Goal: Task Accomplishment & Management: Complete application form

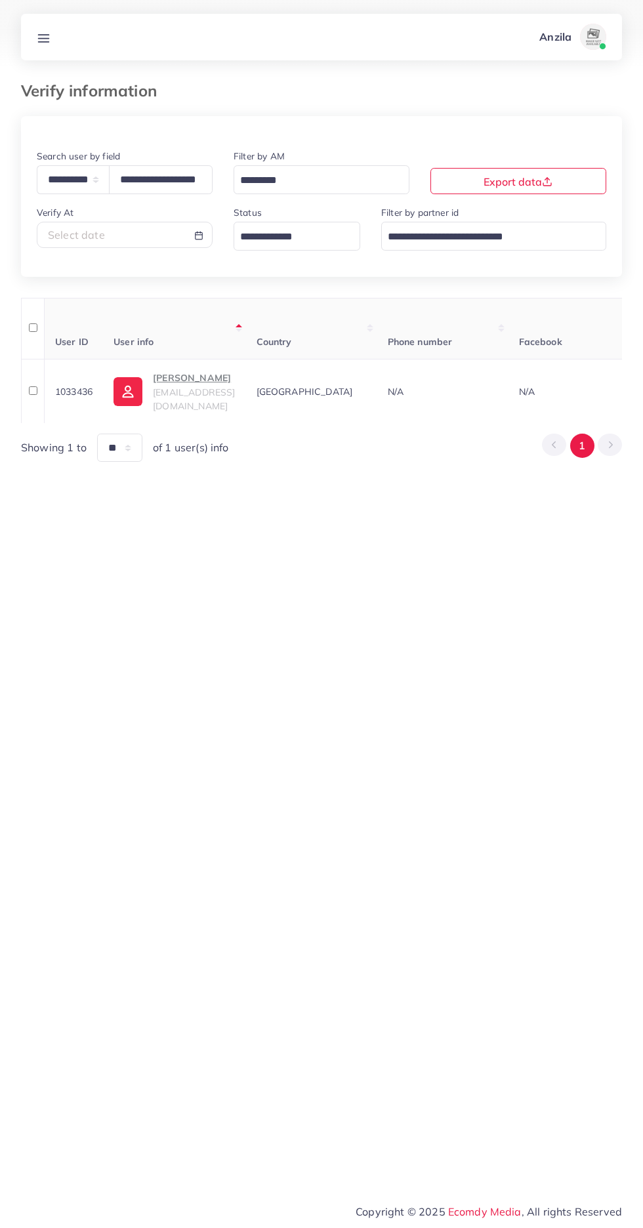
select select "*****"
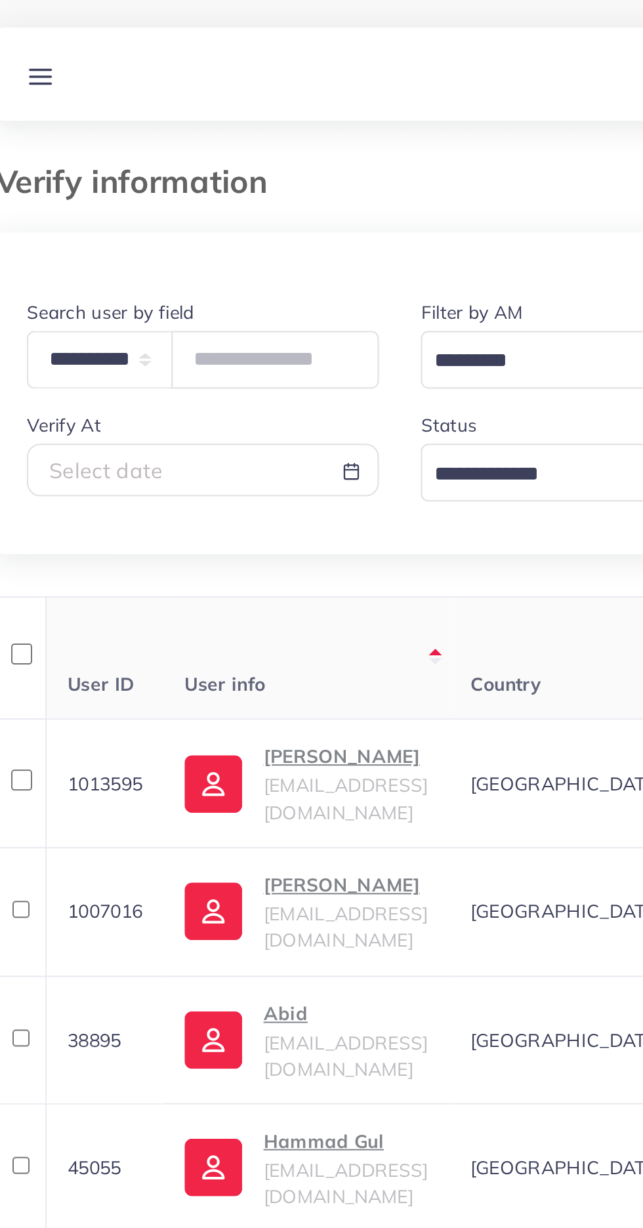
click at [286, 229] on input "Search for option" at bounding box center [289, 237] width 108 height 20
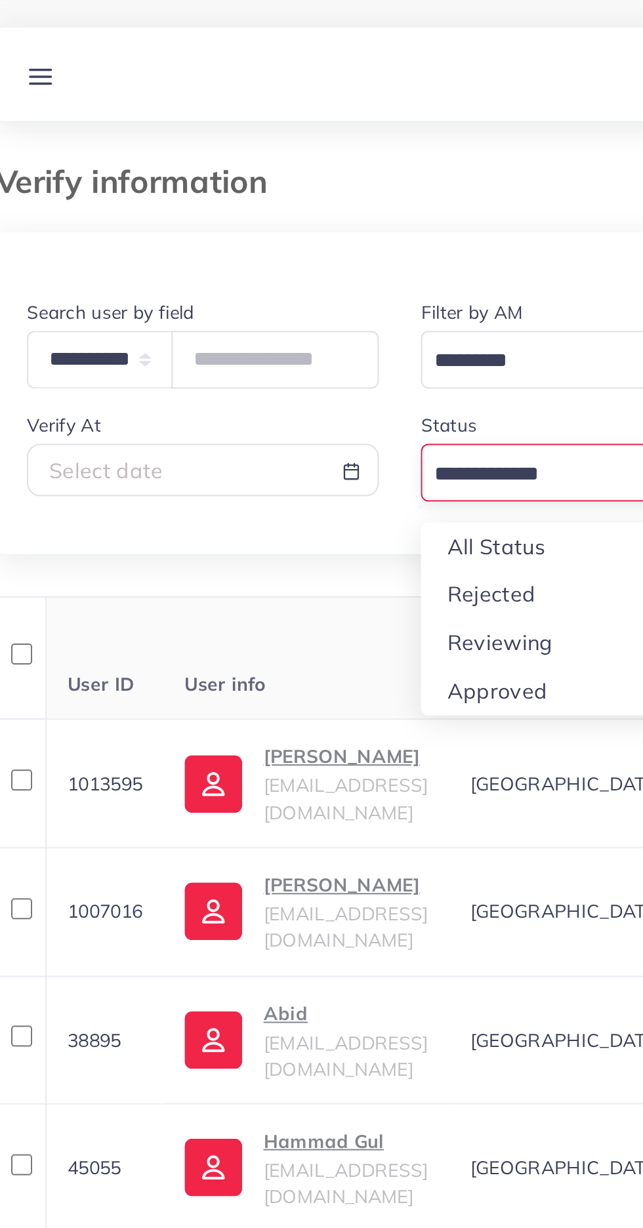
click at [290, 322] on div "**********" at bounding box center [321, 993] width 601 height 1755
type input "**********"
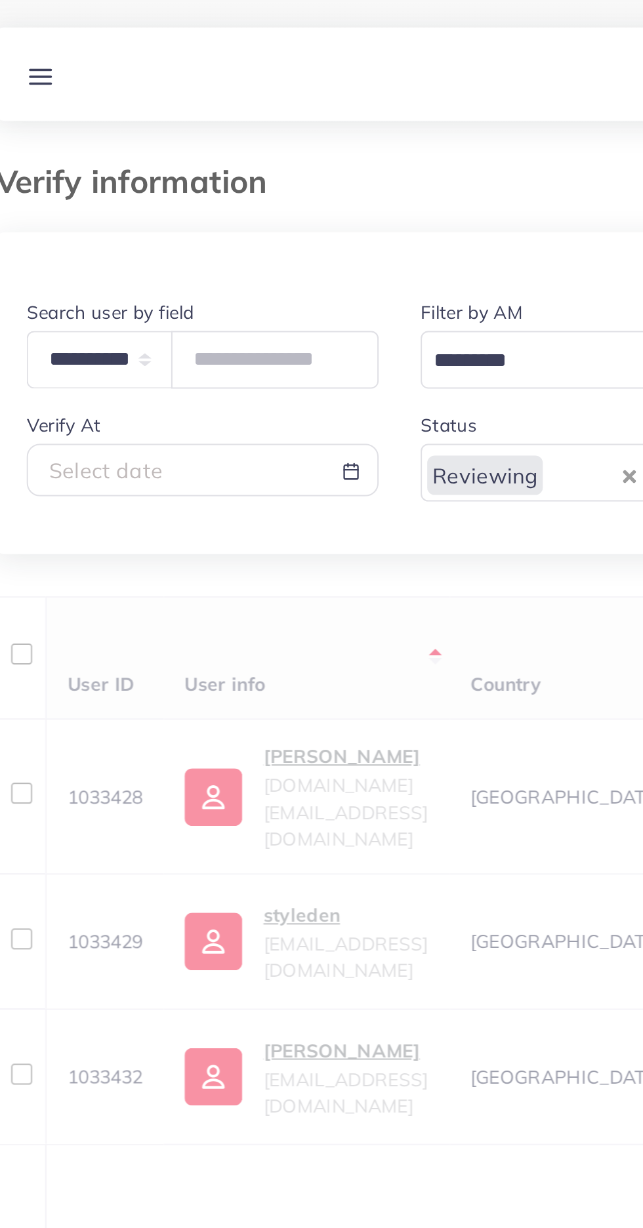
click at [125, 82] on h3 "Verify information" at bounding box center [94, 90] width 146 height 19
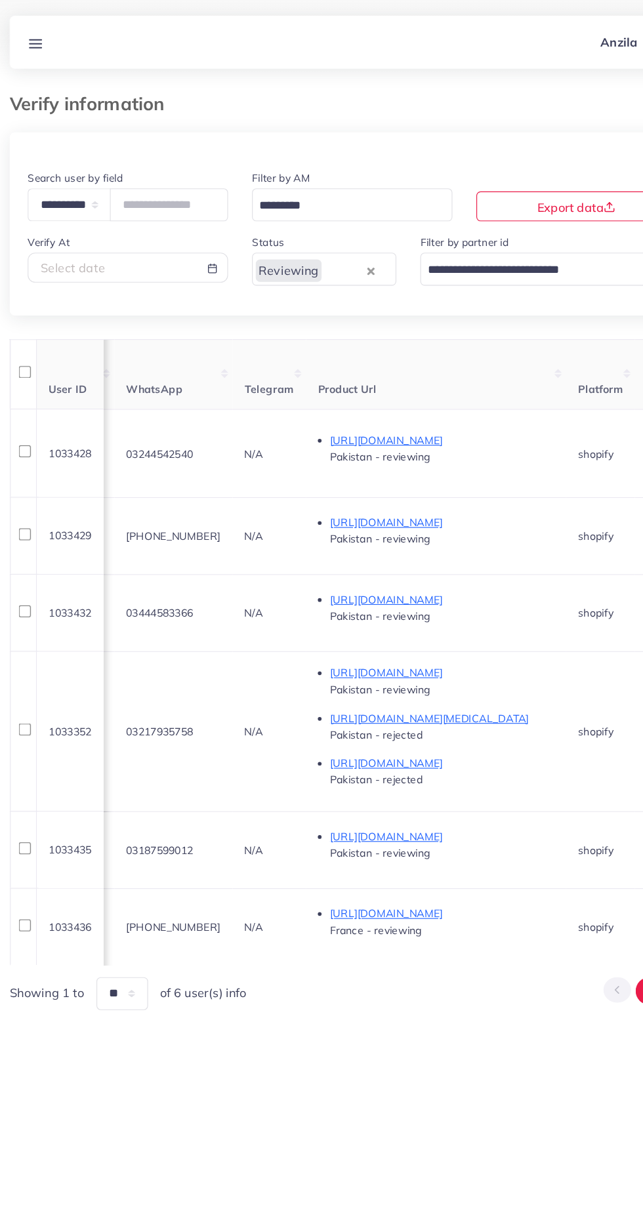
scroll to position [0, 609]
copy span "03244542540"
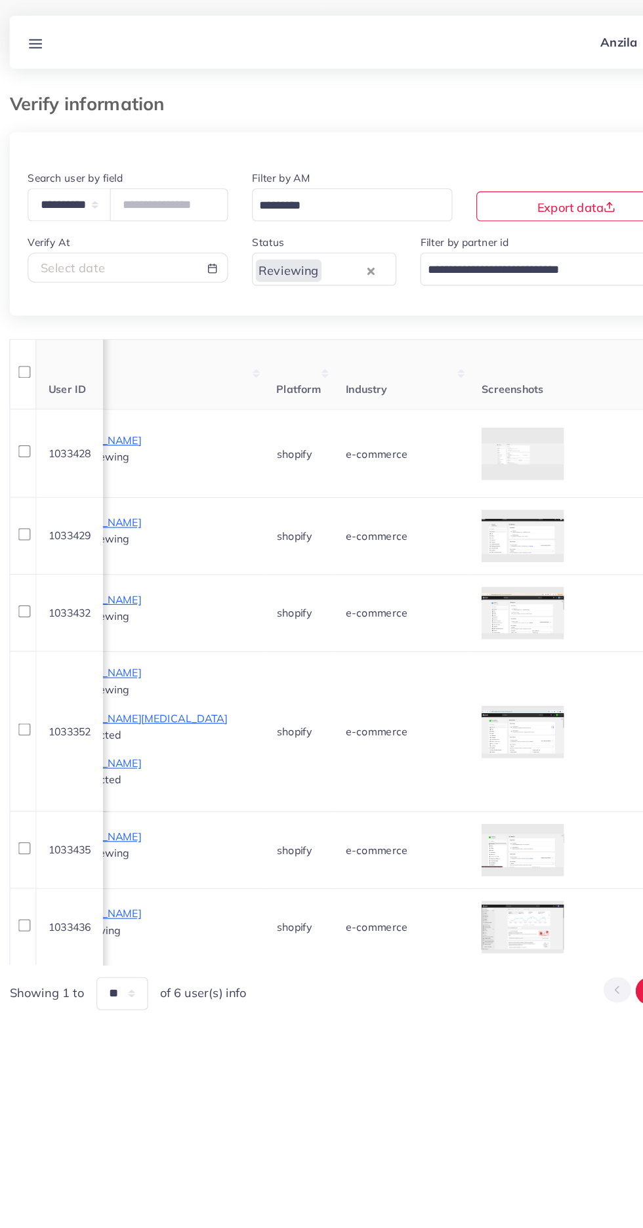
scroll to position [0, 891]
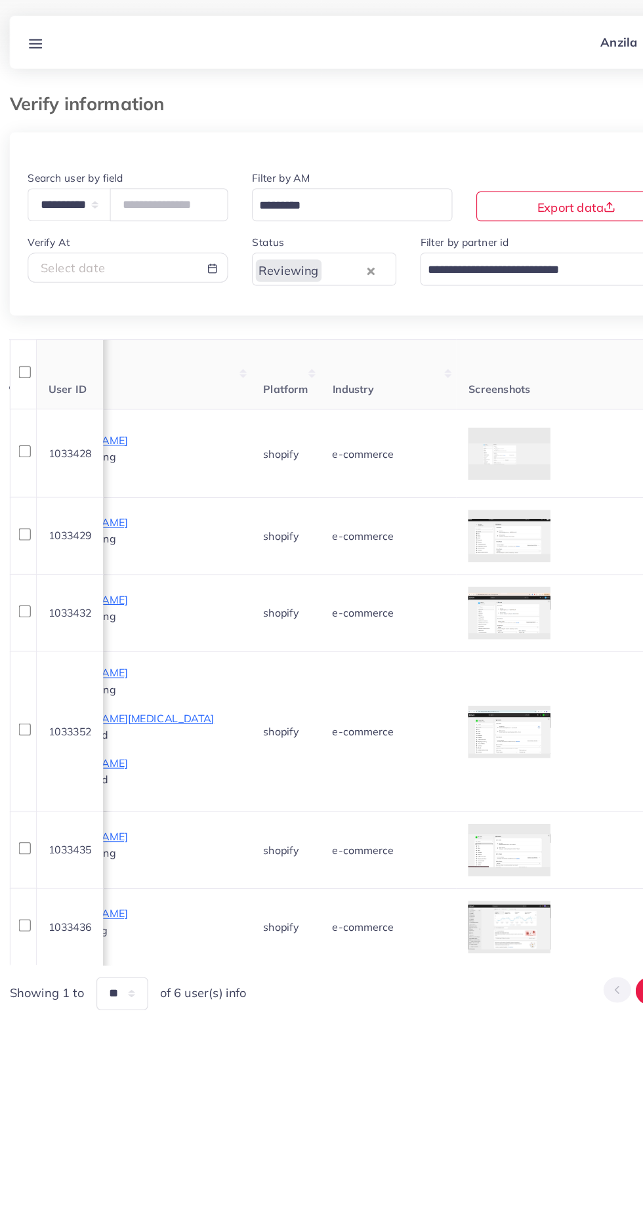
click at [0, 0] on div at bounding box center [0, 0] width 0 height 0
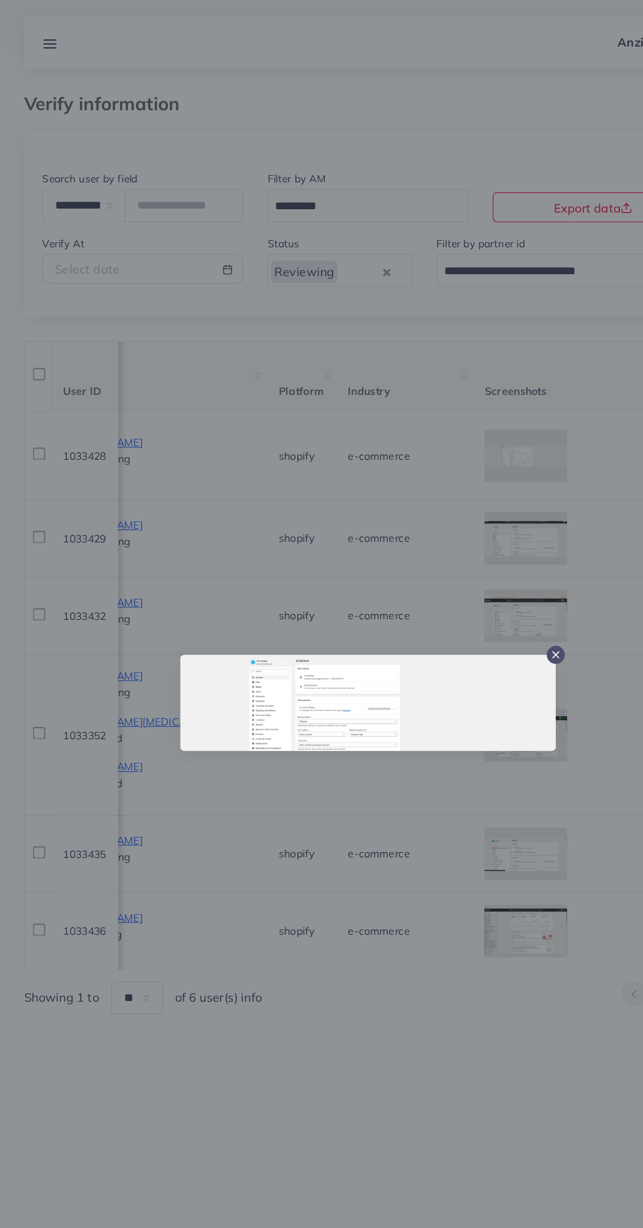
click at [383, 807] on div at bounding box center [321, 614] width 643 height 1228
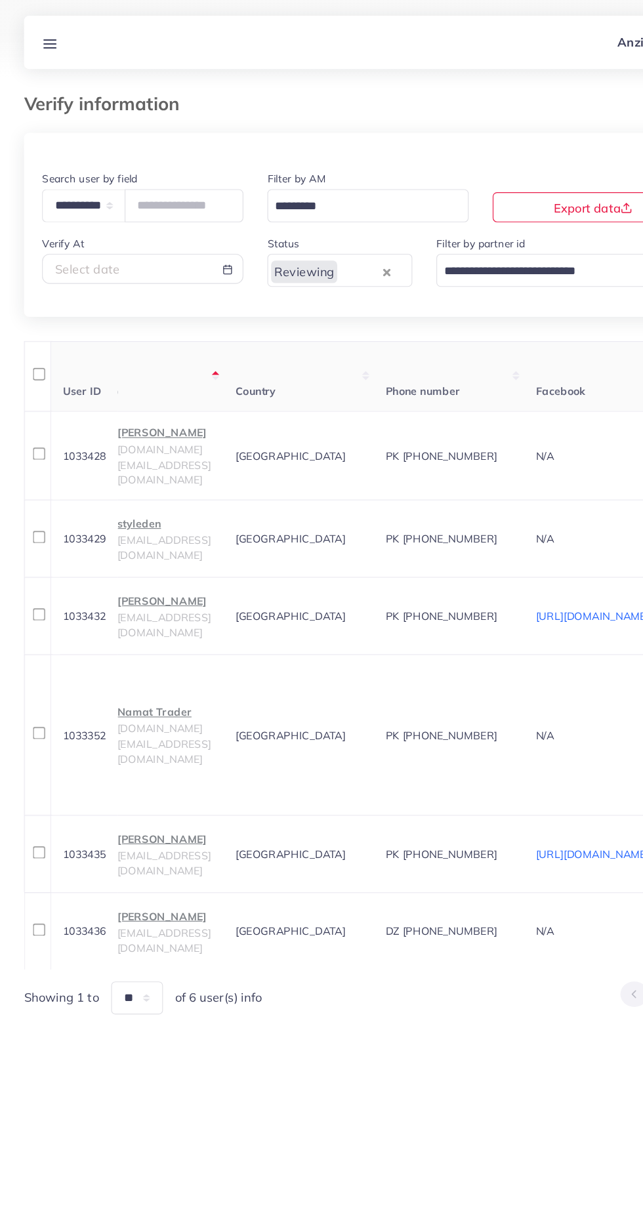
scroll to position [0, 0]
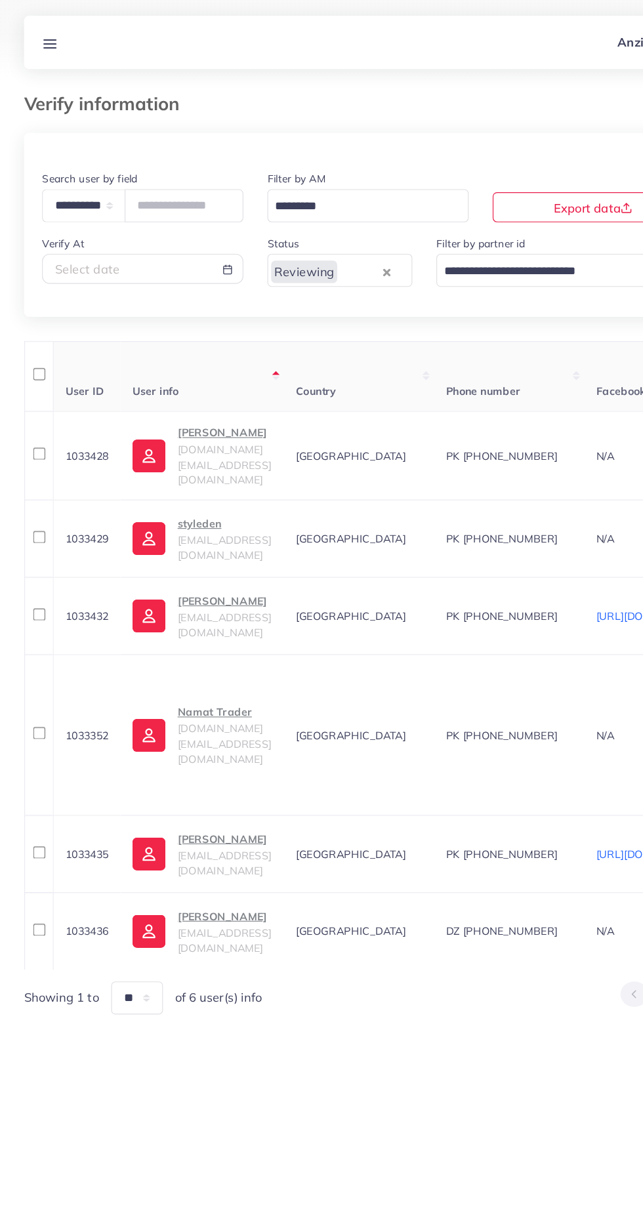
click at [165, 385] on p "Moiz" at bounding box center [196, 378] width 82 height 16
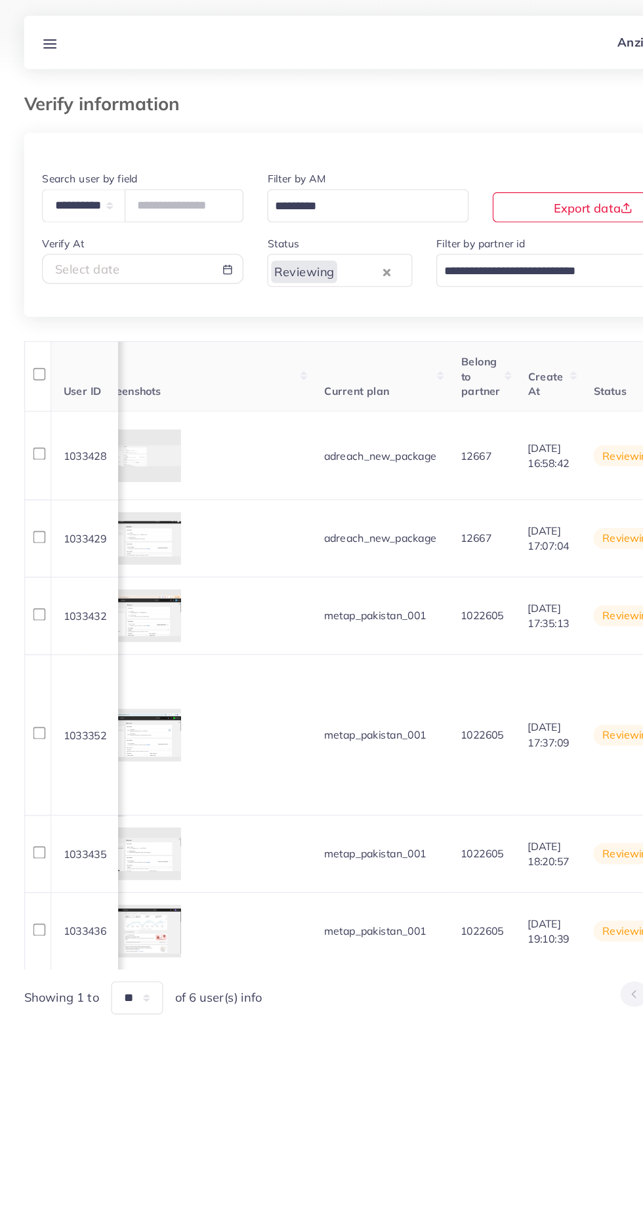
scroll to position [0, 1548]
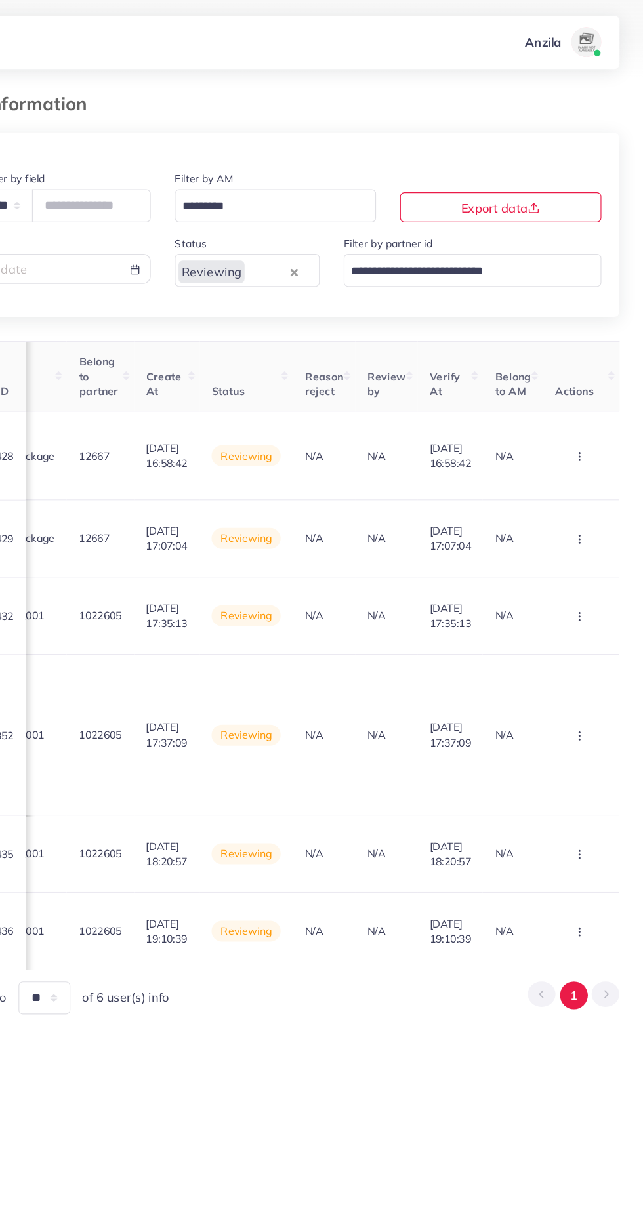
click at [587, 398] on circle "button" at bounding box center [587, 398] width 1 height 1
click at [589, 458] on link "Reject" at bounding box center [566, 467] width 104 height 29
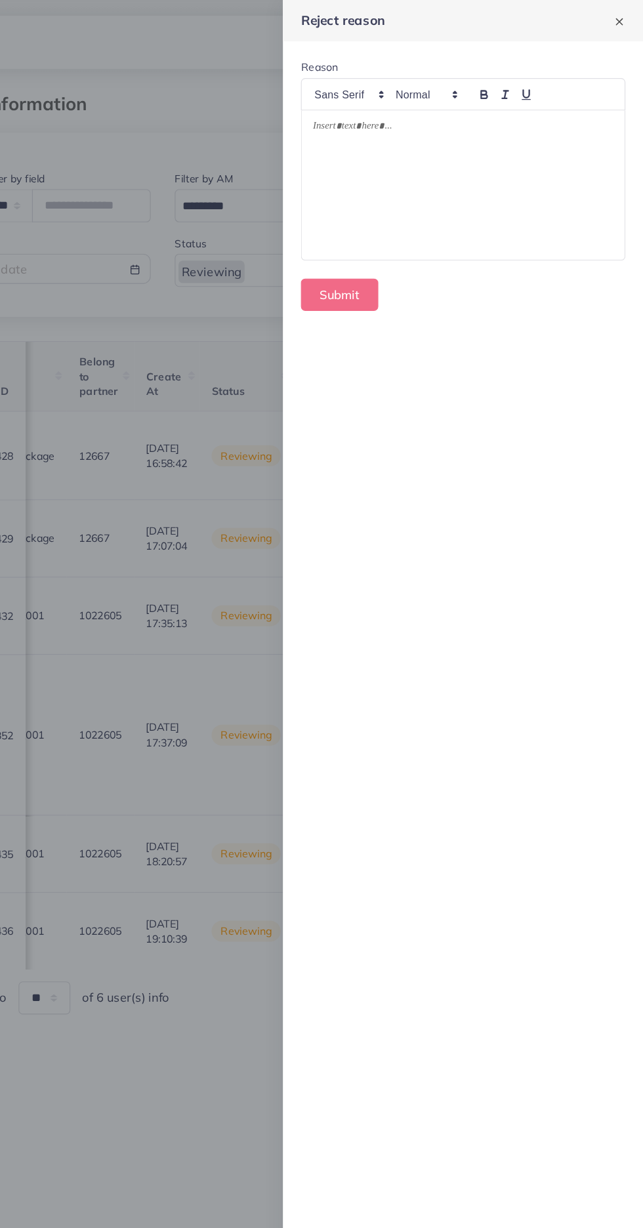
click at [387, 191] on div at bounding box center [485, 161] width 282 height 131
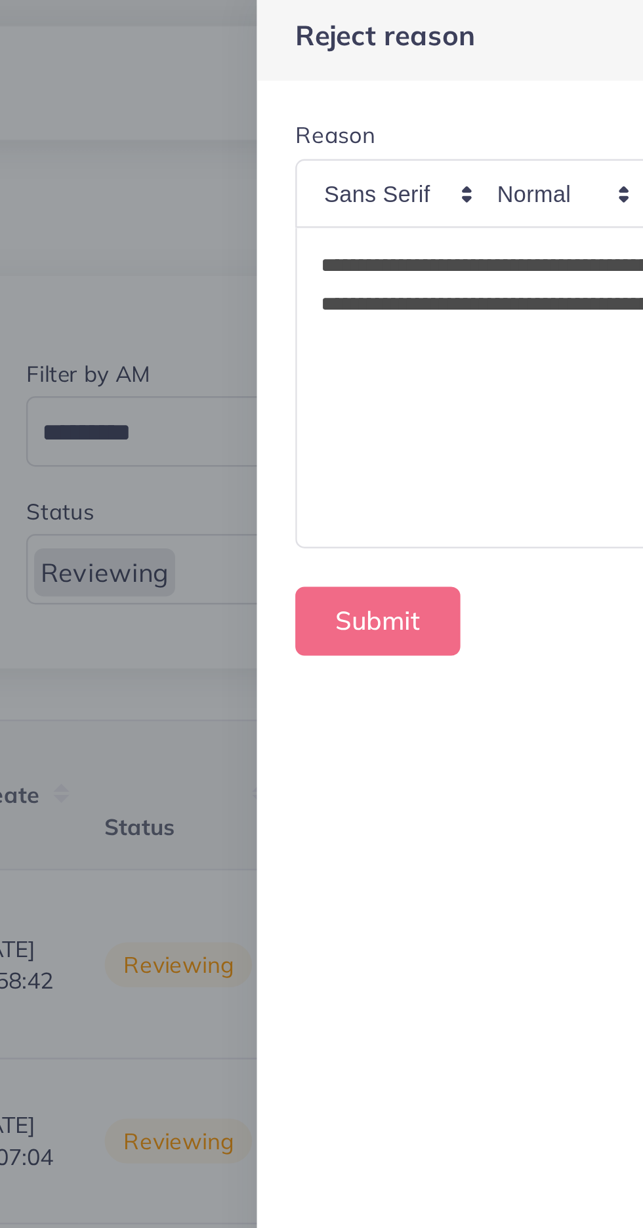
scroll to position [0, 0]
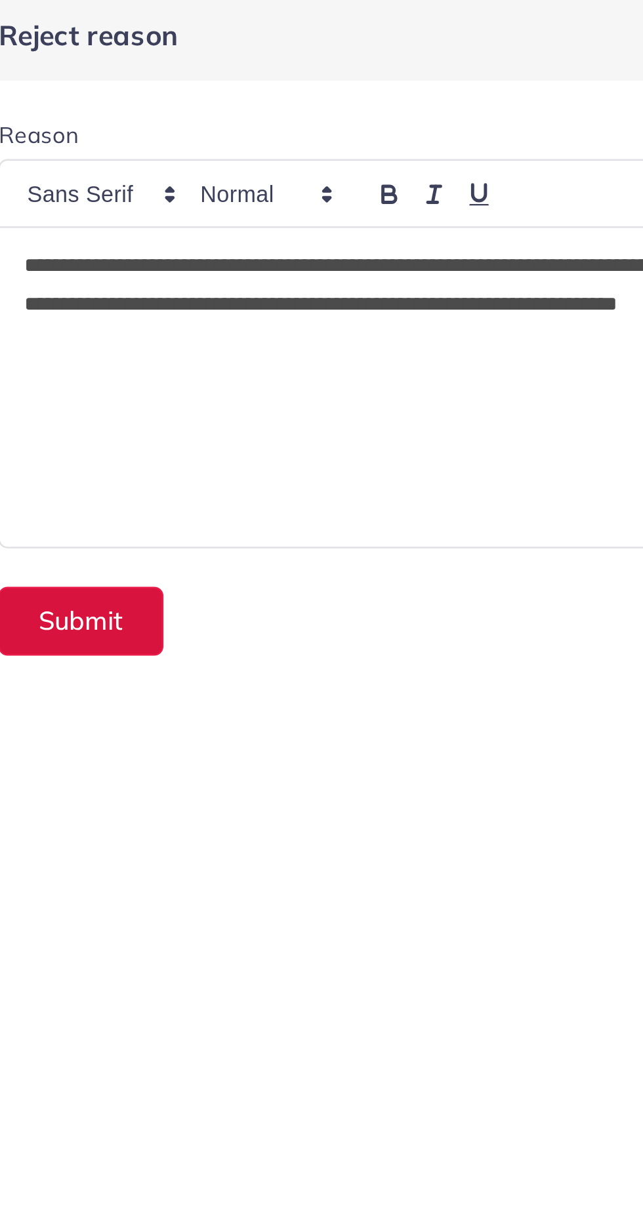
click at [387, 262] on button "Submit" at bounding box center [378, 257] width 68 height 28
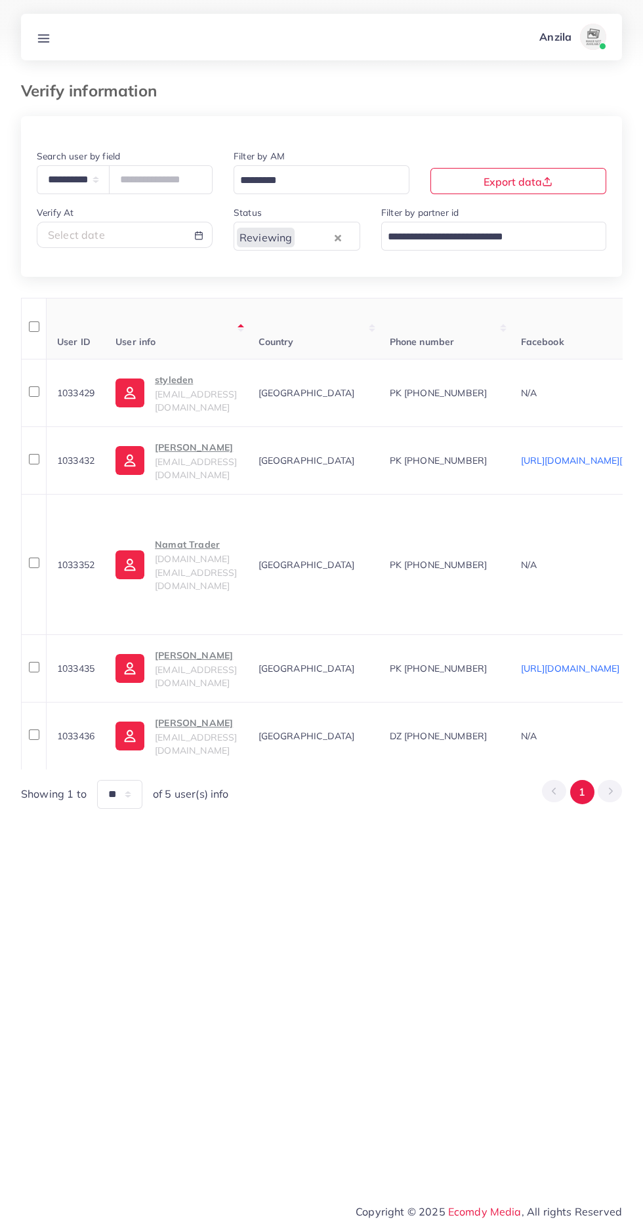
click at [178, 388] on p "styleden" at bounding box center [196, 380] width 82 height 16
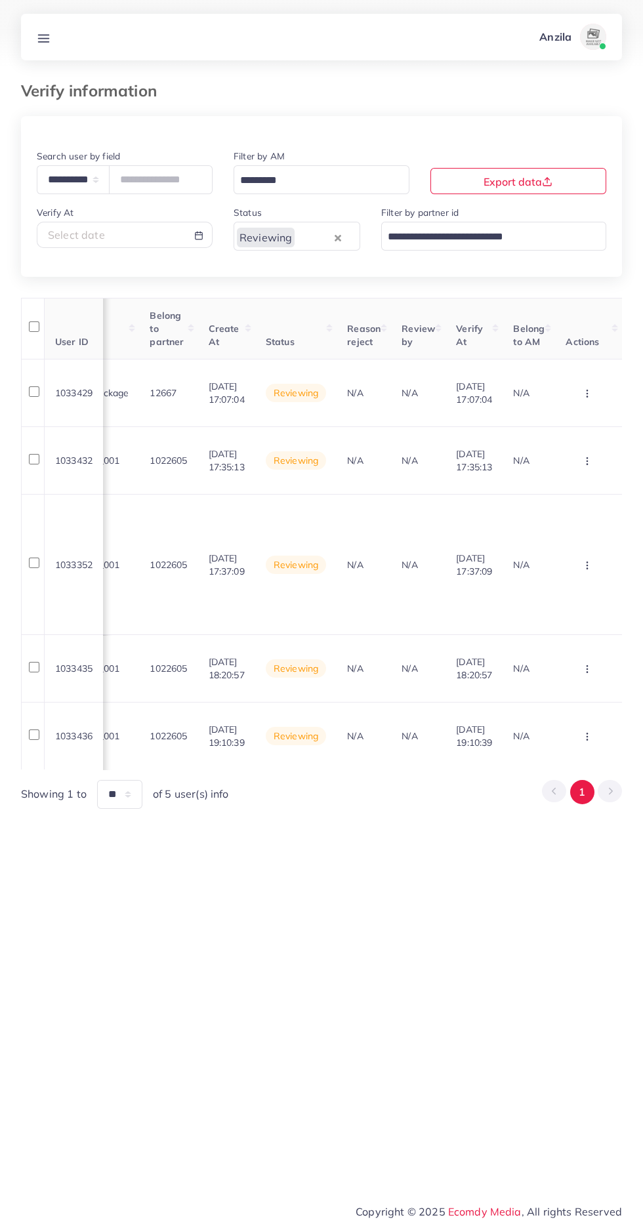
click at [587, 391] on circle "button" at bounding box center [587, 390] width 1 height 1
click at [556, 449] on link "Reject" at bounding box center [566, 462] width 104 height 29
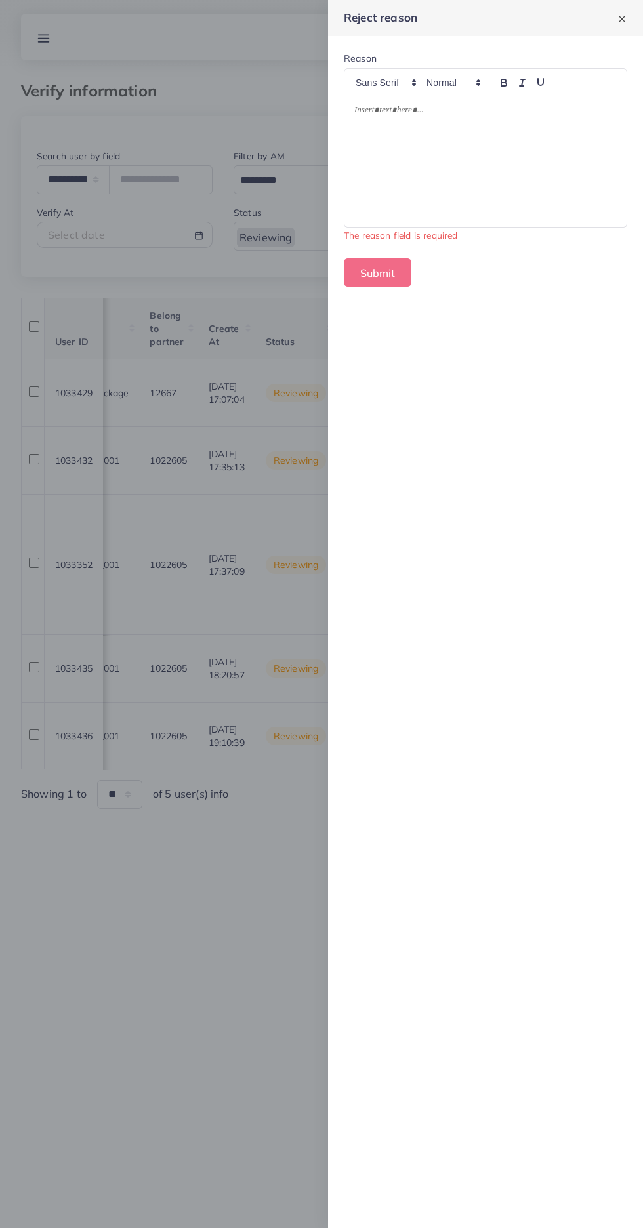
click at [400, 176] on div at bounding box center [485, 161] width 282 height 131
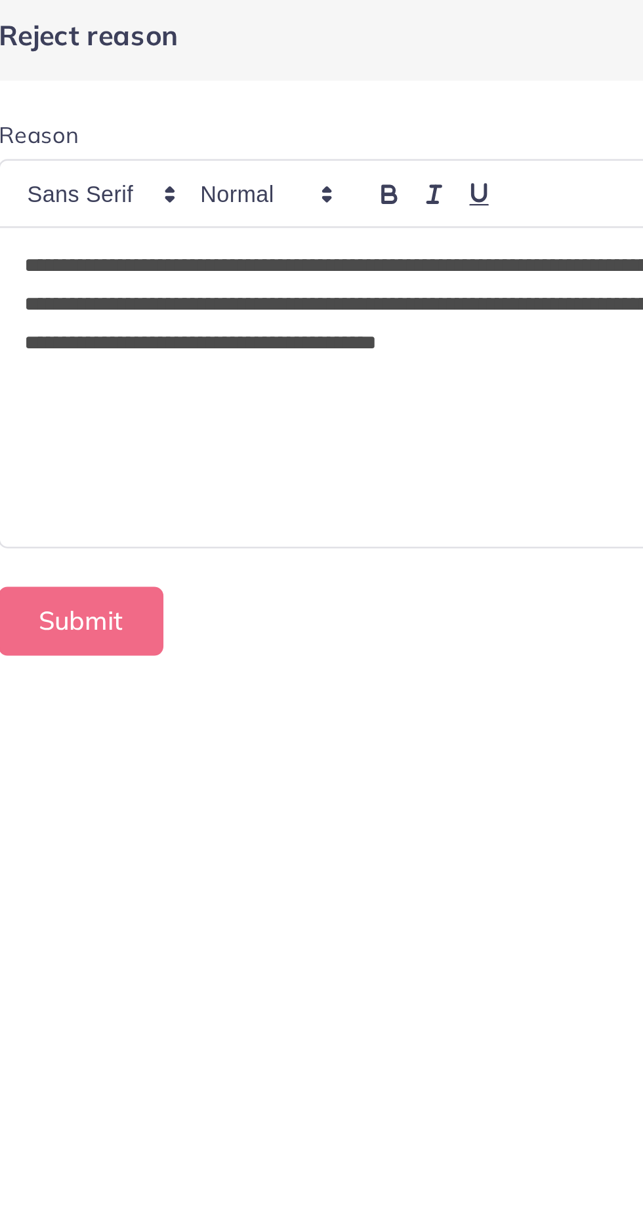
scroll to position [0, 0]
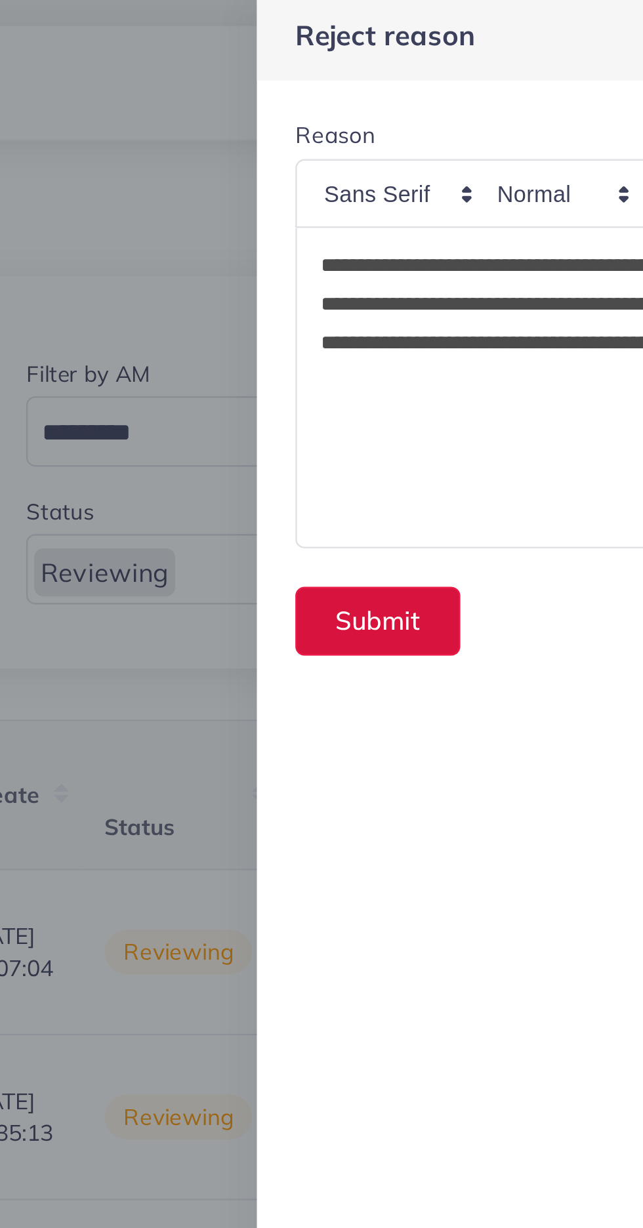
click at [361, 260] on button "Submit" at bounding box center [378, 257] width 68 height 28
click at [366, 262] on button "Submit" at bounding box center [378, 257] width 68 height 28
click at [394, 261] on button "Submit" at bounding box center [378, 257] width 68 height 28
click at [402, 258] on button "Submit" at bounding box center [378, 257] width 68 height 28
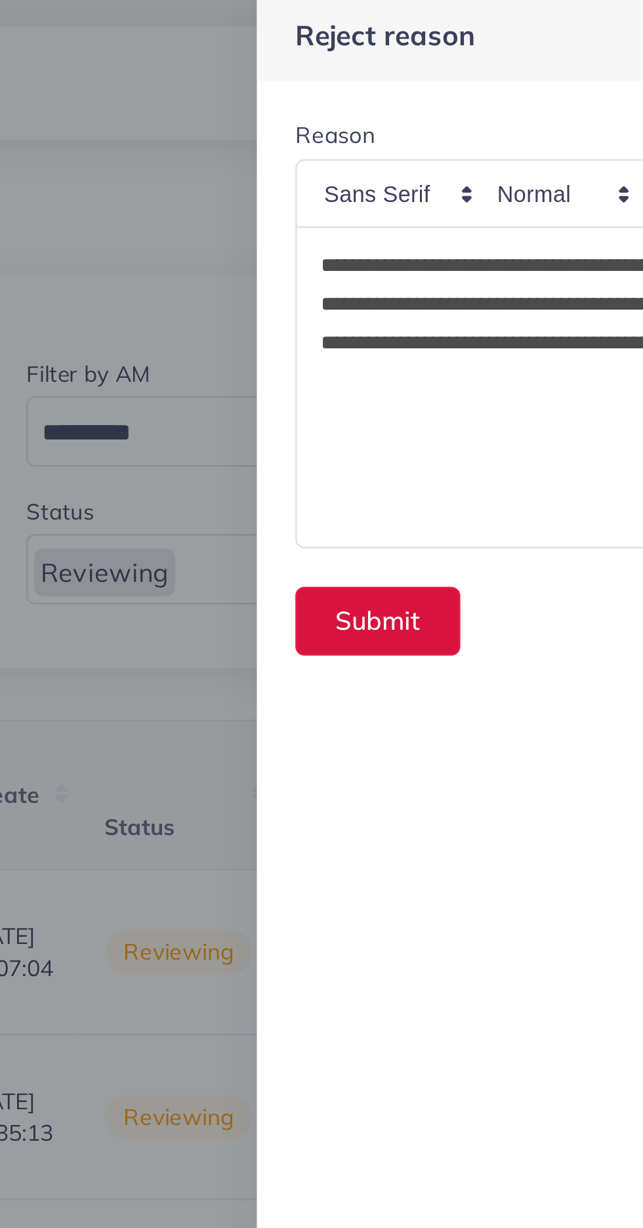
click at [409, 270] on button "Submit" at bounding box center [378, 257] width 68 height 28
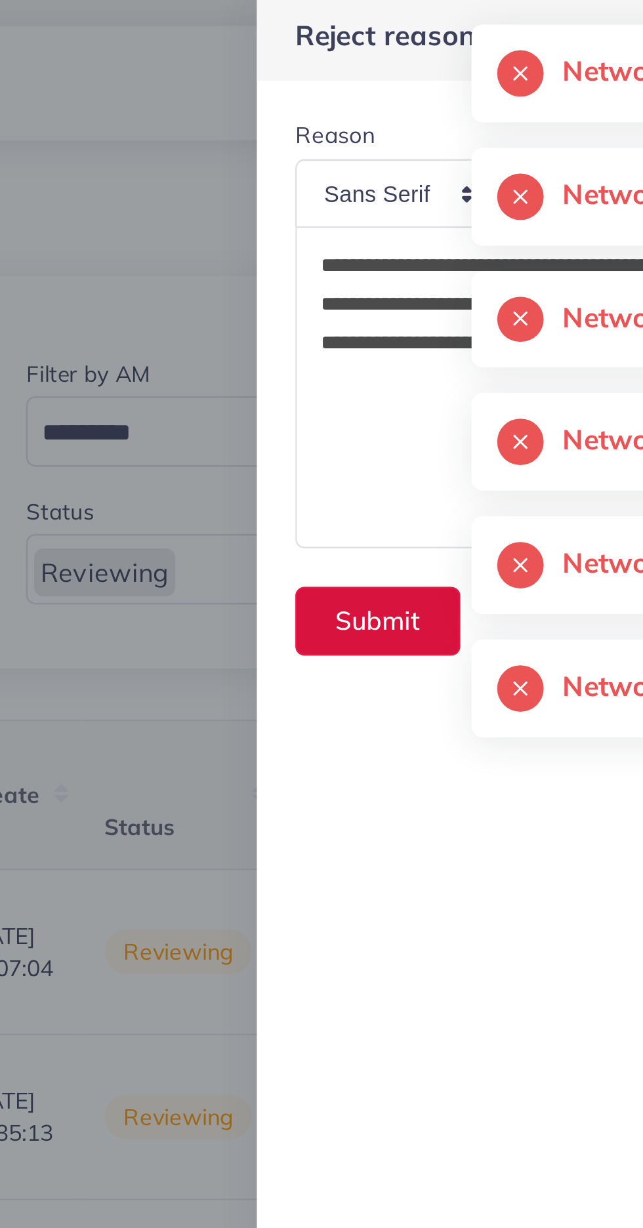
click at [369, 259] on button "Submit" at bounding box center [378, 257] width 68 height 28
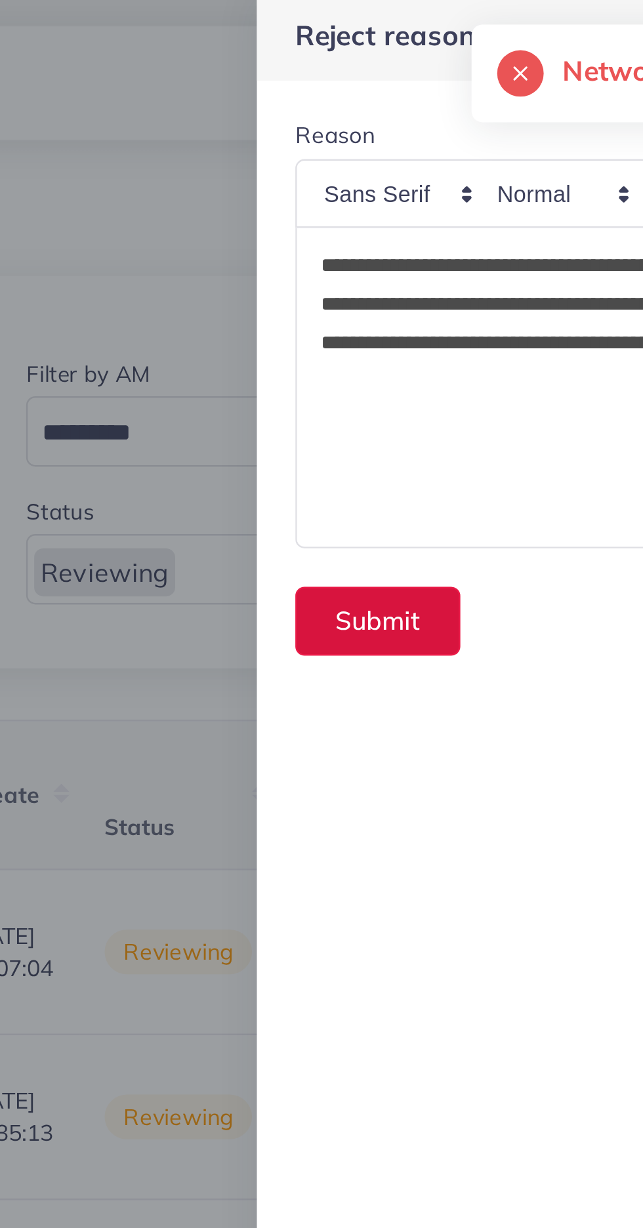
click at [371, 253] on button "Submit" at bounding box center [378, 257] width 68 height 28
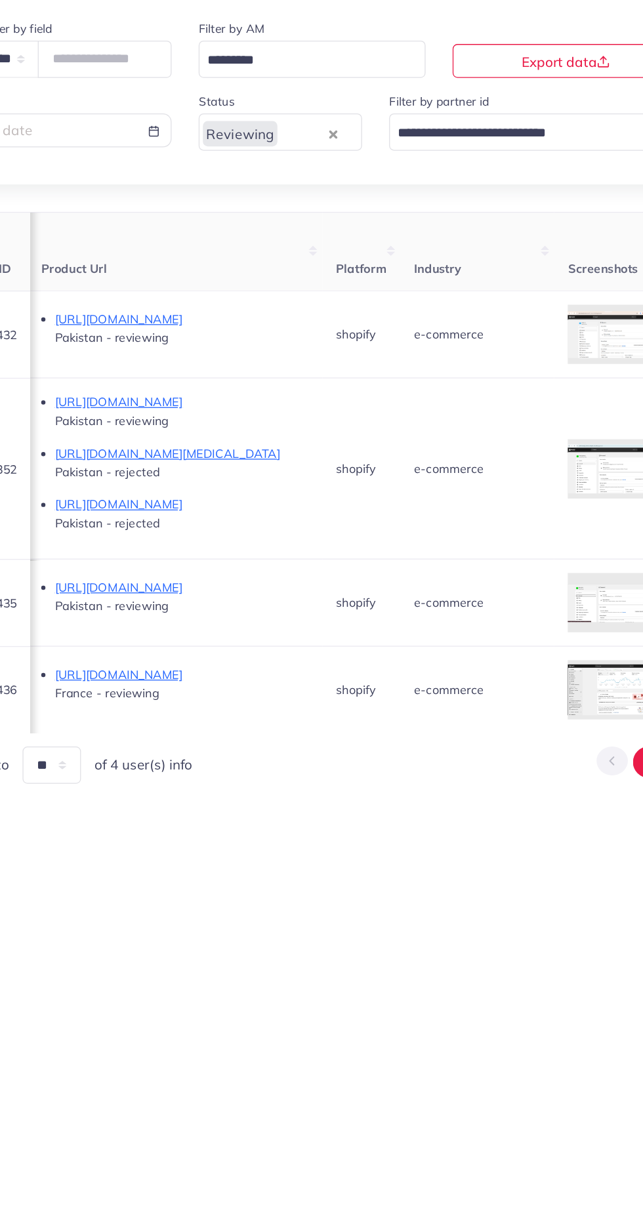
scroll to position [0, 803]
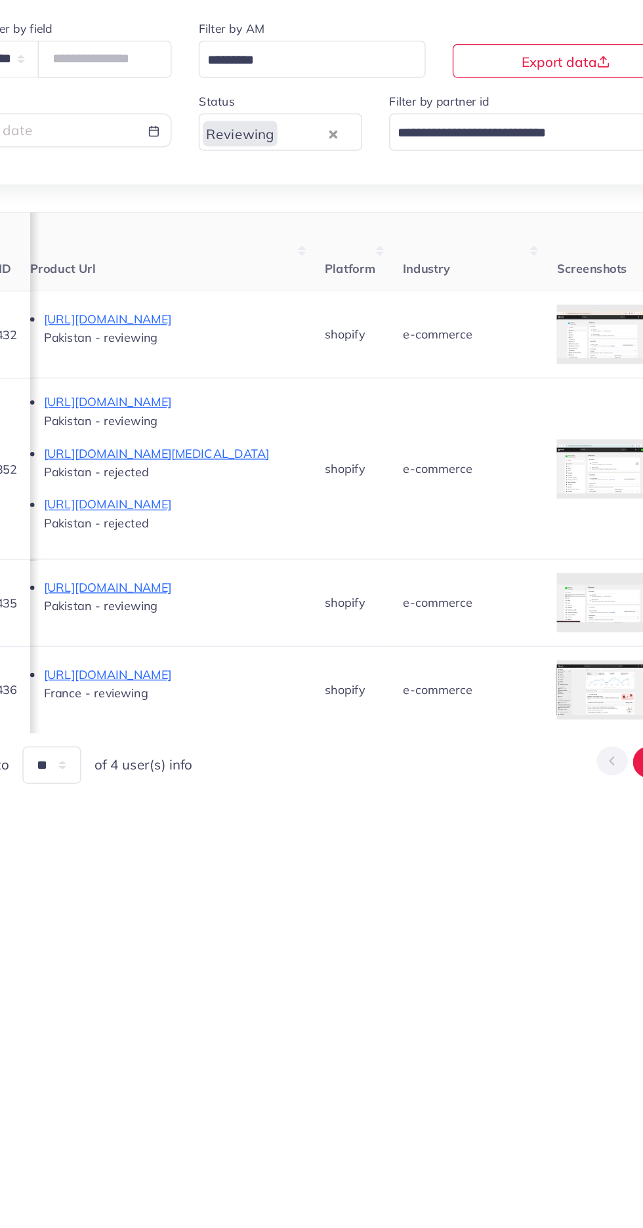
click at [0, 0] on div at bounding box center [0, 0] width 0 height 0
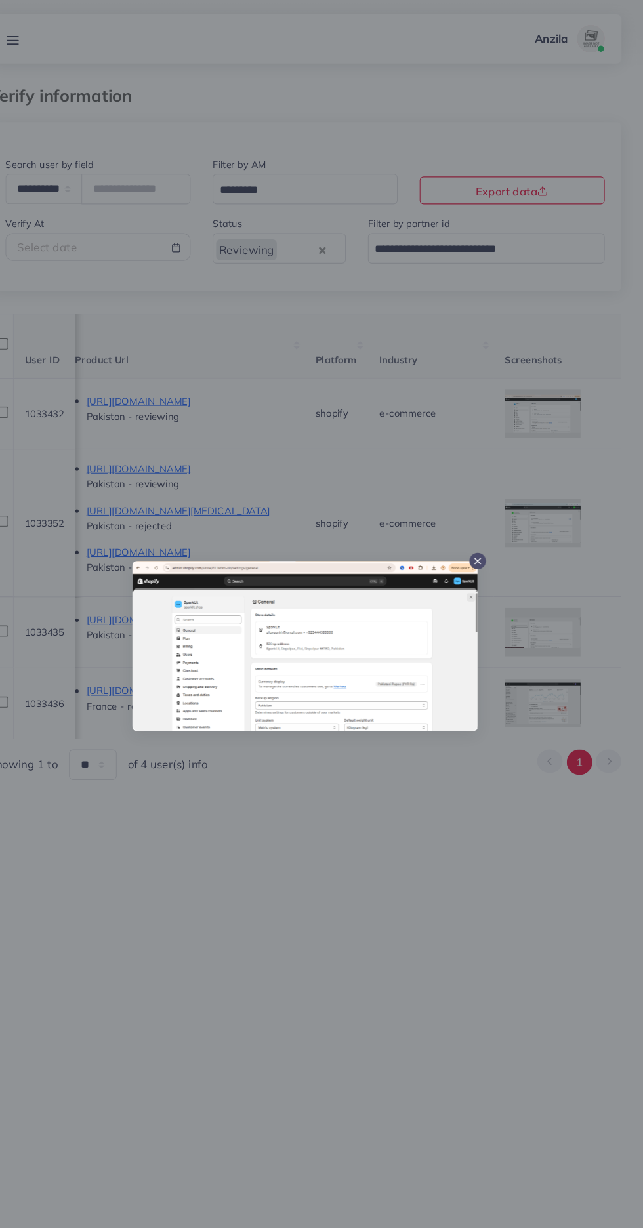
click at [328, 944] on div at bounding box center [321, 614] width 643 height 1228
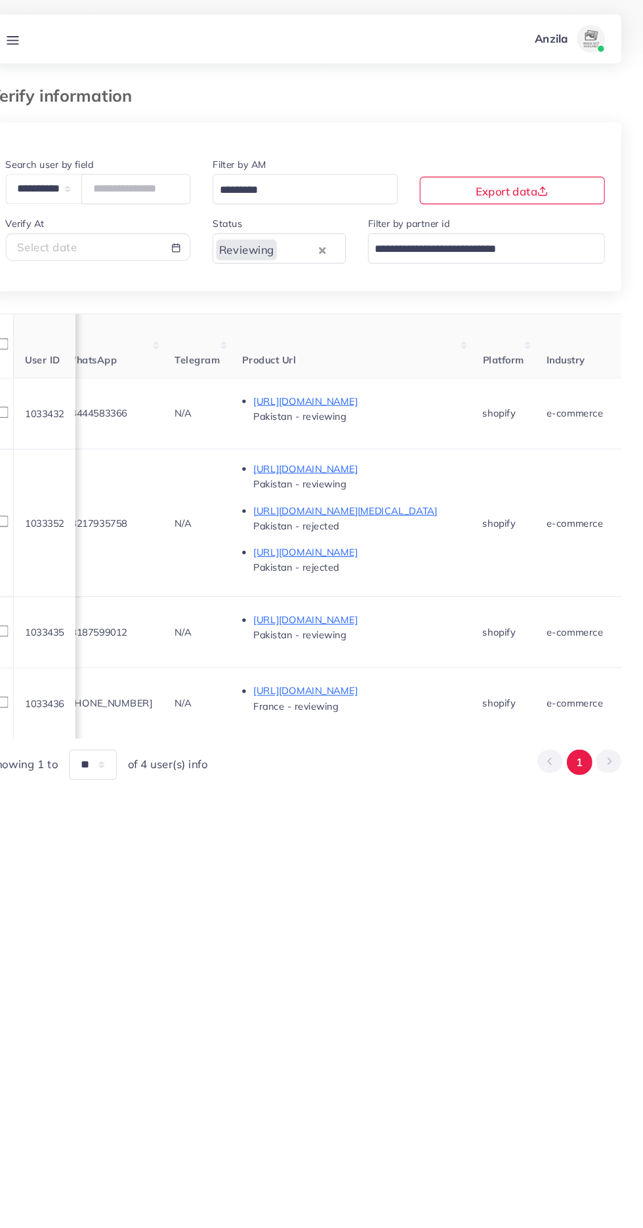
scroll to position [0, 588]
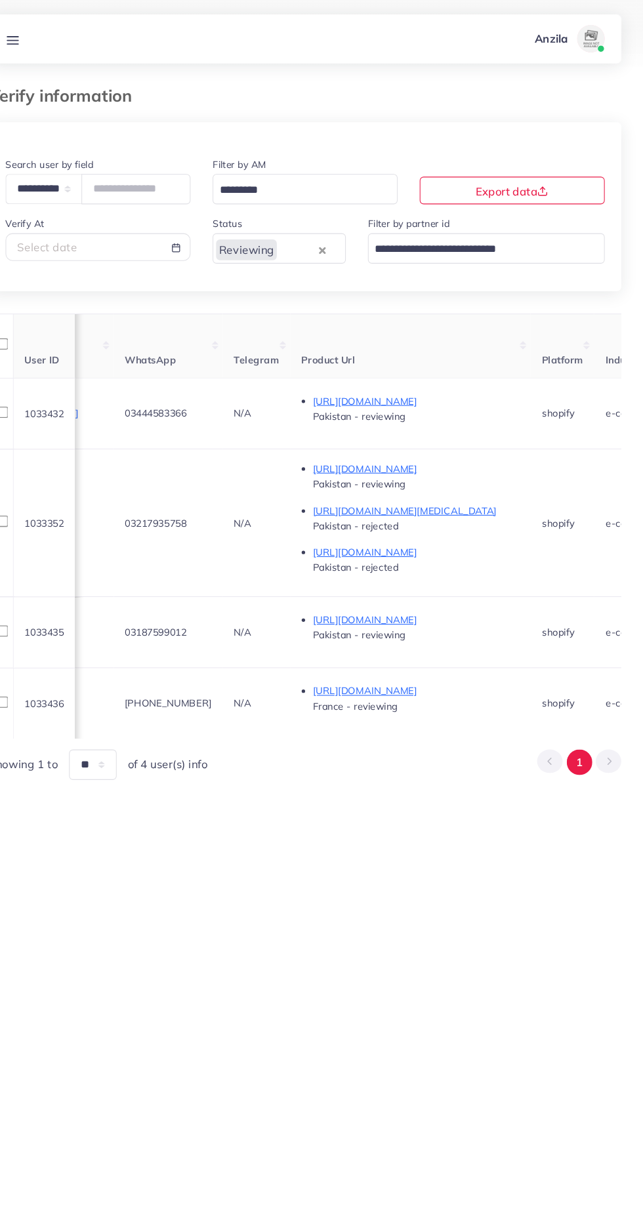
copy span "03444583366"
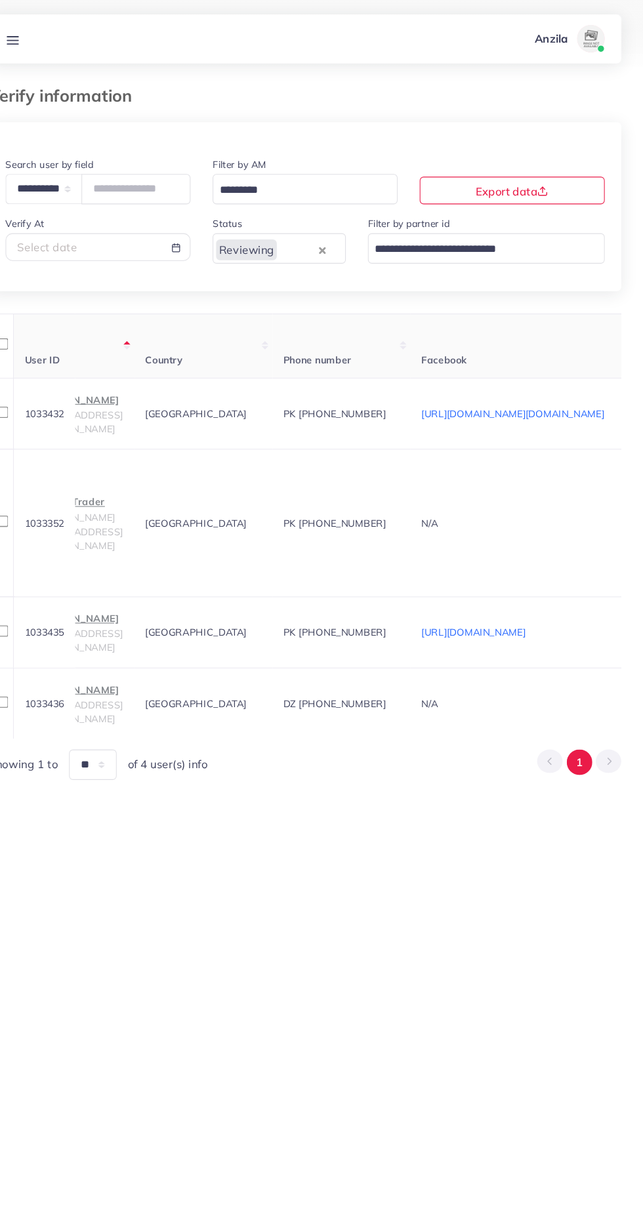
scroll to position [0, 0]
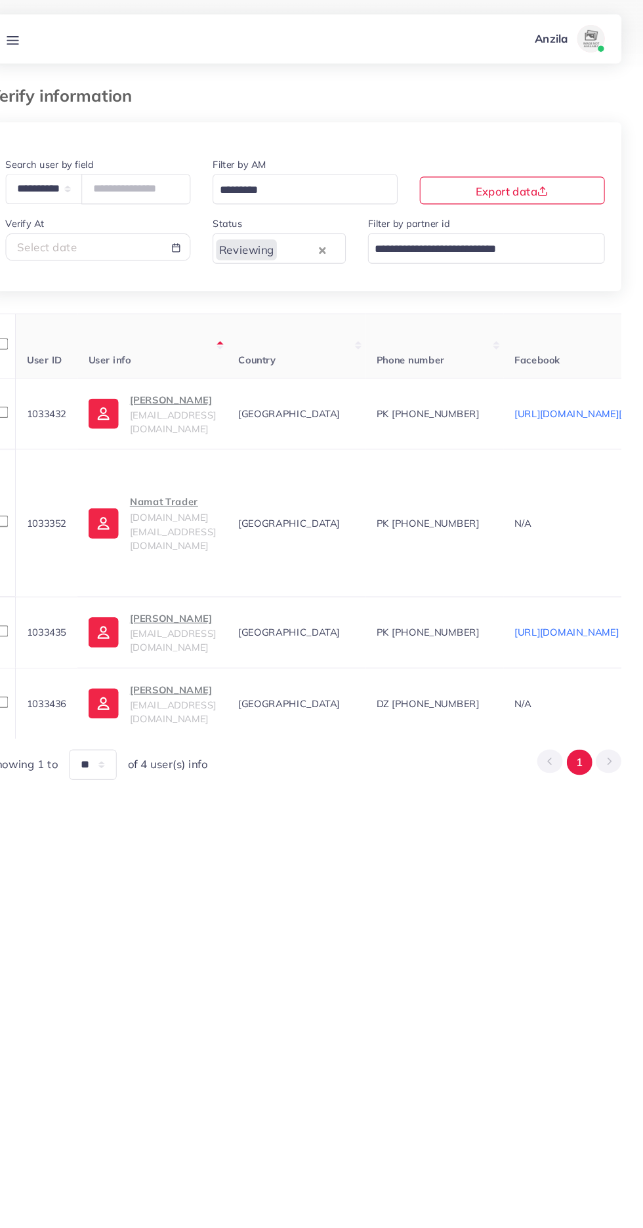
click at [199, 403] on span "aliayaankh@gmail.com" at bounding box center [196, 400] width 82 height 25
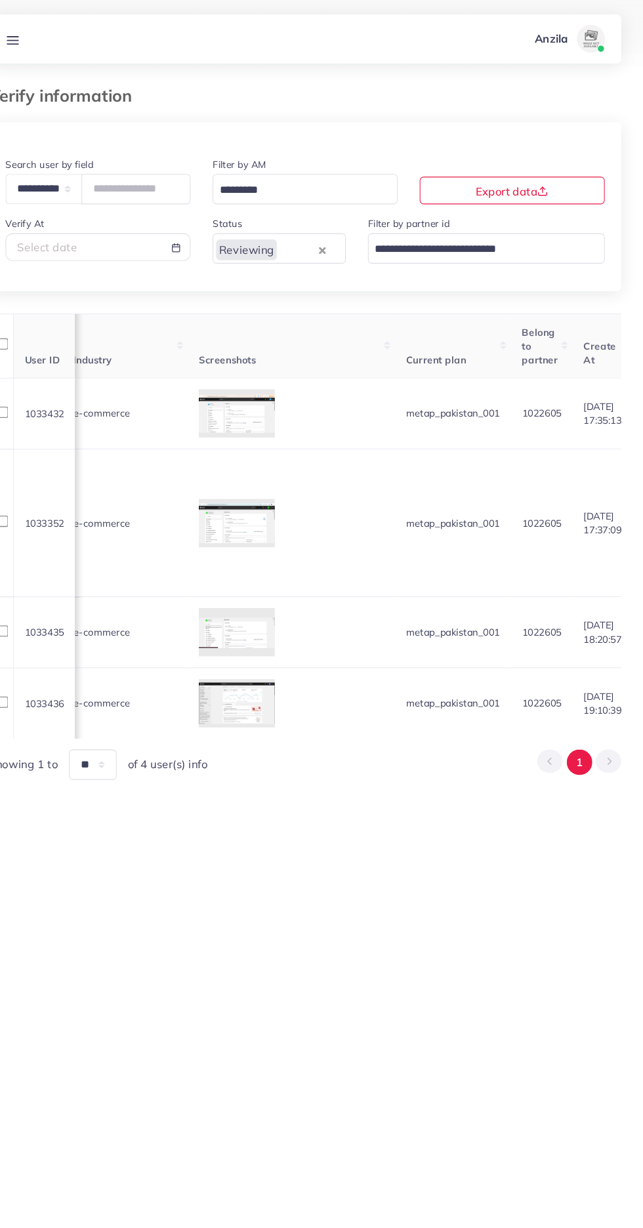
scroll to position [0, 1539]
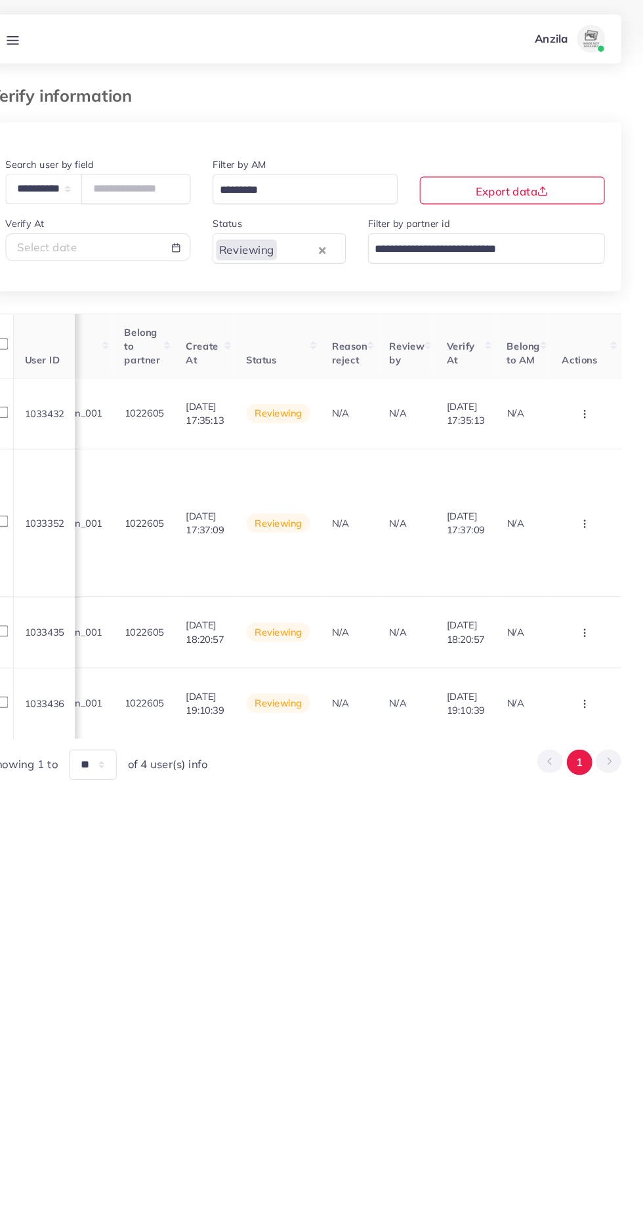
click at [587, 394] on circle "button" at bounding box center [587, 394] width 1 height 1
click at [563, 444] on link "Approve" at bounding box center [566, 433] width 104 height 29
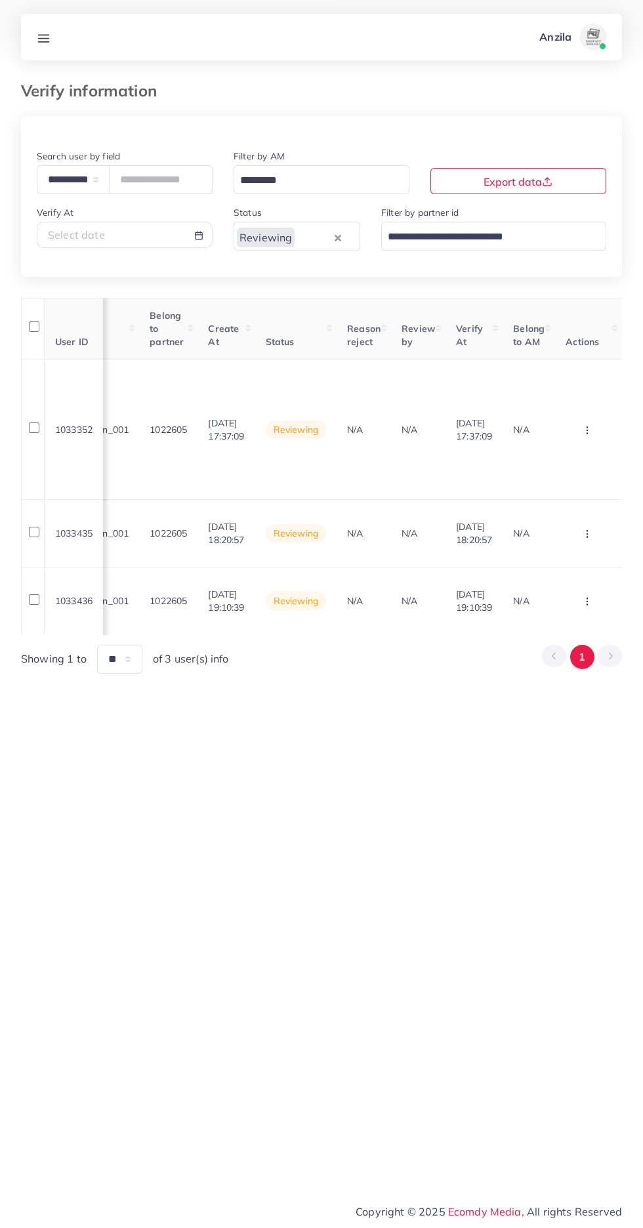
click at [131, 233] on div "Select date" at bounding box center [124, 235] width 153 height 15
select select "*"
select select "**"
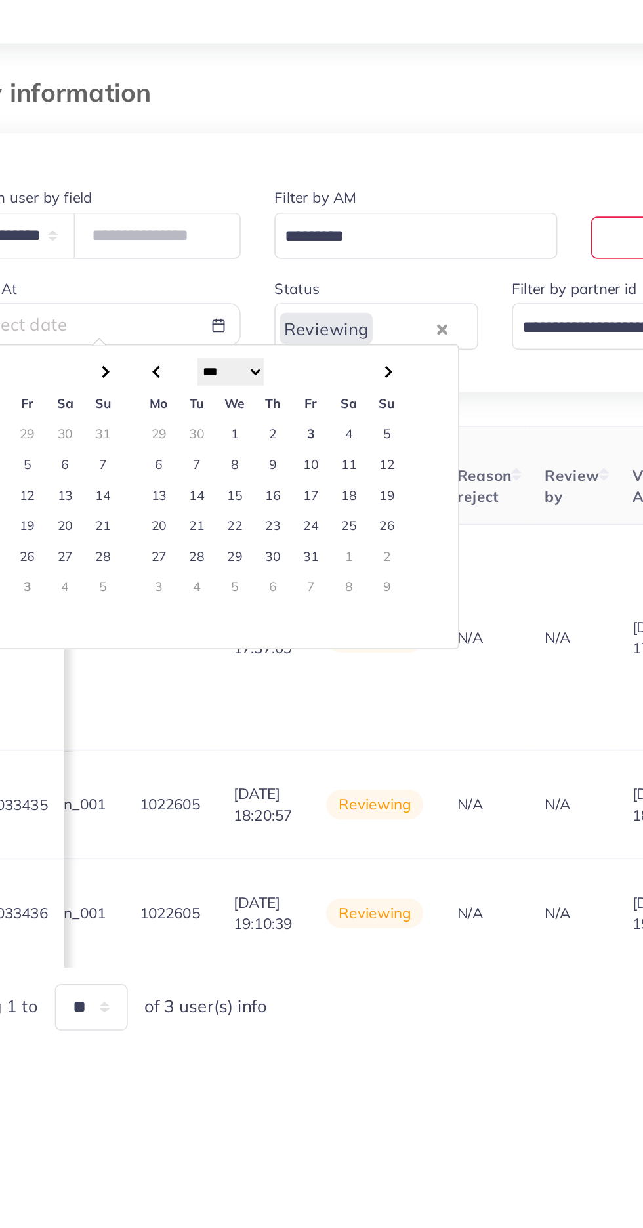
click at [256, 304] on td "3" at bounding box center [256, 302] width 24 height 19
type input "**********"
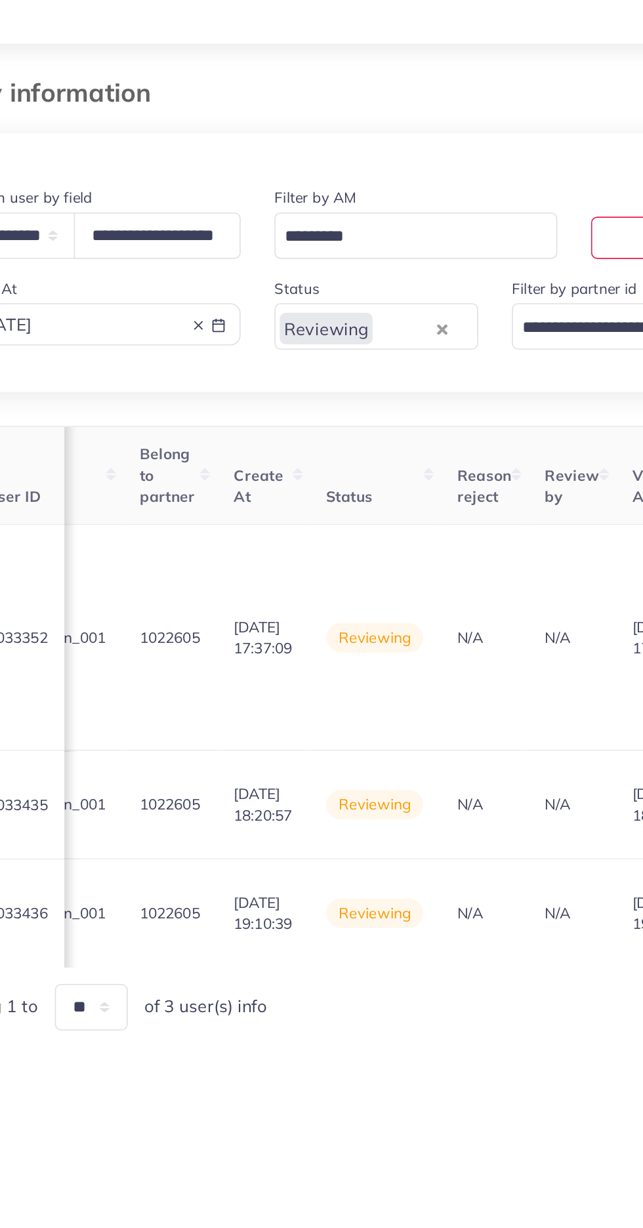
click at [258, 230] on div "Reviewing" at bounding box center [283, 235] width 98 height 23
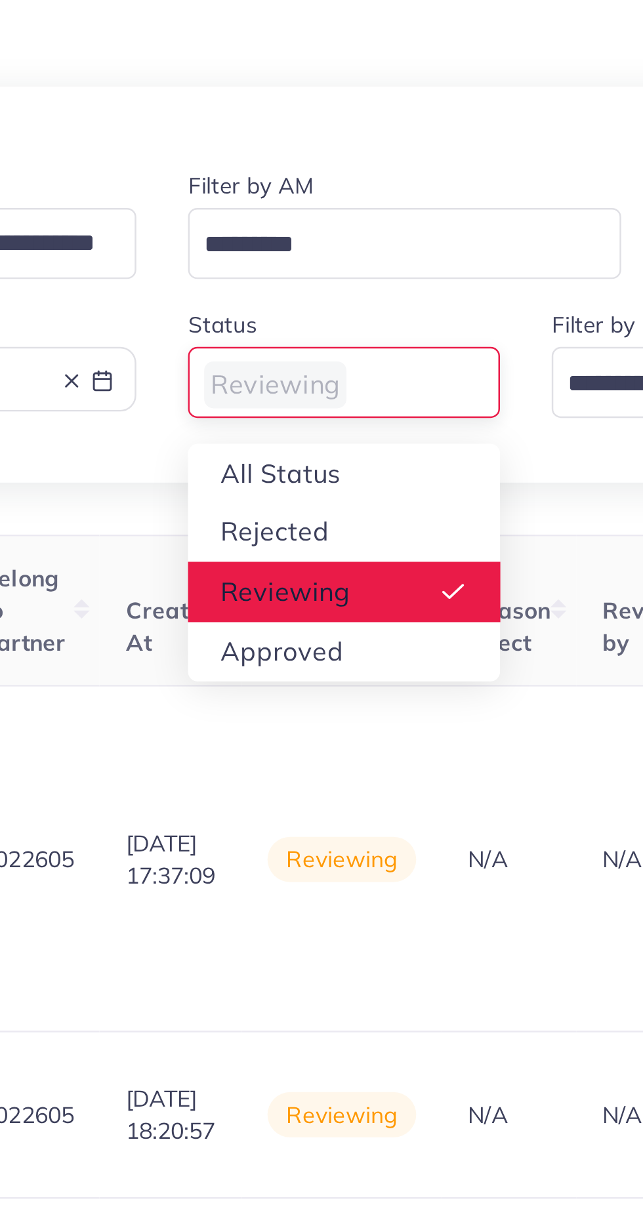
click at [268, 295] on div "**********" at bounding box center [321, 395] width 601 height 558
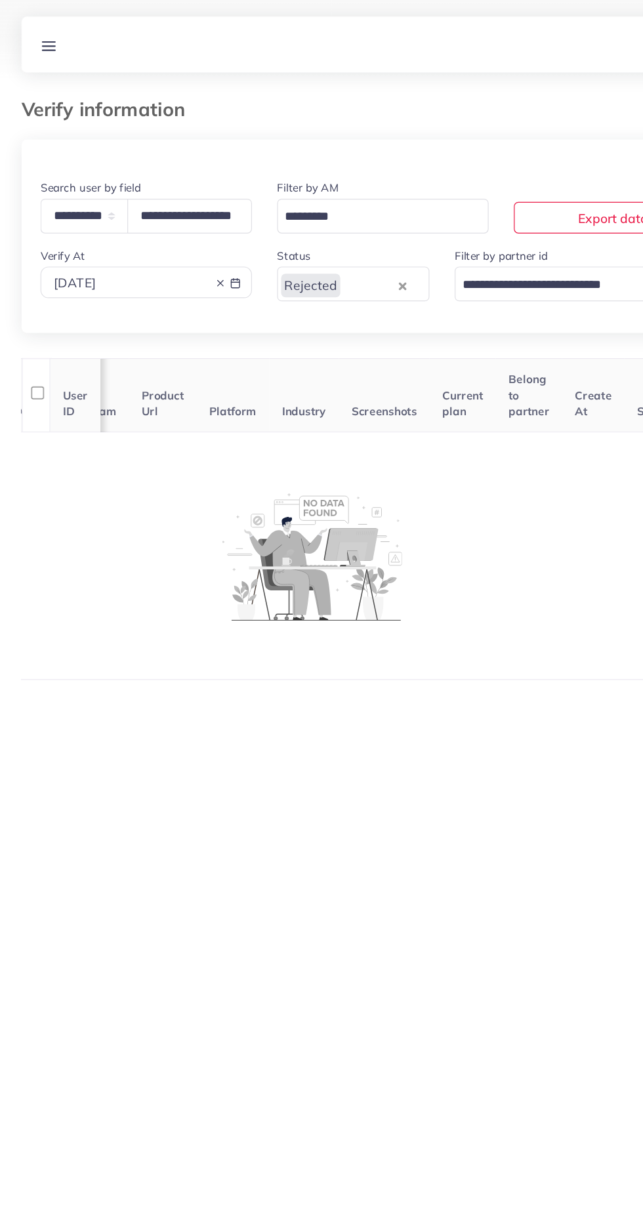
scroll to position [0, 328]
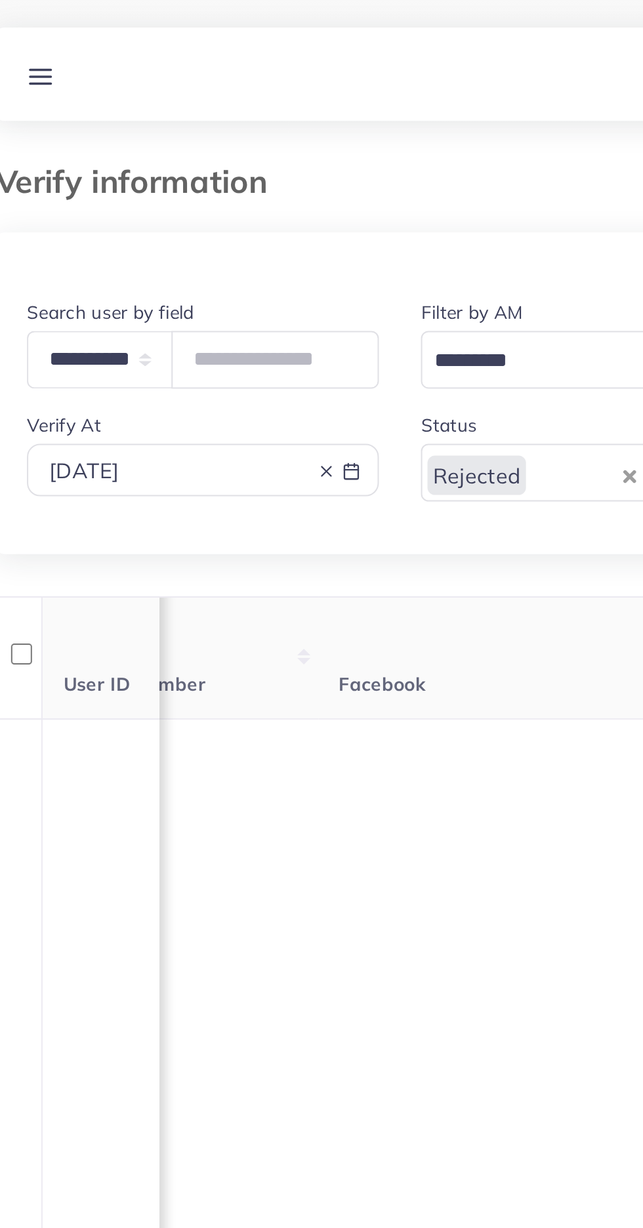
click at [182, 298] on th "Phone number" at bounding box center [116, 329] width 131 height 62
click at [250, 240] on div "Rejected" at bounding box center [283, 235] width 98 height 23
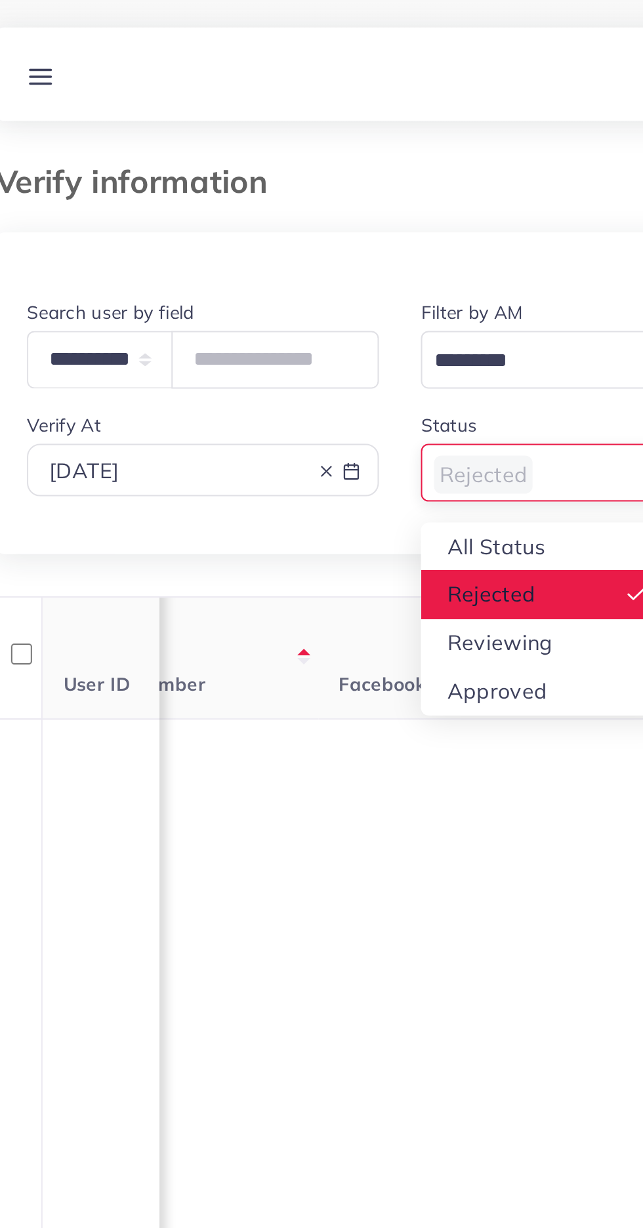
click at [262, 272] on div "**********" at bounding box center [321, 212] width 601 height 129
type input "**********"
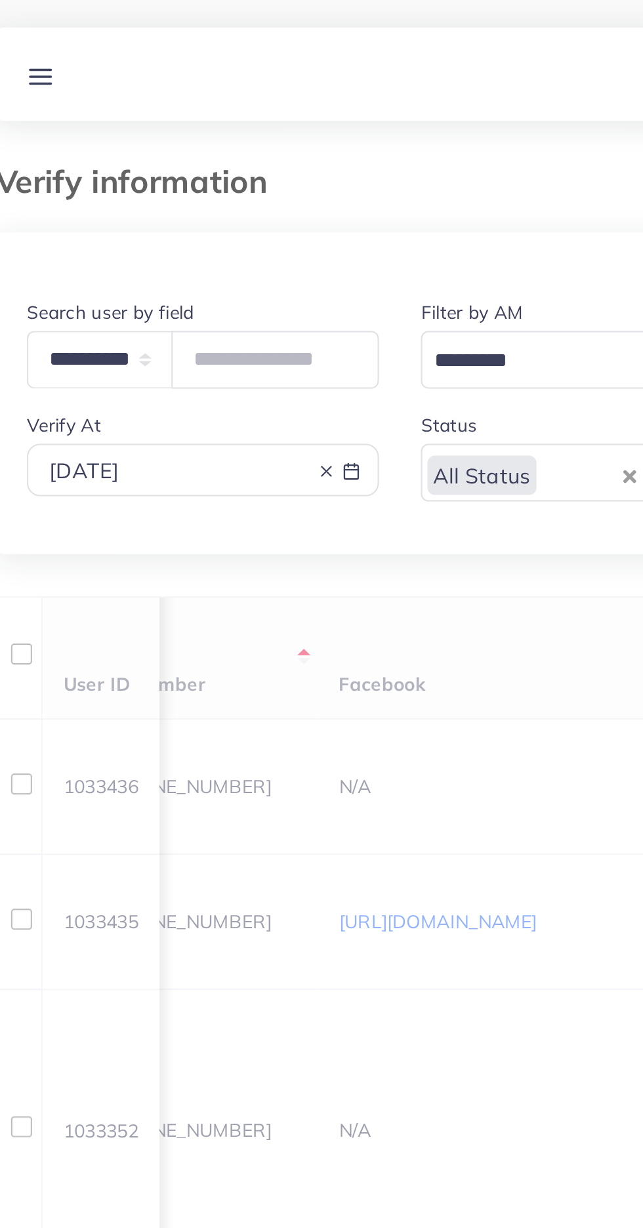
click at [140, 293] on div "**********" at bounding box center [321, 1101] width 601 height 1970
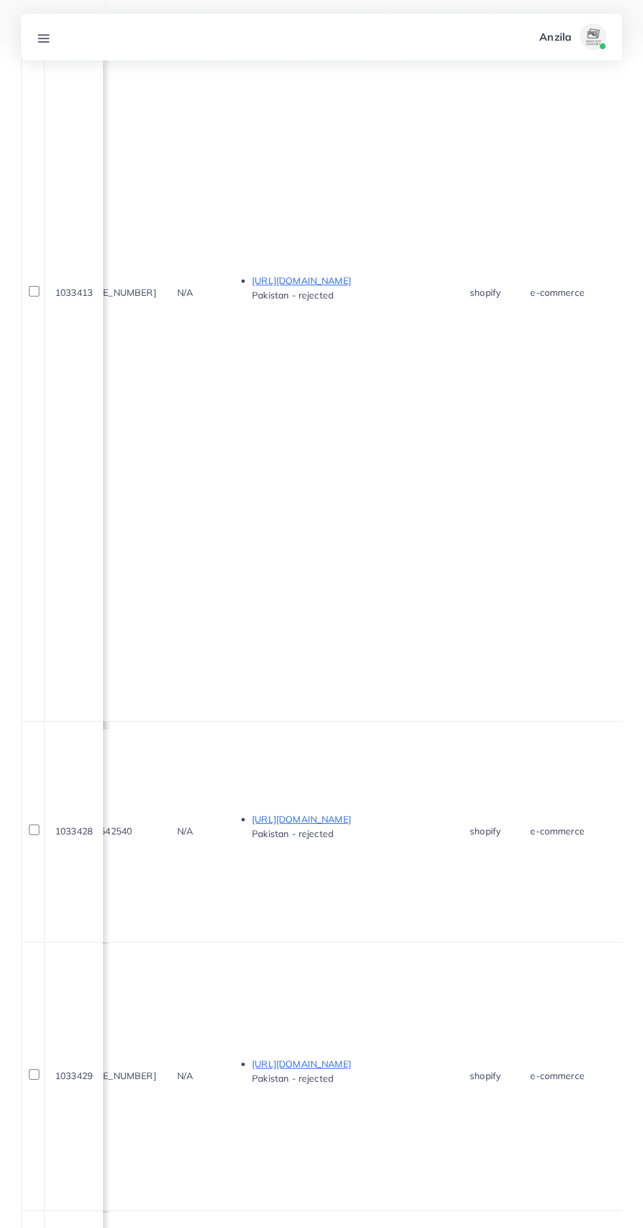
scroll to position [0, 673]
click at [399, 1224] on p "https://sparklit.shop/products/posture-corrector-for-mens-and-womens" at bounding box center [342, 1232] width 197 height 16
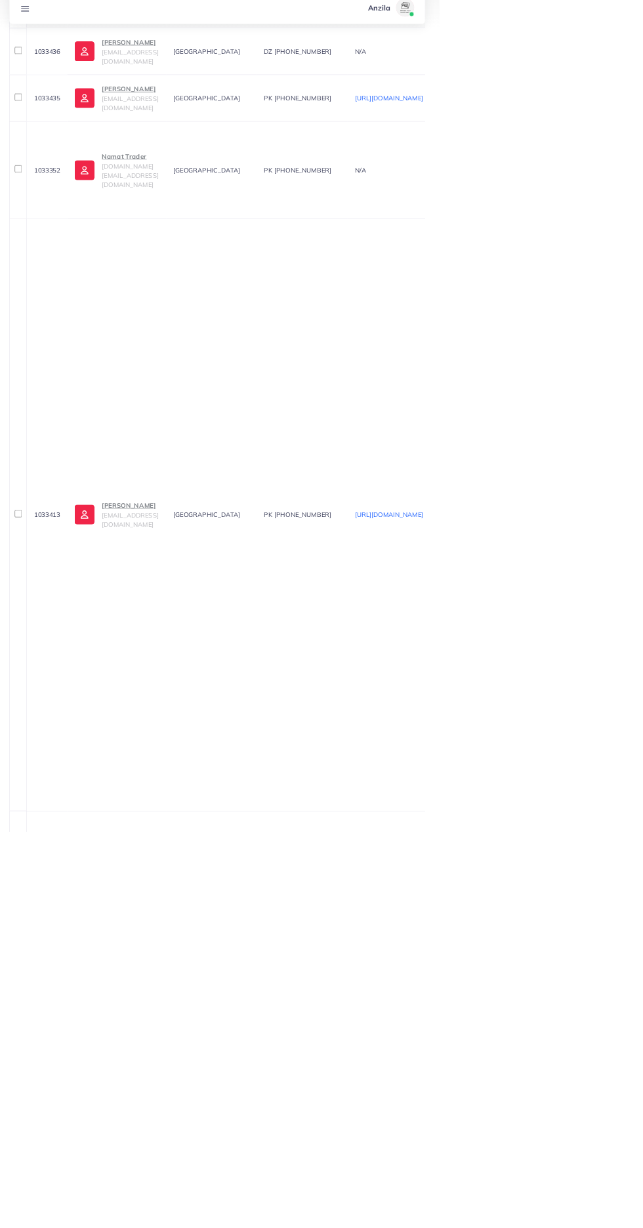
scroll to position [293, 0]
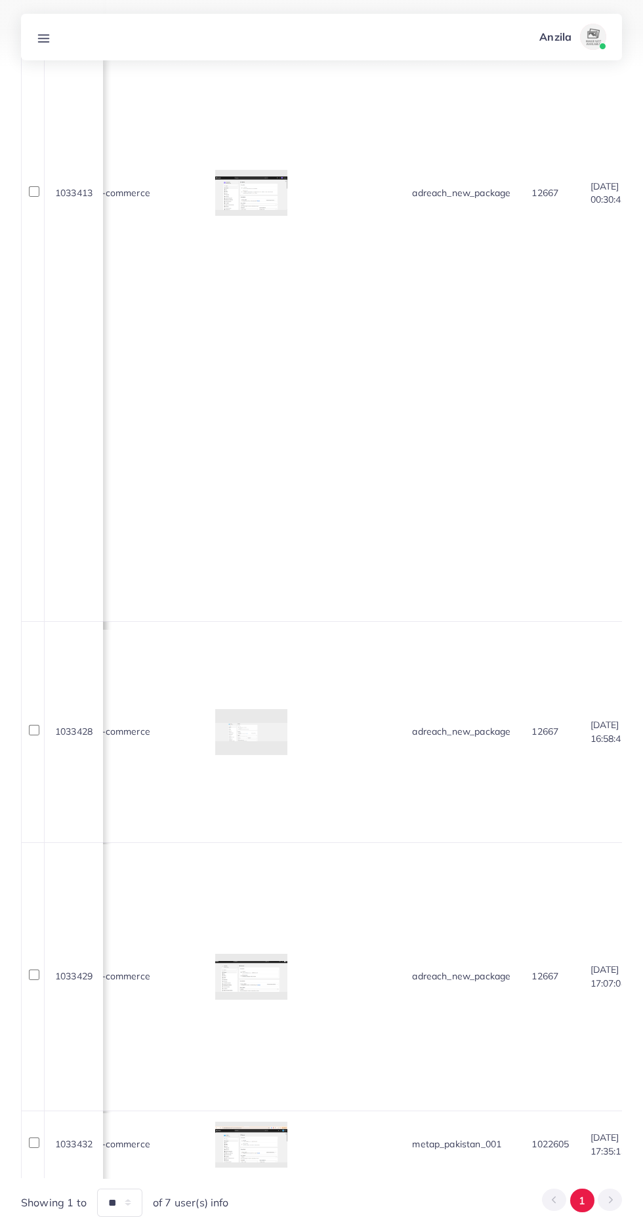
scroll to position [0, 1601]
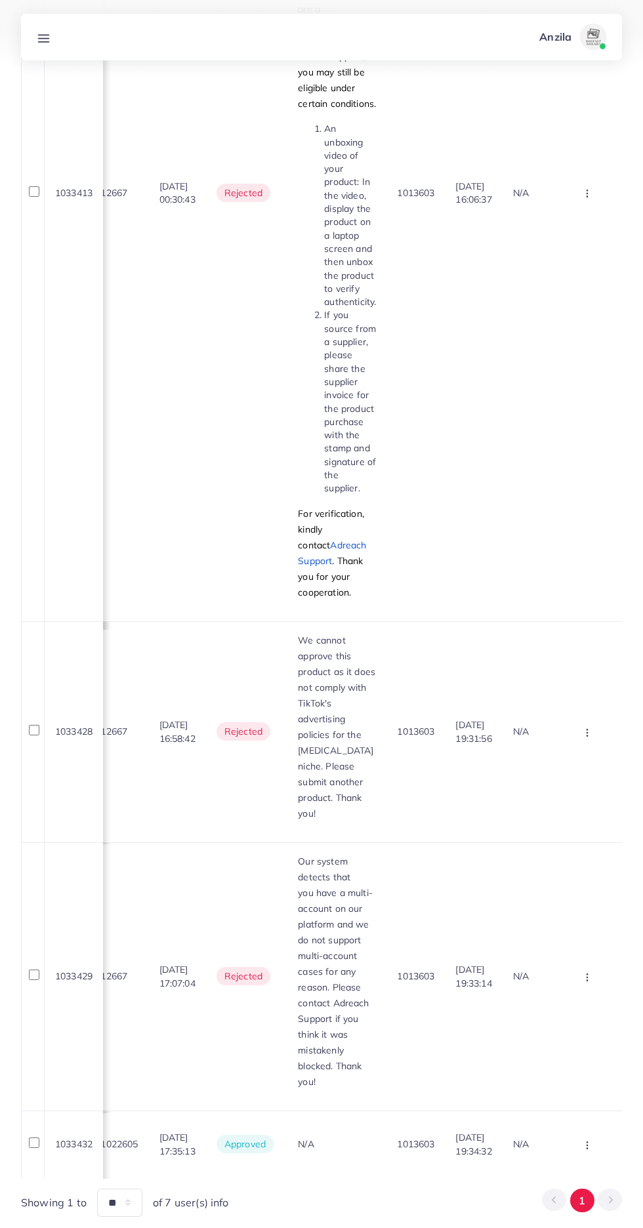
click at [587, 1145] on circle "button" at bounding box center [586, 1145] width 1 height 1
click at [559, 1061] on link "Reject" at bounding box center [566, 1075] width 104 height 29
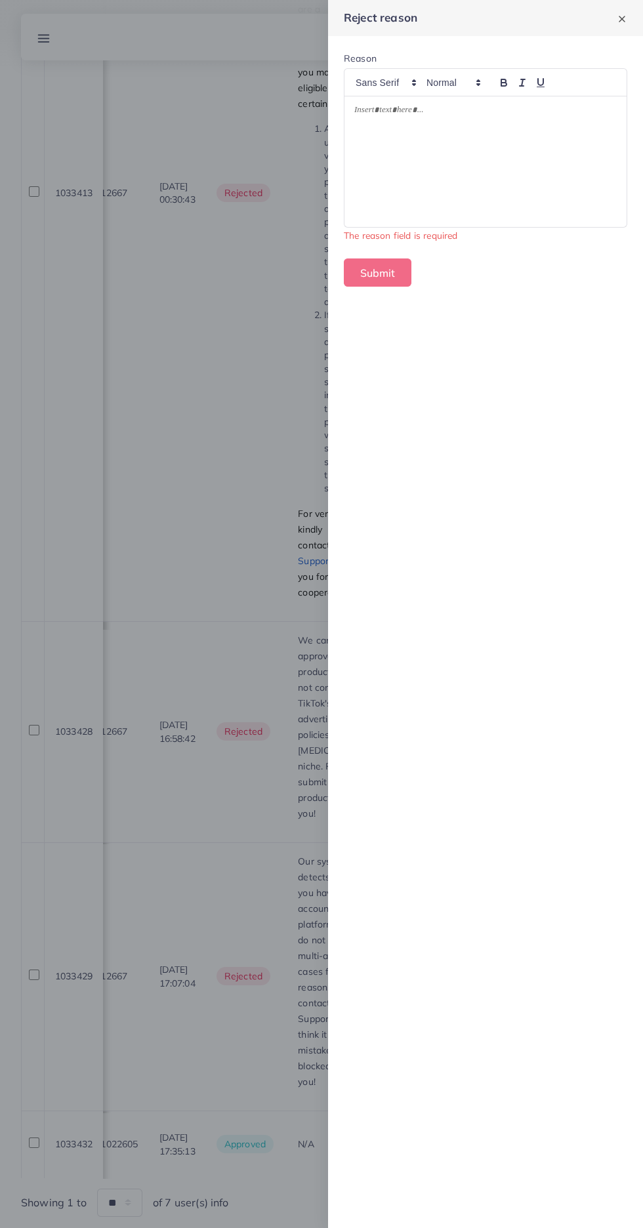
click at [380, 191] on div at bounding box center [485, 161] width 282 height 131
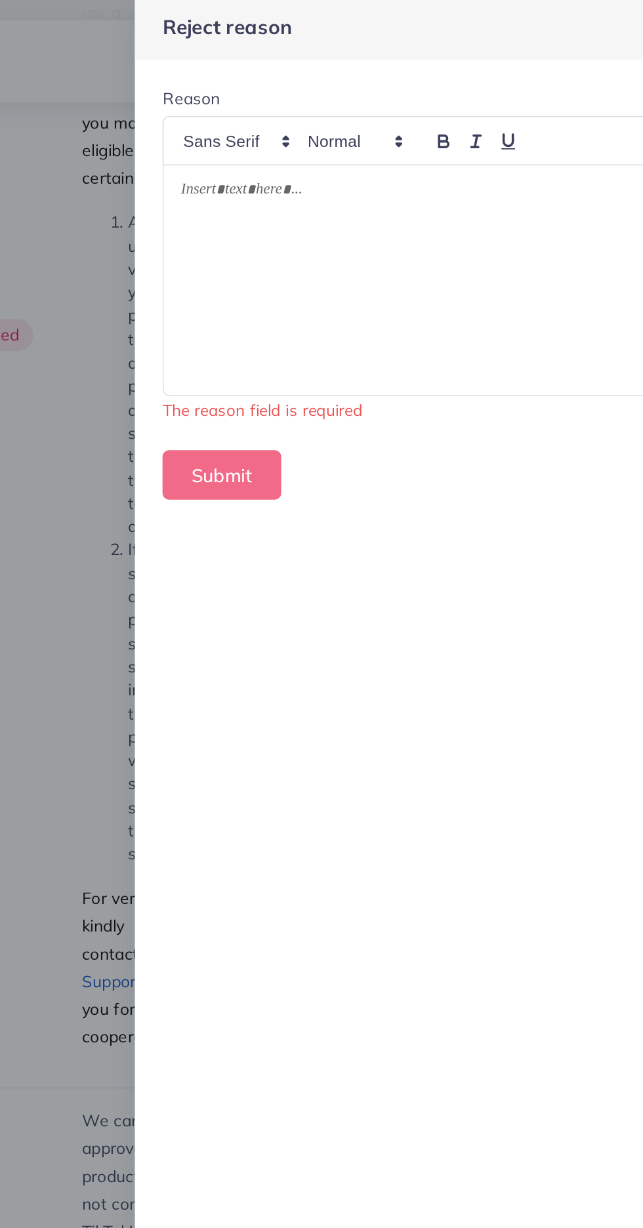
scroll to position [870, 0]
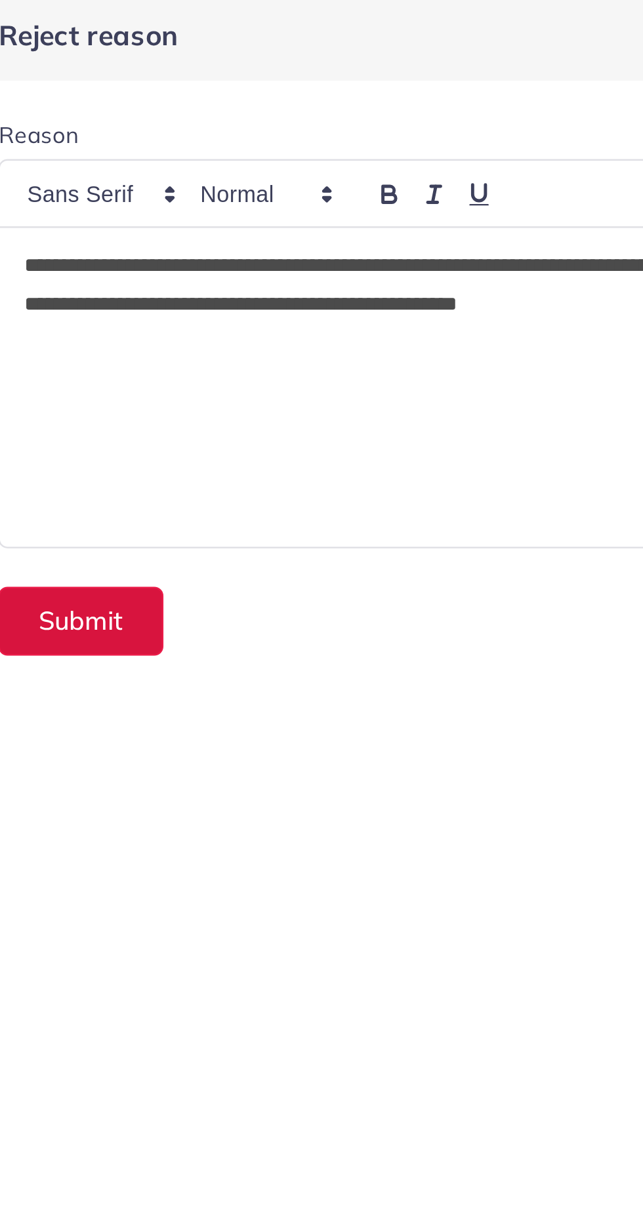
click at [388, 259] on button "Submit" at bounding box center [378, 257] width 68 height 28
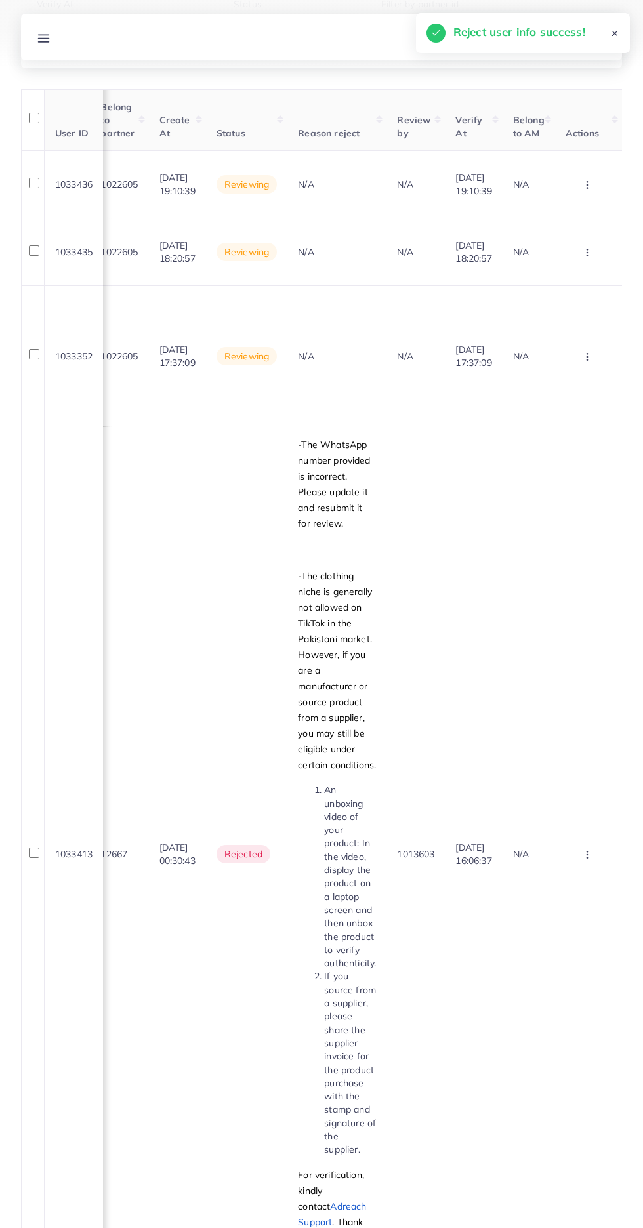
scroll to position [0, 0]
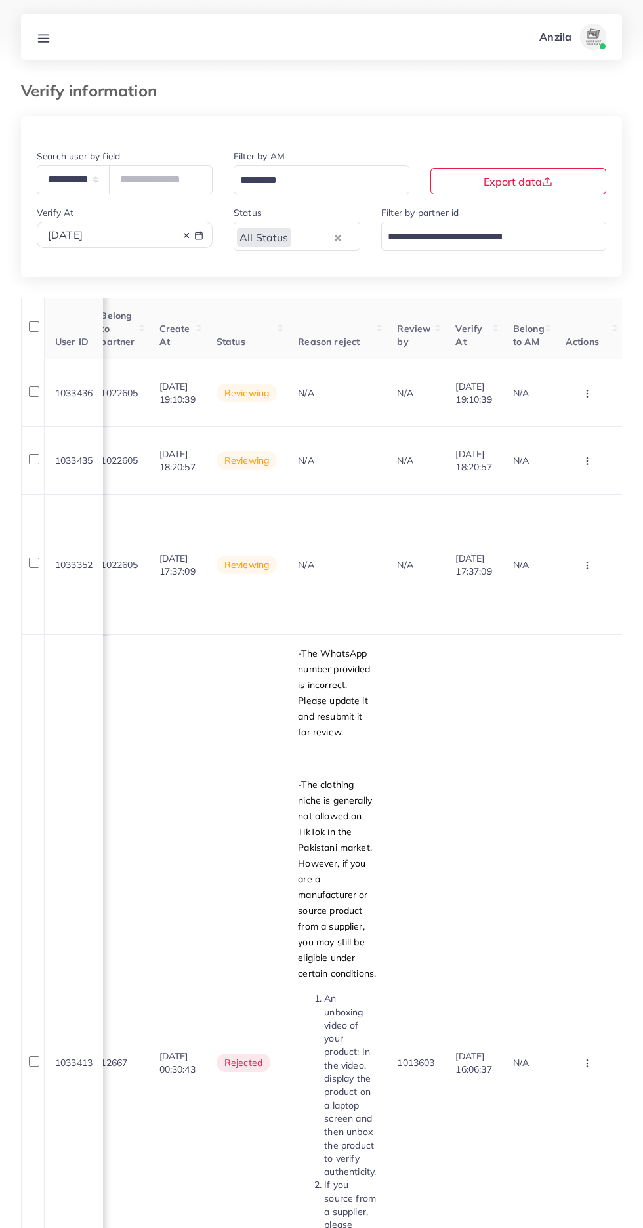
click at [186, 236] on line at bounding box center [186, 235] width 5 height 5
type input "**********"
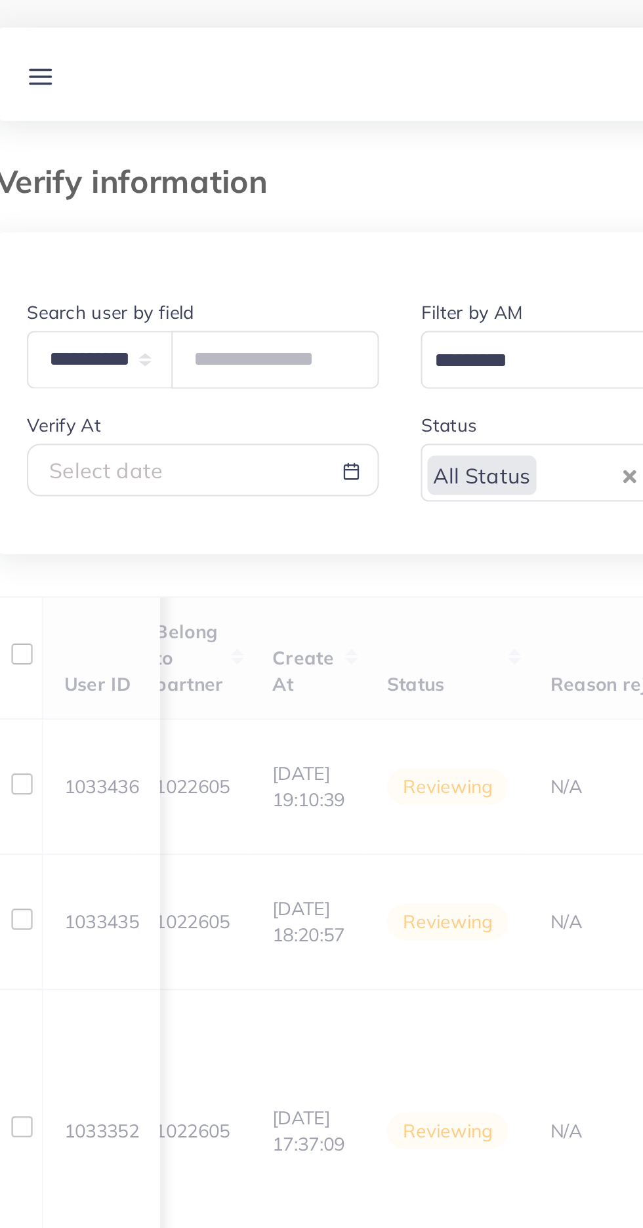
click at [262, 236] on div "All Status" at bounding box center [283, 235] width 98 height 23
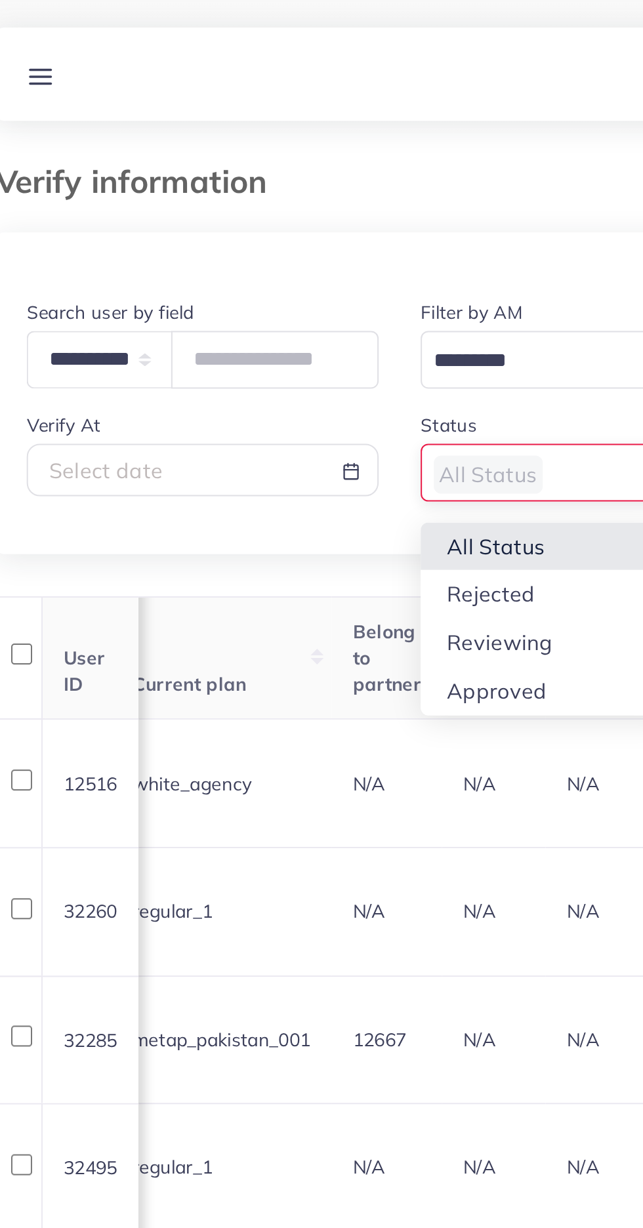
scroll to position [0, 1339]
click at [261, 323] on div "**********" at bounding box center [321, 577] width 601 height 922
type input "**********"
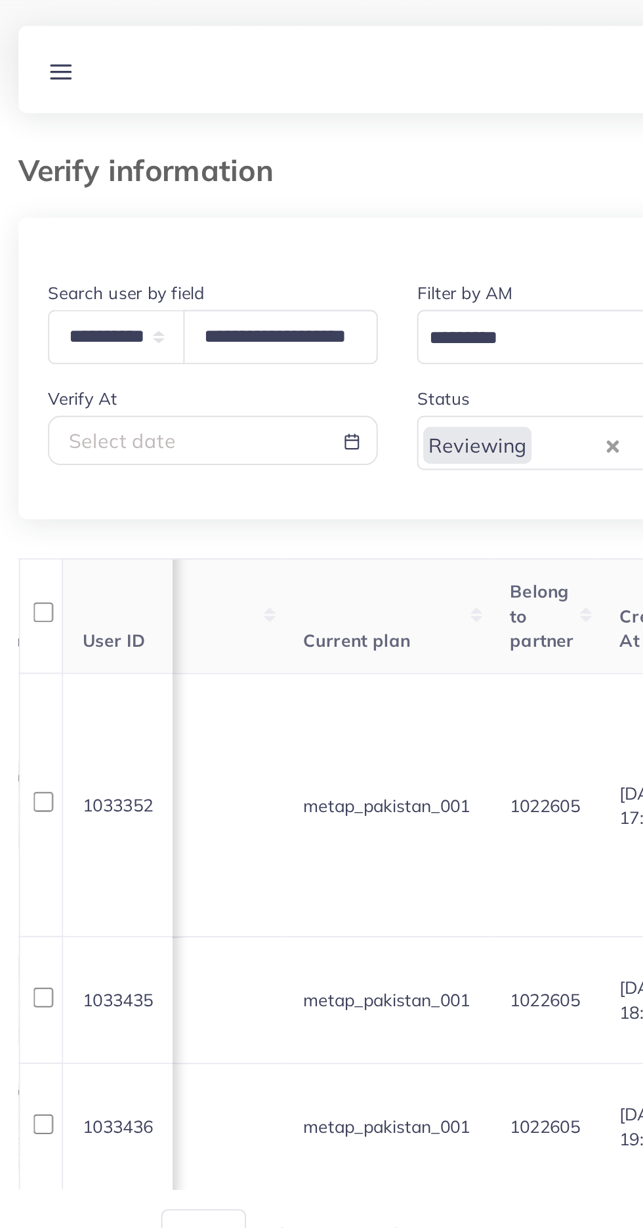
scroll to position [0, 1338]
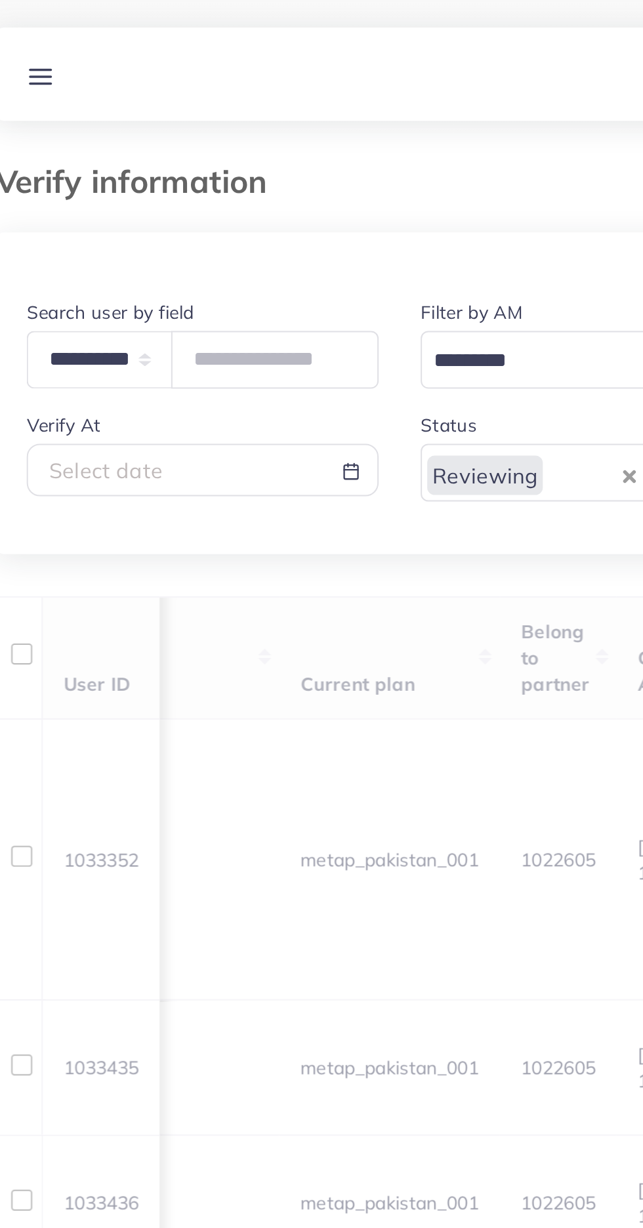
click at [150, 294] on div "**********" at bounding box center [321, 395] width 601 height 558
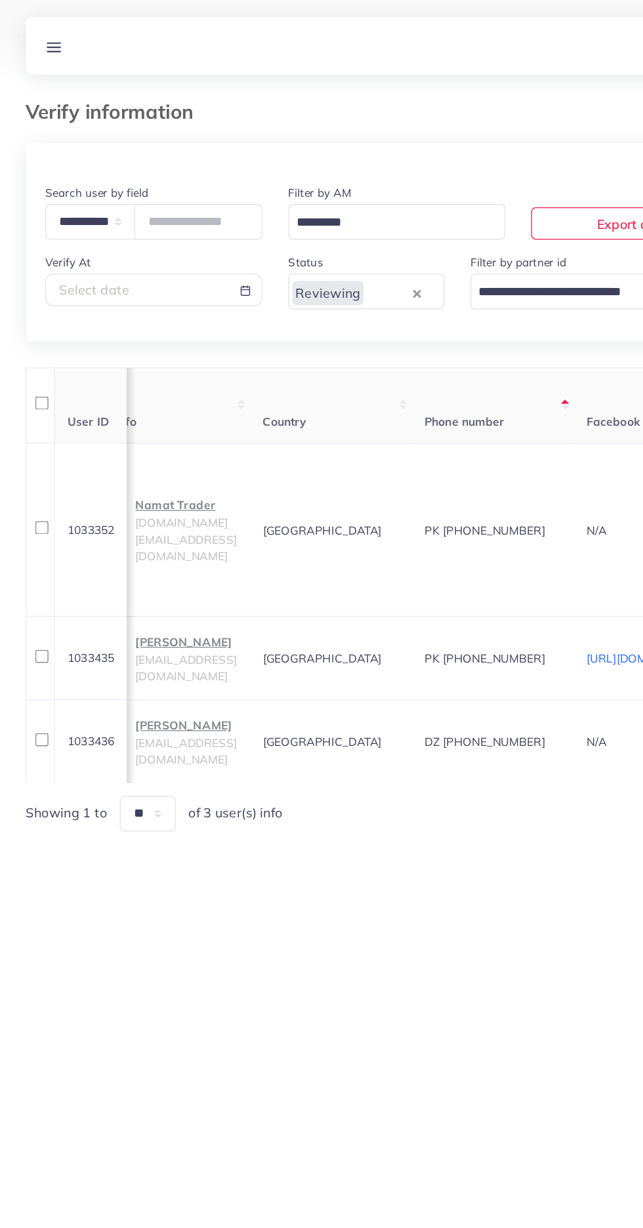
scroll to position [0, 0]
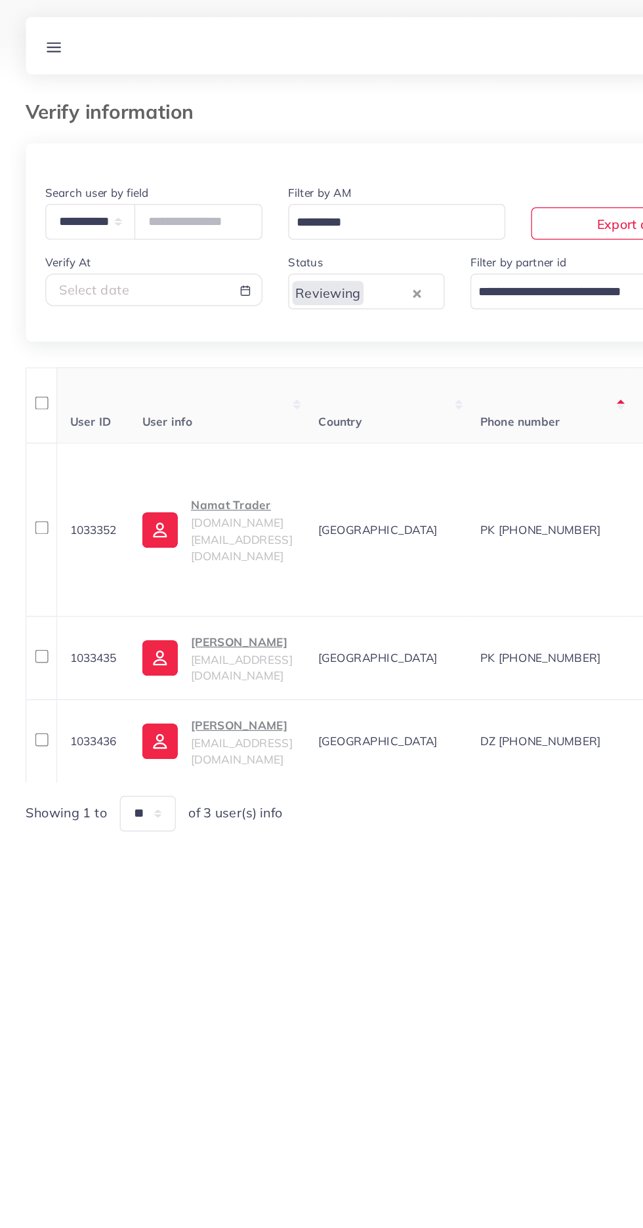
click at [197, 417] on p "Namat Trader" at bounding box center [196, 409] width 82 height 16
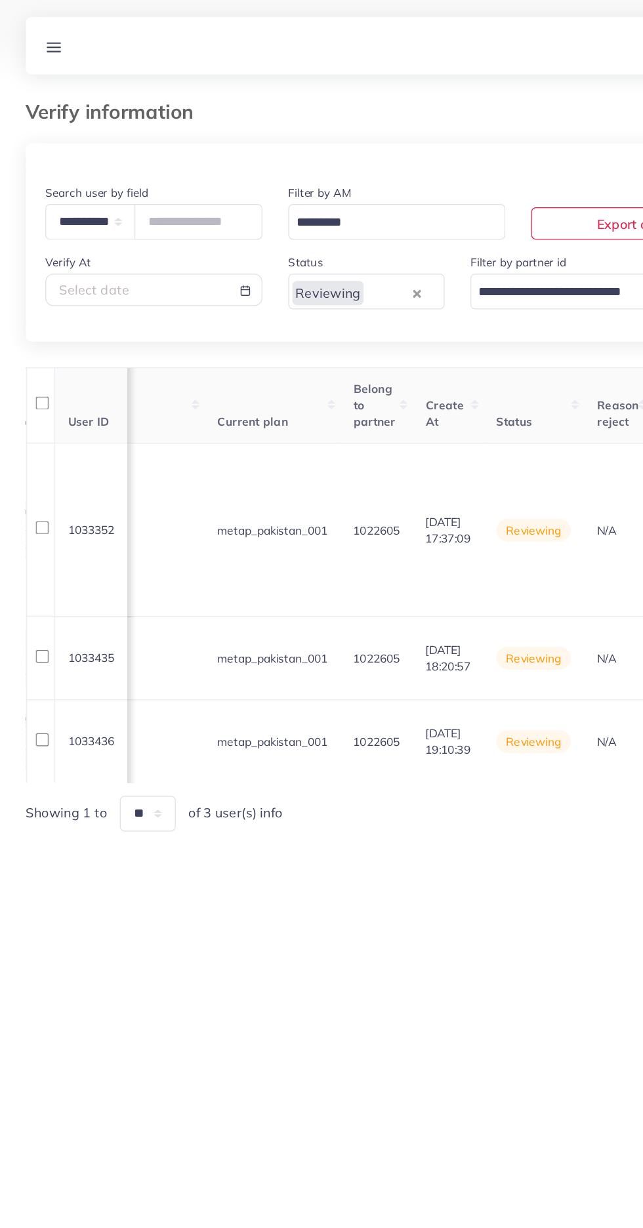
scroll to position [0, 1539]
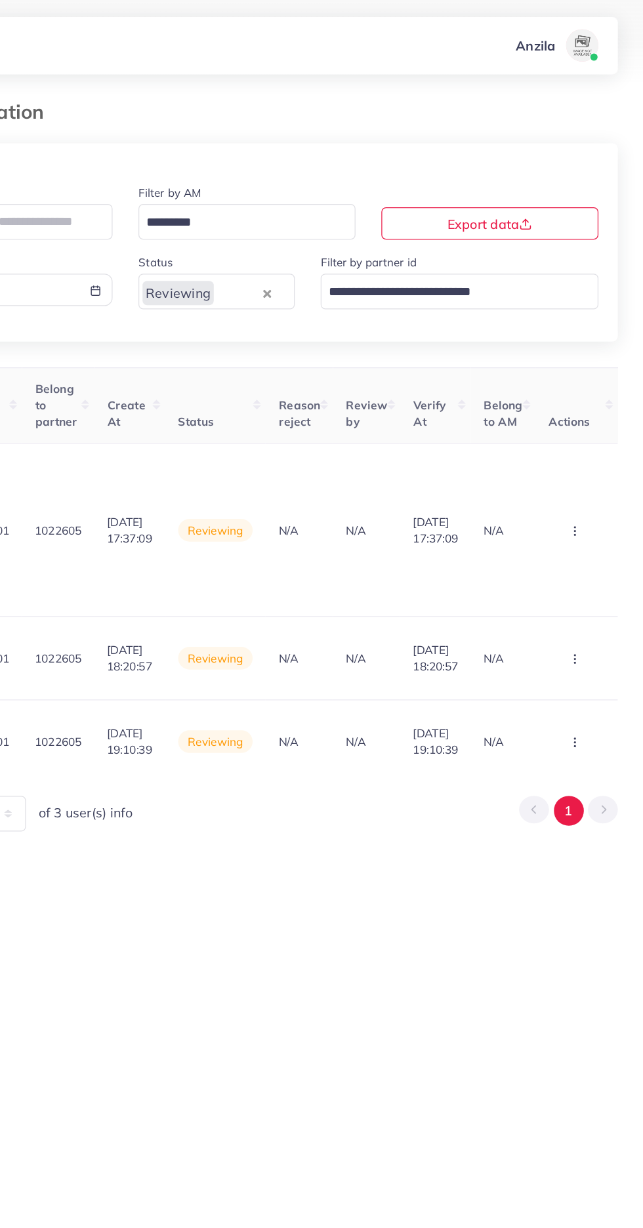
click at [587, 430] on circle "button" at bounding box center [587, 430] width 1 height 1
click at [561, 467] on span "Approve" at bounding box center [549, 469] width 43 height 13
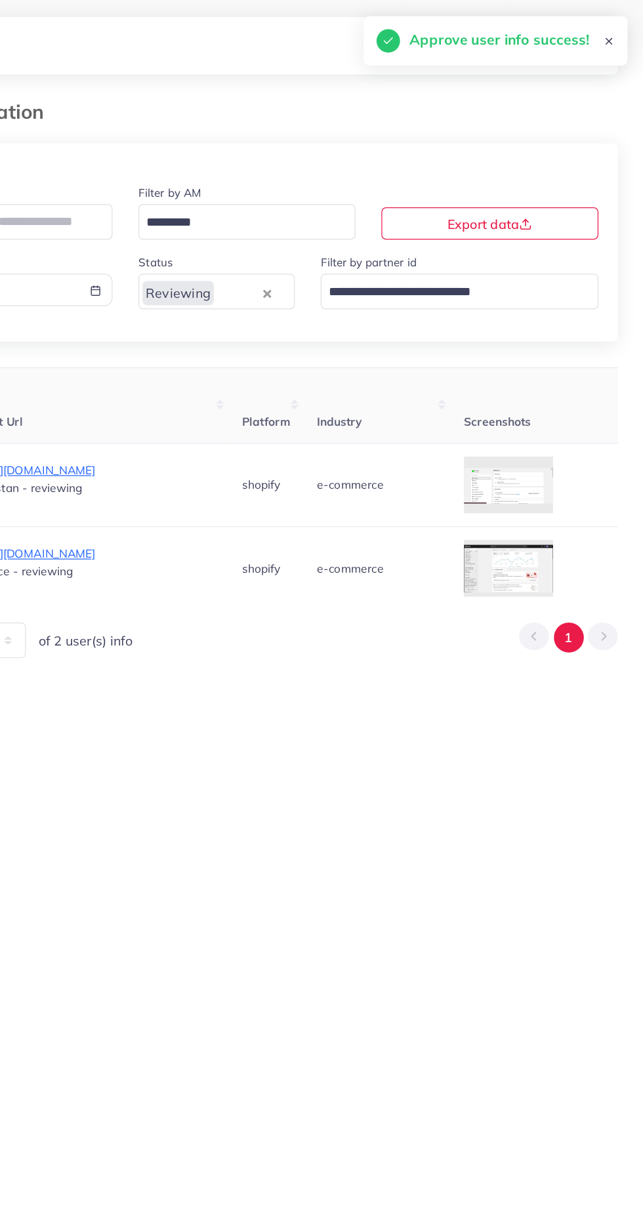
scroll to position [0, 814]
click at [0, 0] on div at bounding box center [0, 0] width 0 height 0
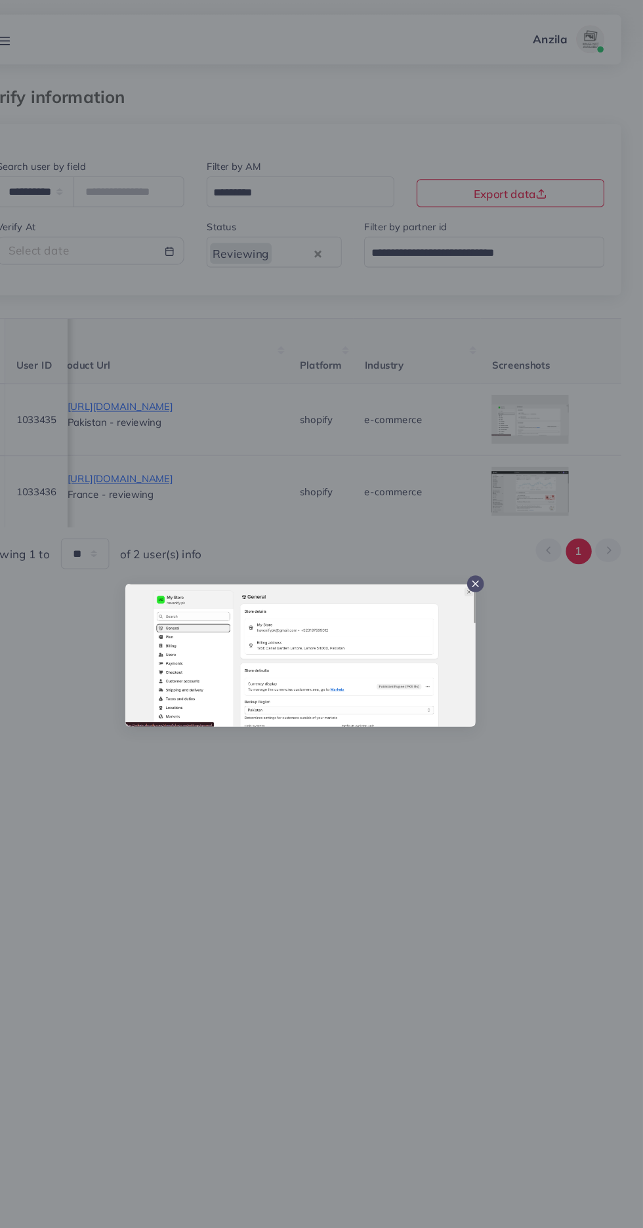
click at [417, 946] on div at bounding box center [321, 614] width 643 height 1228
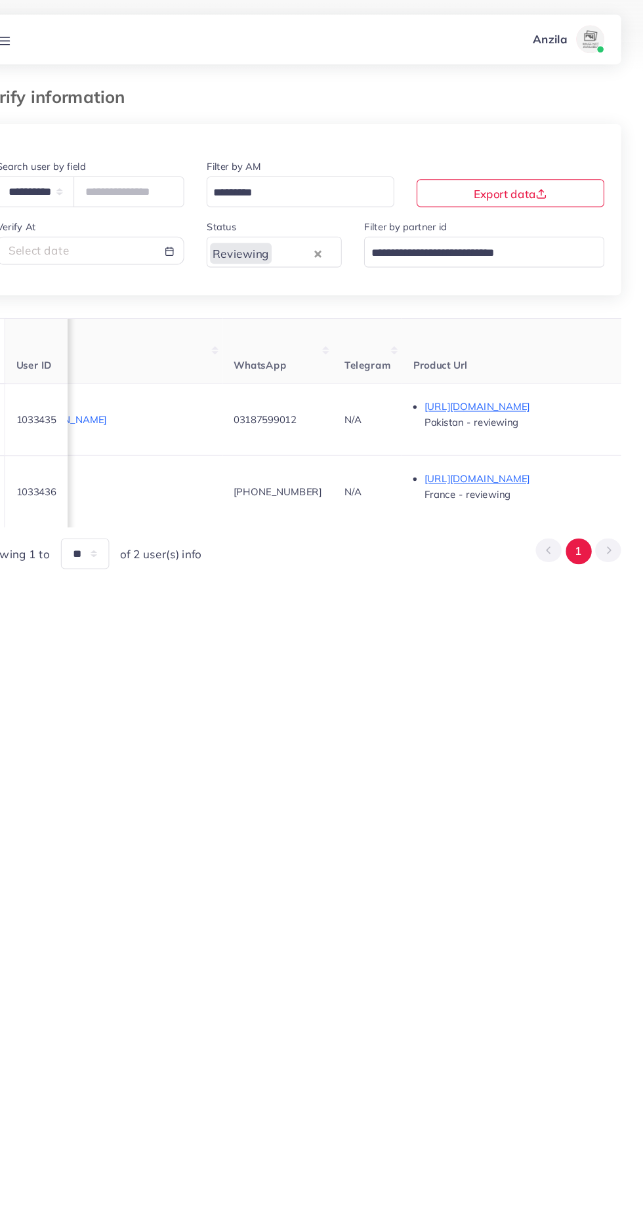
scroll to position [0, 480]
copy span "03187599012"
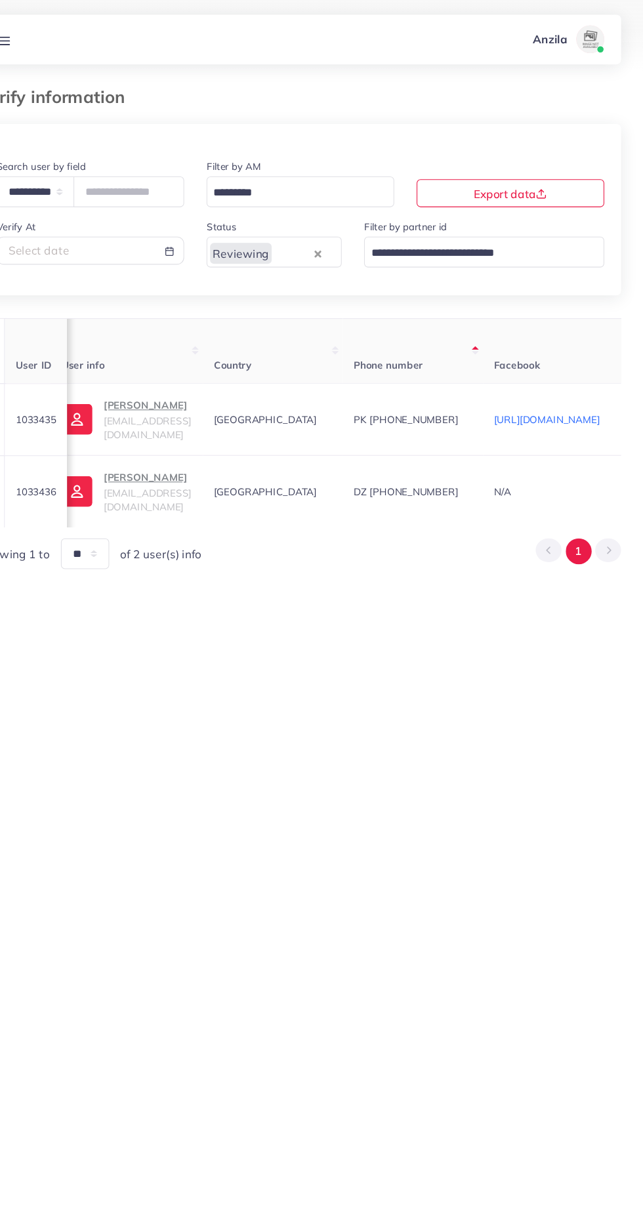
scroll to position [0, 0]
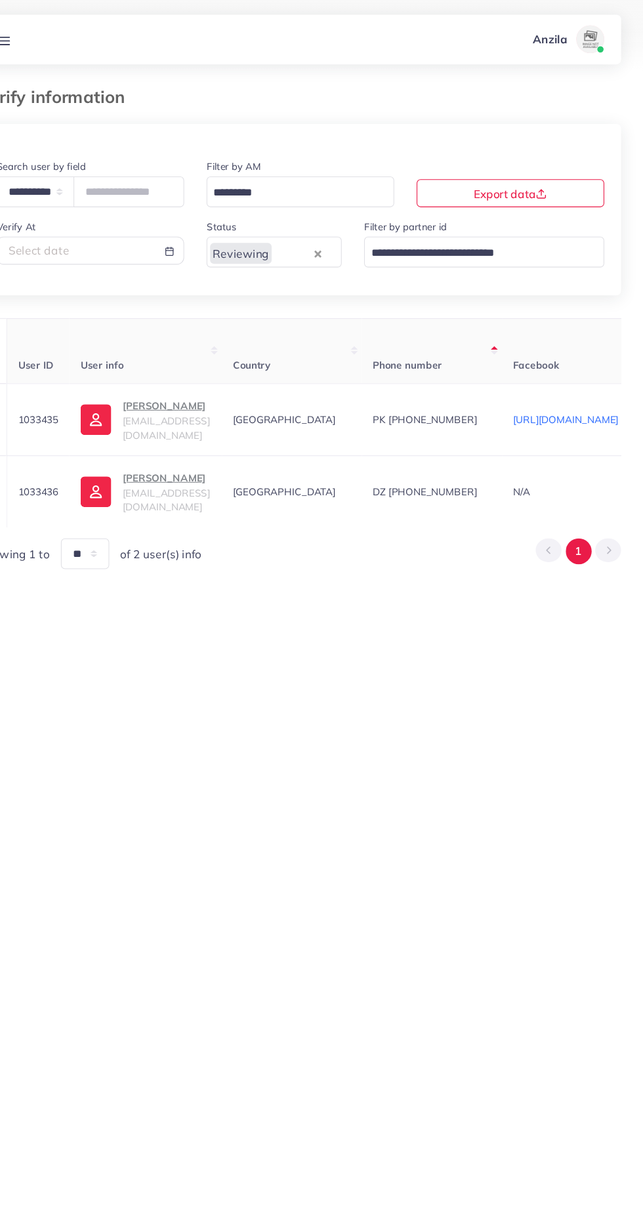
click at [186, 384] on p "Muhammad Ubaid" at bounding box center [196, 380] width 82 height 16
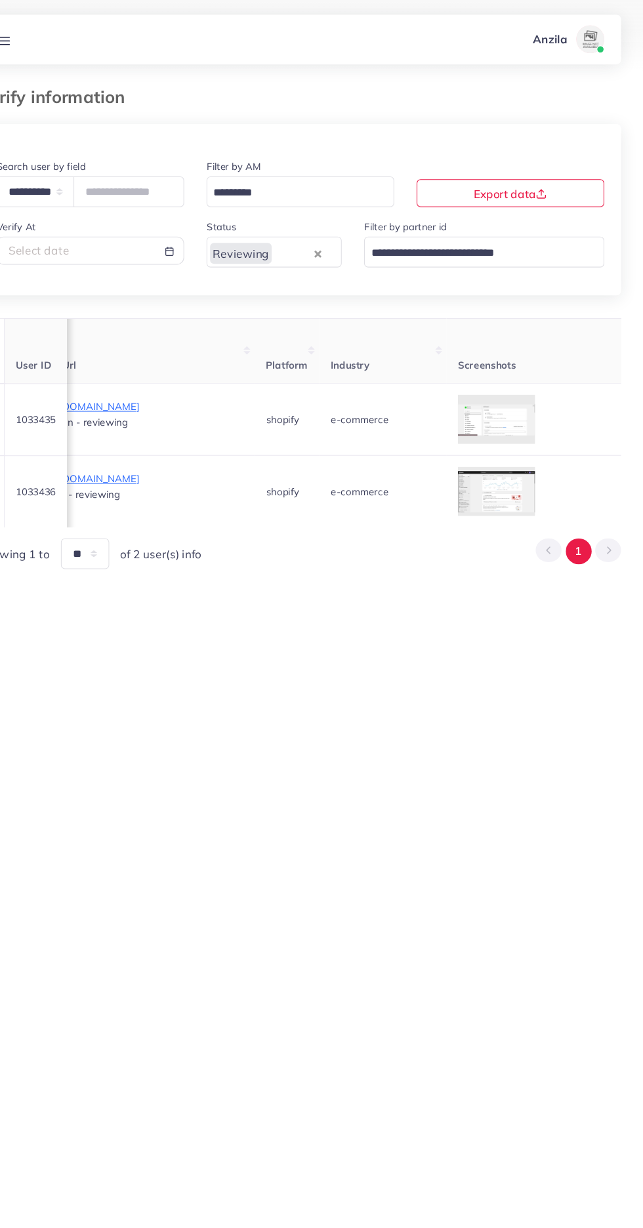
scroll to position [0, 1515]
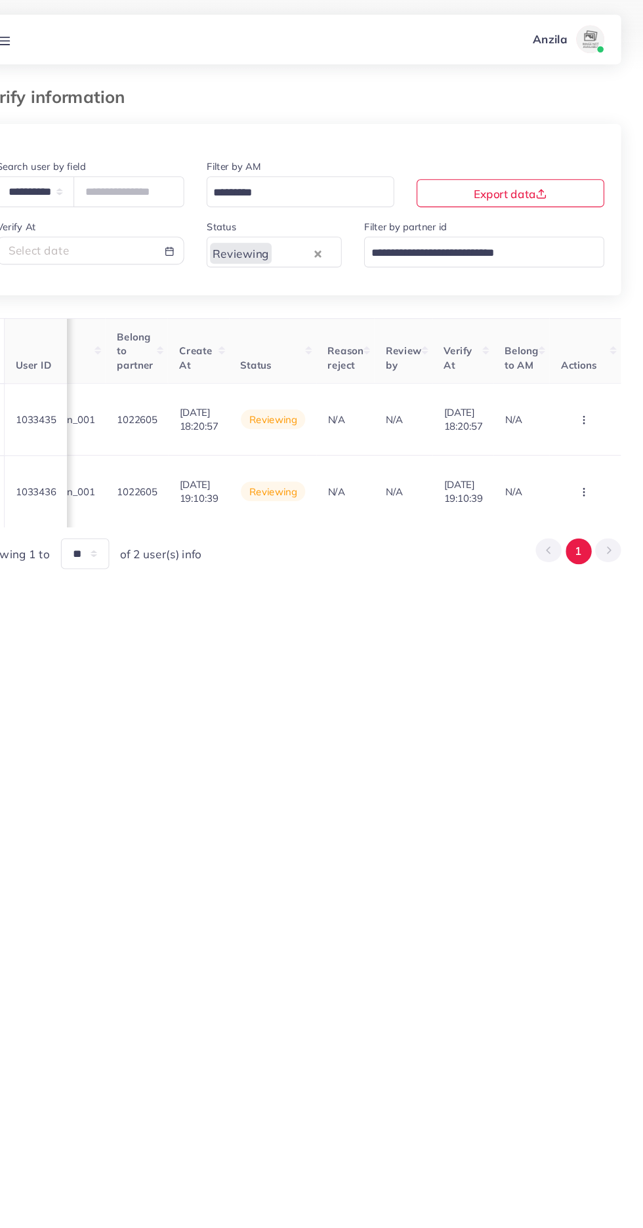
click at [587, 394] on circle "button" at bounding box center [587, 394] width 1 height 1
click at [575, 334] on link "Approve" at bounding box center [566, 321] width 104 height 29
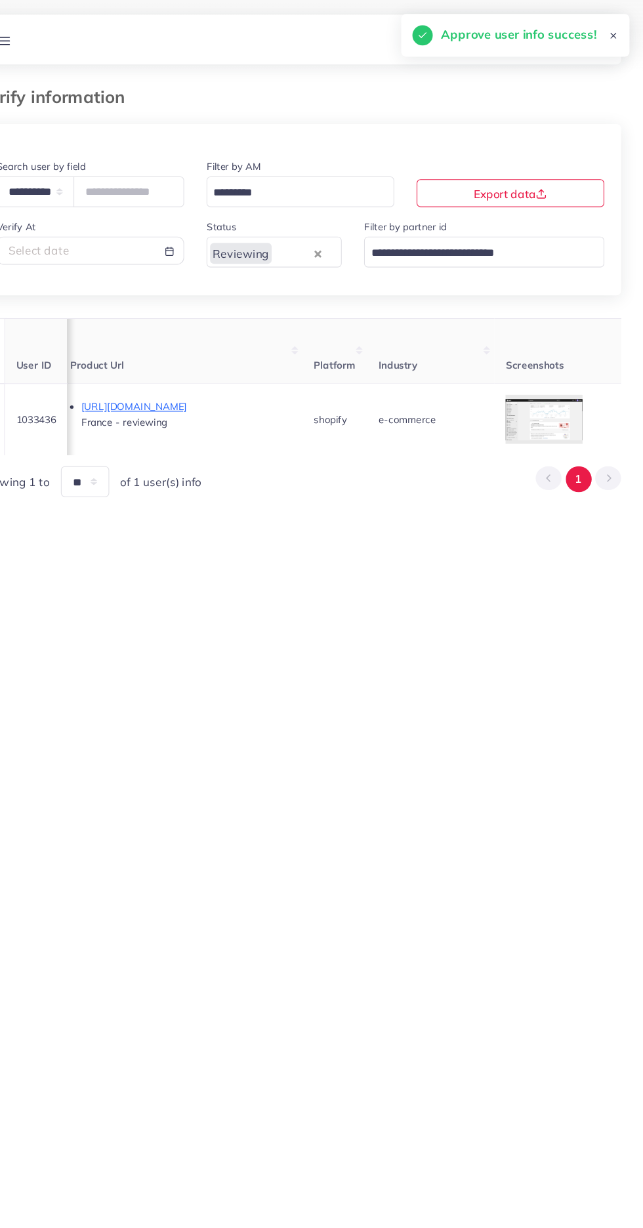
scroll to position [0, 895]
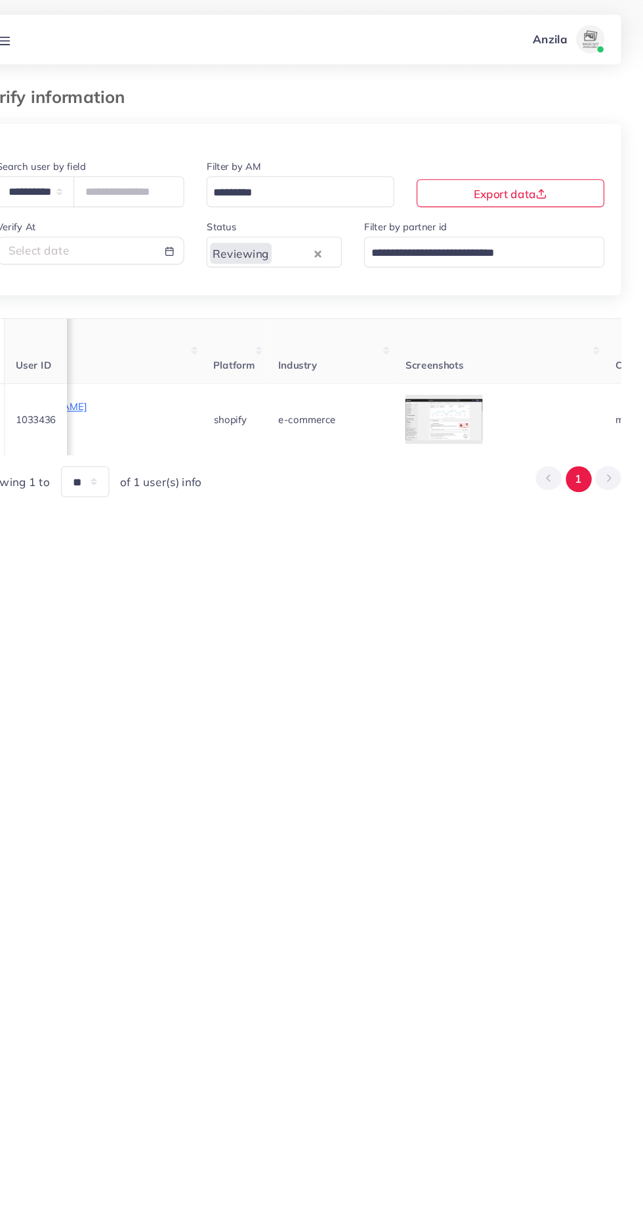
click at [0, 0] on div at bounding box center [0, 0] width 0 height 0
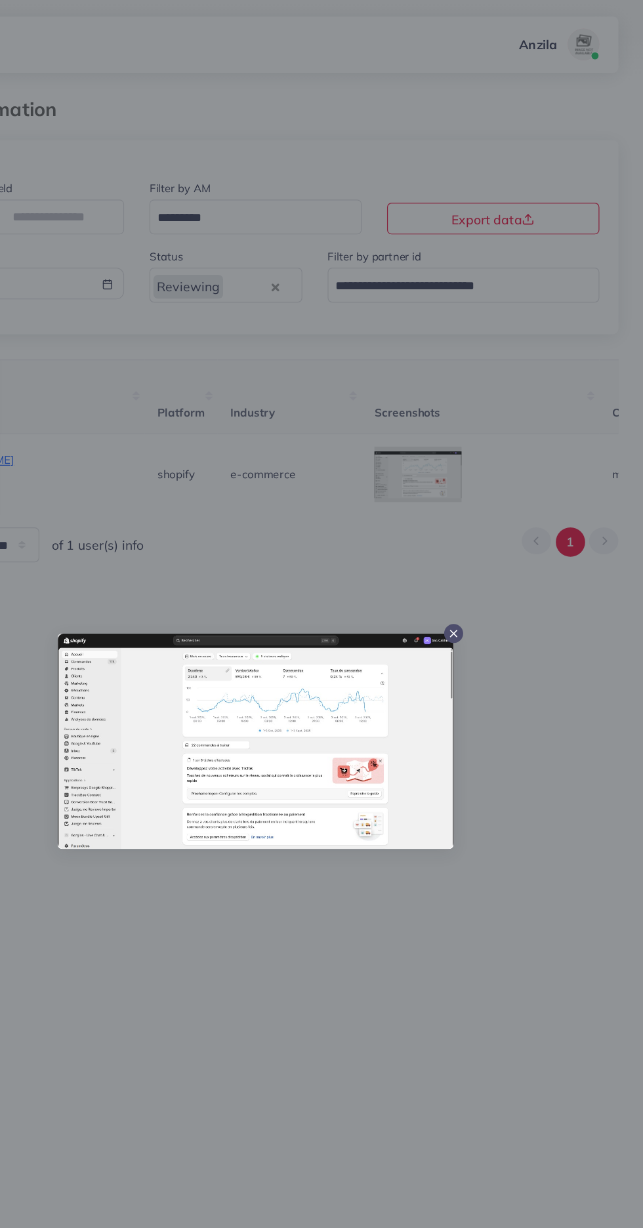
click at [426, 857] on div at bounding box center [321, 614] width 643 height 1228
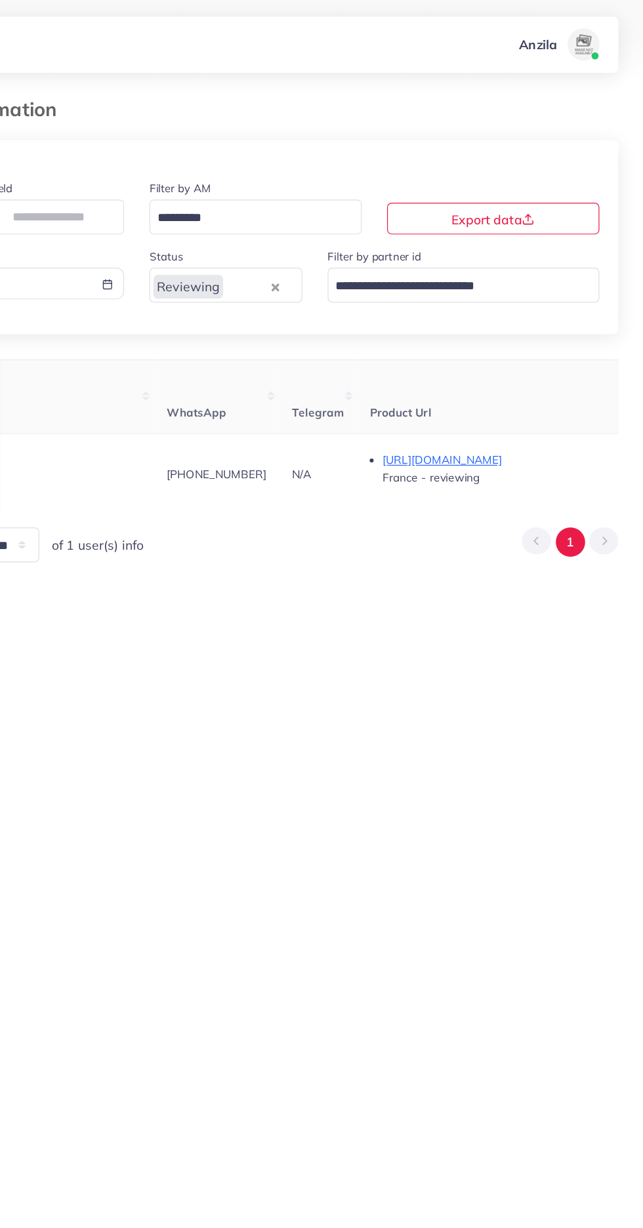
scroll to position [0, 439]
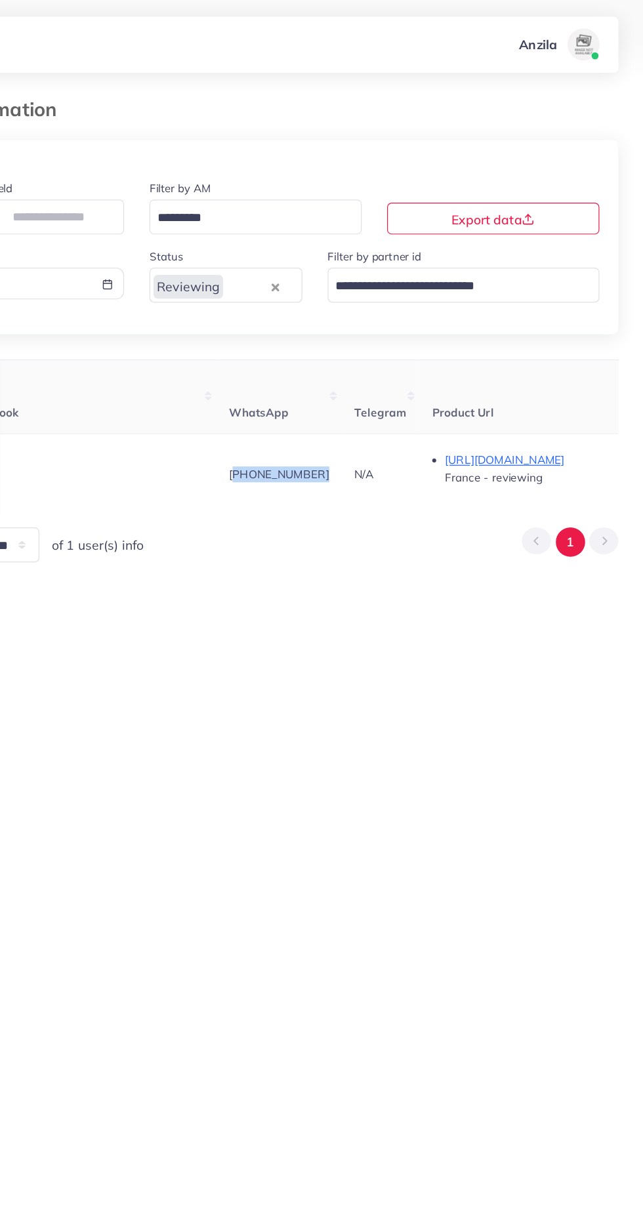
copy span "+213540029398"
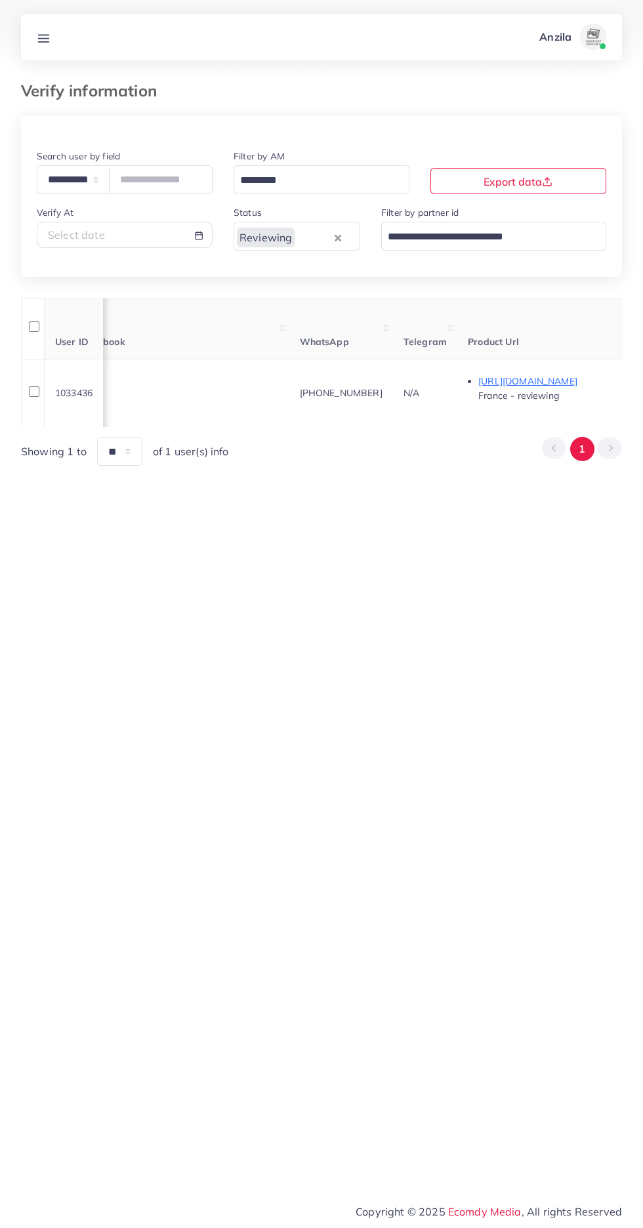
click at [43, 41] on line at bounding box center [44, 41] width 10 height 0
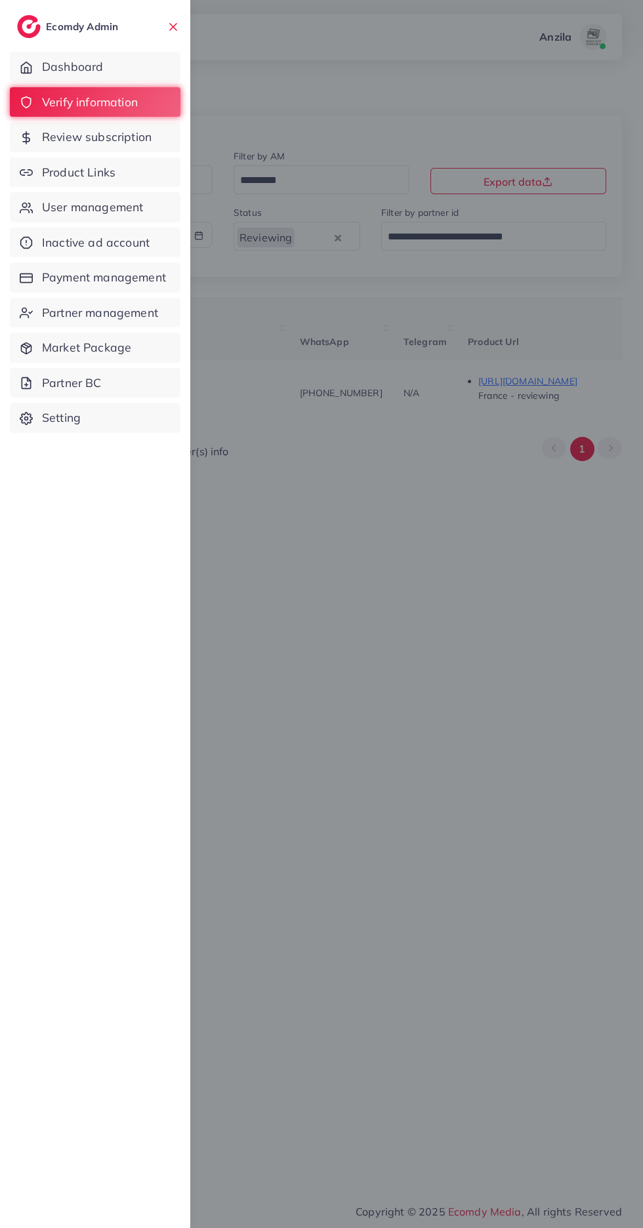
click at [120, 178] on link "Product Links" at bounding box center [95, 172] width 171 height 30
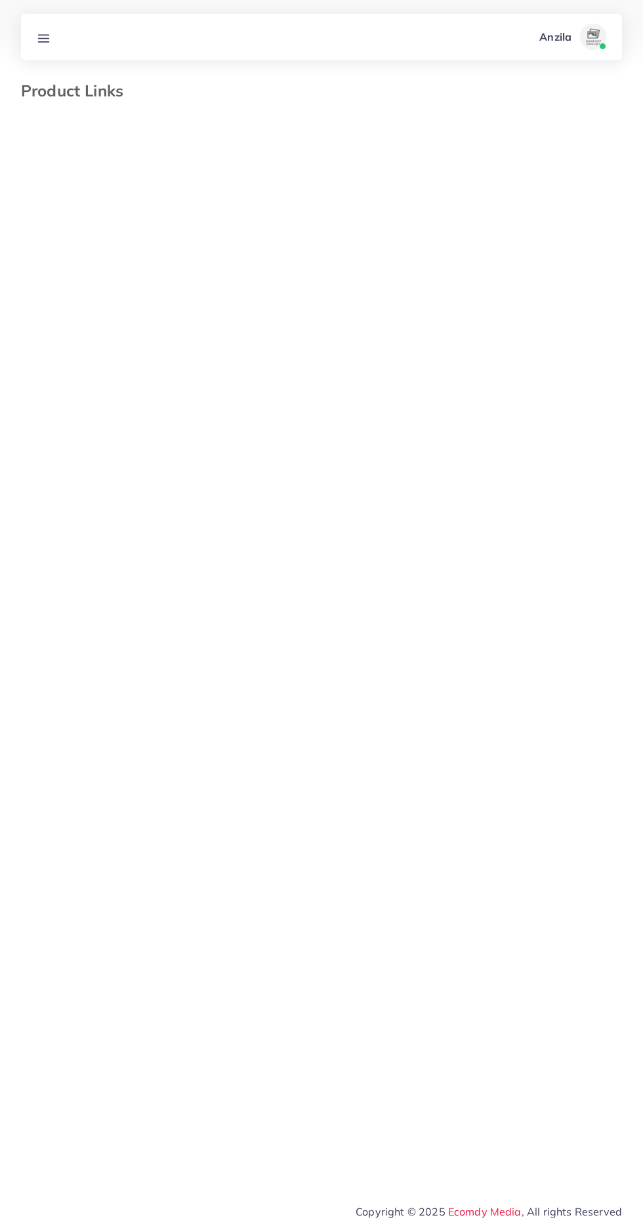
select select "*********"
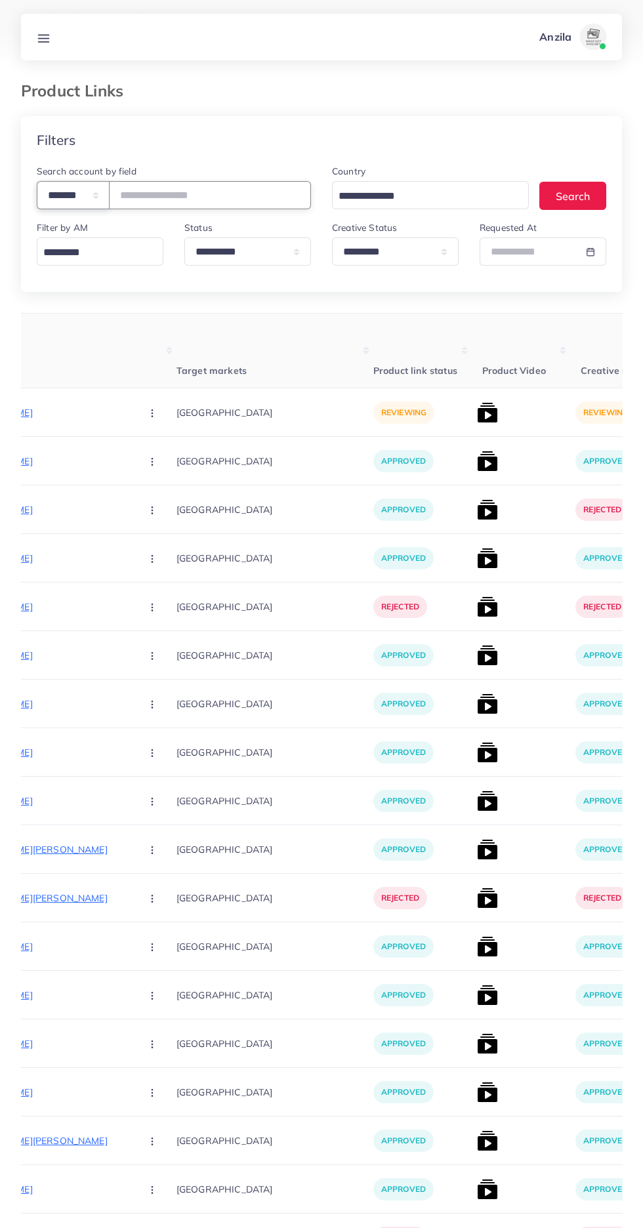
click at [85, 199] on select "**********" at bounding box center [73, 195] width 73 height 28
select select "*****"
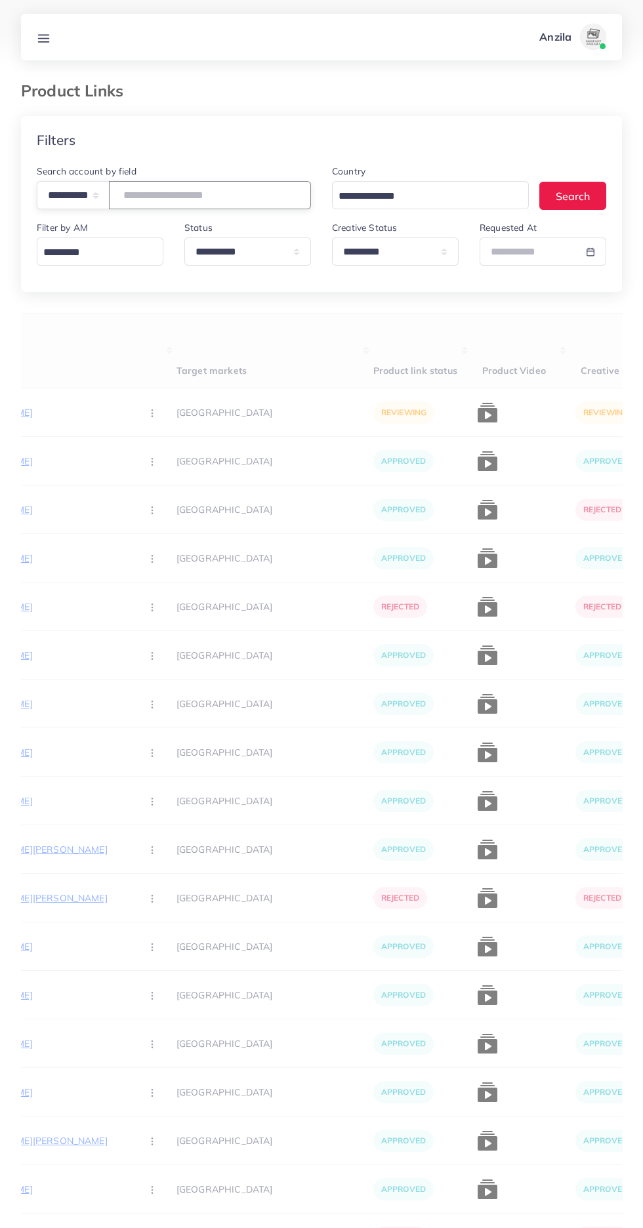
paste input "**********"
type input "**********"
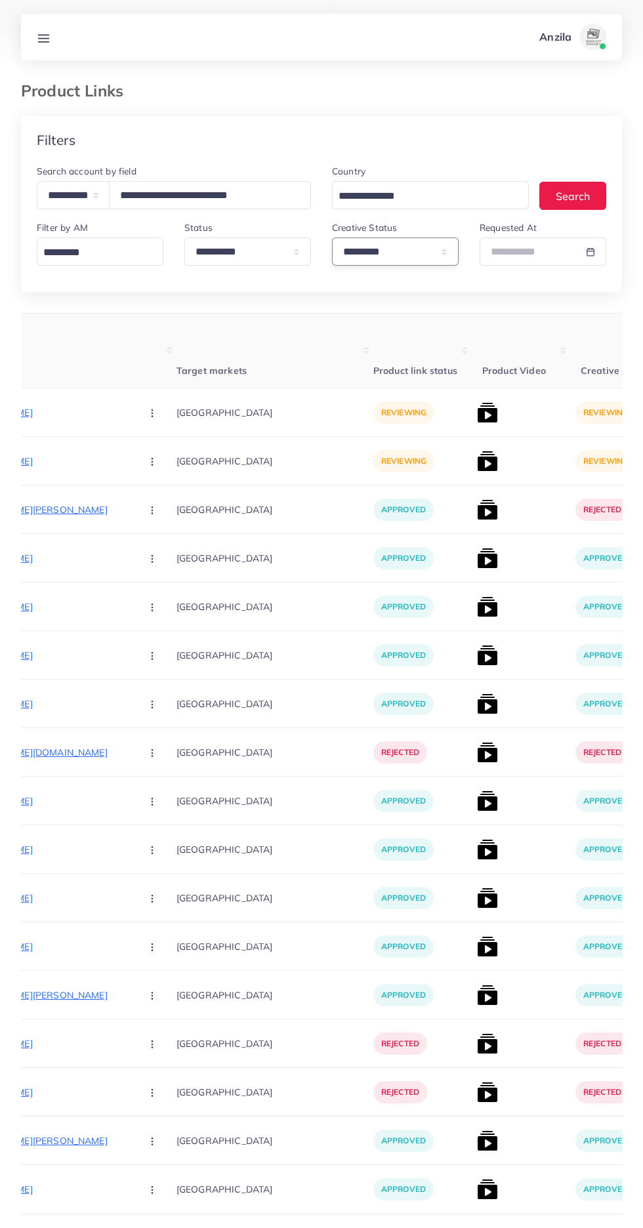
click at [380, 258] on select "**********" at bounding box center [395, 251] width 127 height 28
select select
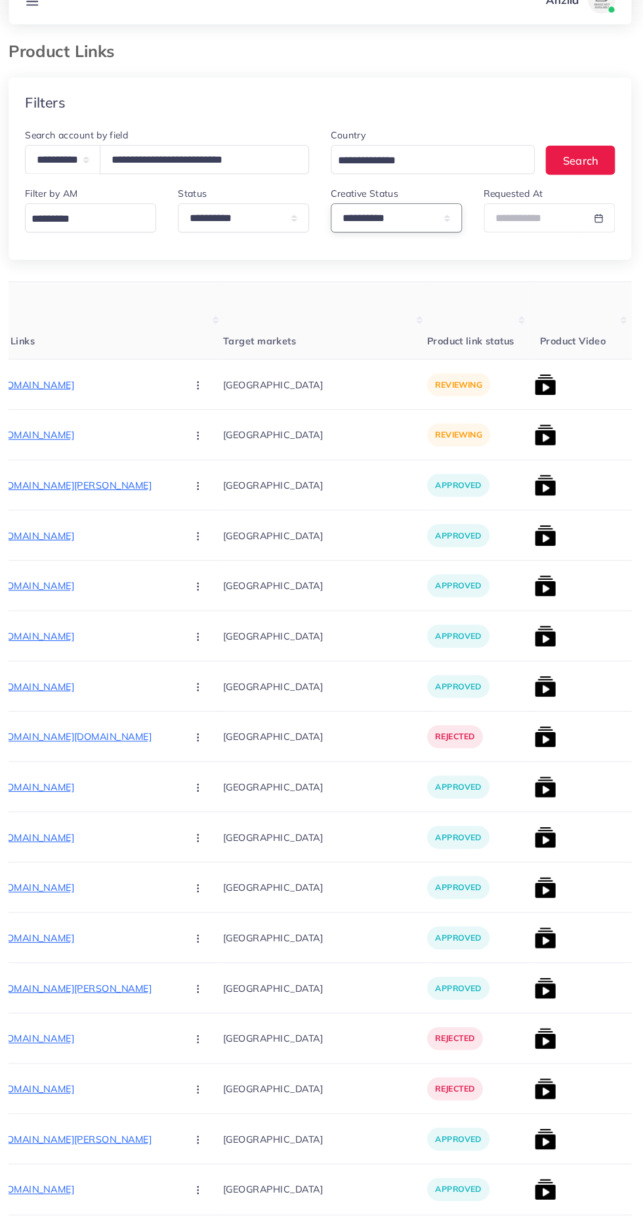
scroll to position [0, 166]
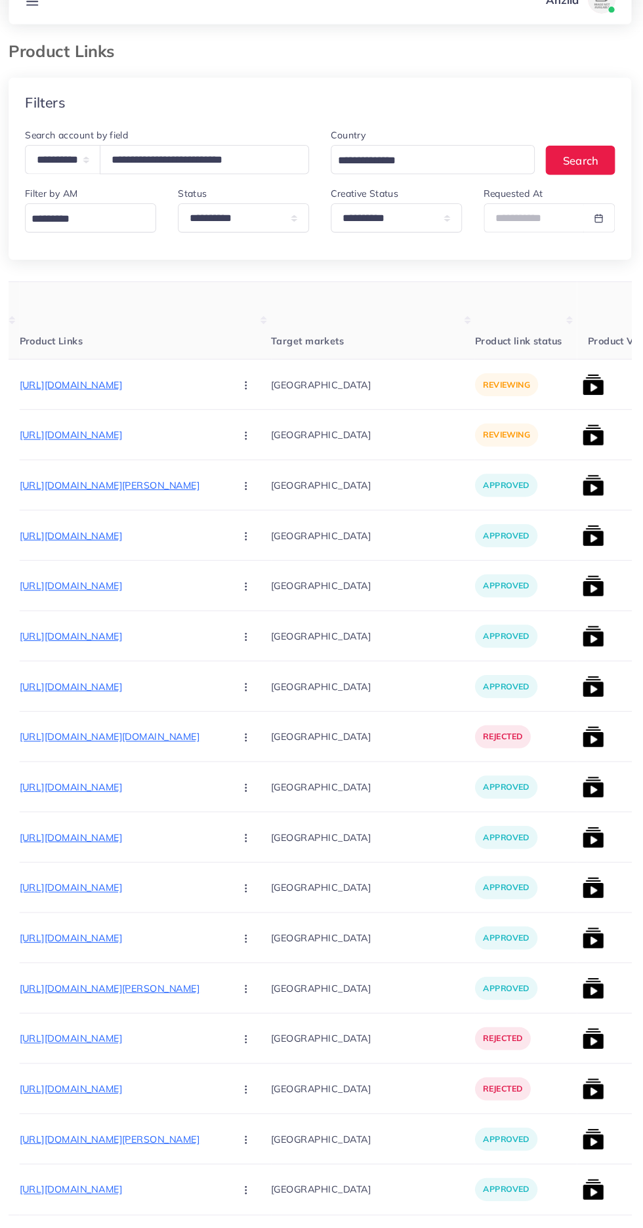
click at [94, 405] on p "https://trustcollections.store/products/m-premium-wallet-men-s-high-quality" at bounding box center [129, 409] width 197 height 16
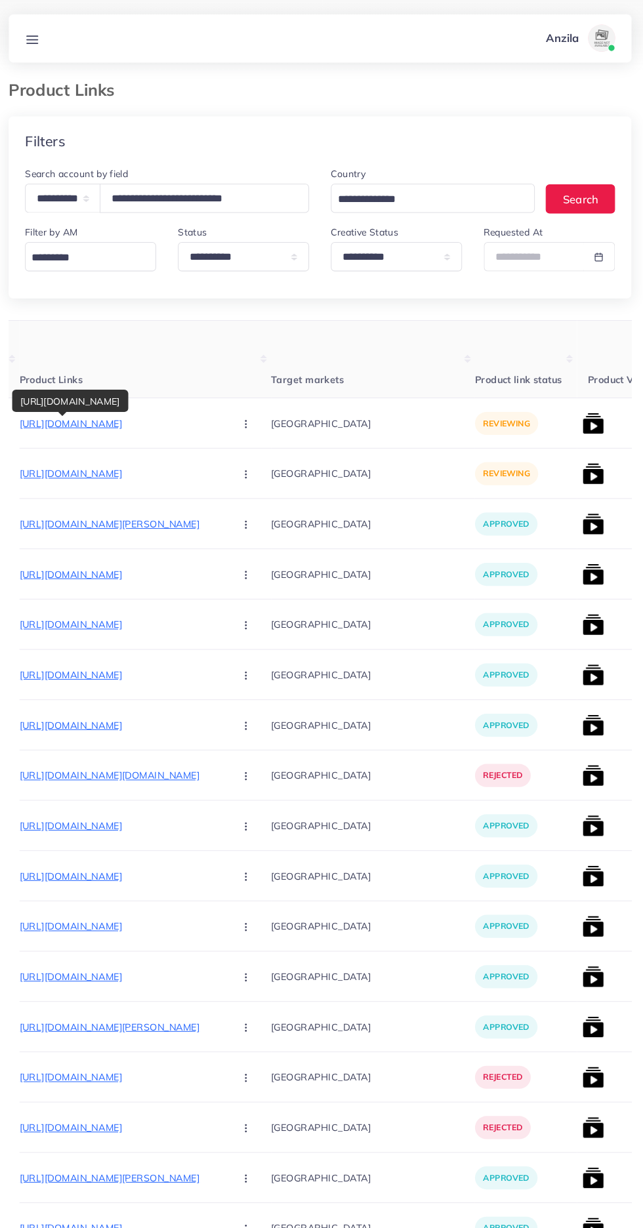
click at [249, 409] on circle "button" at bounding box center [249, 409] width 1 height 1
click at [256, 443] on span "Approve" at bounding box center [277, 448] width 43 height 13
click at [111, 459] on p "https://trustcollections.store/products/new-trifold-mens-premium-wallet" at bounding box center [129, 457] width 197 height 16
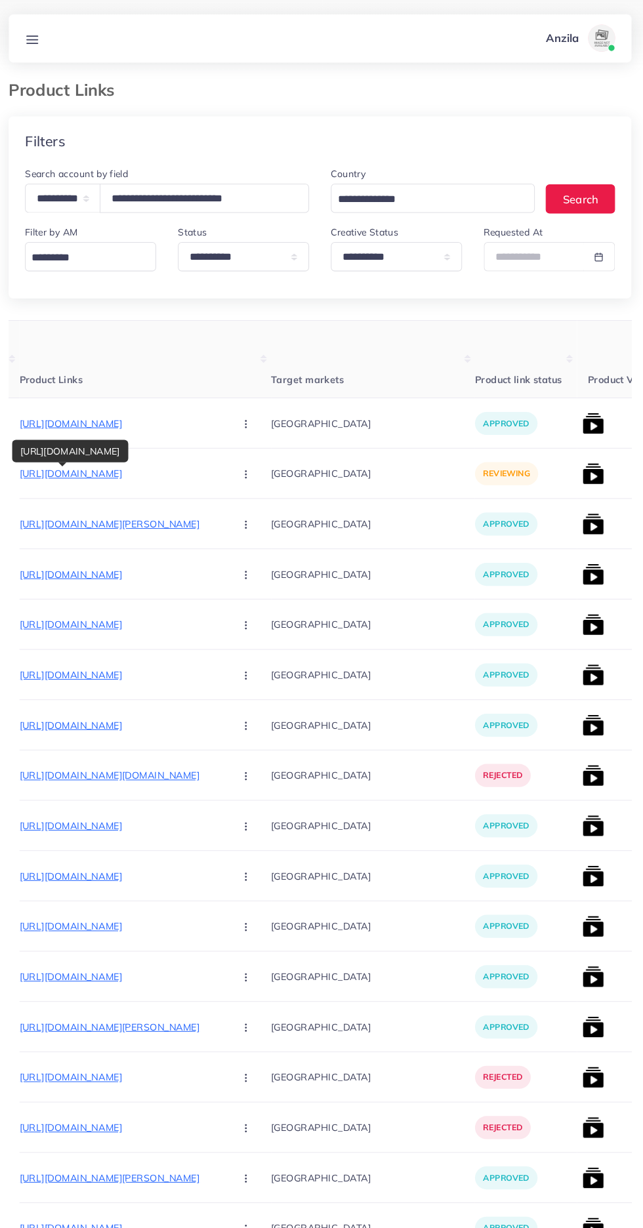
click at [249, 458] on circle "button" at bounding box center [249, 457] width 1 height 1
click at [256, 494] on span "Approve" at bounding box center [277, 497] width 43 height 13
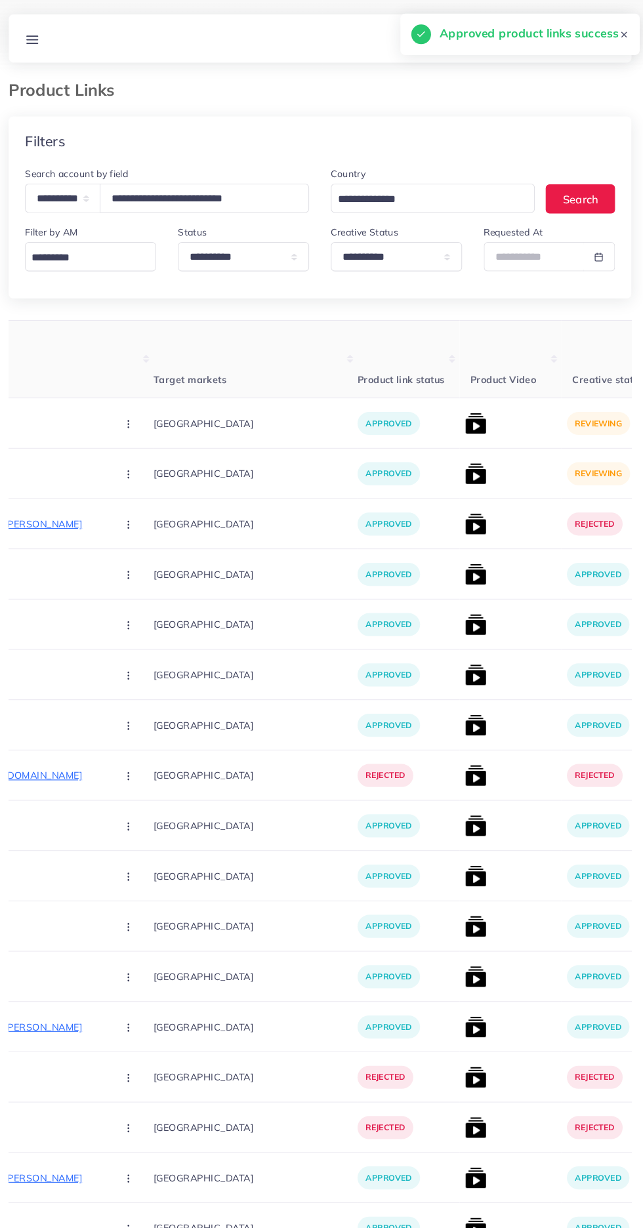
scroll to position [0, 318]
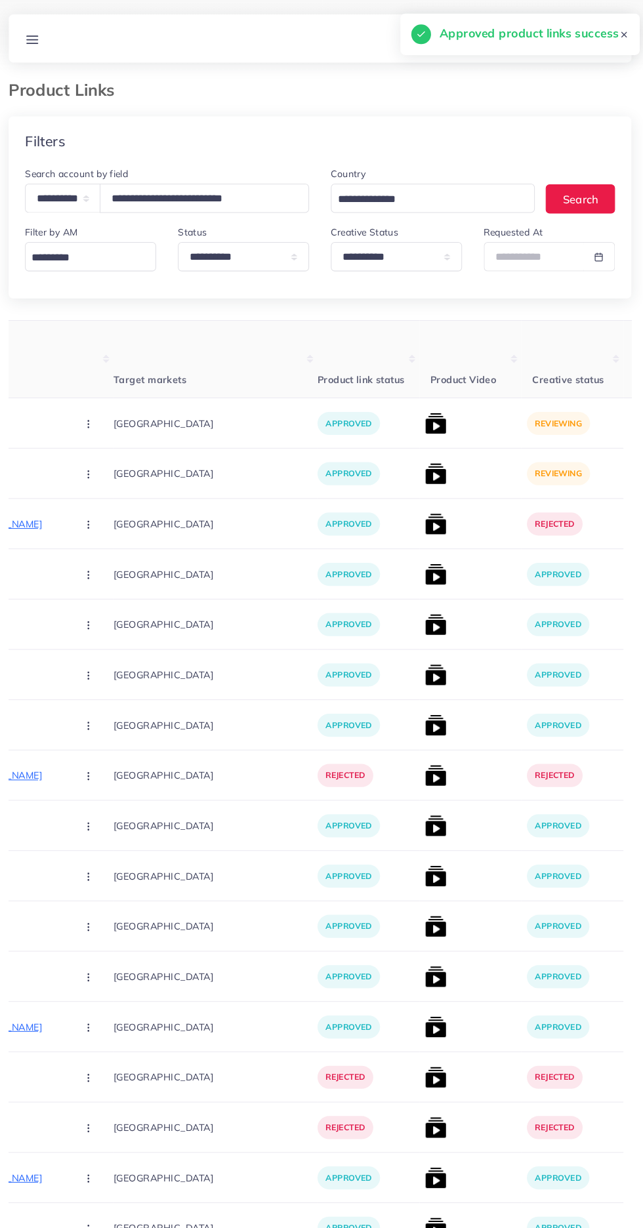
click at [357, 405] on div "approved" at bounding box center [368, 408] width 98 height 49
click at [422, 413] on img at bounding box center [432, 408] width 21 height 21
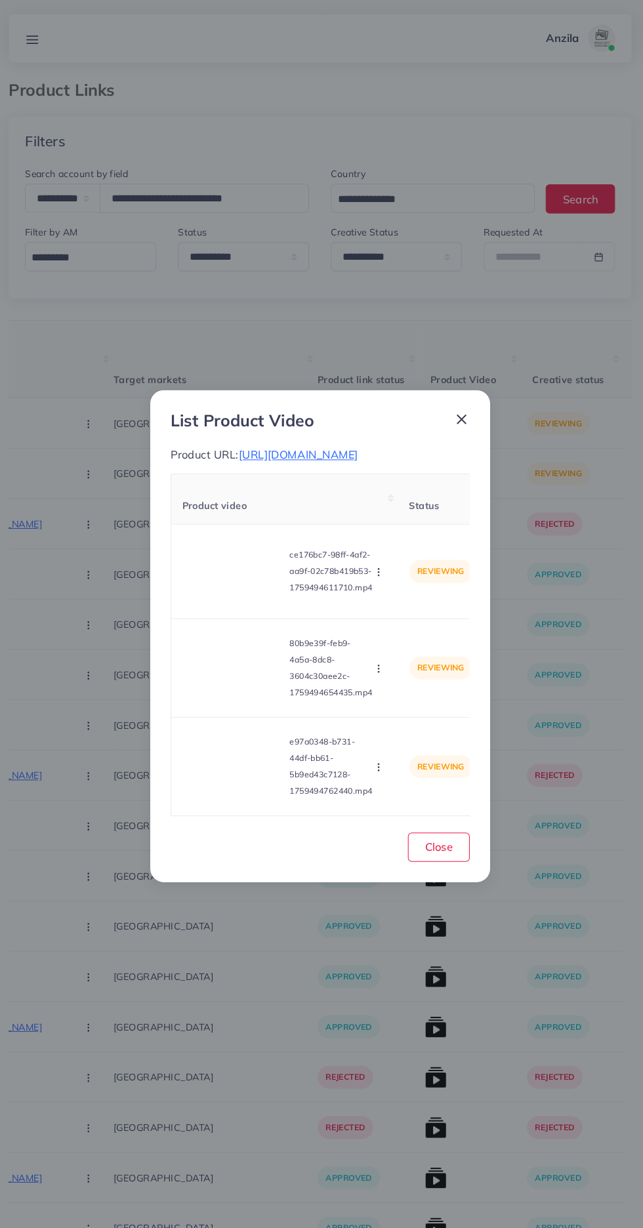
click at [249, 581] on video at bounding box center [237, 551] width 98 height 59
click at [237, 560] on icon at bounding box center [237, 551] width 21 height 21
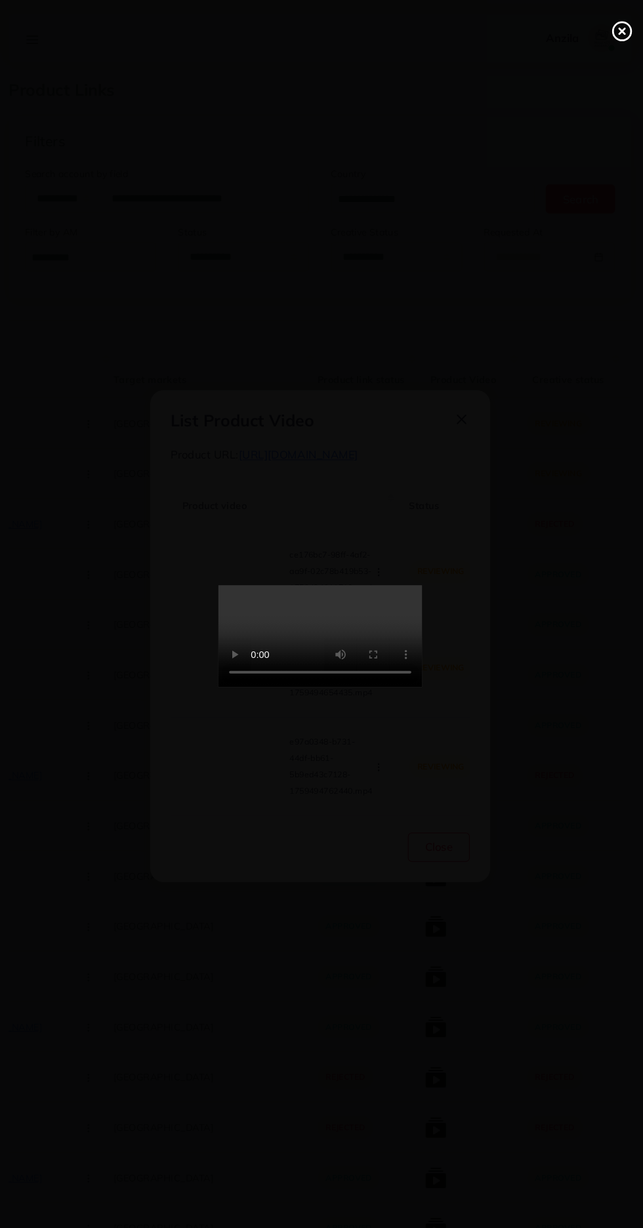
click at [607, 37] on circle at bounding box center [613, 31] width 18 height 18
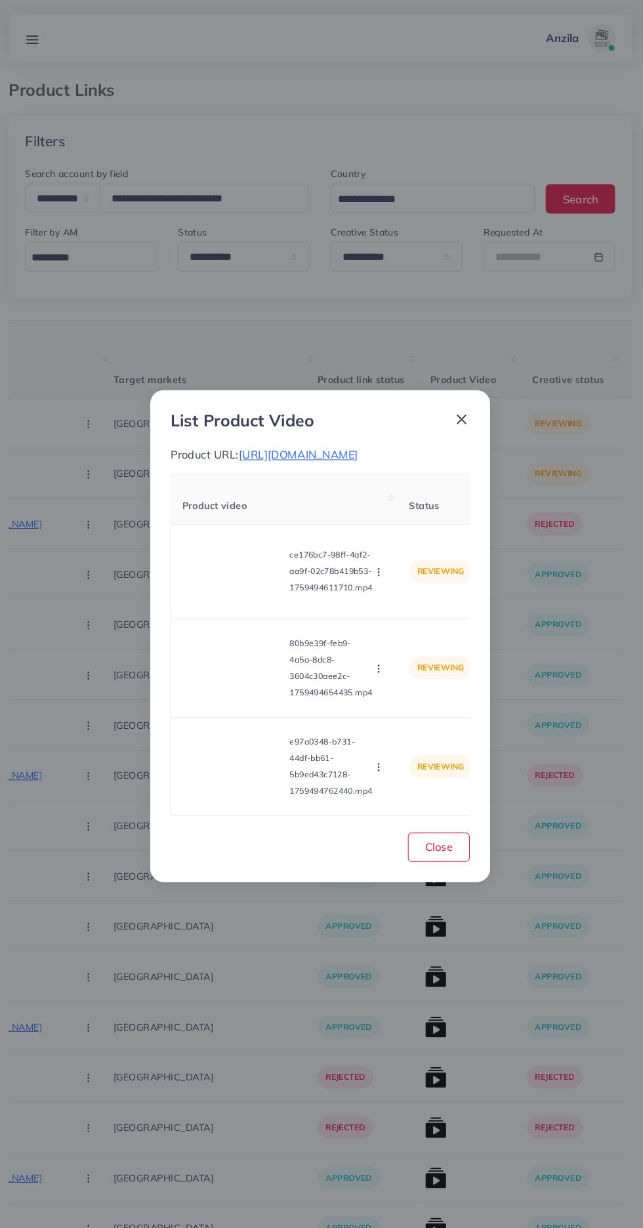
click at [348, 434] on span "https://trustcollections.store/products/m-premium-wallet-men-s-high-quality" at bounding box center [300, 438] width 115 height 13
click at [378, 556] on circle "button" at bounding box center [377, 555] width 1 height 1
click at [416, 590] on span "Approve" at bounding box center [405, 583] width 43 height 13
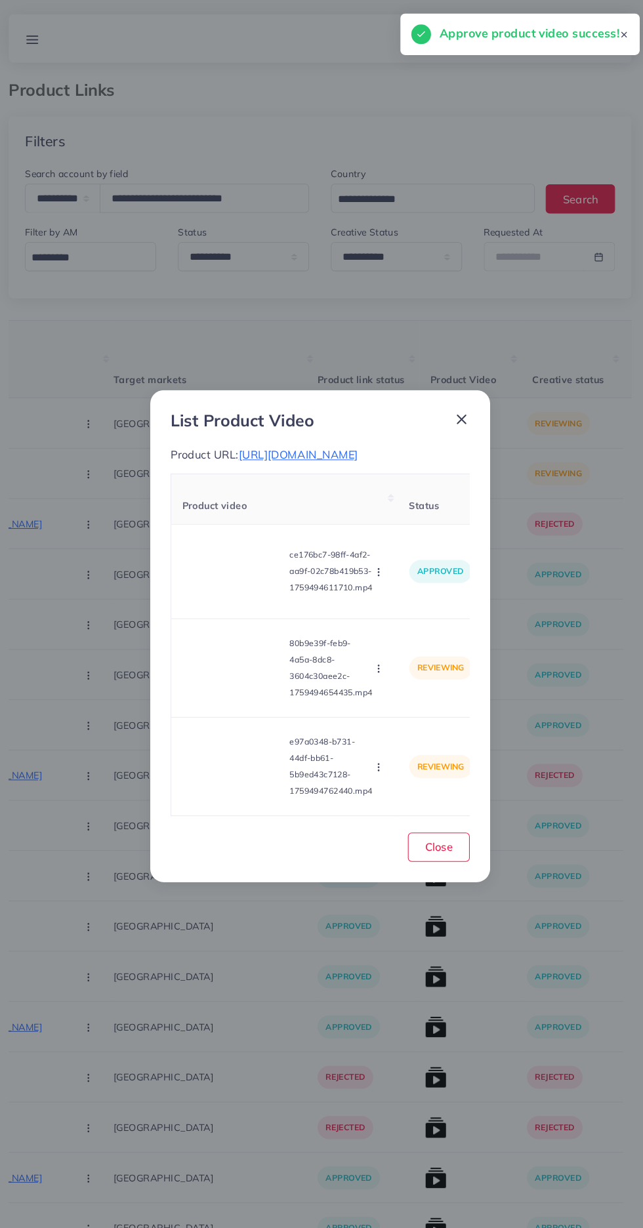
click at [239, 661] on video at bounding box center [237, 644] width 98 height 59
click at [226, 662] on div at bounding box center [237, 644] width 98 height 59
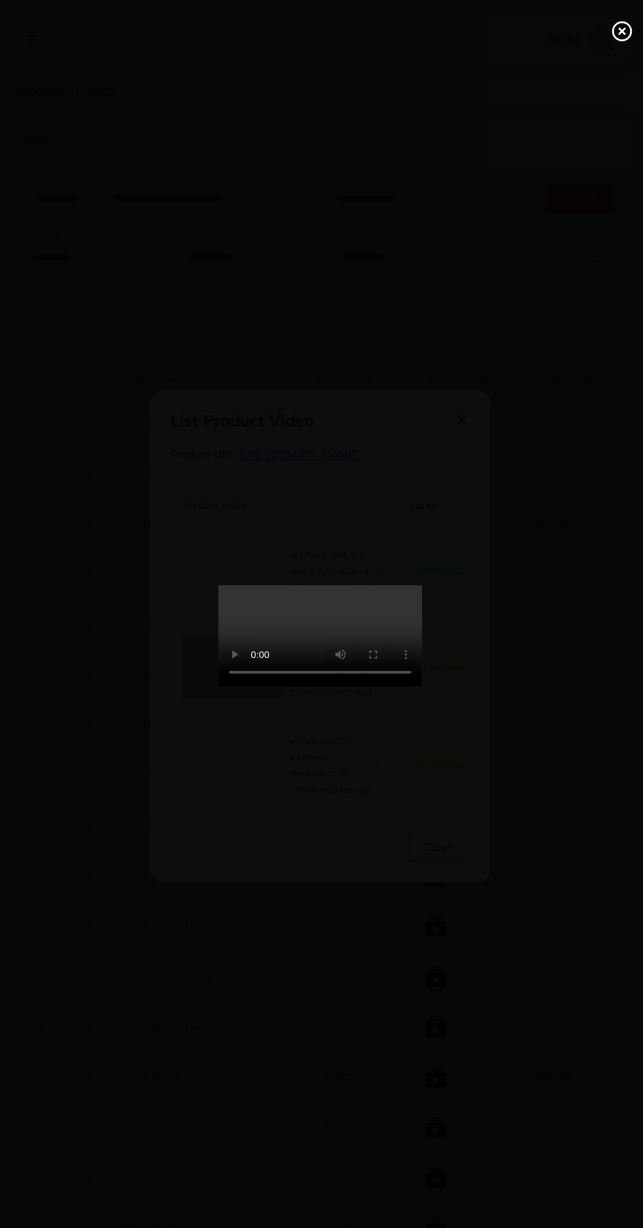
click at [607, 30] on icon at bounding box center [612, 30] width 21 height 21
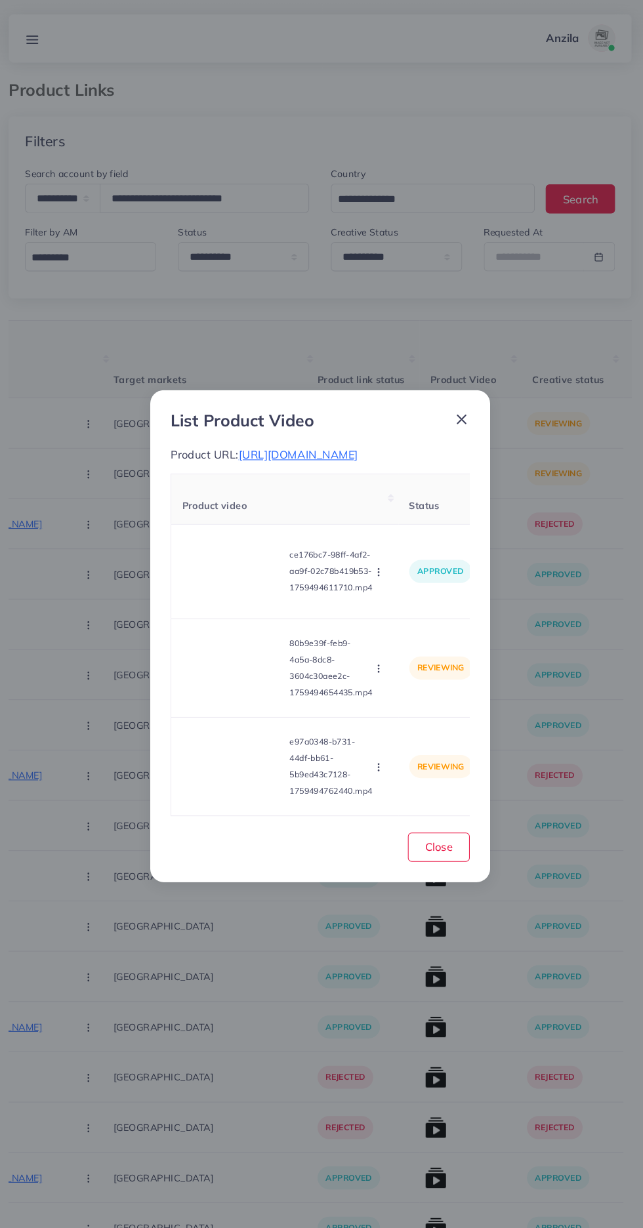
click at [378, 643] on circle "button" at bounding box center [377, 642] width 1 height 1
click at [393, 683] on span "Approve" at bounding box center [405, 676] width 43 height 13
click at [215, 746] on video at bounding box center [237, 739] width 98 height 59
click at [251, 764] on div at bounding box center [237, 739] width 98 height 59
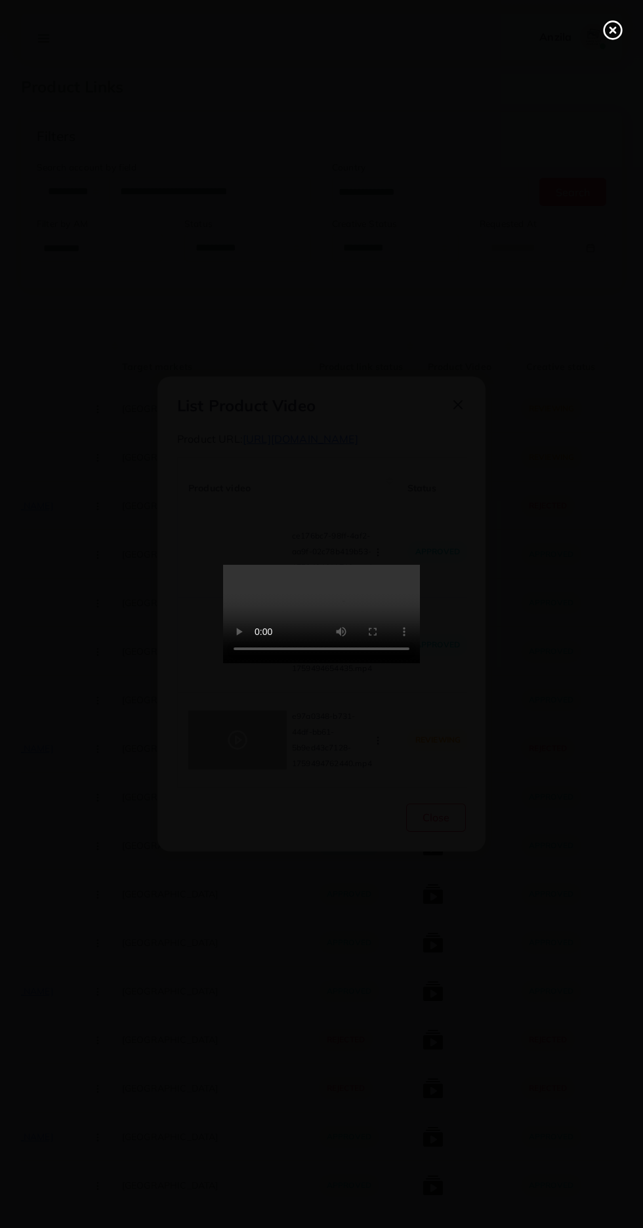
click at [612, 30] on line at bounding box center [612, 30] width 5 height 5
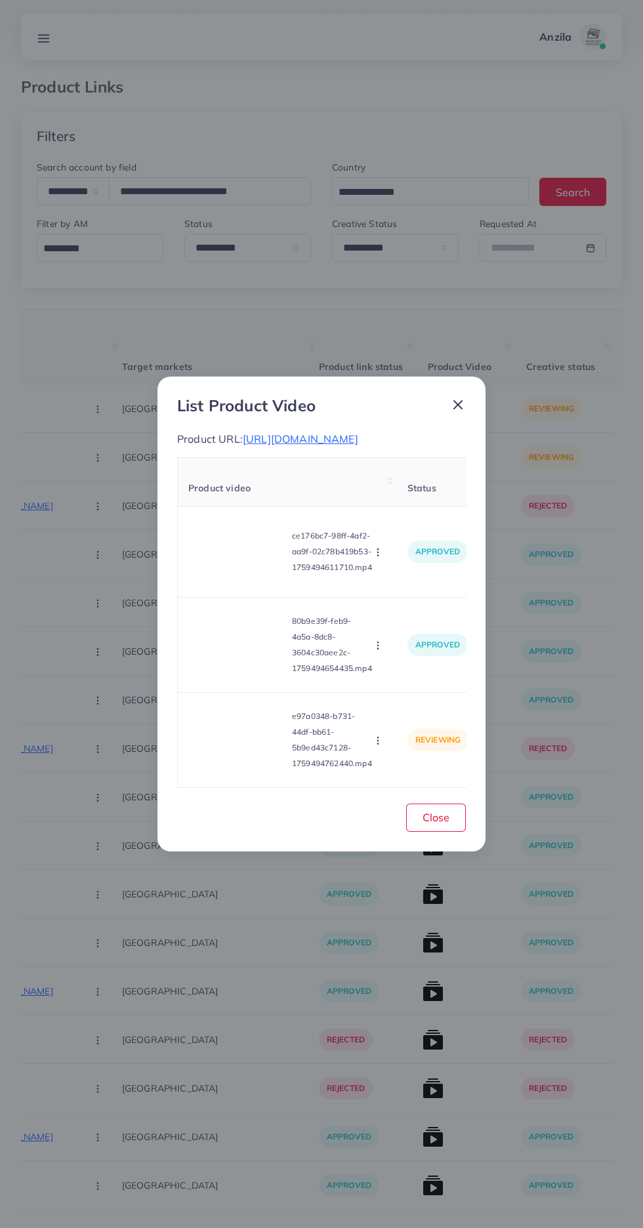
click at [380, 746] on icon "button" at bounding box center [378, 740] width 10 height 10
click at [392, 714] on span "Reject" at bounding box center [399, 707] width 31 height 13
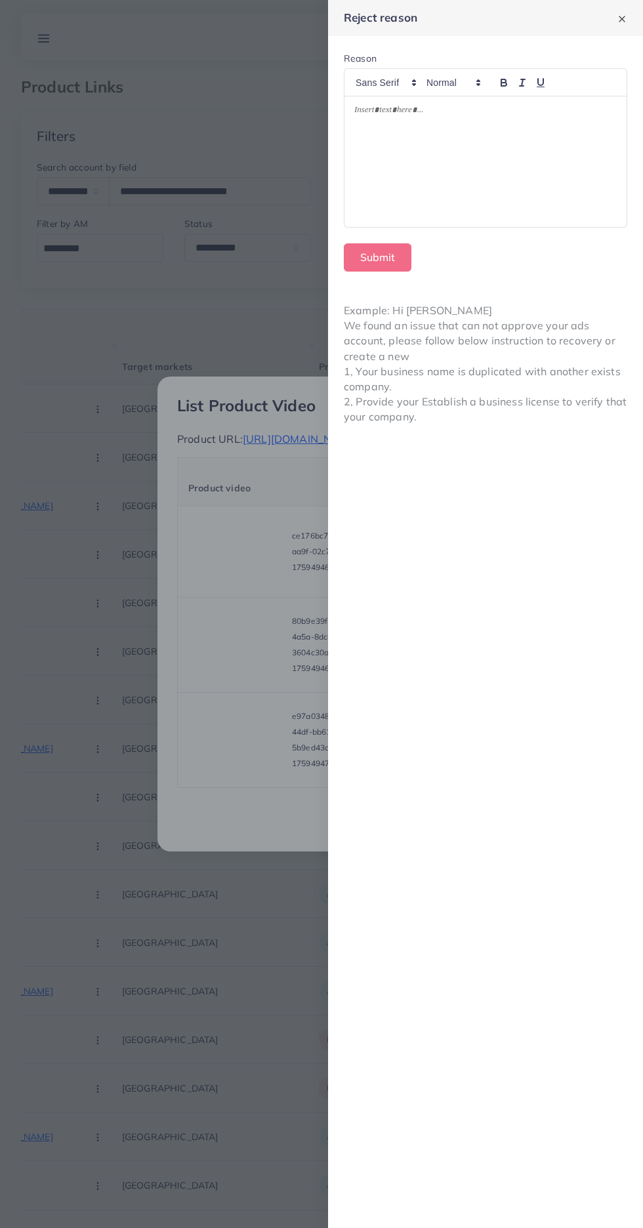
click at [529, 175] on div at bounding box center [485, 161] width 282 height 131
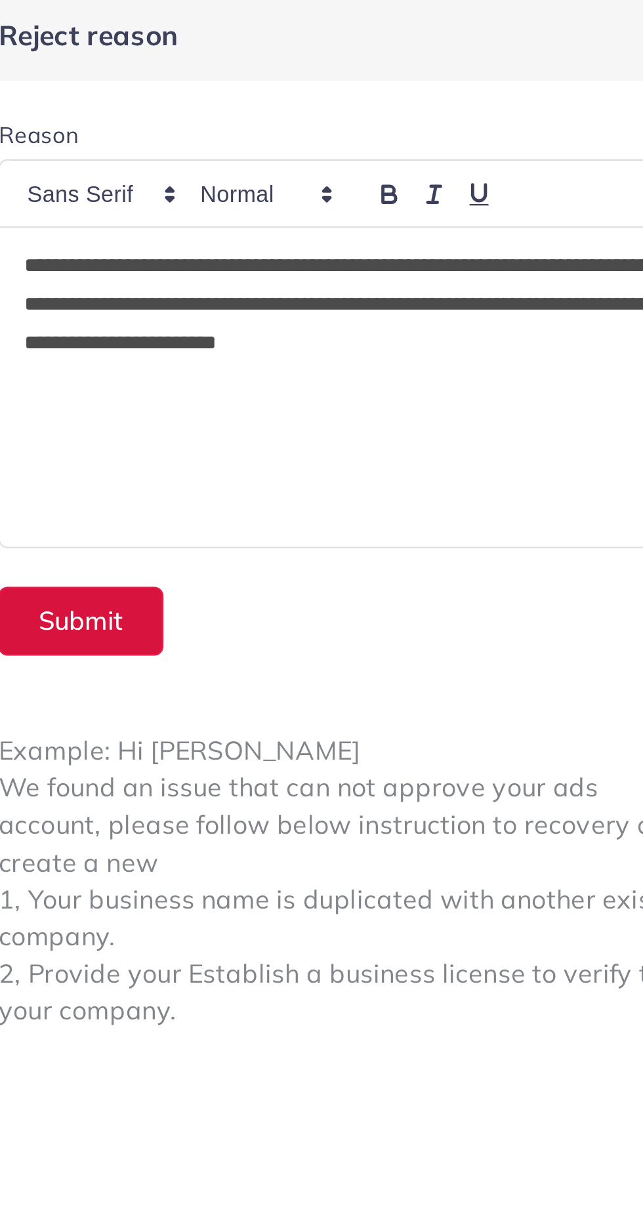
click at [388, 262] on button "Submit" at bounding box center [378, 257] width 68 height 28
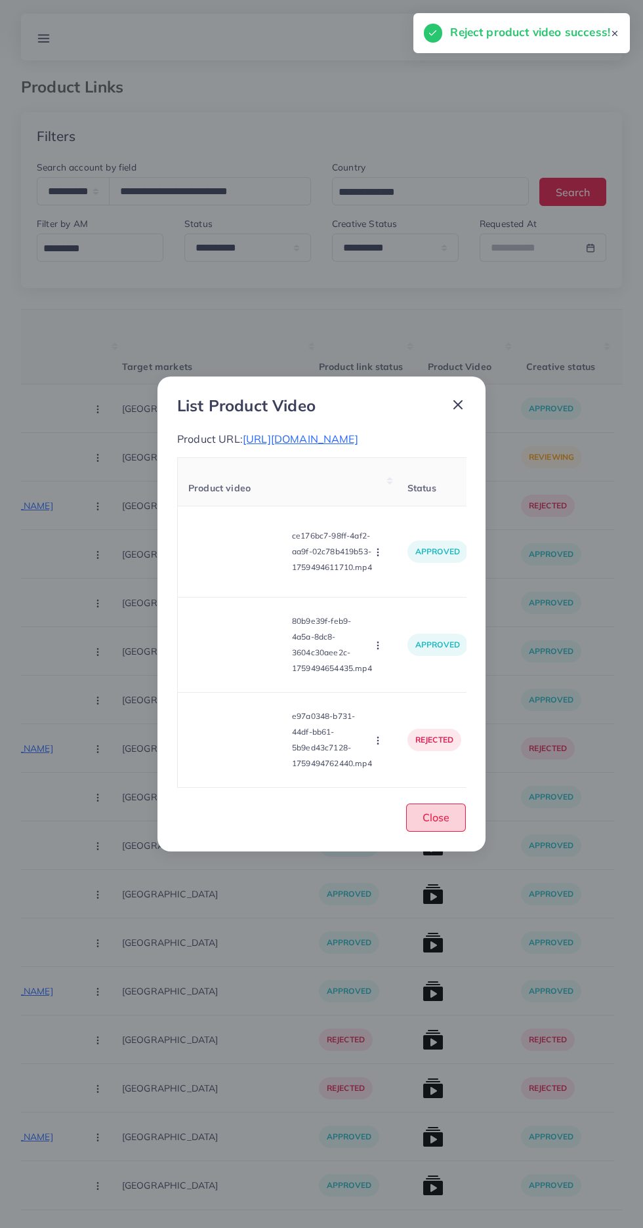
click at [437, 820] on span "Close" at bounding box center [435, 817] width 27 height 13
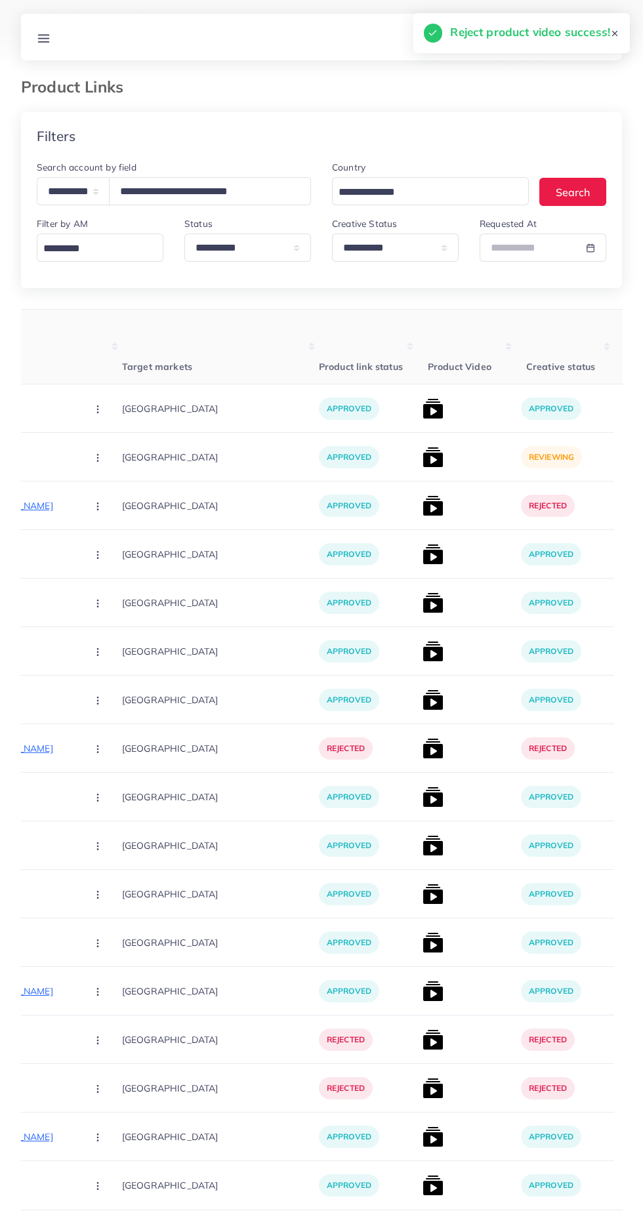
click at [422, 462] on img at bounding box center [432, 457] width 21 height 21
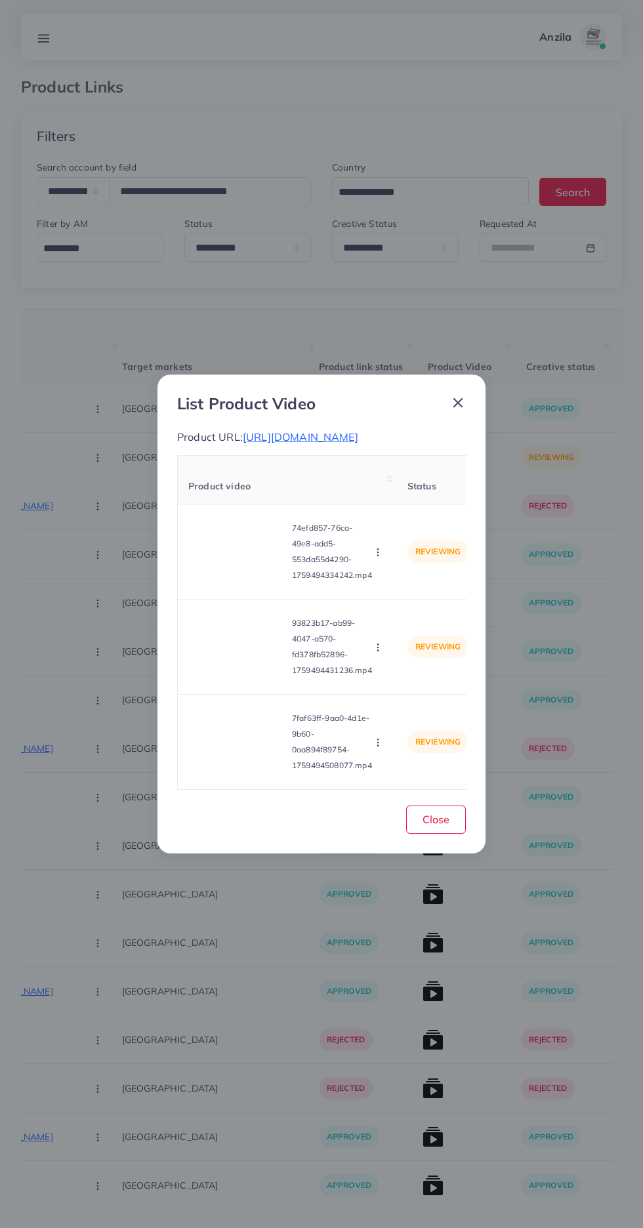
click at [212, 570] on video at bounding box center [237, 551] width 98 height 59
click at [230, 558] on icon at bounding box center [237, 551] width 21 height 21
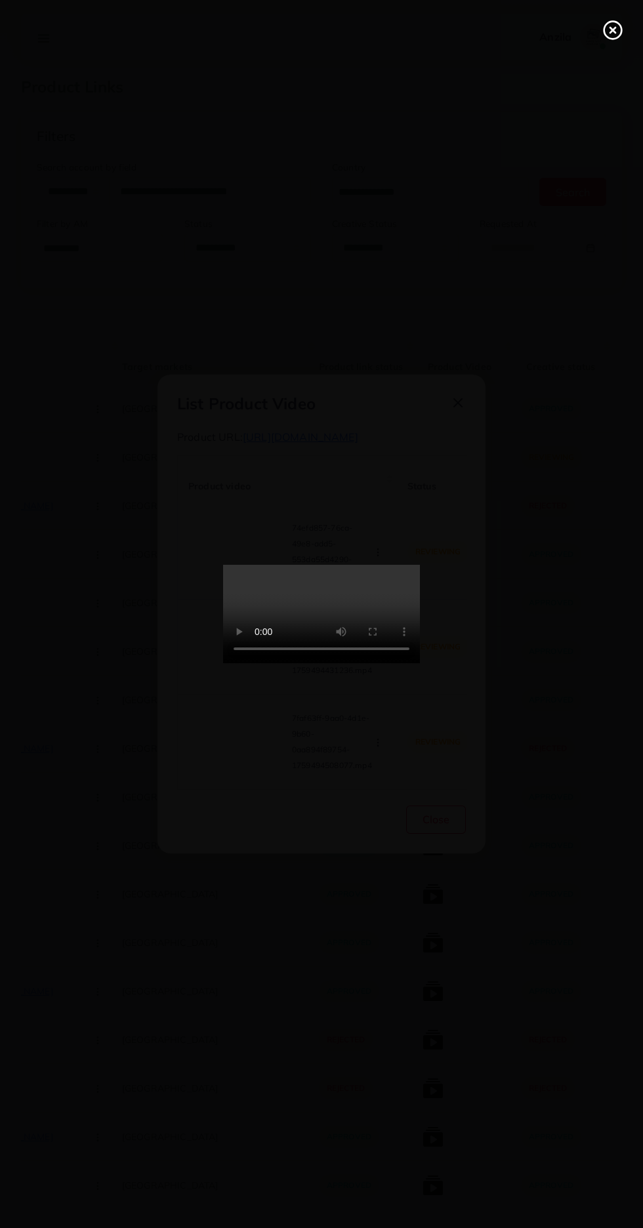
click at [605, 34] on circle at bounding box center [613, 31] width 18 height 18
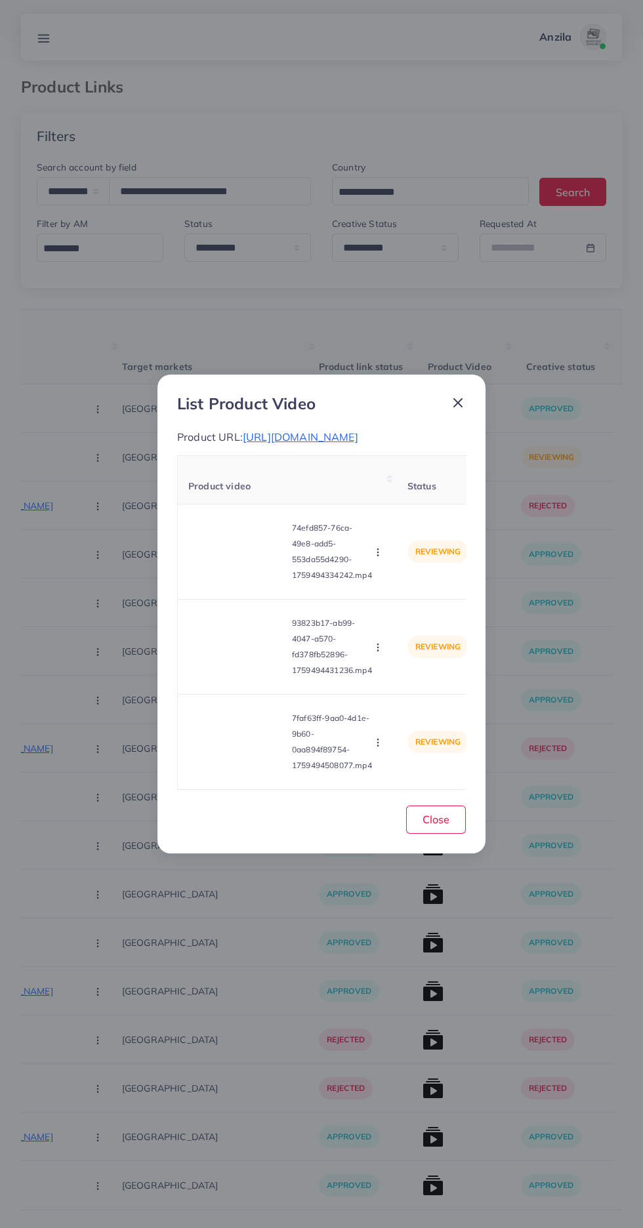
click at [380, 558] on icon "button" at bounding box center [378, 552] width 10 height 10
click at [402, 590] on span "Approve" at bounding box center [405, 583] width 43 height 13
click at [247, 676] on video at bounding box center [237, 646] width 98 height 59
click at [234, 655] on circle at bounding box center [238, 647] width 18 height 18
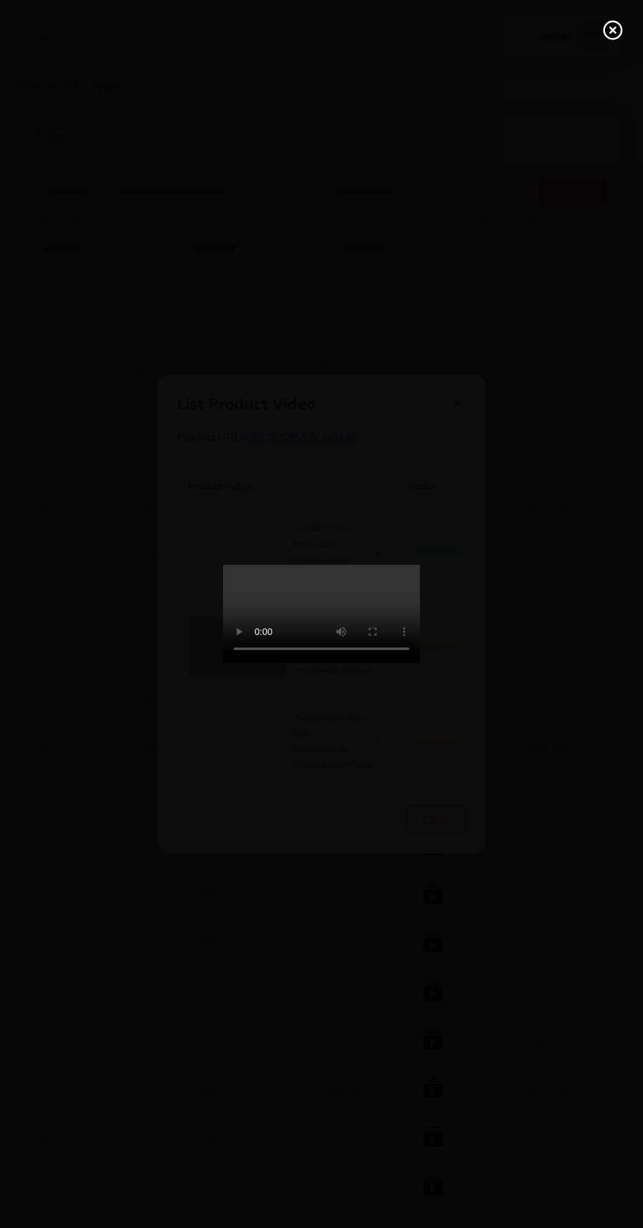
click at [606, 30] on icon at bounding box center [612, 30] width 21 height 21
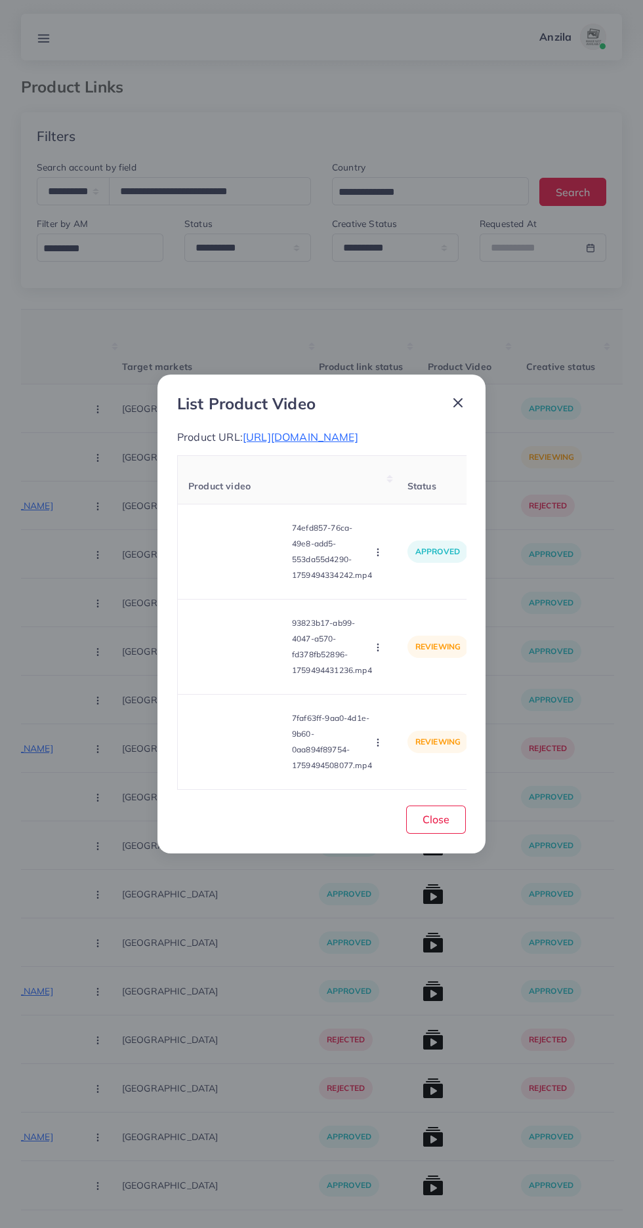
click at [380, 653] on icon "button" at bounding box center [378, 647] width 10 height 10
click at [400, 685] on span "Approve" at bounding box center [405, 678] width 43 height 13
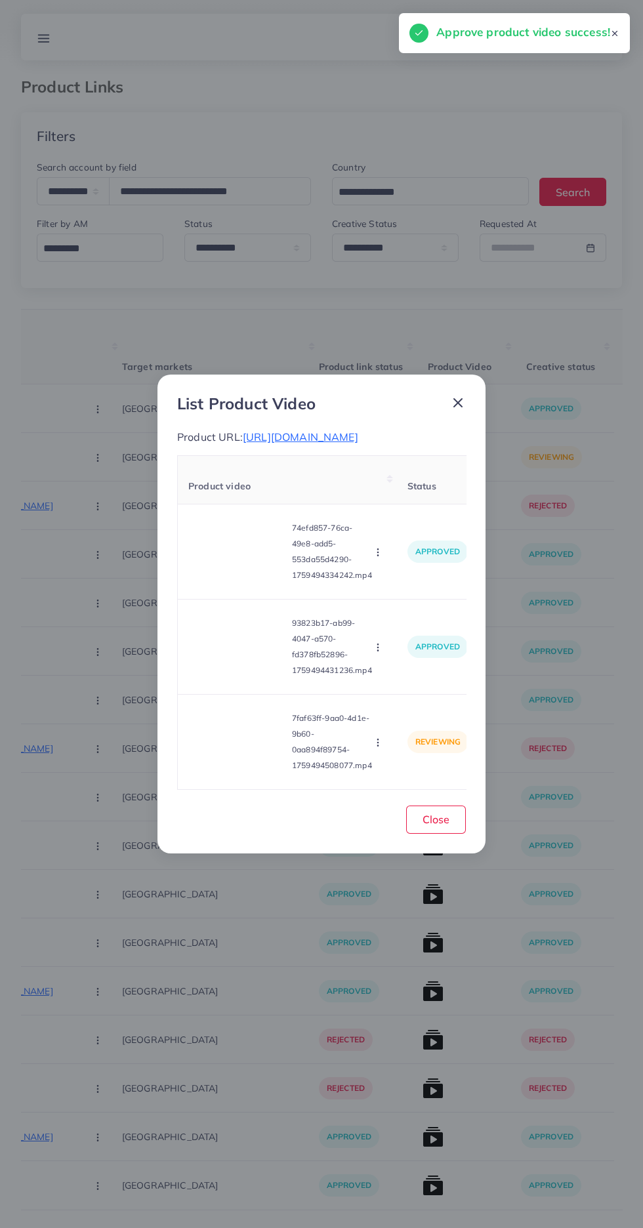
click at [245, 749] on video at bounding box center [237, 741] width 98 height 59
click at [245, 749] on icon at bounding box center [237, 741] width 21 height 21
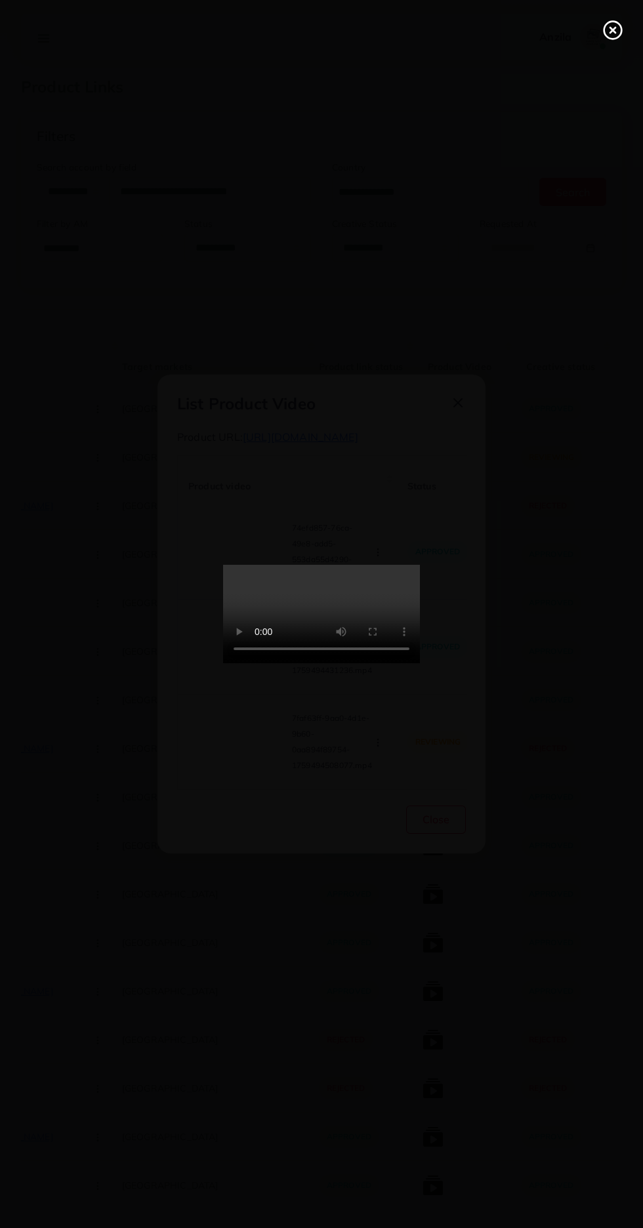
click at [611, 26] on icon at bounding box center [612, 30] width 21 height 21
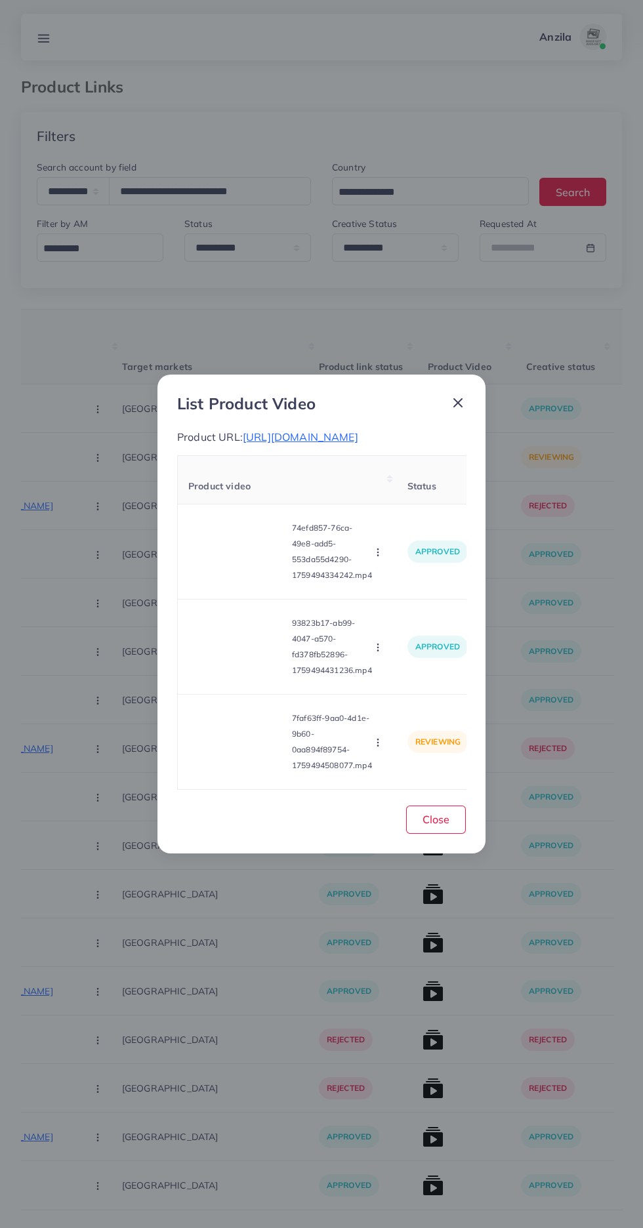
click at [378, 748] on icon "button" at bounding box center [378, 742] width 10 height 10
click at [401, 687] on span "Approve" at bounding box center [405, 680] width 43 height 13
click at [416, 826] on button "Close" at bounding box center [436, 819] width 60 height 28
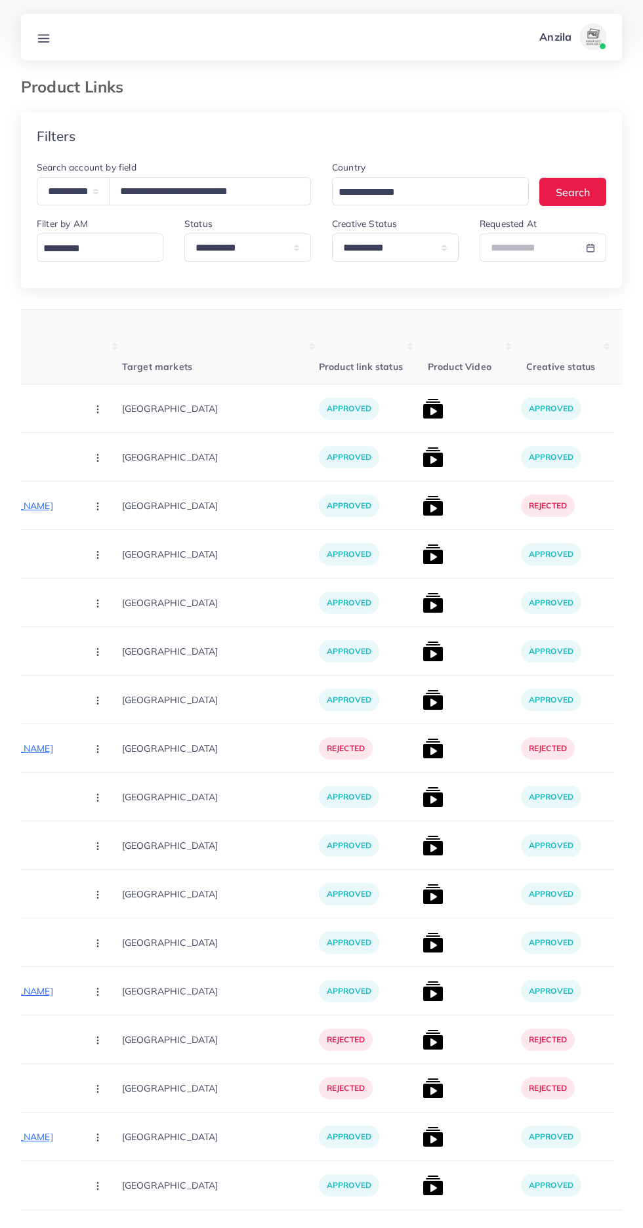
click at [51, 37] on link at bounding box center [43, 37] width 24 height 16
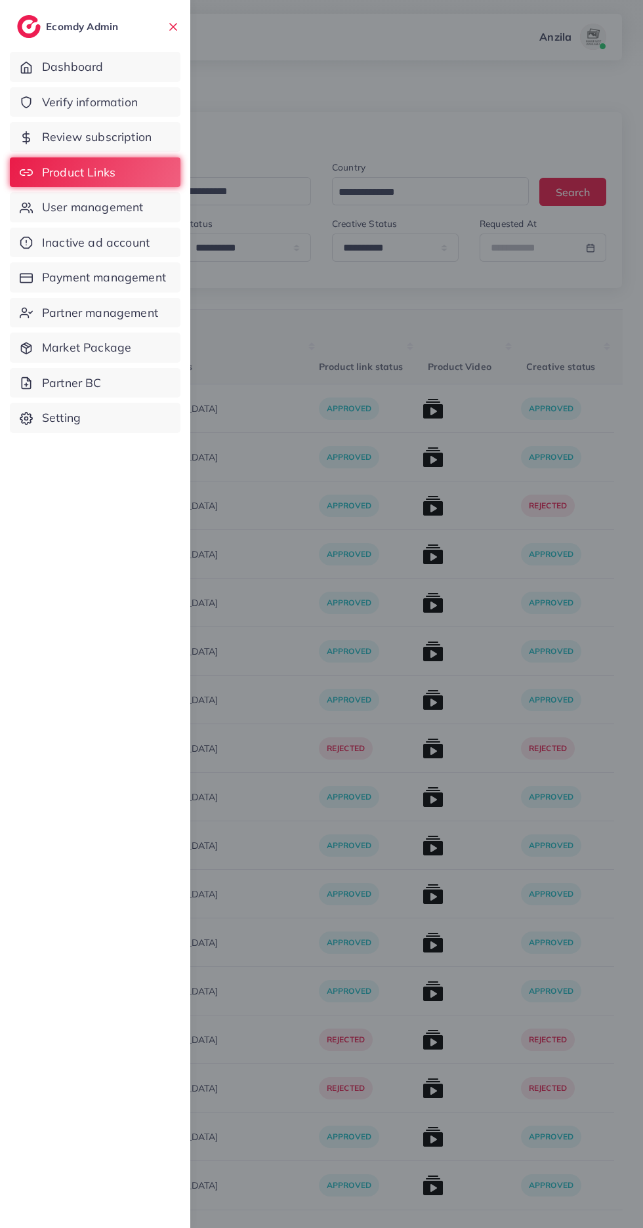
click at [122, 106] on span "Verify information" at bounding box center [90, 102] width 96 height 17
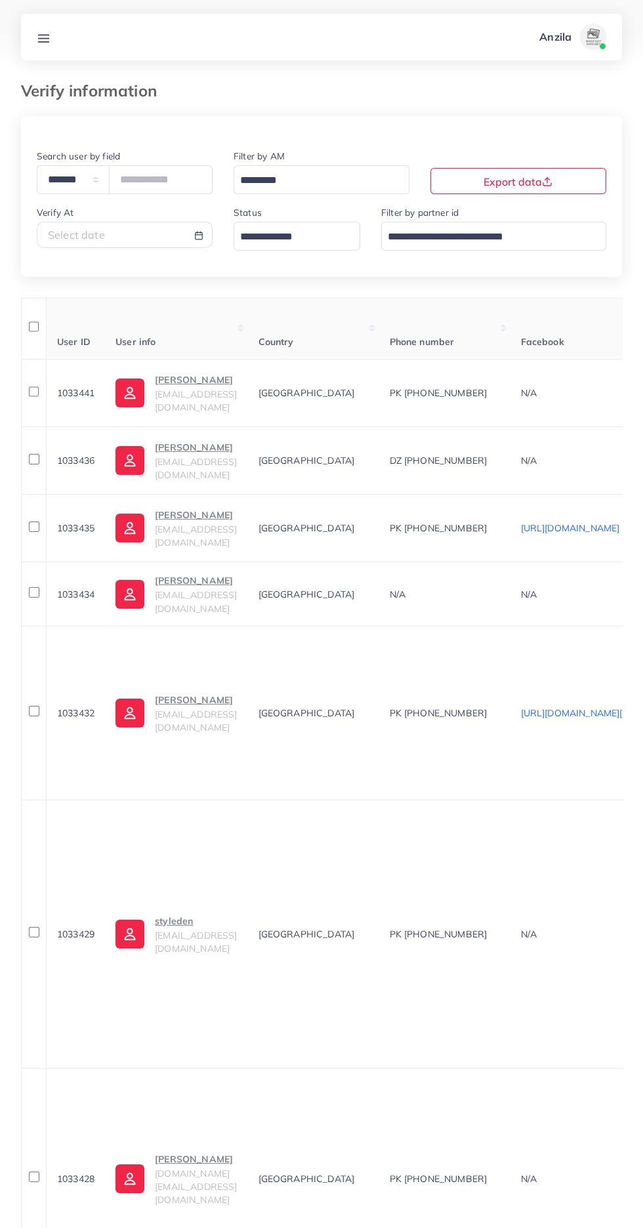
click at [91, 195] on div "**********" at bounding box center [124, 176] width 197 height 56
click at [83, 174] on select "**********" at bounding box center [73, 179] width 73 height 28
select select "*****"
paste input "**********"
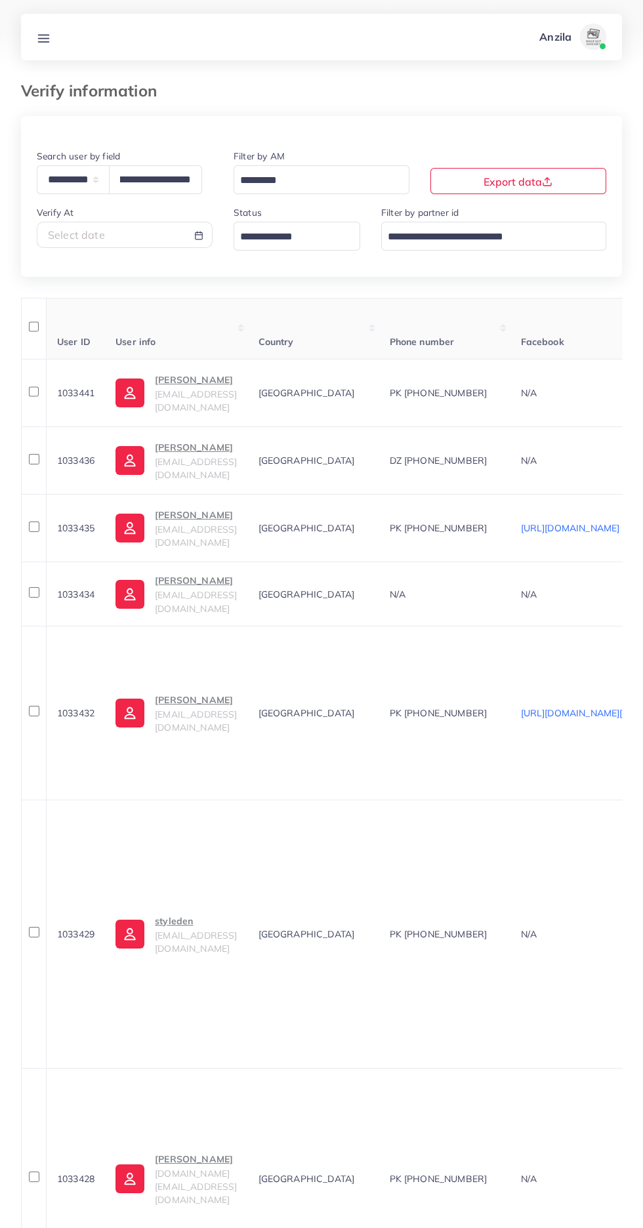
click at [318, 322] on th "Country" at bounding box center [313, 329] width 131 height 62
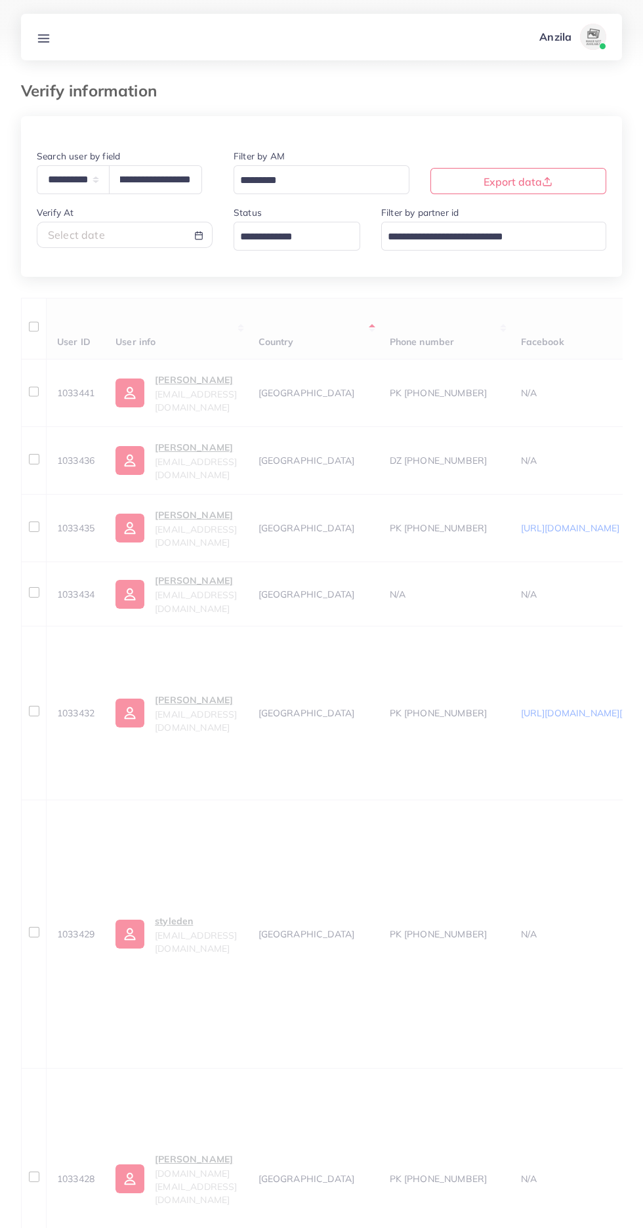
scroll to position [0, 0]
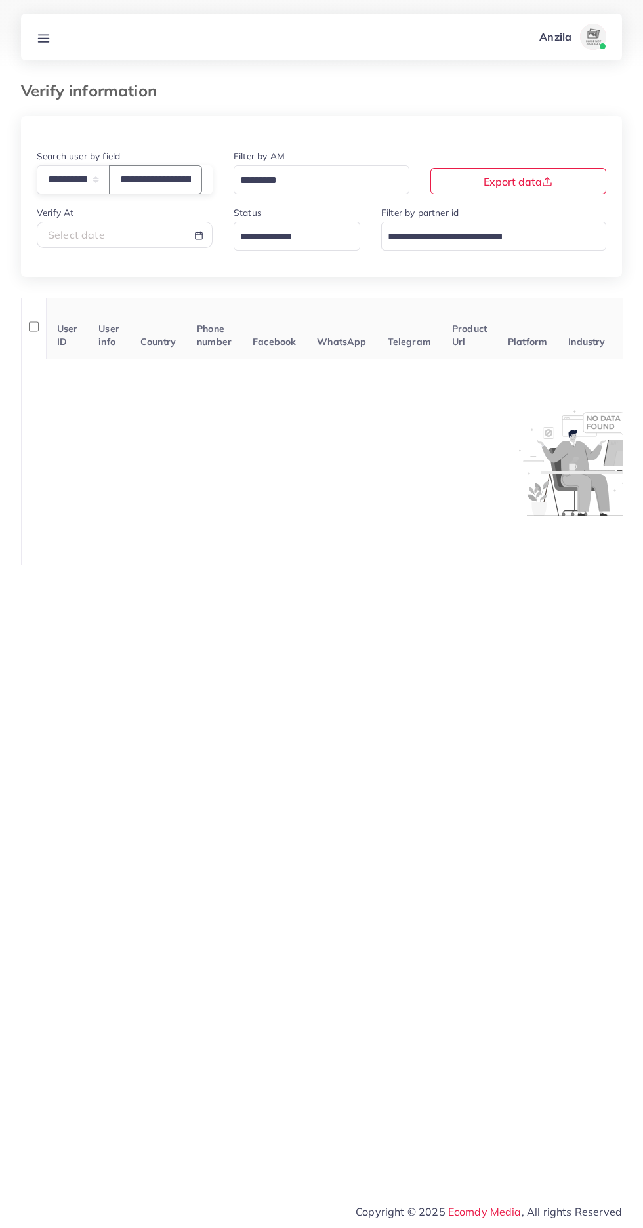
click at [161, 178] on input "**********" at bounding box center [155, 179] width 93 height 28
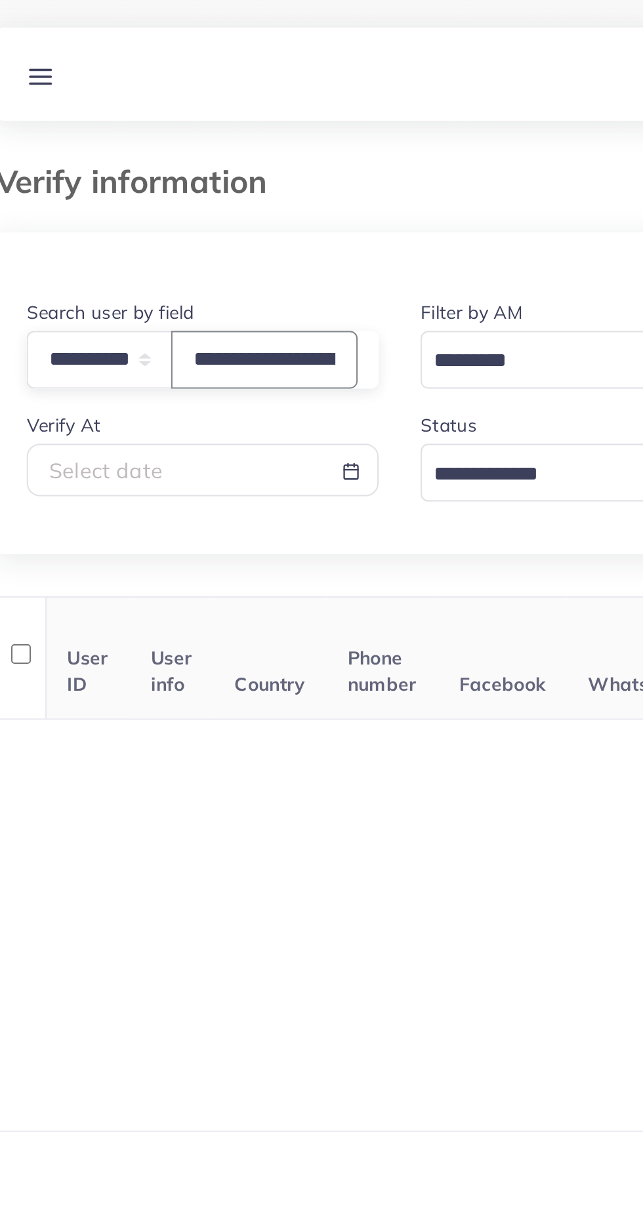
scroll to position [0, 801]
click at [169, 179] on input "**********" at bounding box center [155, 179] width 93 height 28
click at [199, 174] on input "**********" at bounding box center [155, 179] width 93 height 28
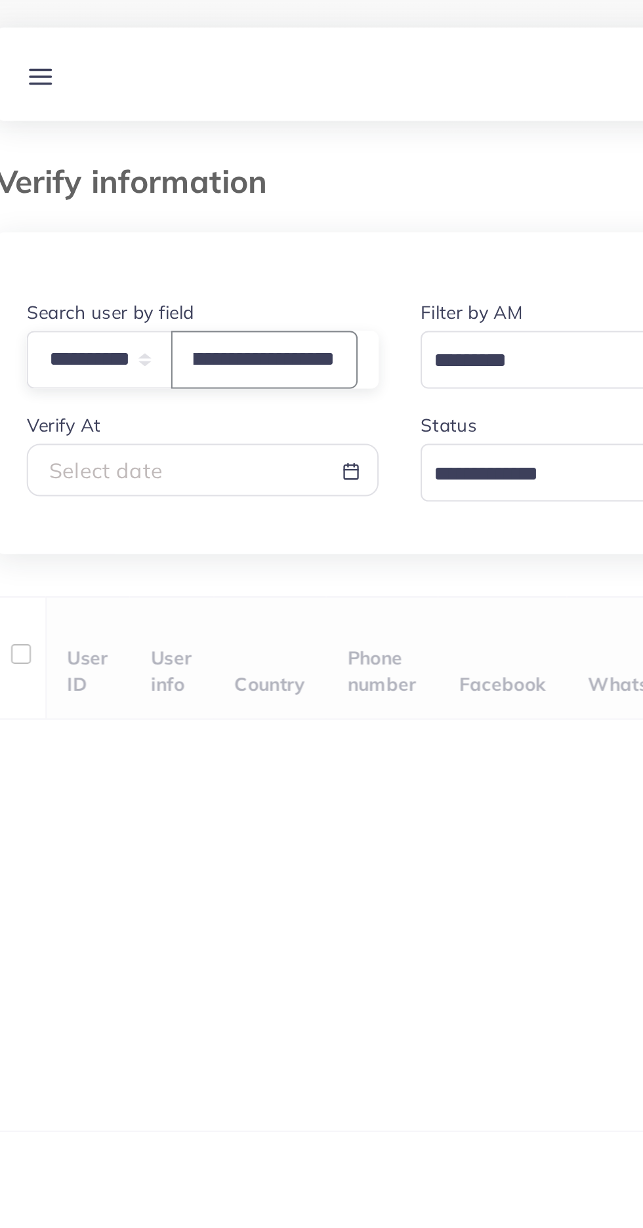
type input "**********"
click at [252, 308] on div "User ID User info Country Phone number Facebook WhatsApp Telegram Product Url P…" at bounding box center [321, 432] width 601 height 268
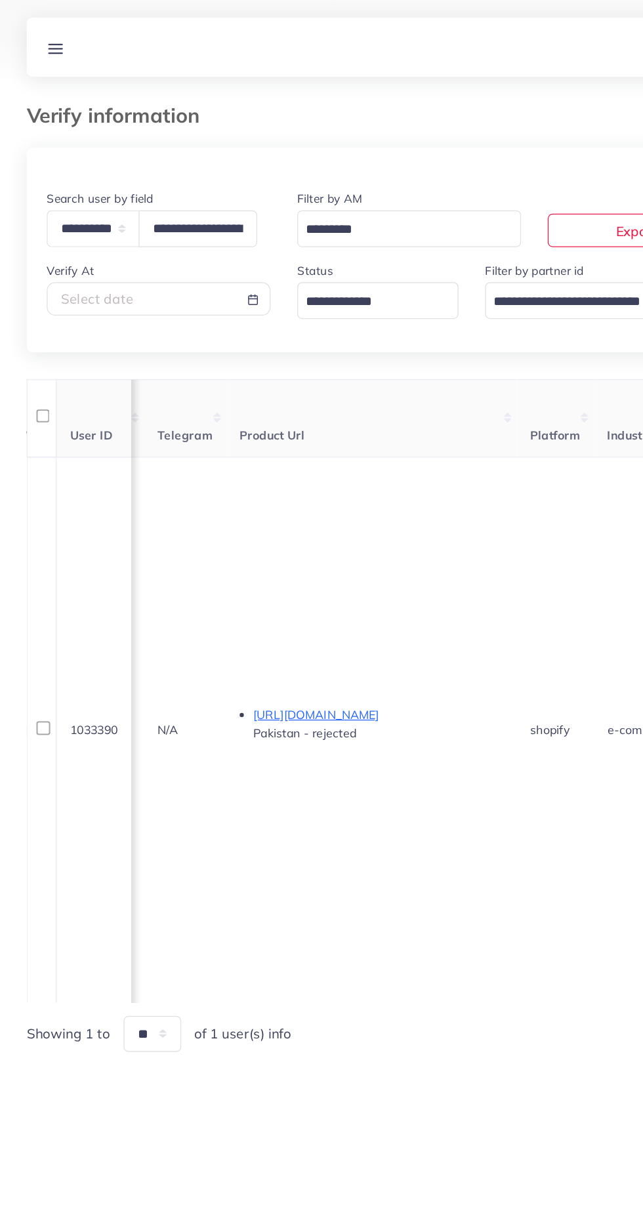
scroll to position [0, 716]
click at [346, 569] on p "https://skblooms.store/collections/bundles/products/soap-combo-deal" at bounding box center [299, 562] width 197 height 16
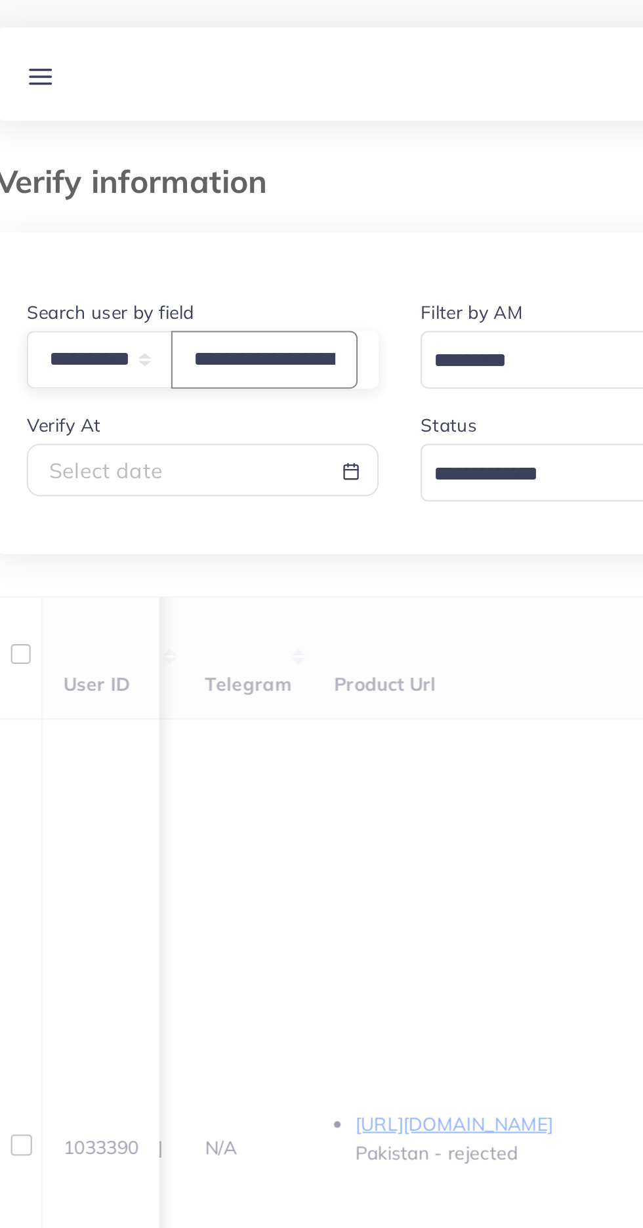
scroll to position [0, 53]
type input "**********"
click at [270, 113] on div "Verify information" at bounding box center [321, 98] width 622 height 35
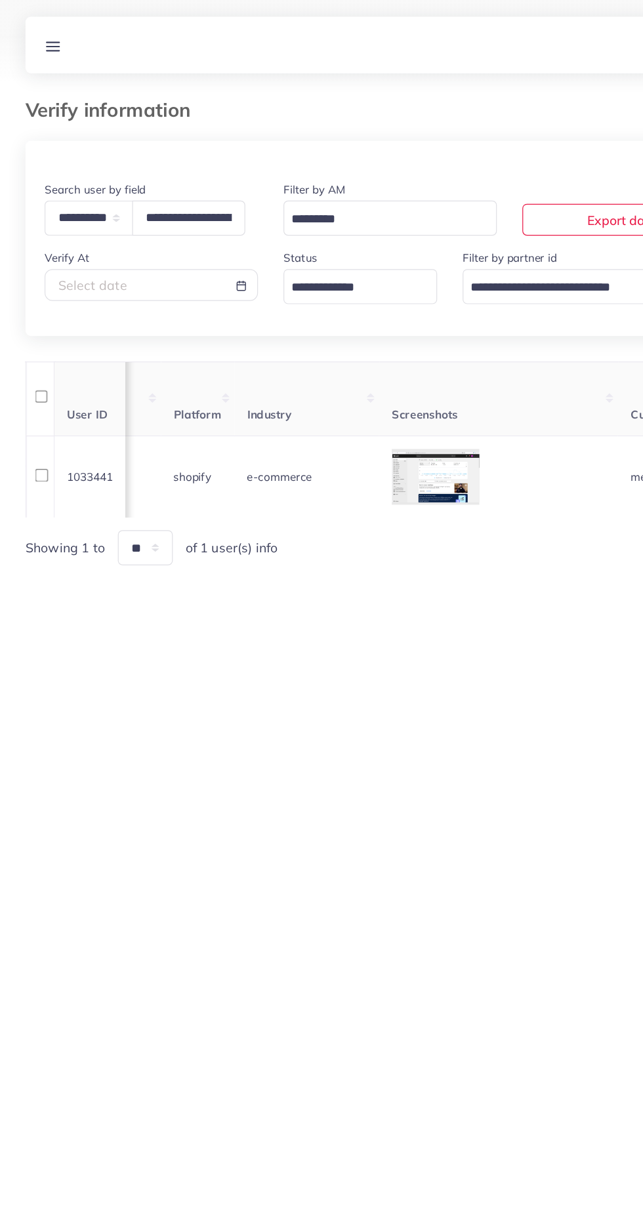
scroll to position [0, 968]
click at [0, 0] on icon at bounding box center [0, 0] width 0 height 0
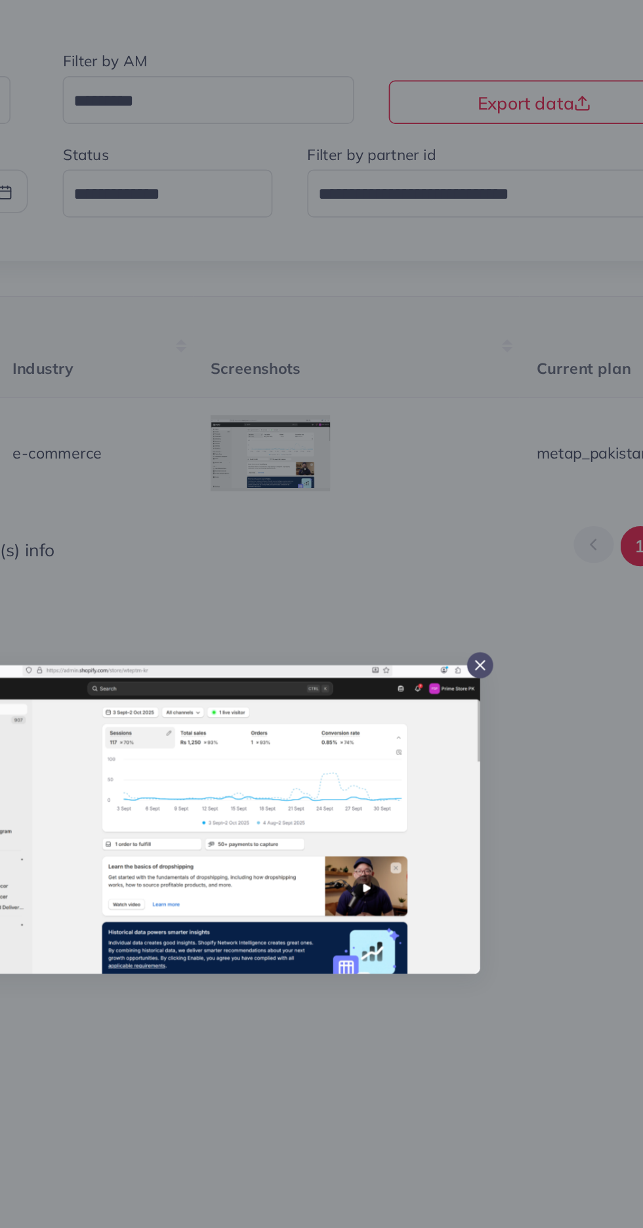
click at [342, 728] on div at bounding box center [321, 614] width 643 height 1228
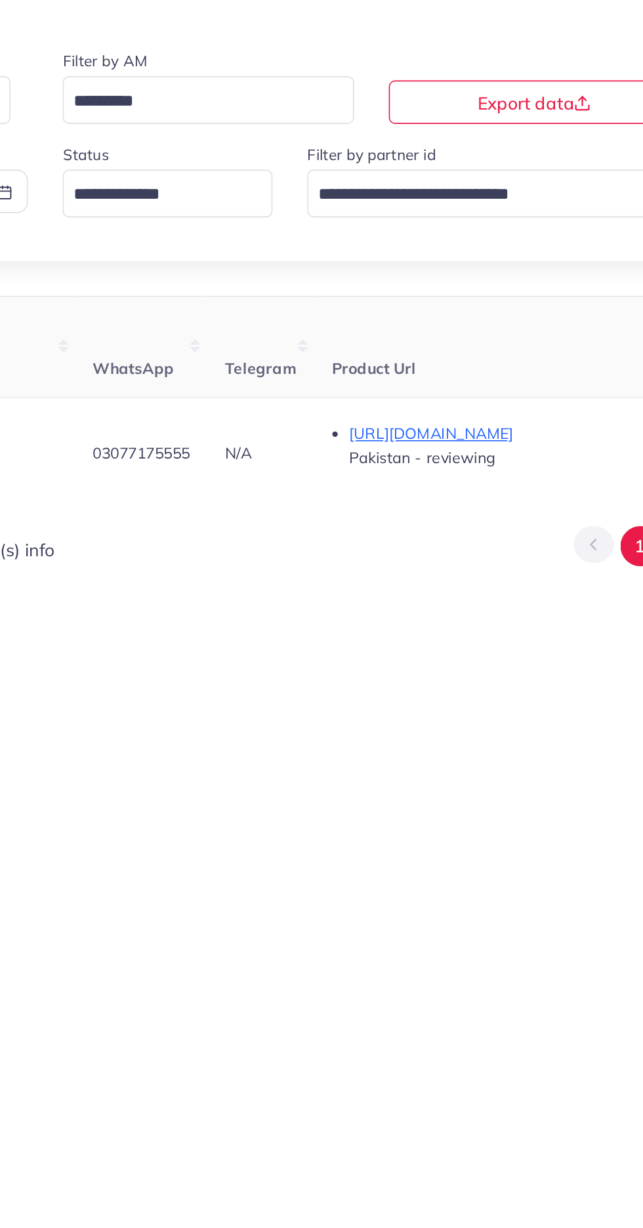
scroll to position [0, 487]
copy span "03077175555"
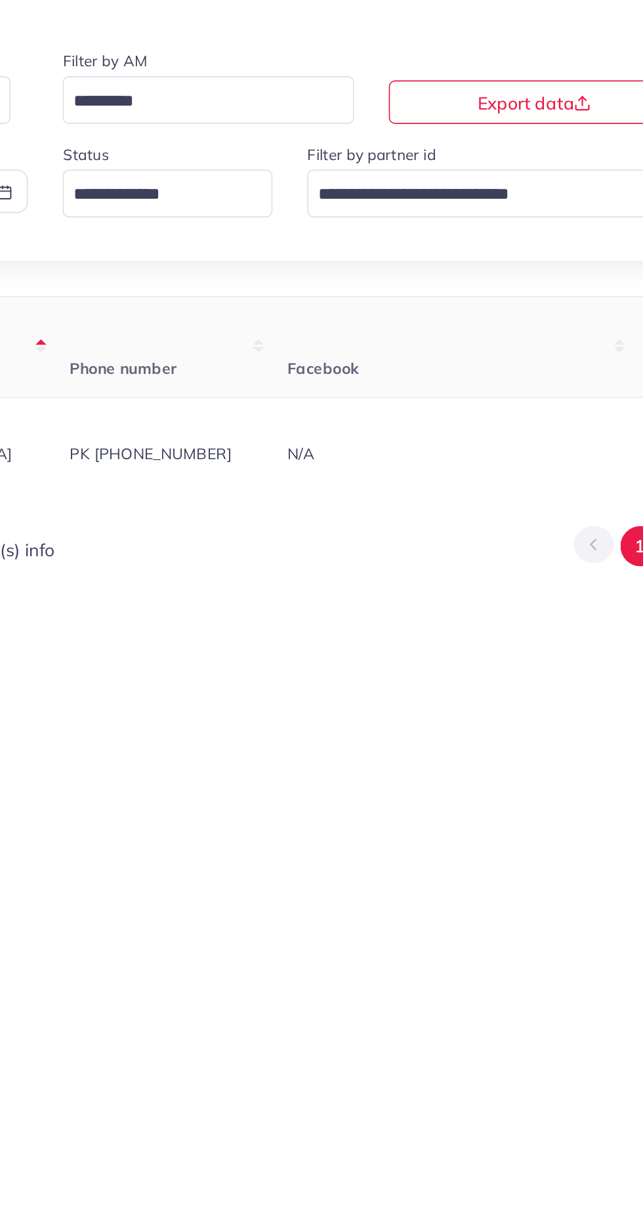
scroll to position [0, 0]
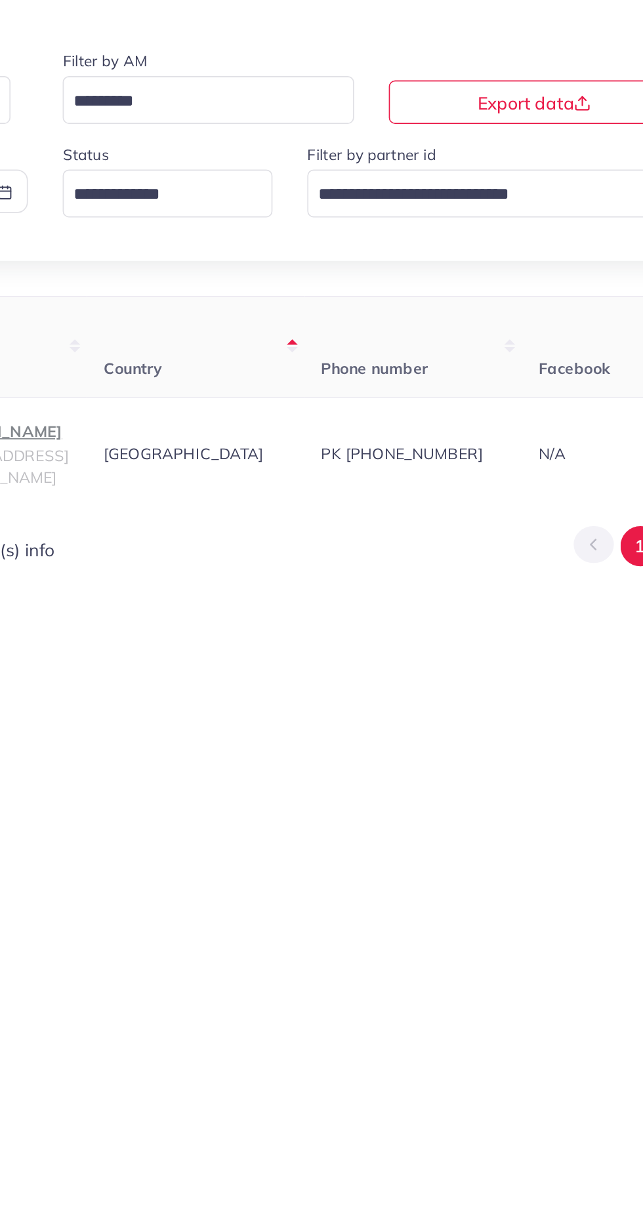
click at [310, 395] on span "[GEOGRAPHIC_DATA]" at bounding box center [306, 393] width 96 height 12
click at [230, 388] on p "sudais khan" at bounding box center [196, 380] width 82 height 16
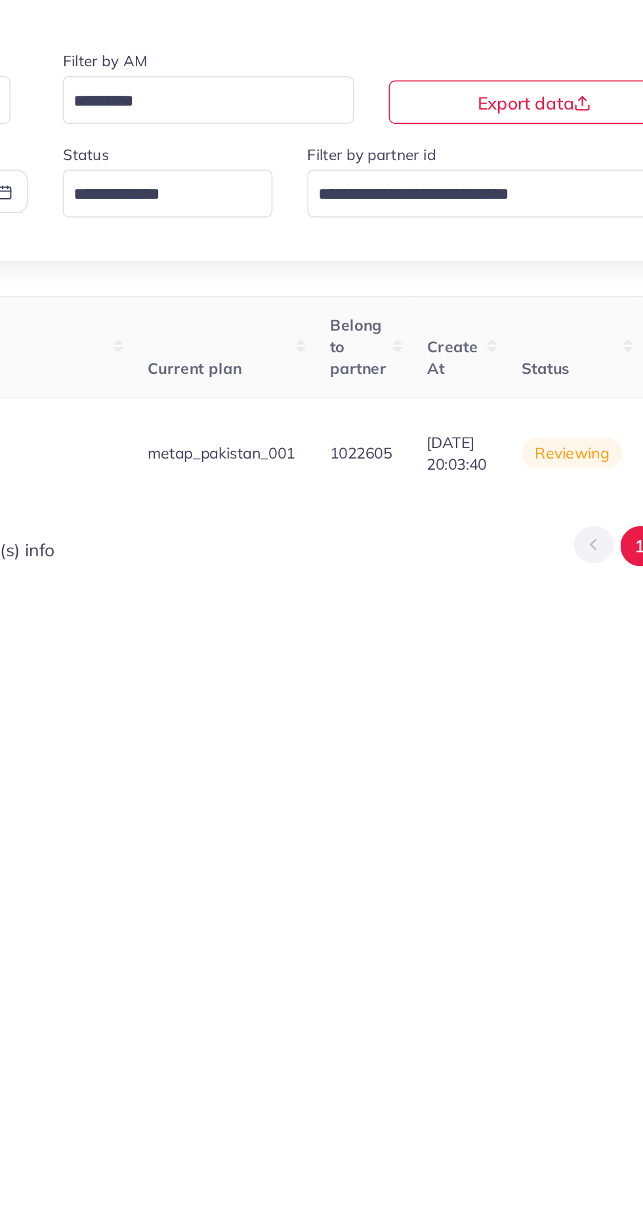
scroll to position [0, 1512]
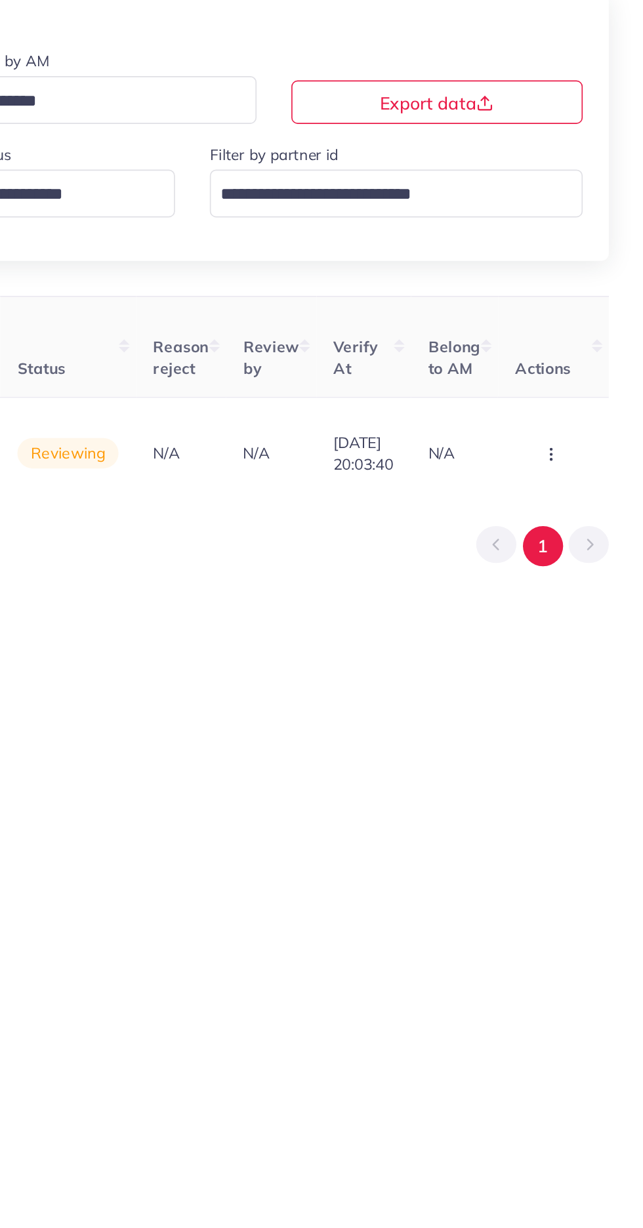
click at [596, 393] on button "button" at bounding box center [588, 393] width 46 height 30
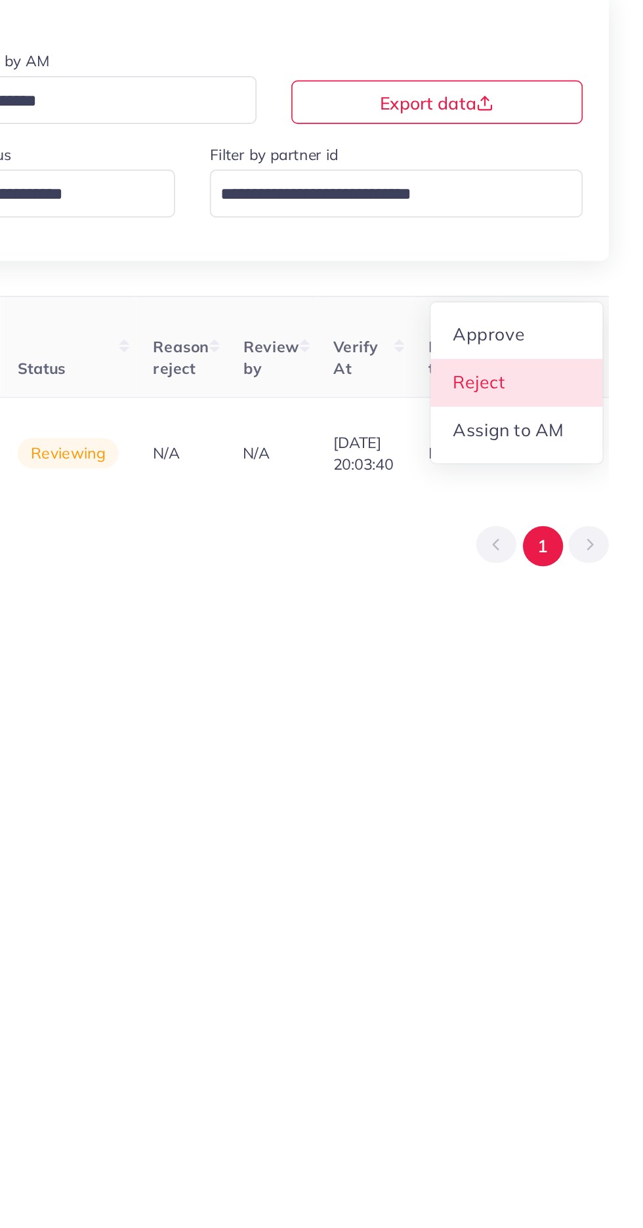
click at [544, 348] on span "Reject" at bounding box center [542, 349] width 31 height 13
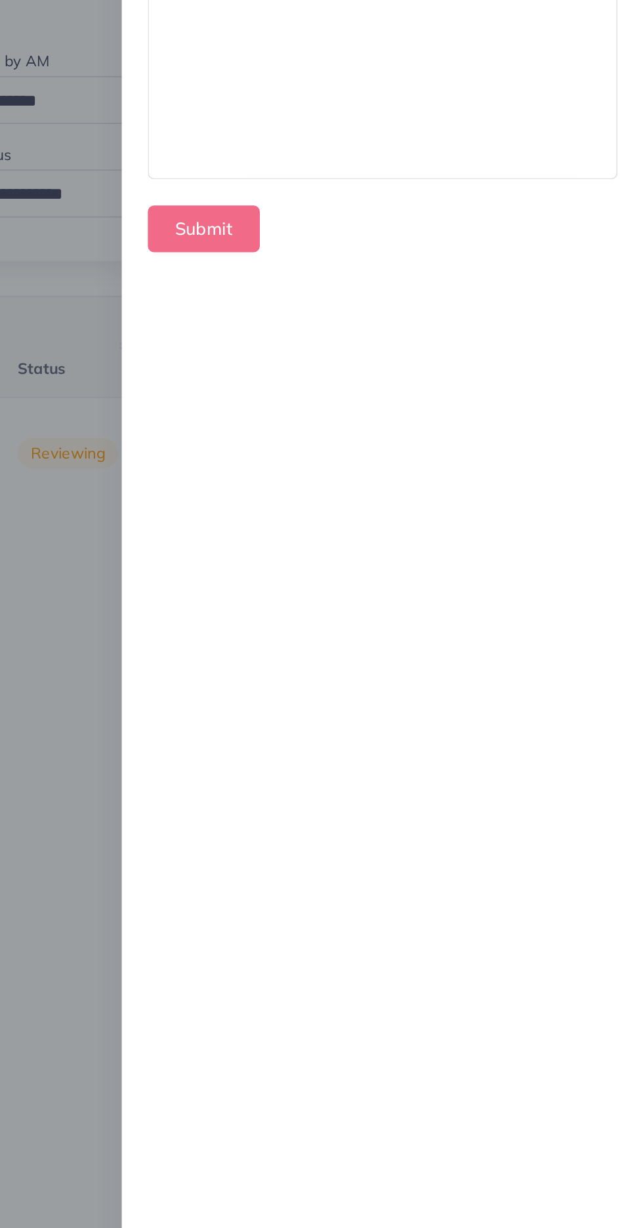
click at [430, 180] on div at bounding box center [485, 161] width 282 height 131
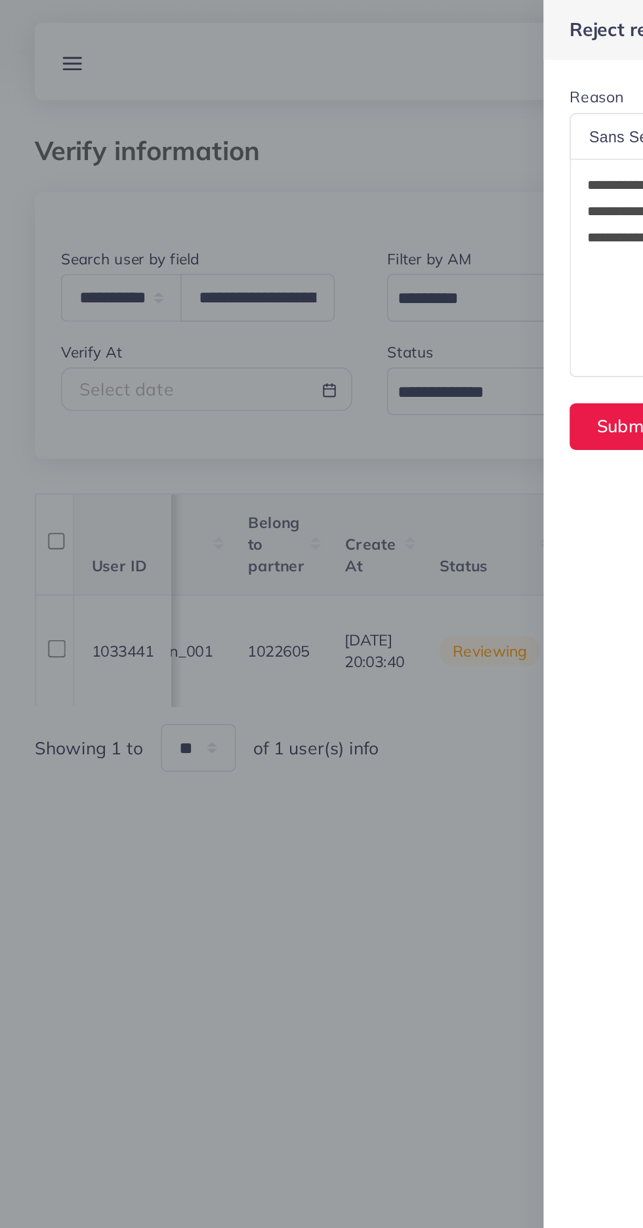
scroll to position [0, 0]
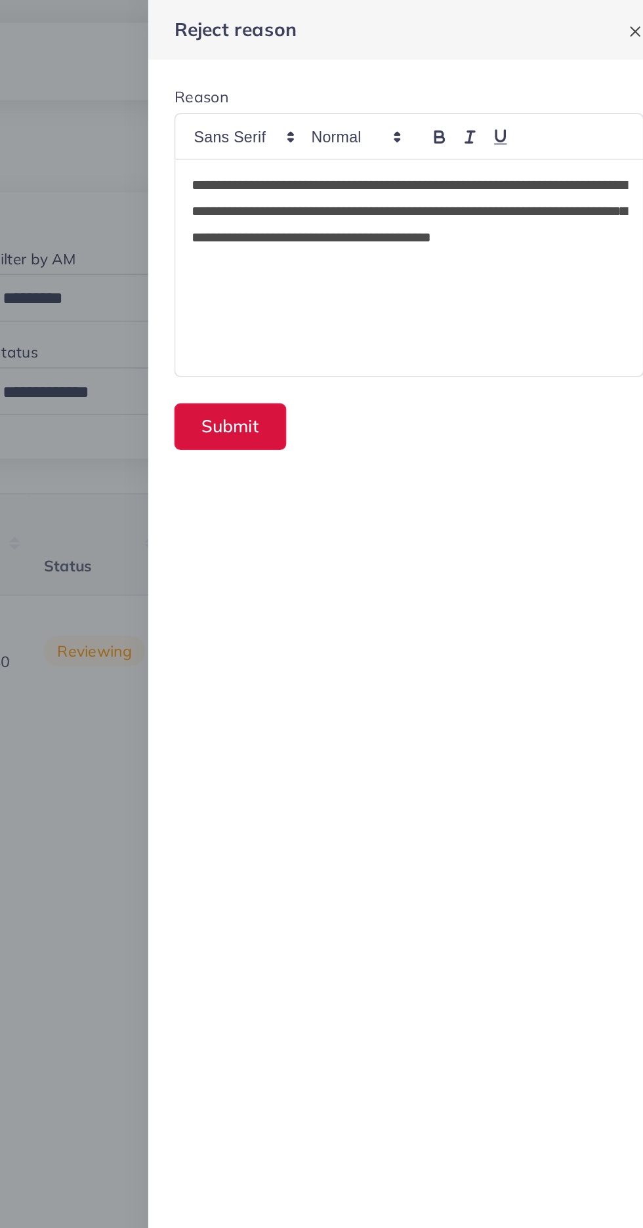
click at [368, 259] on button "Submit" at bounding box center [378, 257] width 68 height 28
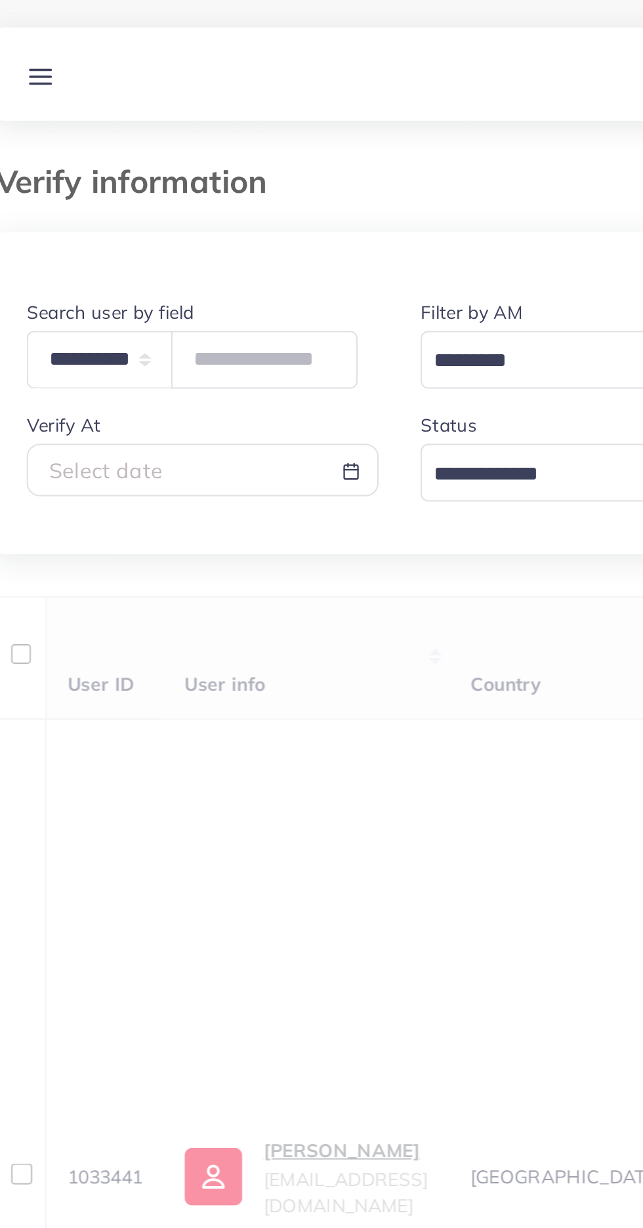
click at [253, 242] on input "Search for option" at bounding box center [289, 237] width 108 height 20
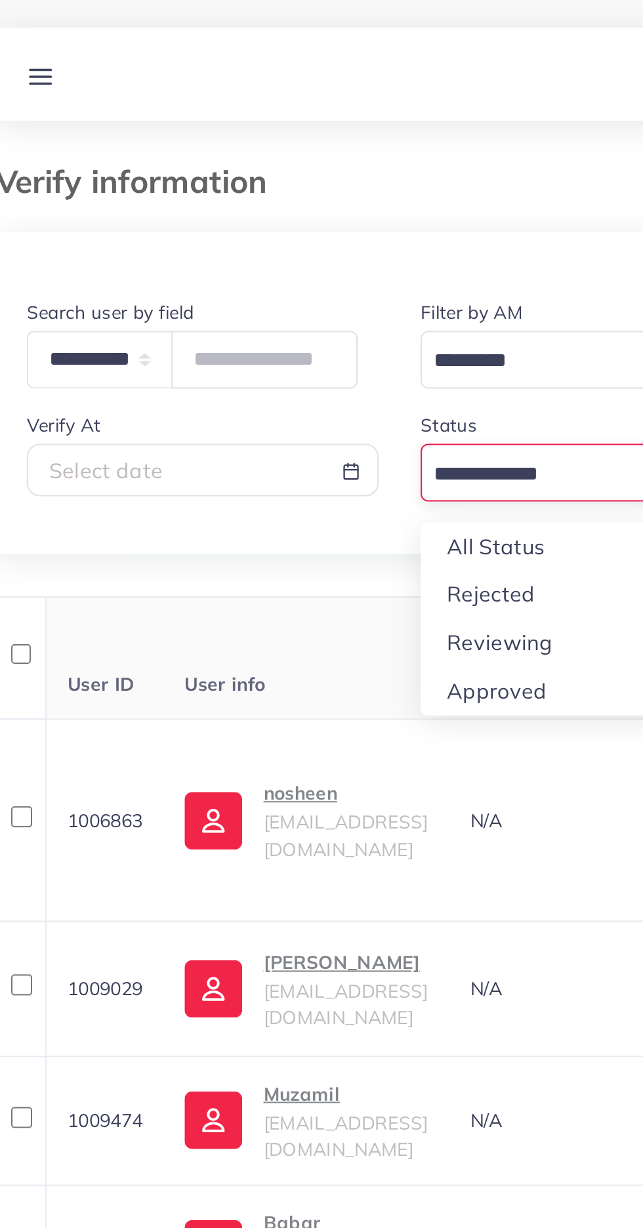
click at [248, 321] on div "**********" at bounding box center [321, 597] width 601 height 962
type input "**********"
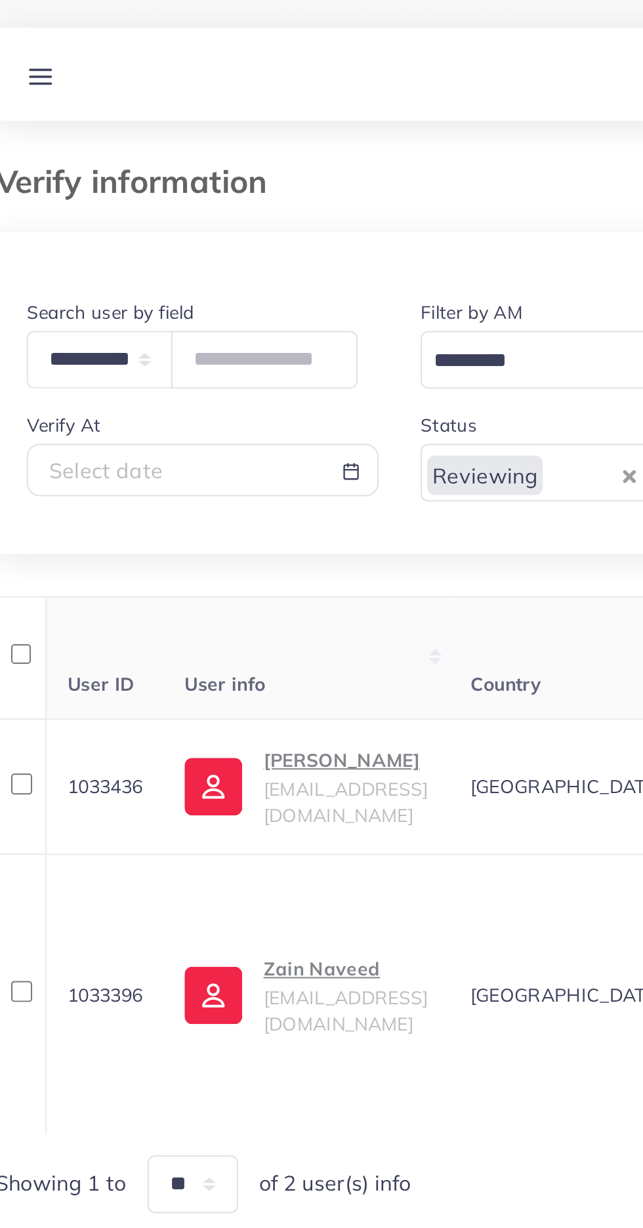
click at [167, 307] on th "User info" at bounding box center [176, 329] width 142 height 62
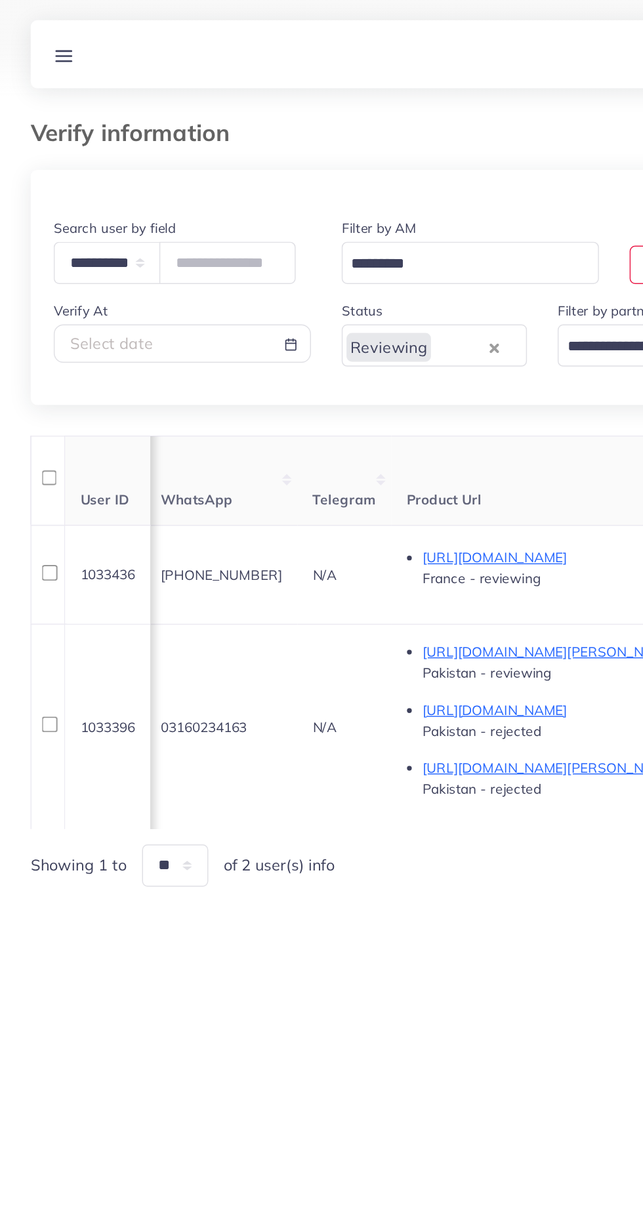
scroll to position [0, 628]
click at [192, 475] on td "03160234163" at bounding box center [152, 496] width 104 height 140
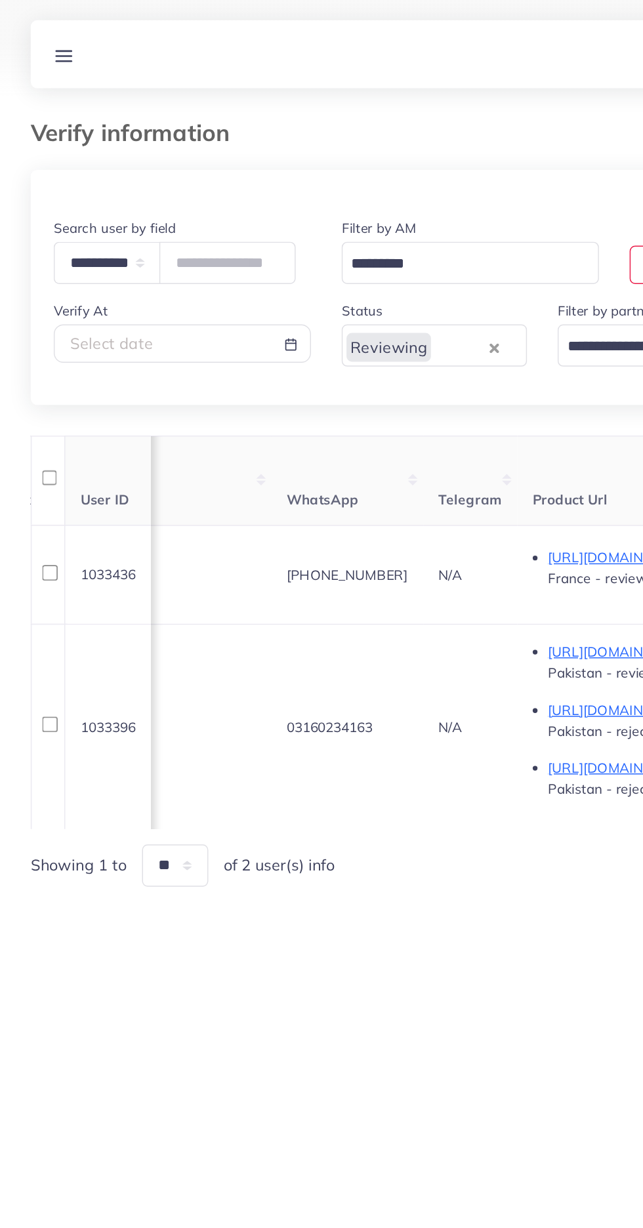
scroll to position [0, 544]
copy span "+213540029398"
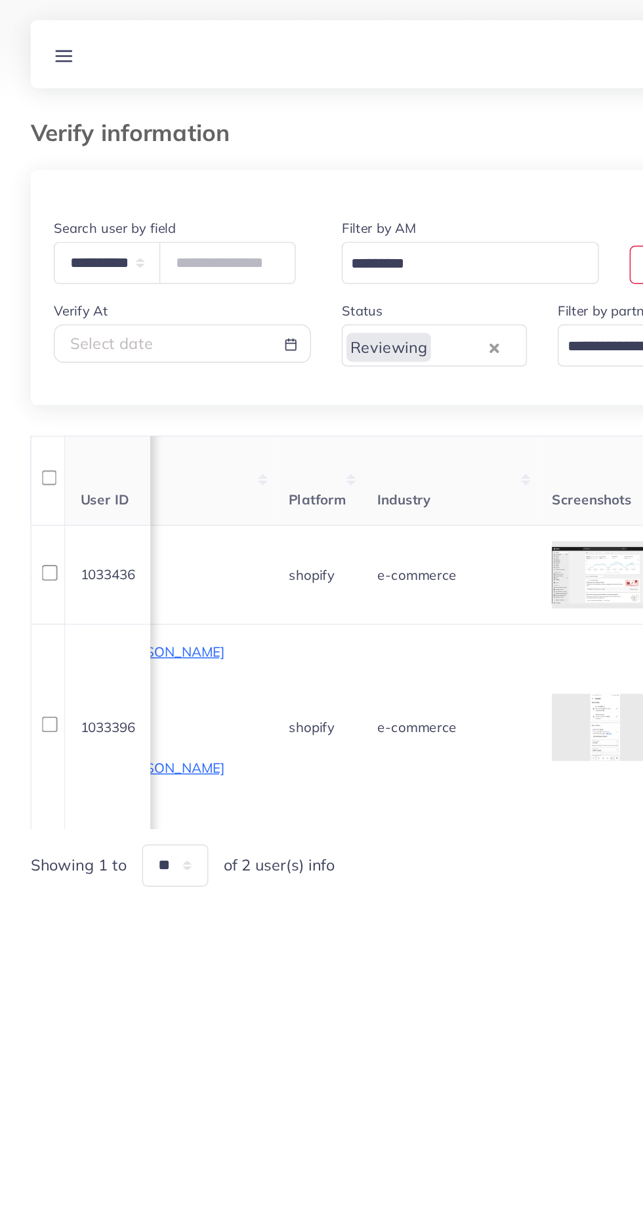
scroll to position [0, 938]
click at [0, 0] on div at bounding box center [0, 0] width 0 height 0
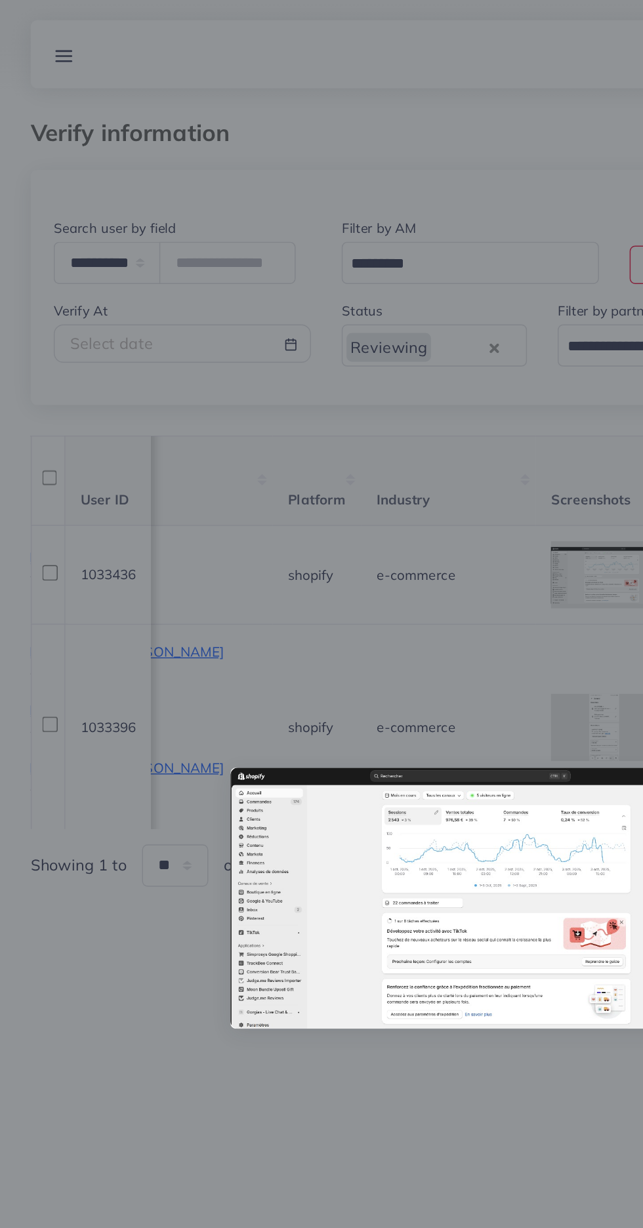
click at [304, 756] on div at bounding box center [321, 614] width 643 height 1228
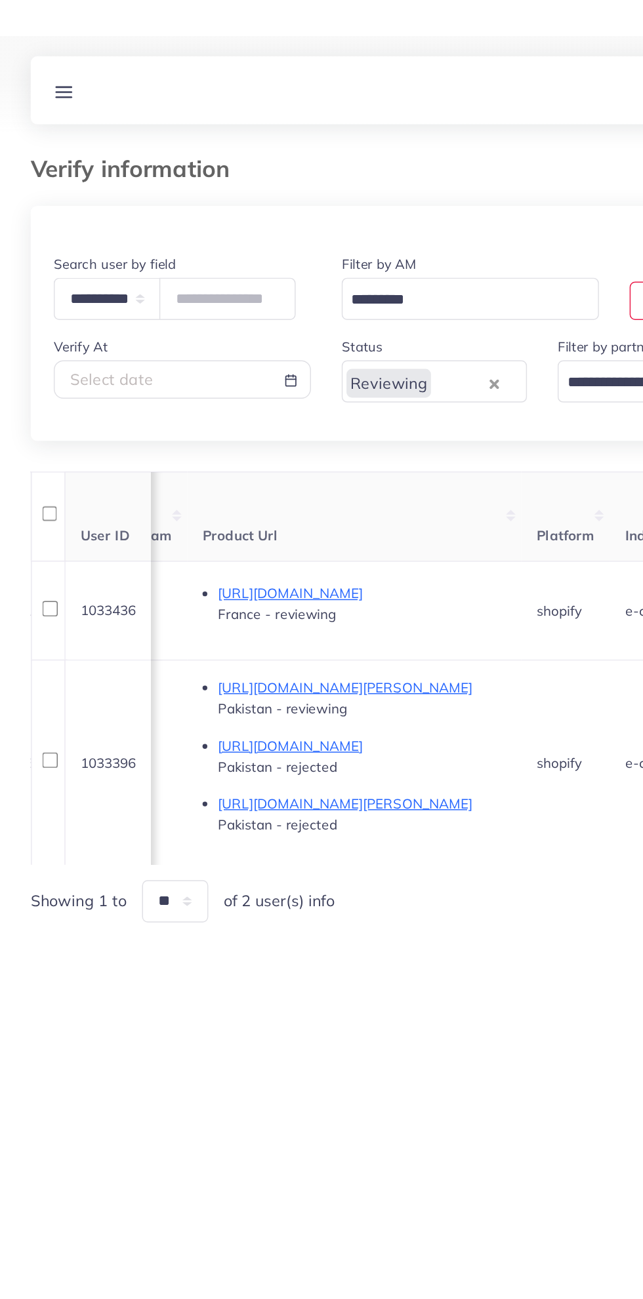
scroll to position [0, 0]
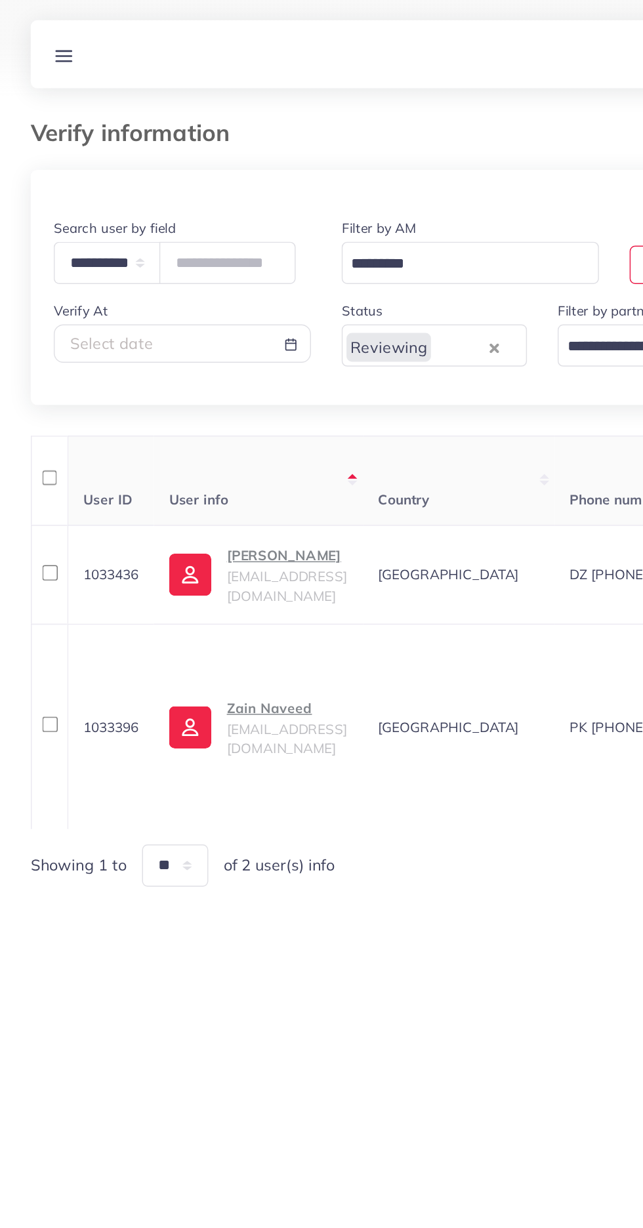
click at [207, 386] on p "Adam Betterki" at bounding box center [196, 380] width 82 height 16
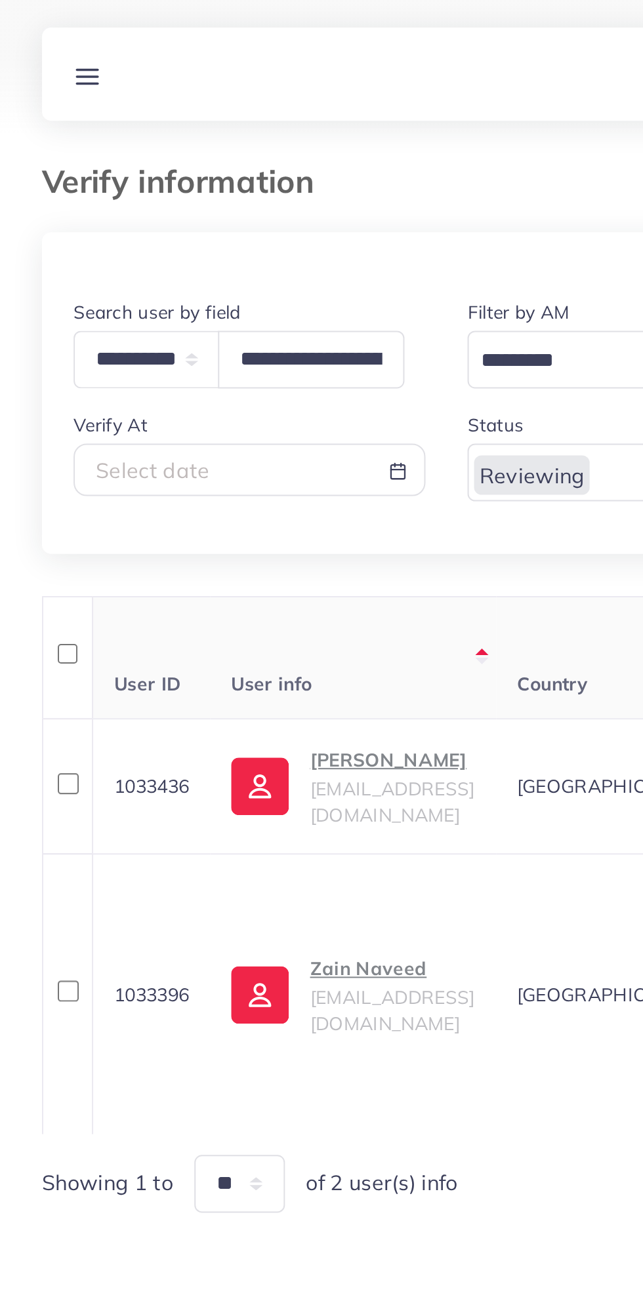
type input "**********"
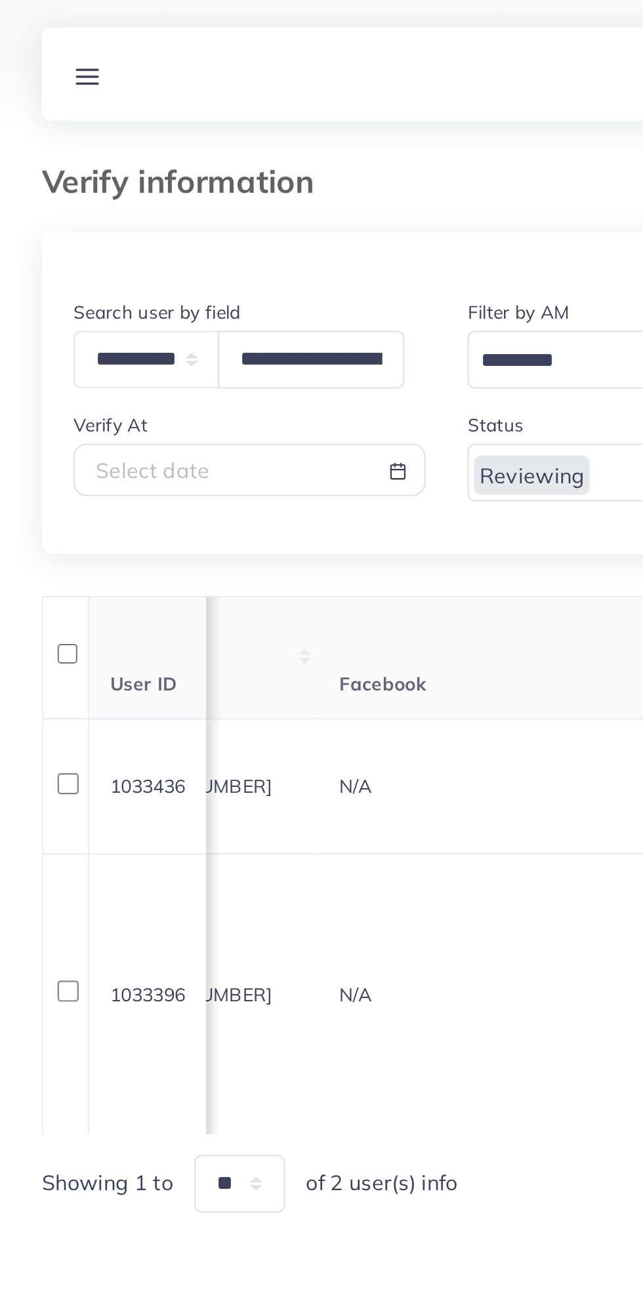
scroll to position [0, 357]
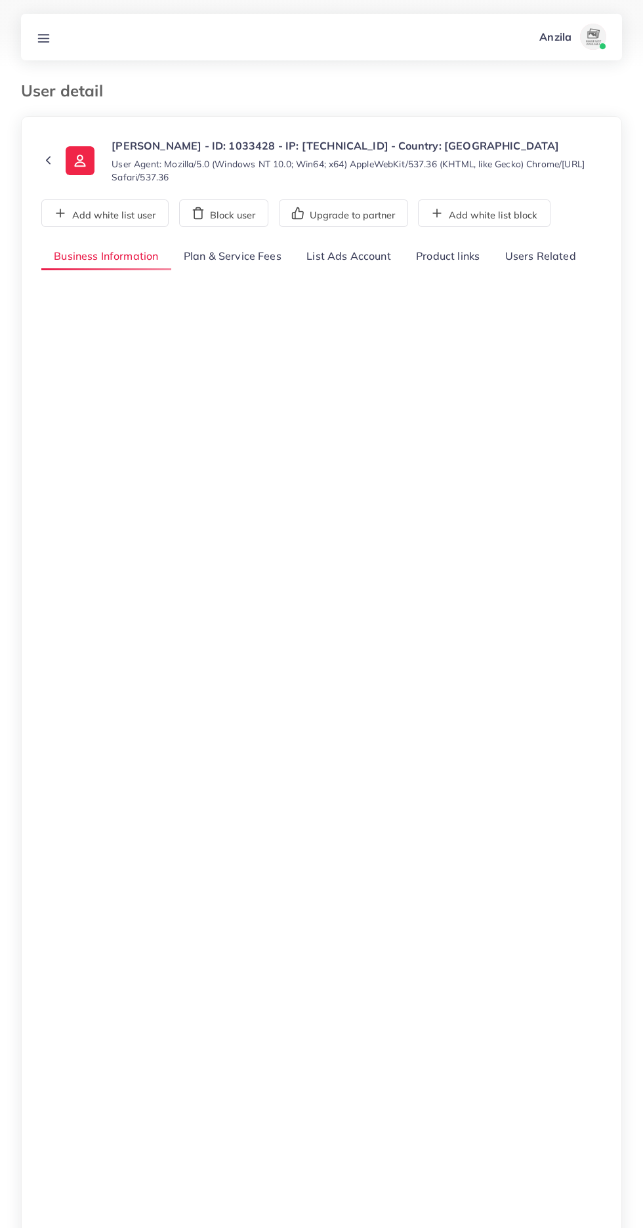
select select "********"
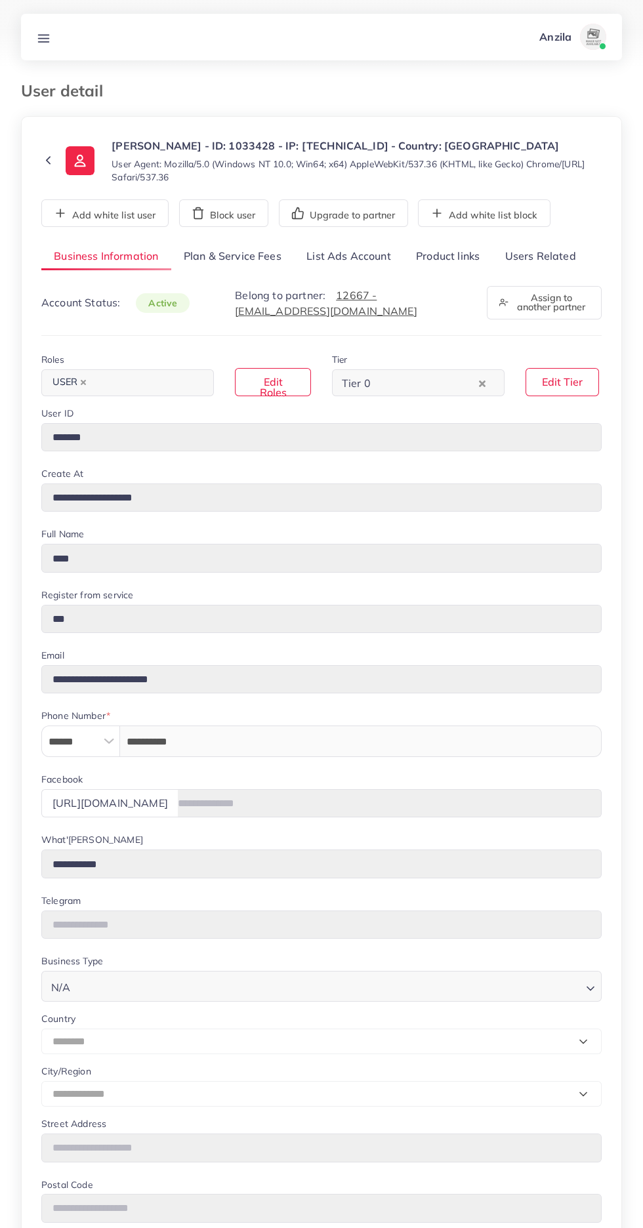
click at [544, 253] on link "Users Related" at bounding box center [540, 257] width 96 height 28
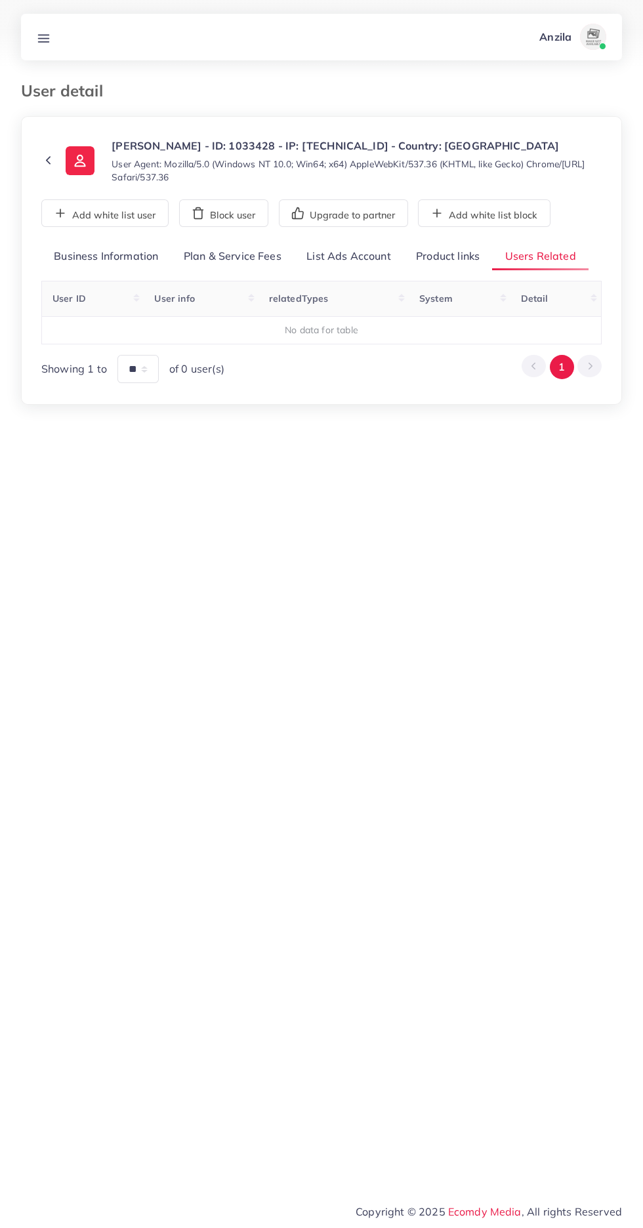
click at [463, 262] on link "Product links" at bounding box center [447, 257] width 89 height 28
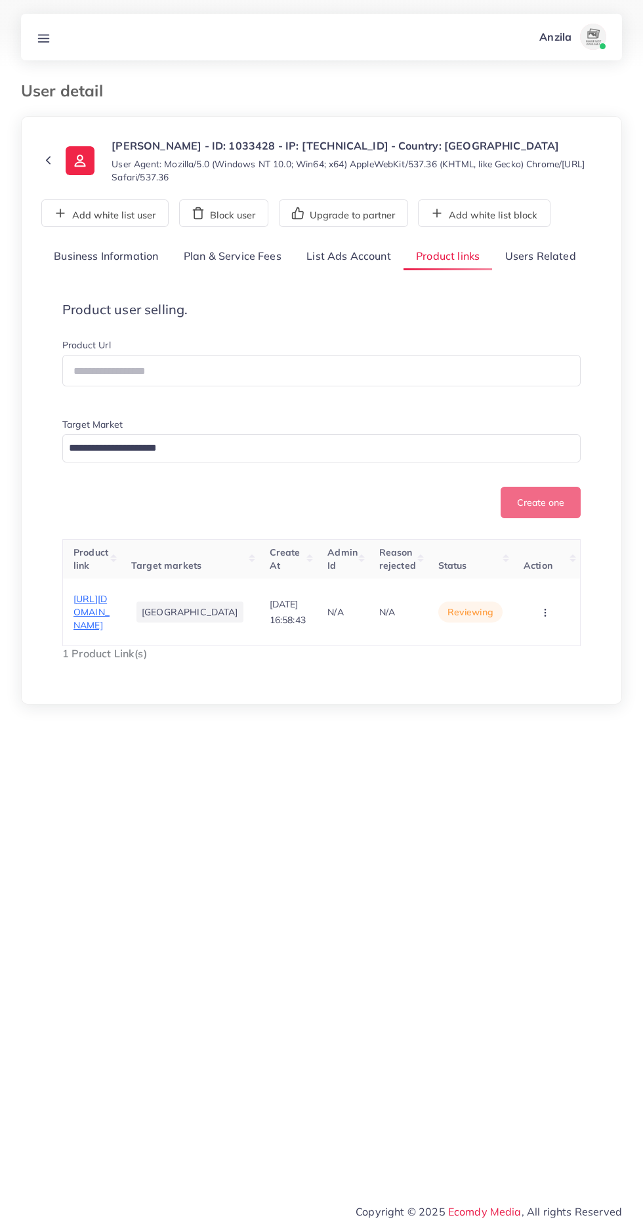
click at [78, 632] on span "[URL][DOMAIN_NAME]" at bounding box center [91, 612] width 36 height 39
click at [544, 610] on circle "button" at bounding box center [544, 609] width 1 height 1
click at [529, 578] on span "Reject" at bounding box center [515, 571] width 31 height 13
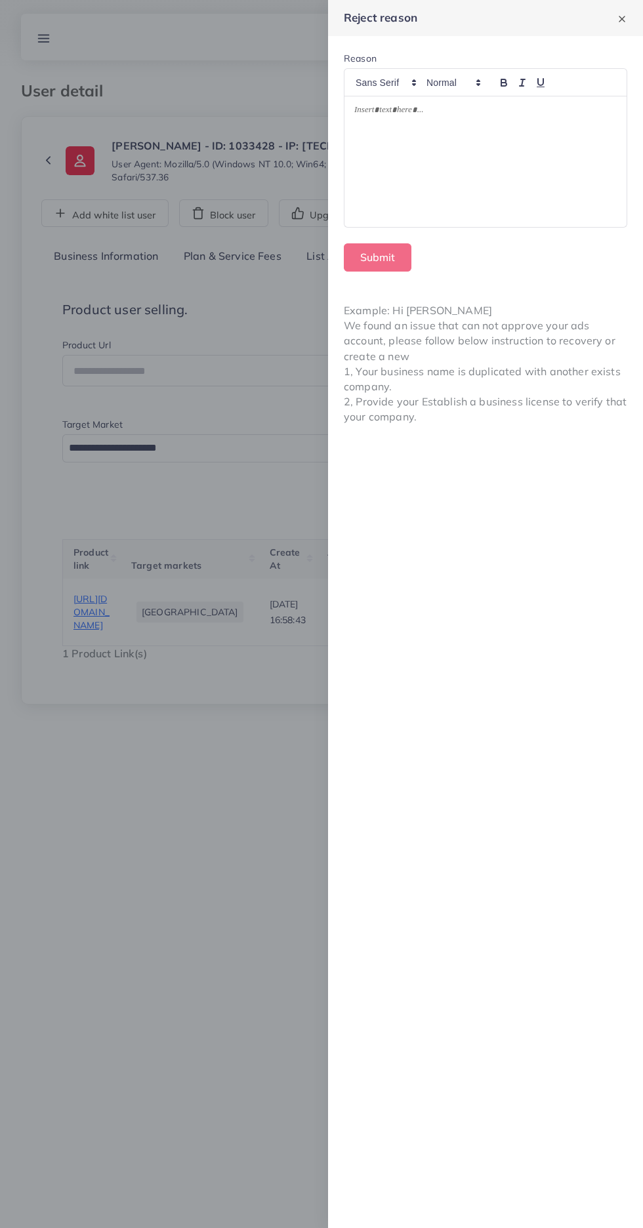
click at [416, 173] on div at bounding box center [485, 161] width 282 height 131
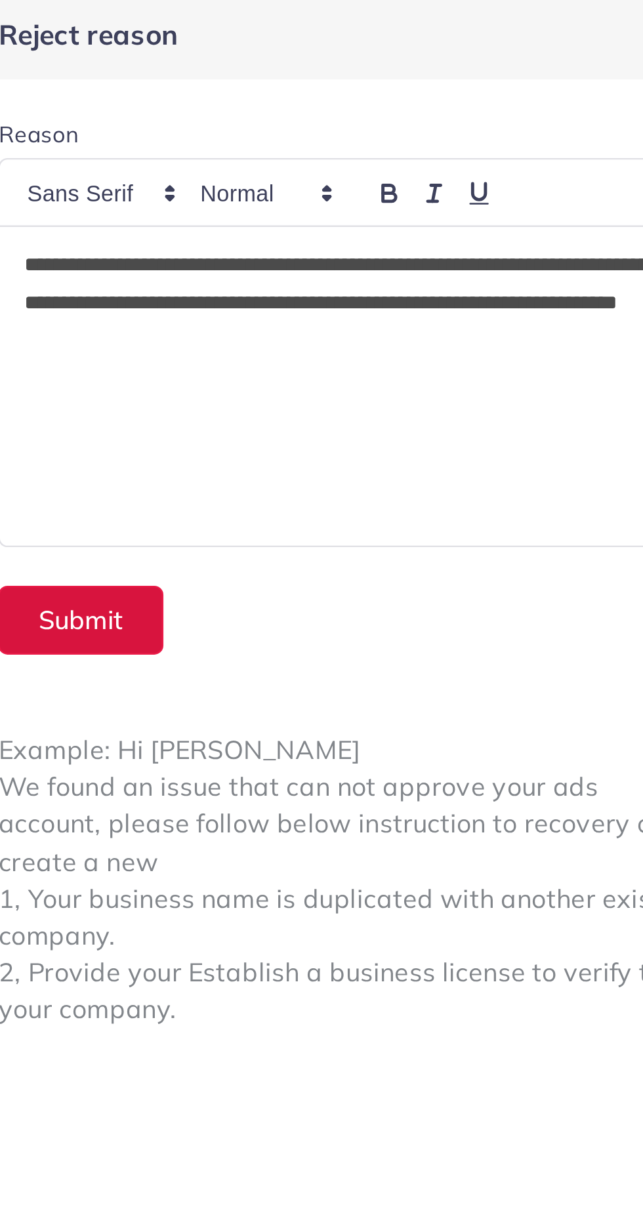
click at [376, 261] on button "Submit" at bounding box center [378, 257] width 68 height 28
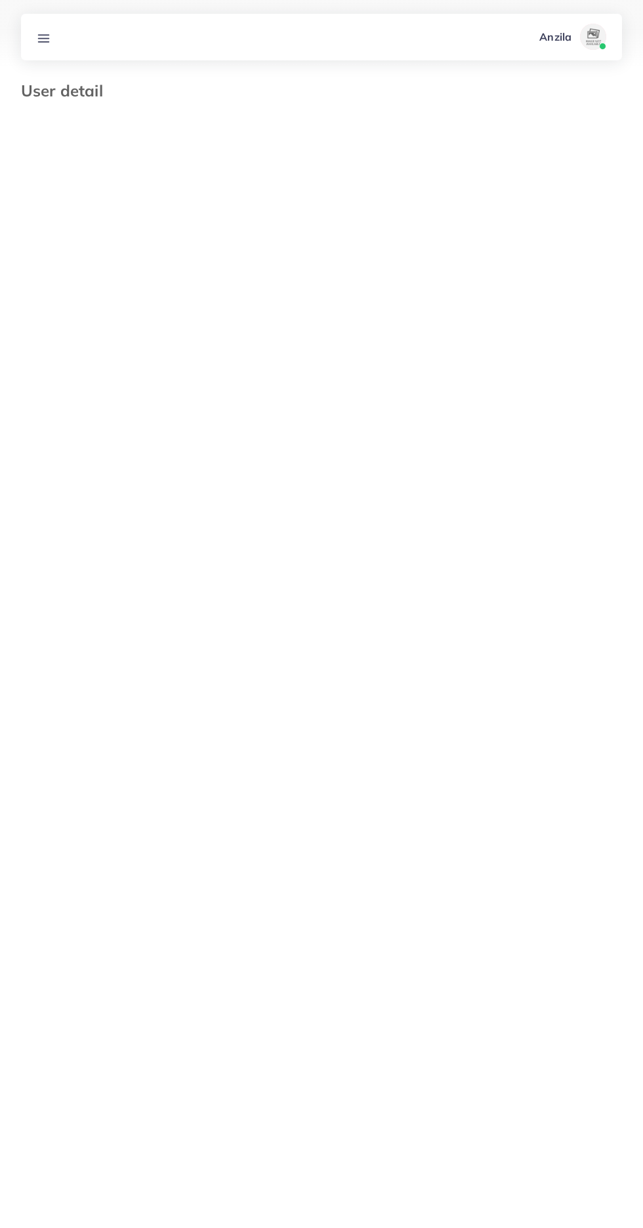
select select "********"
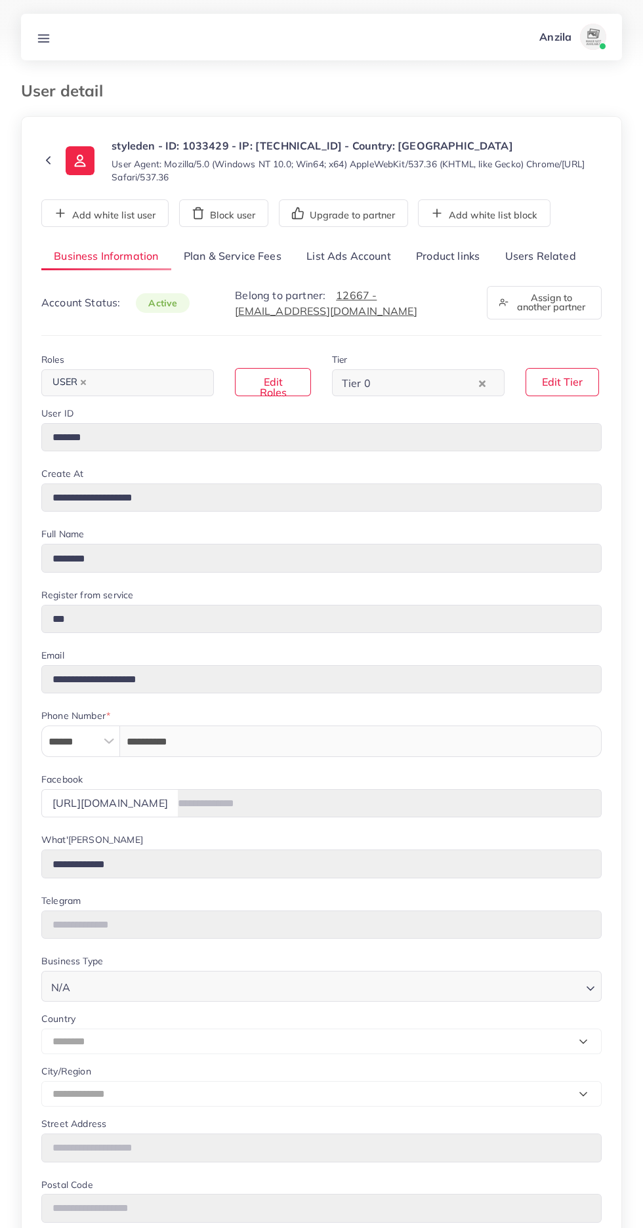
click at [520, 272] on div "**********" at bounding box center [321, 849] width 560 height 1213
click at [520, 253] on link "Users Related" at bounding box center [540, 257] width 96 height 28
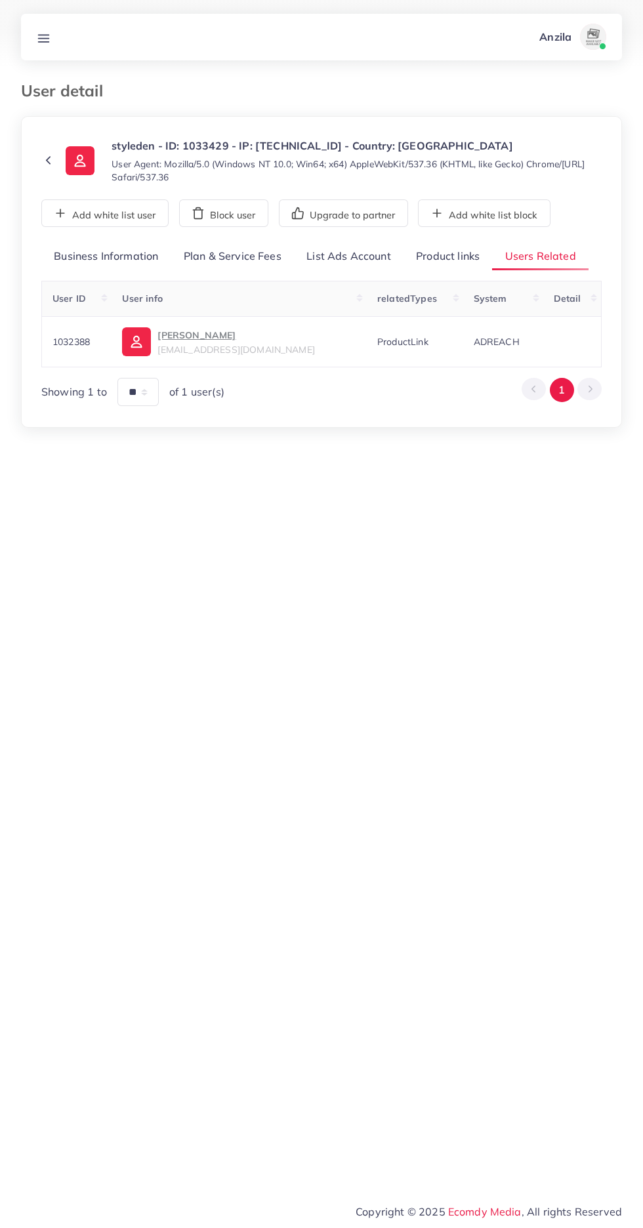
click at [430, 256] on link "Product links" at bounding box center [447, 257] width 89 height 28
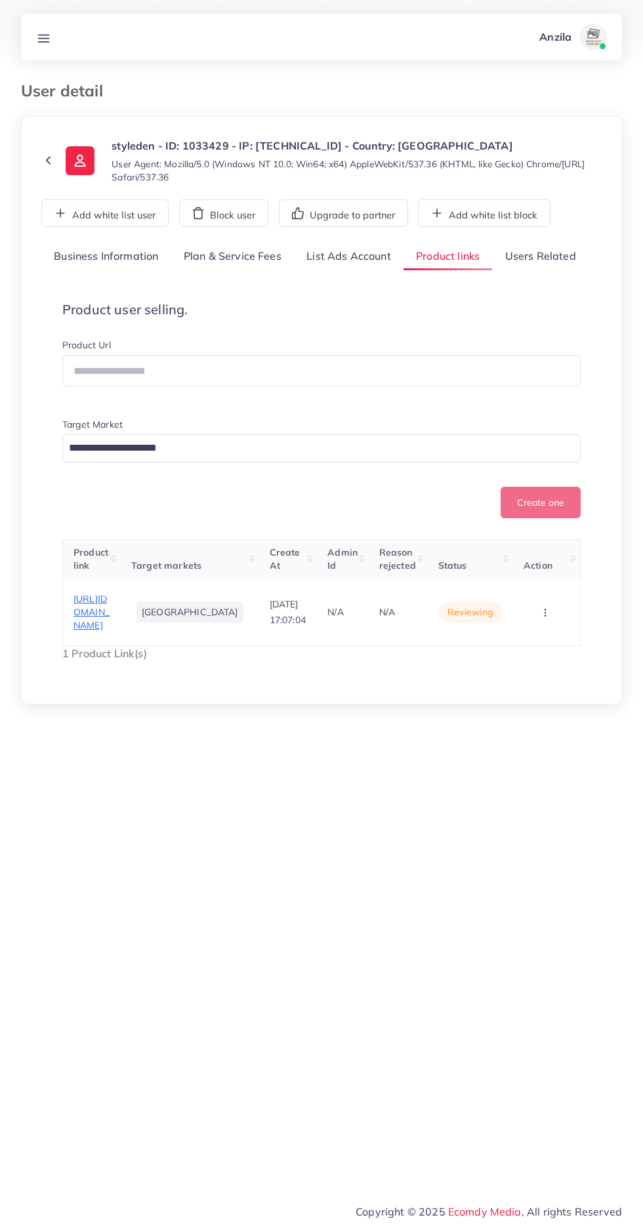
click at [544, 616] on circle "button" at bounding box center [544, 615] width 1 height 1
click at [538, 586] on link "Reject" at bounding box center [525, 571] width 104 height 29
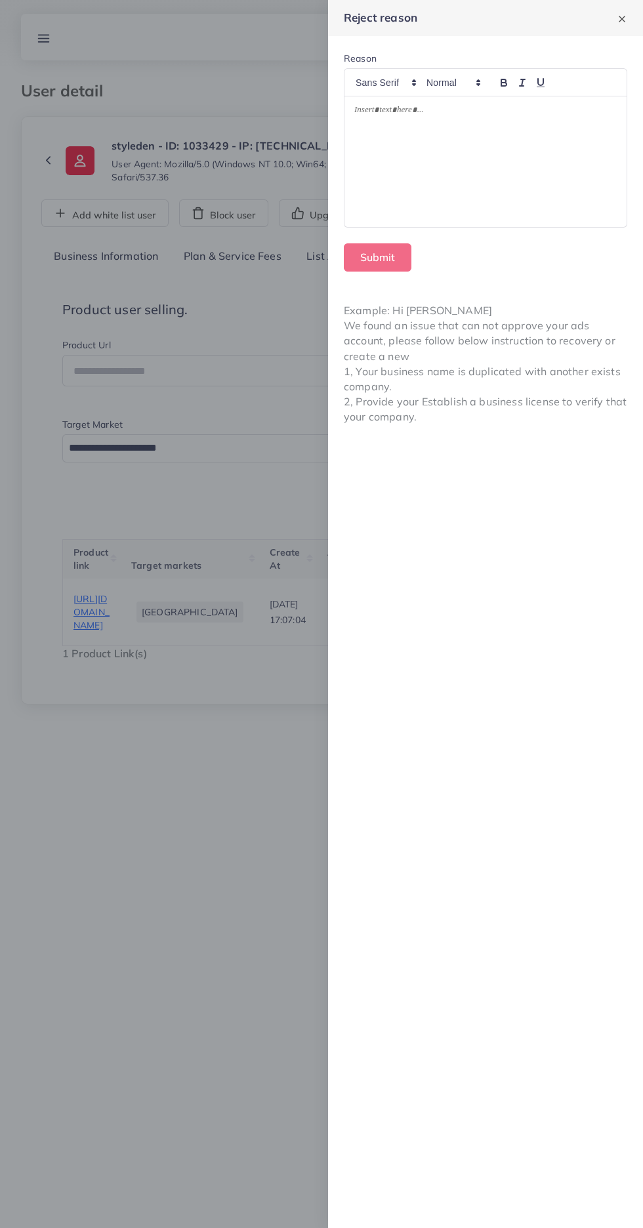
click at [399, 176] on div at bounding box center [485, 161] width 282 height 131
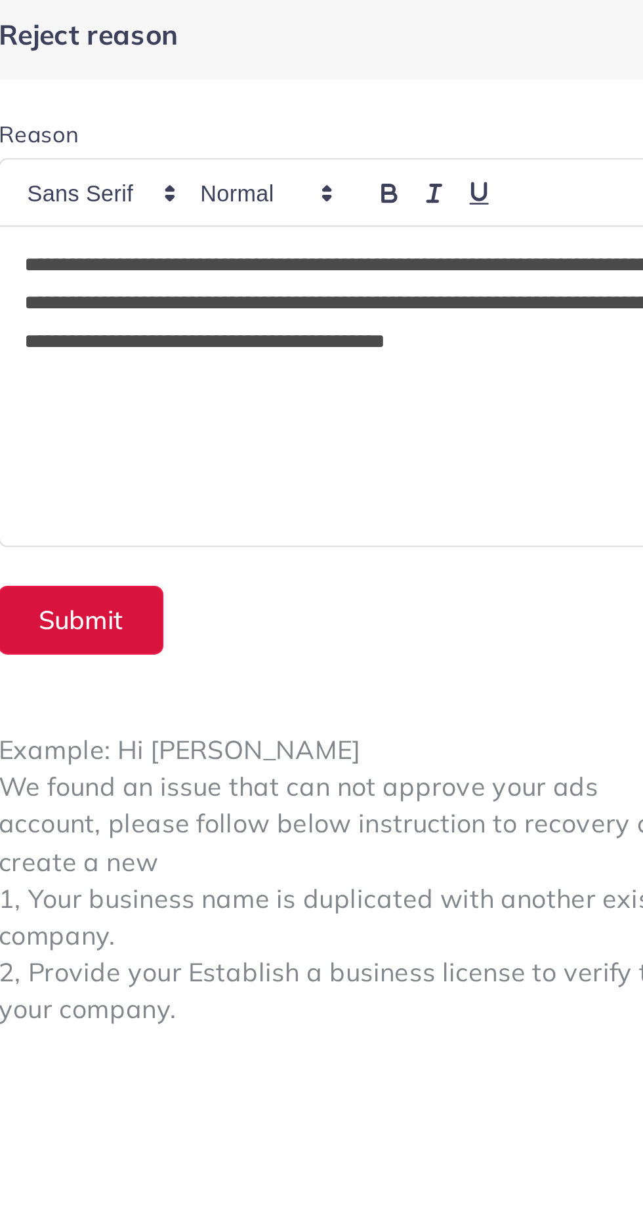
click at [377, 251] on button "Submit" at bounding box center [378, 257] width 68 height 28
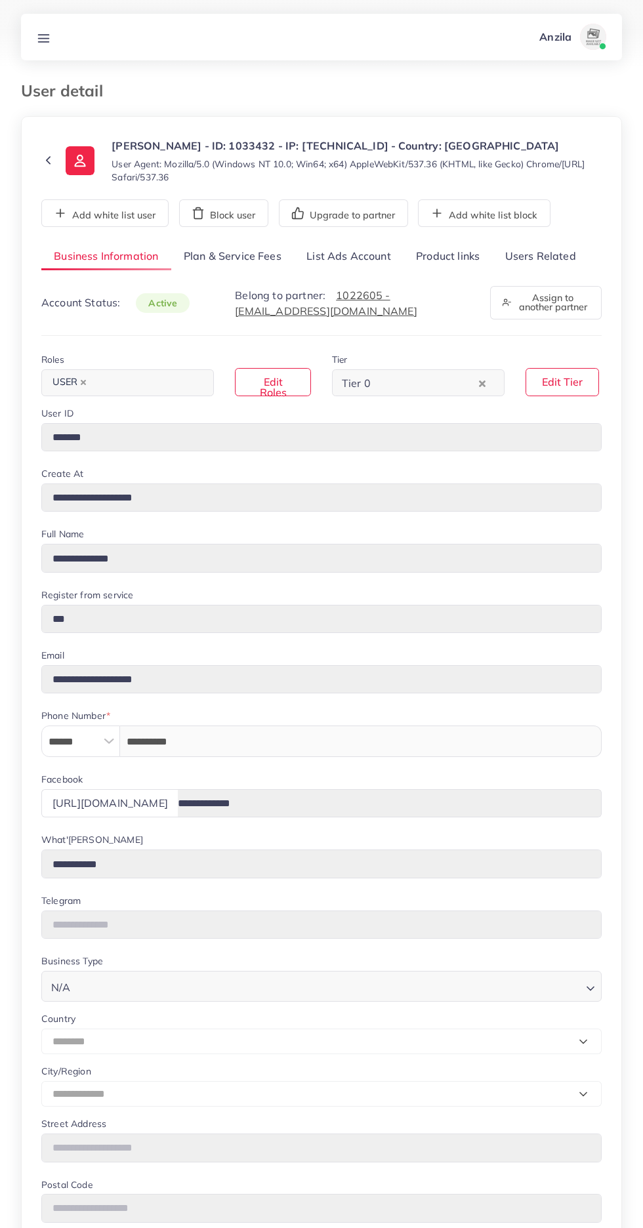
select select "********"
click at [525, 254] on link "Users Related" at bounding box center [540, 257] width 96 height 28
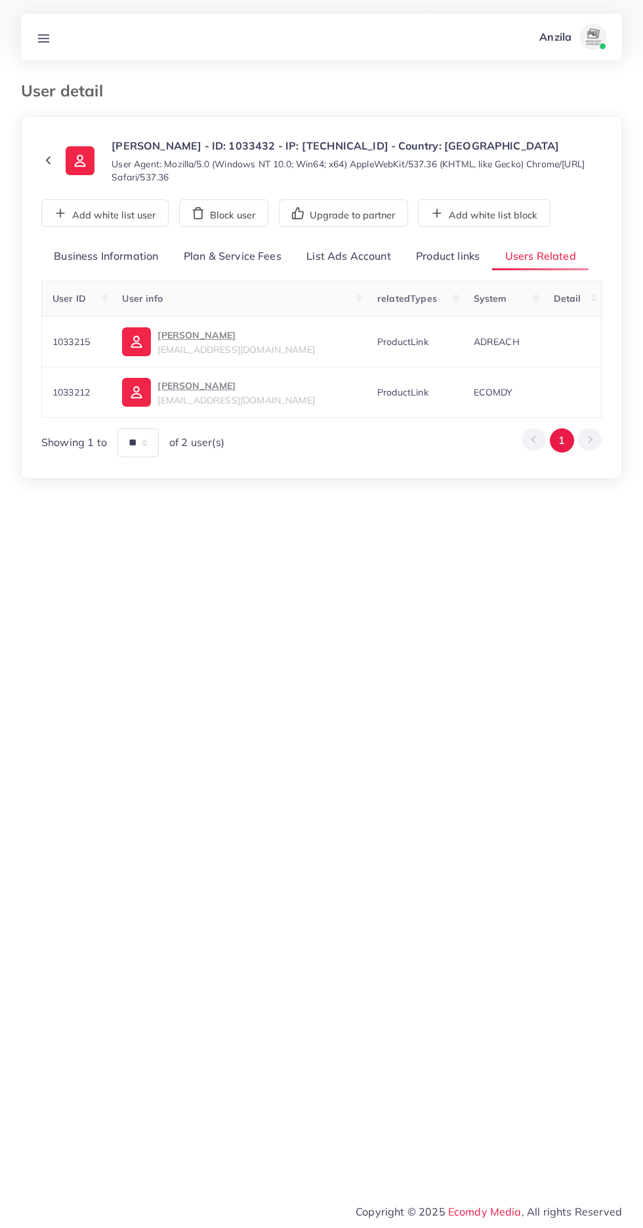
click at [424, 251] on link "Product links" at bounding box center [447, 257] width 89 height 28
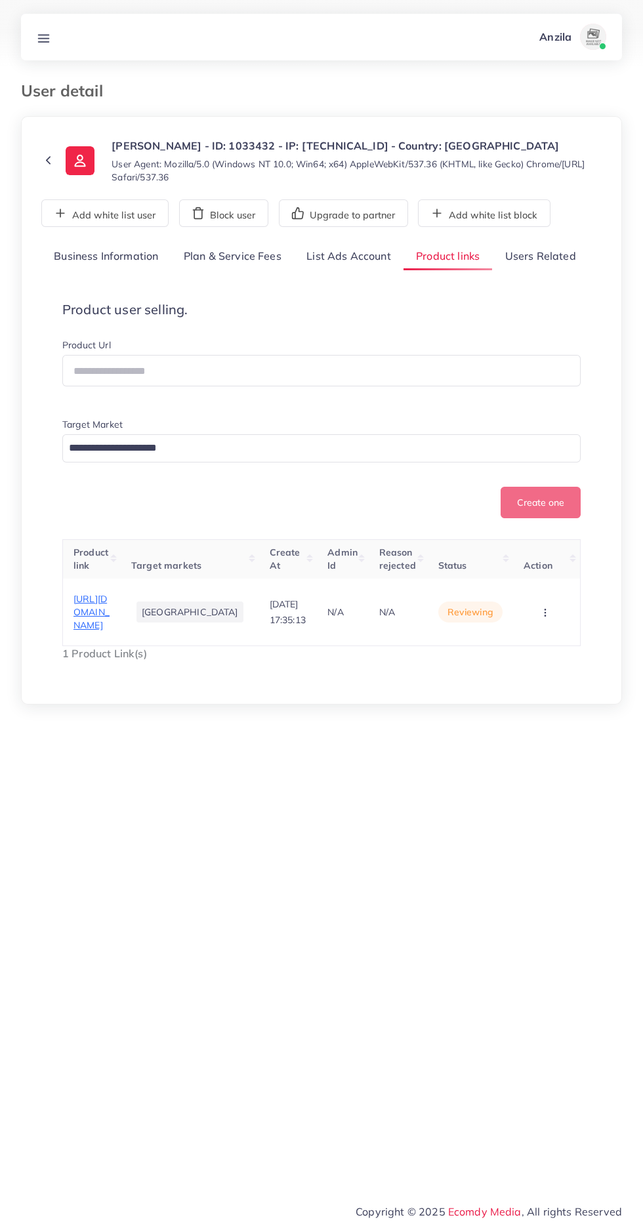
click at [108, 632] on span "https://sparklit.shop/products/posture-corrector-for-mens-and-womens" at bounding box center [91, 612] width 36 height 39
click at [521, 256] on link "Users Related" at bounding box center [540, 257] width 96 height 28
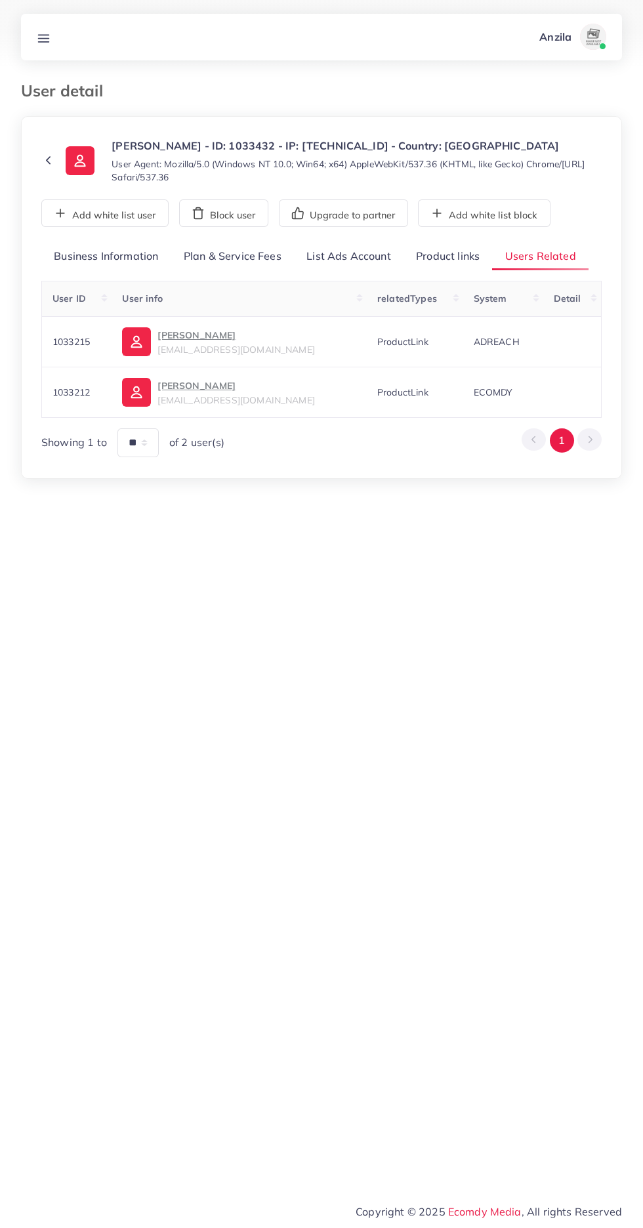
click at [210, 336] on p "Danyal Ahmad Khan" at bounding box center [235, 335] width 157 height 16
click at [262, 380] on p "Ali Ayaan Khan" at bounding box center [235, 386] width 157 height 16
click at [428, 259] on link "Product links" at bounding box center [447, 257] width 89 height 28
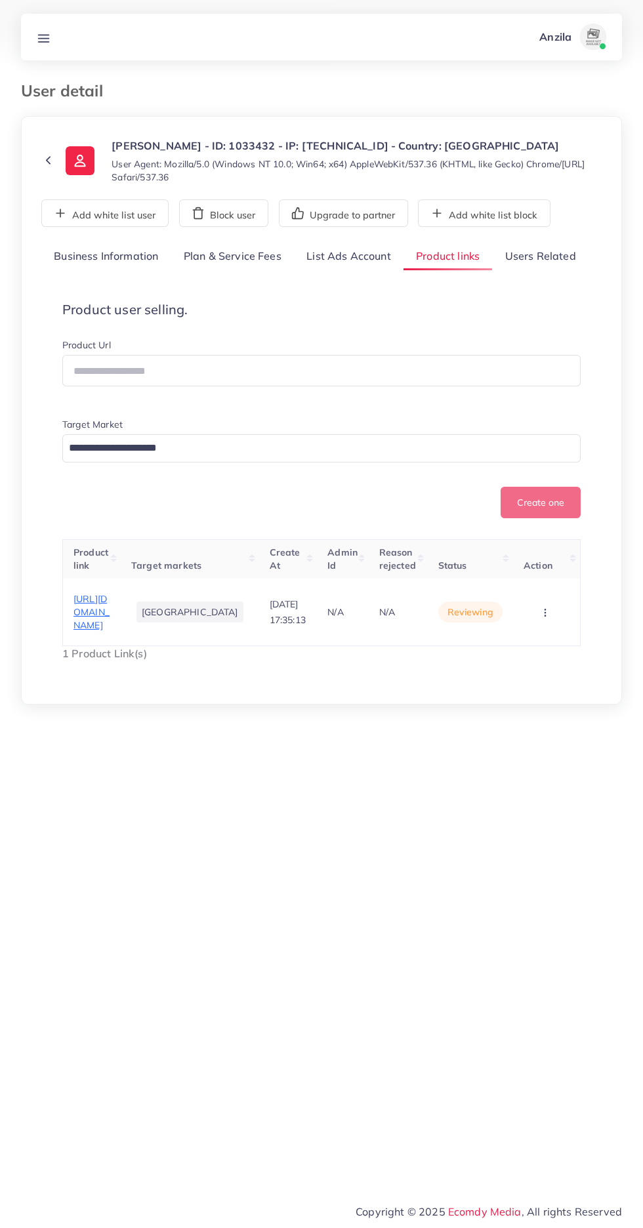
click at [557, 626] on button "button" at bounding box center [546, 612] width 46 height 30
click at [548, 586] on link "Reject" at bounding box center [525, 571] width 104 height 29
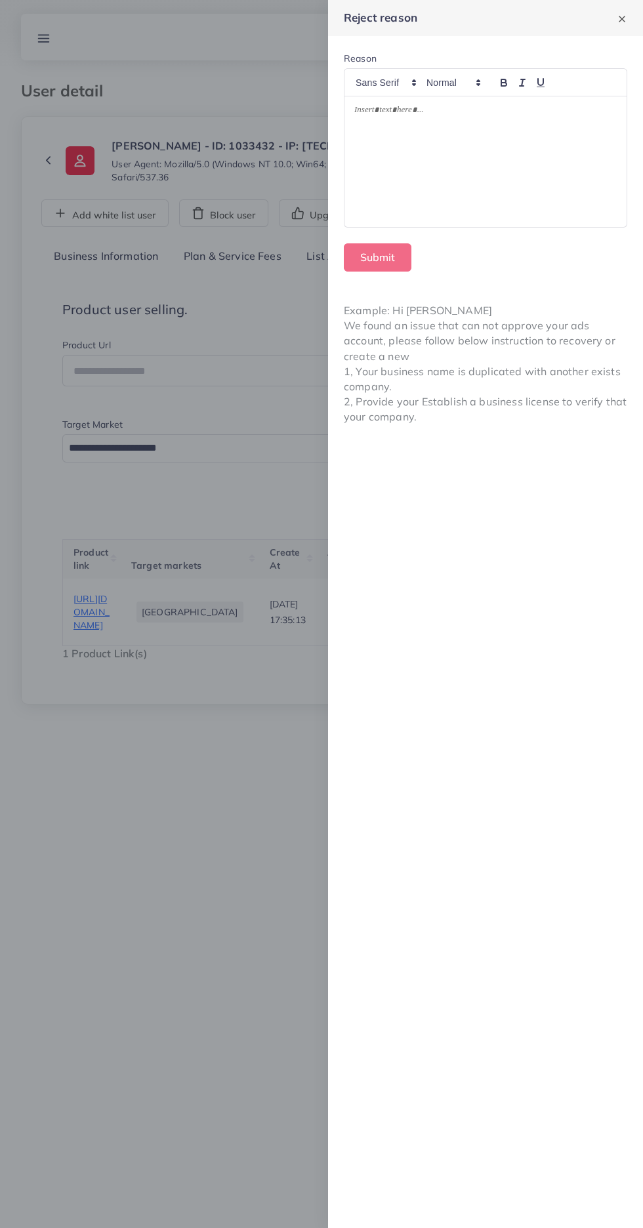
click at [414, 198] on div at bounding box center [485, 161] width 282 height 131
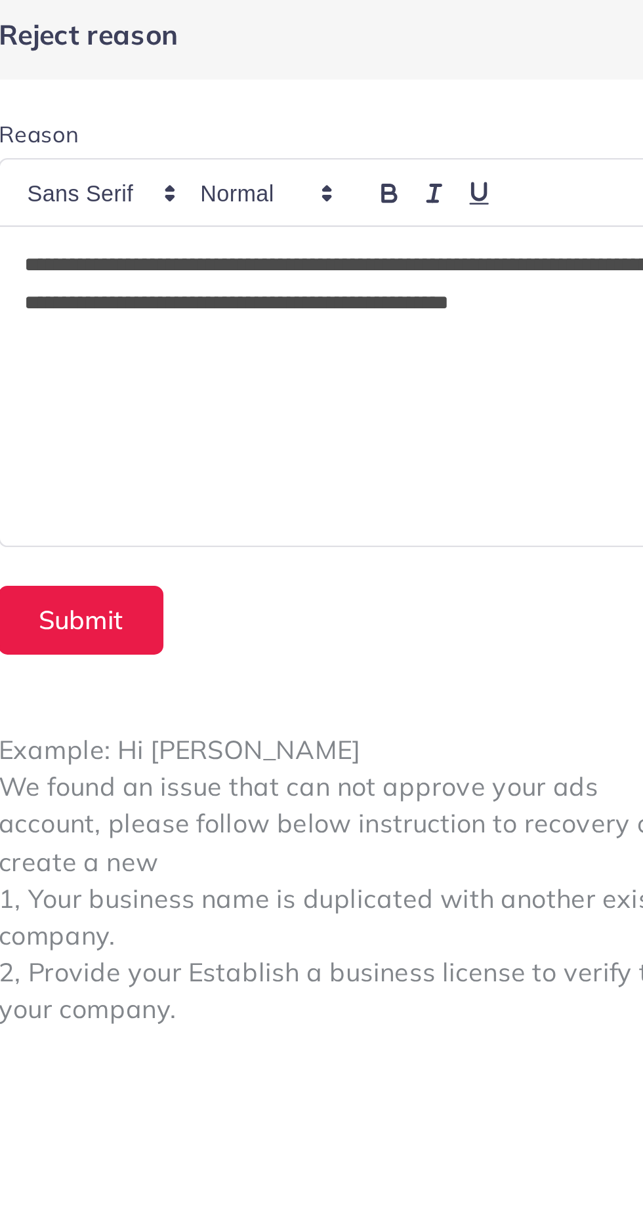
click at [559, 117] on p "**********" at bounding box center [485, 127] width 262 height 47
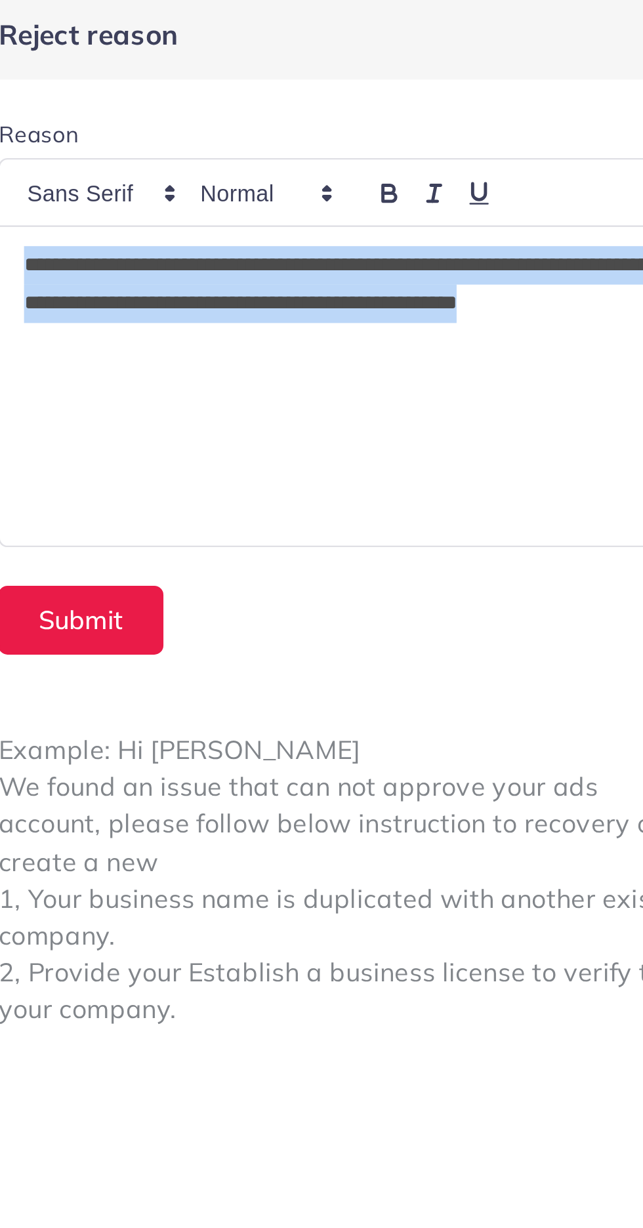
copy p "**********"
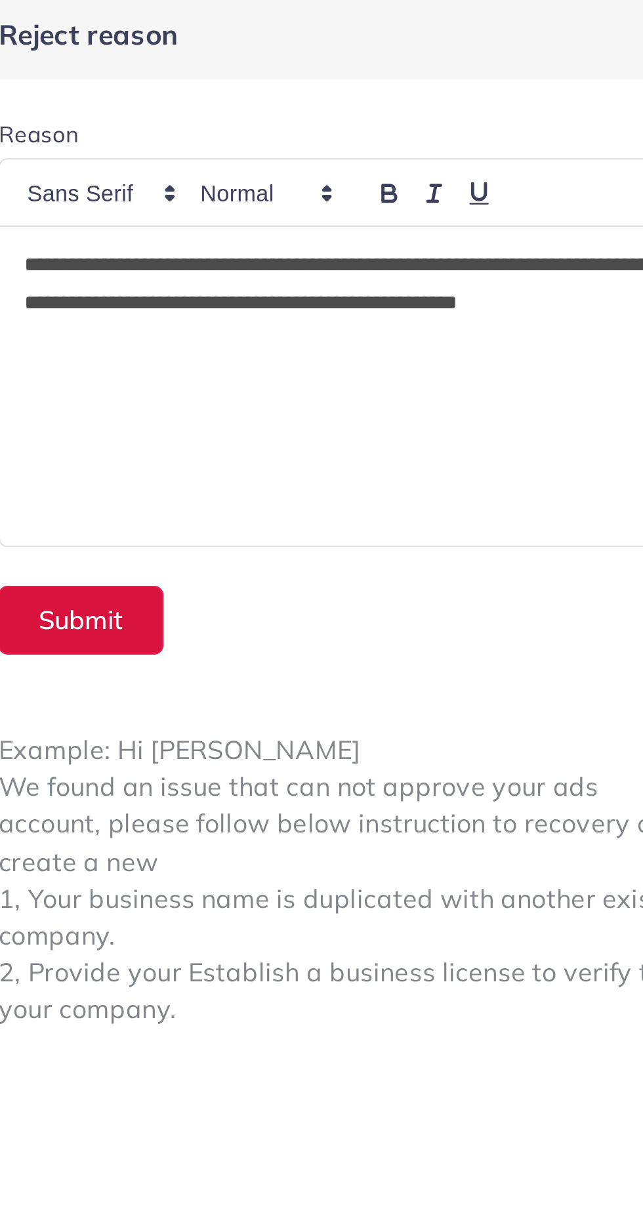
click at [394, 263] on button "Submit" at bounding box center [378, 257] width 68 height 28
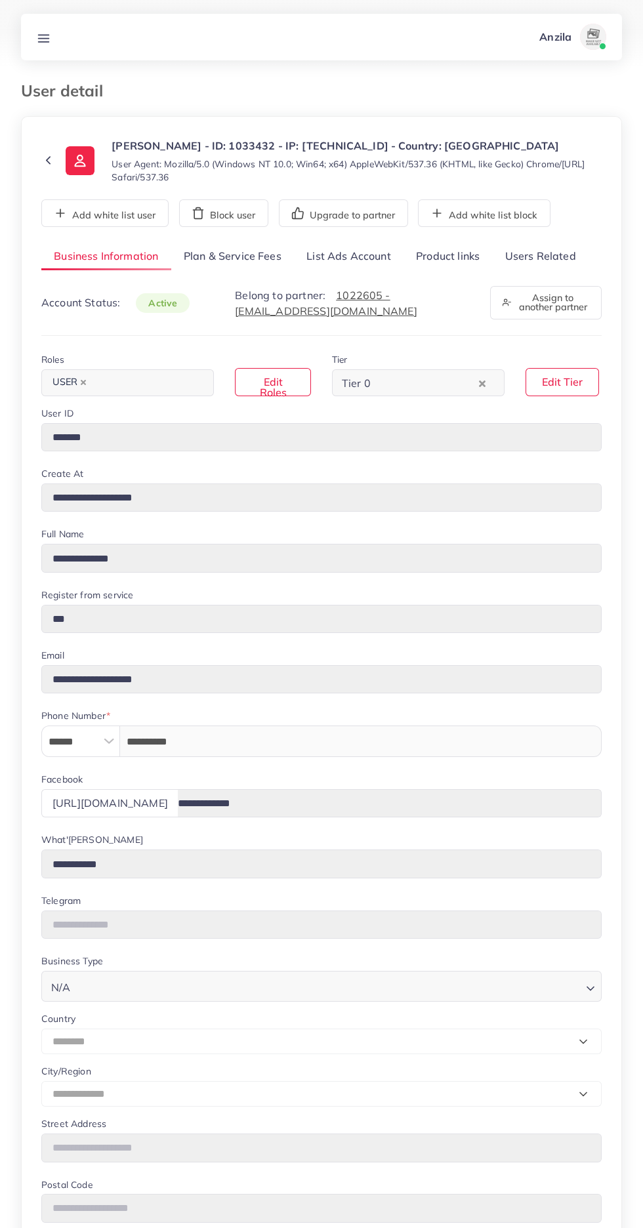
click at [441, 253] on link "Product links" at bounding box center [447, 257] width 89 height 28
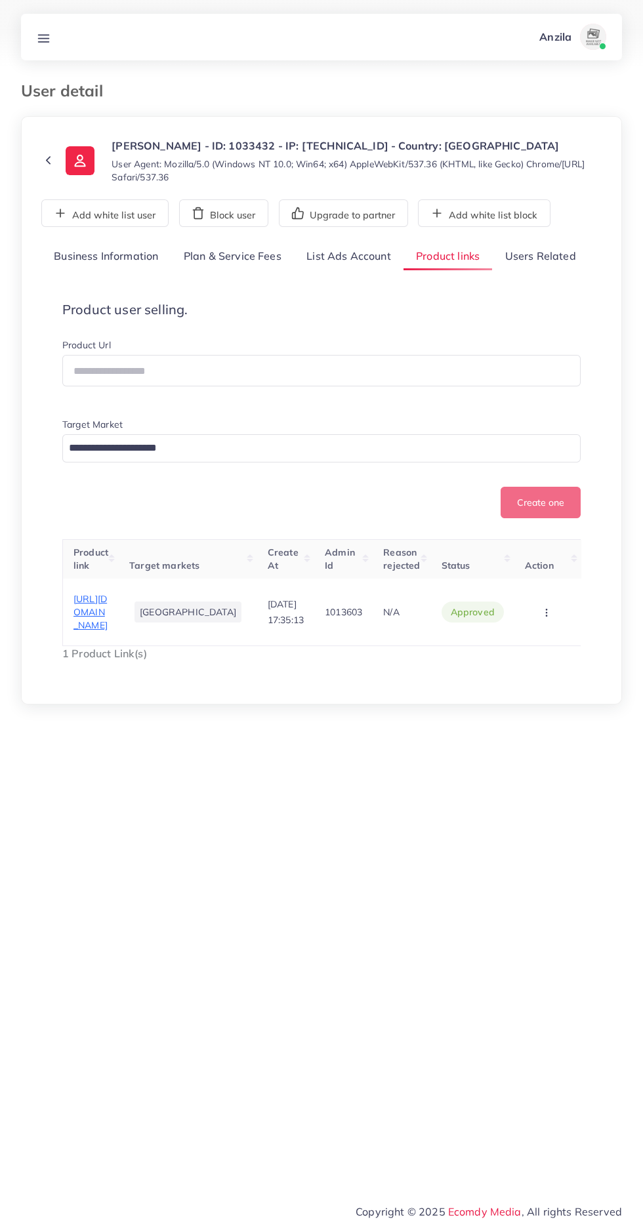
click at [546, 613] on circle "button" at bounding box center [546, 612] width 1 height 1
click at [529, 578] on span "Reject" at bounding box center [517, 571] width 31 height 13
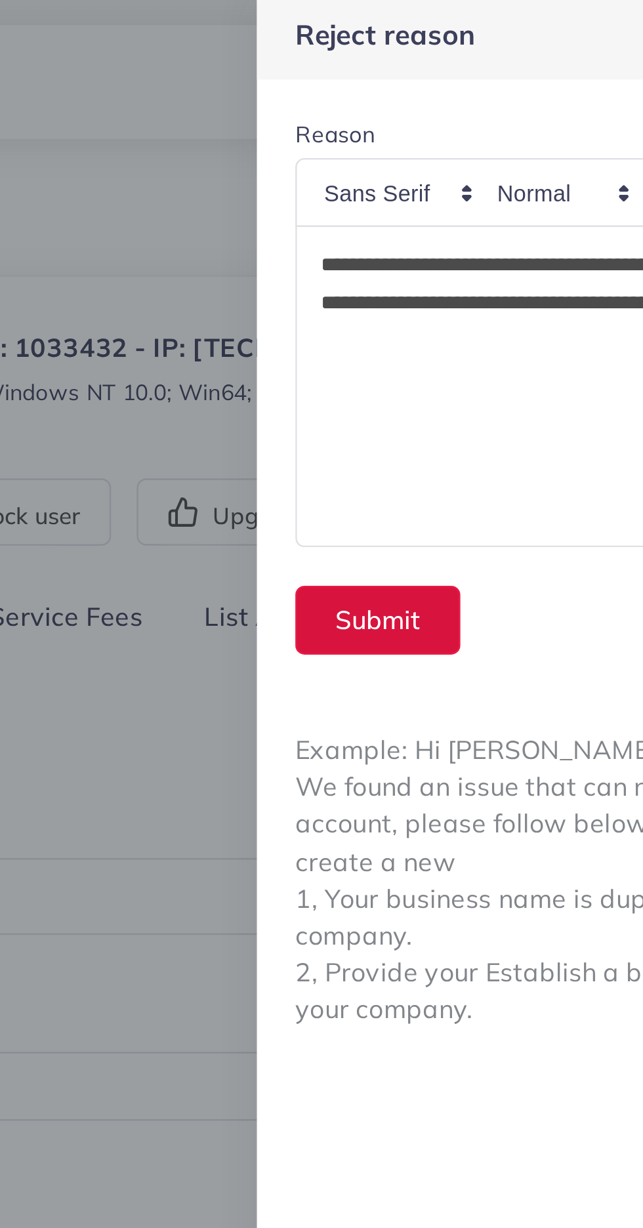
click at [376, 251] on button "Submit" at bounding box center [378, 257] width 68 height 28
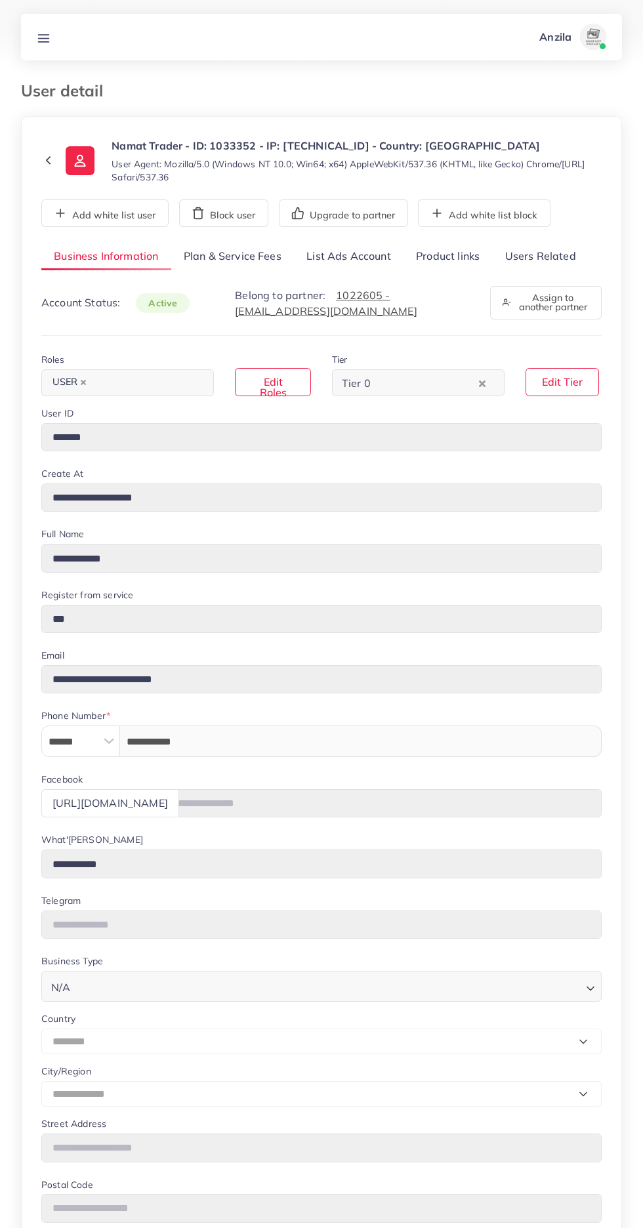
select select "********"
click at [532, 256] on link "Users Related" at bounding box center [540, 257] width 96 height 28
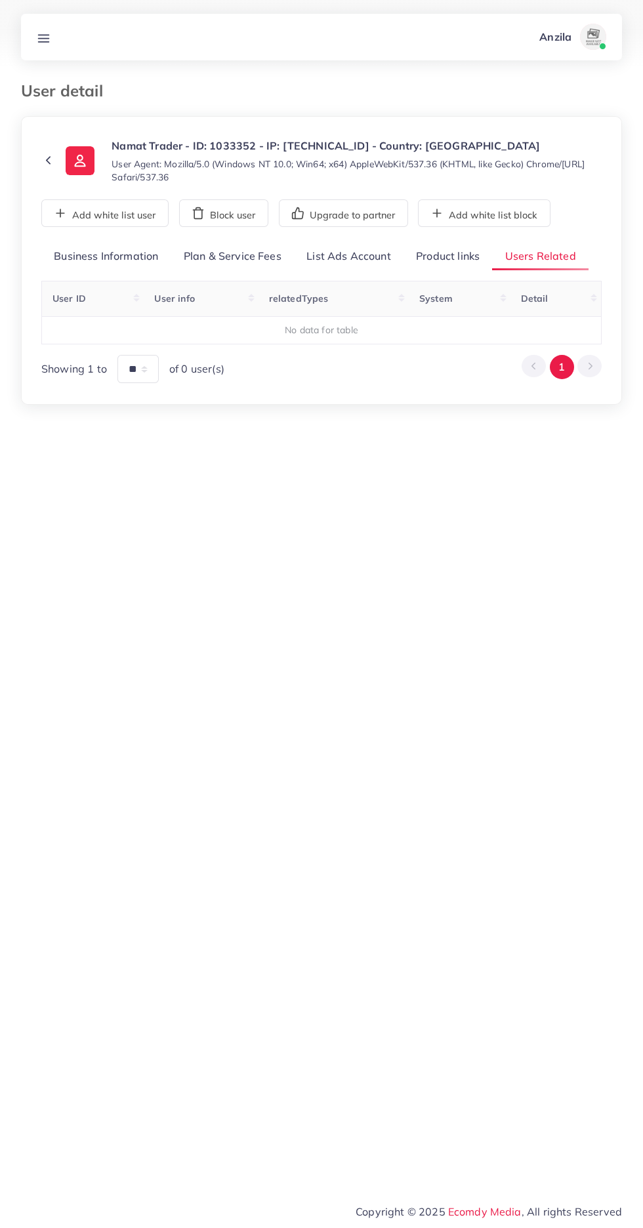
click at [434, 260] on link "Product links" at bounding box center [447, 257] width 89 height 28
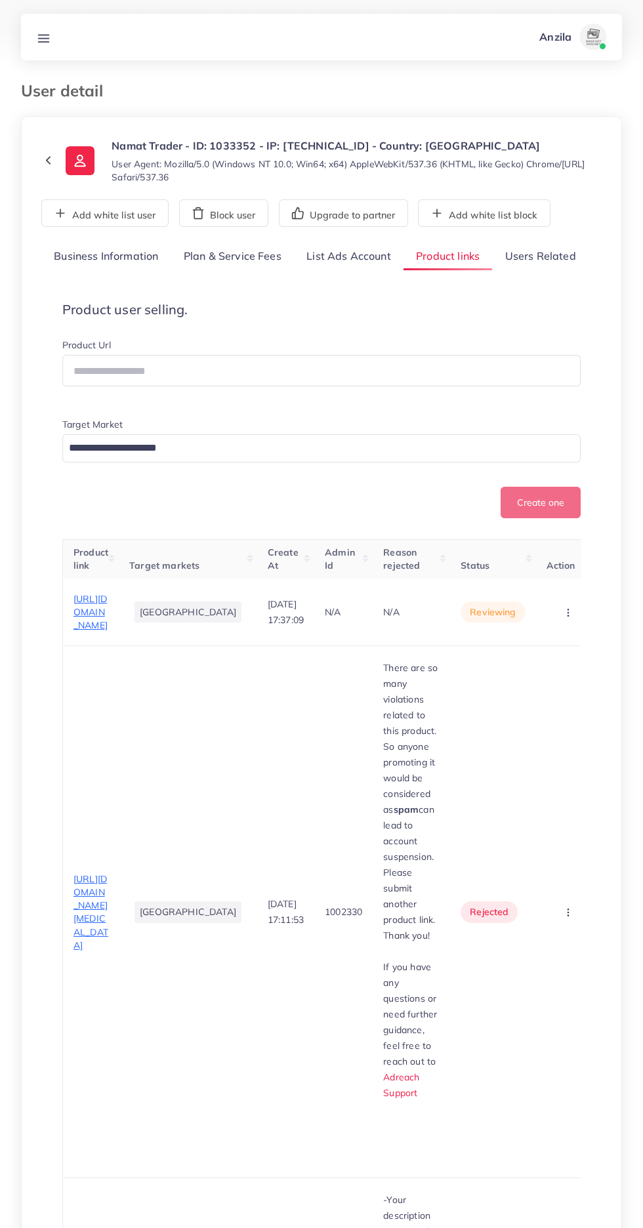
click at [84, 632] on span "https://namattrader.store/products/12-pcs-mocallure-lip-gloss" at bounding box center [90, 612] width 34 height 39
click at [567, 613] on circle "button" at bounding box center [567, 612] width 1 height 1
click at [544, 659] on span "Approve" at bounding box center [544, 651] width 43 height 13
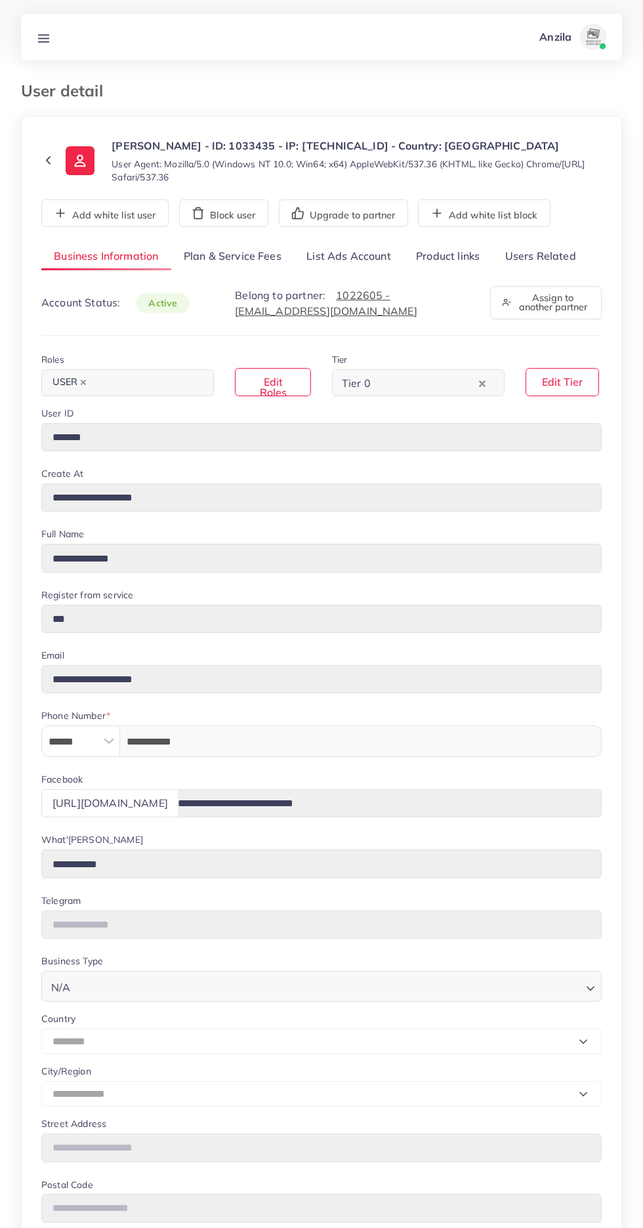
select select "********"
click at [525, 227] on button "Add white list block" at bounding box center [484, 213] width 132 height 28
click at [474, 226] on button "Remove white list block" at bounding box center [493, 213] width 150 height 28
click at [537, 271] on link "Users Related" at bounding box center [540, 257] width 96 height 28
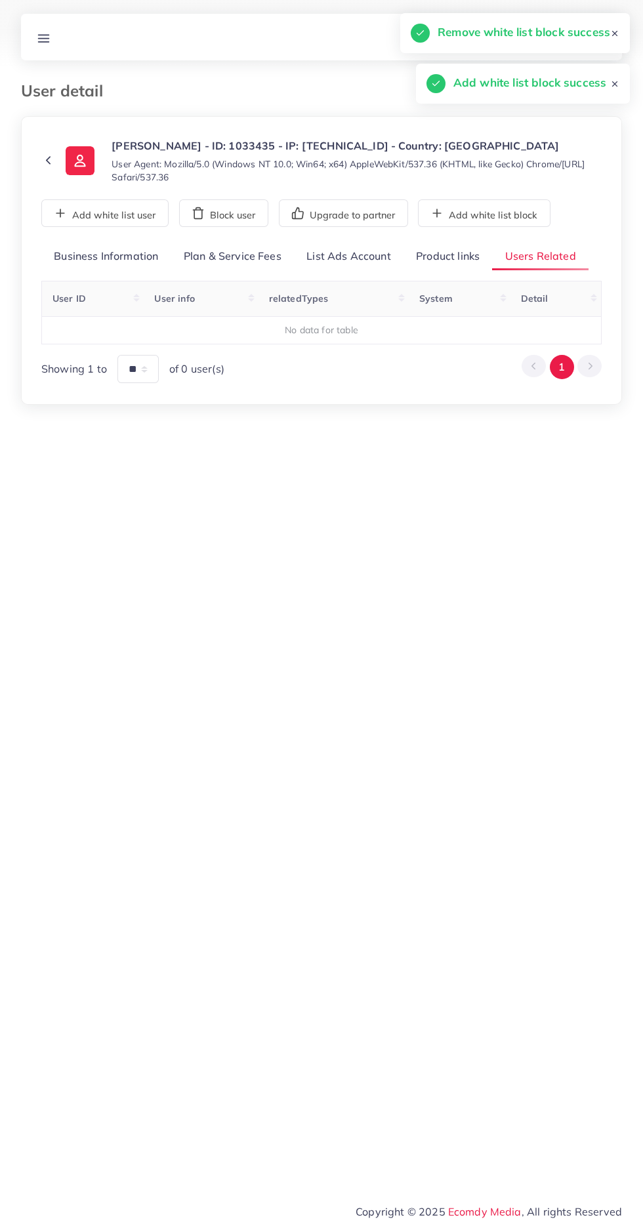
click at [427, 271] on link "Product links" at bounding box center [447, 257] width 89 height 28
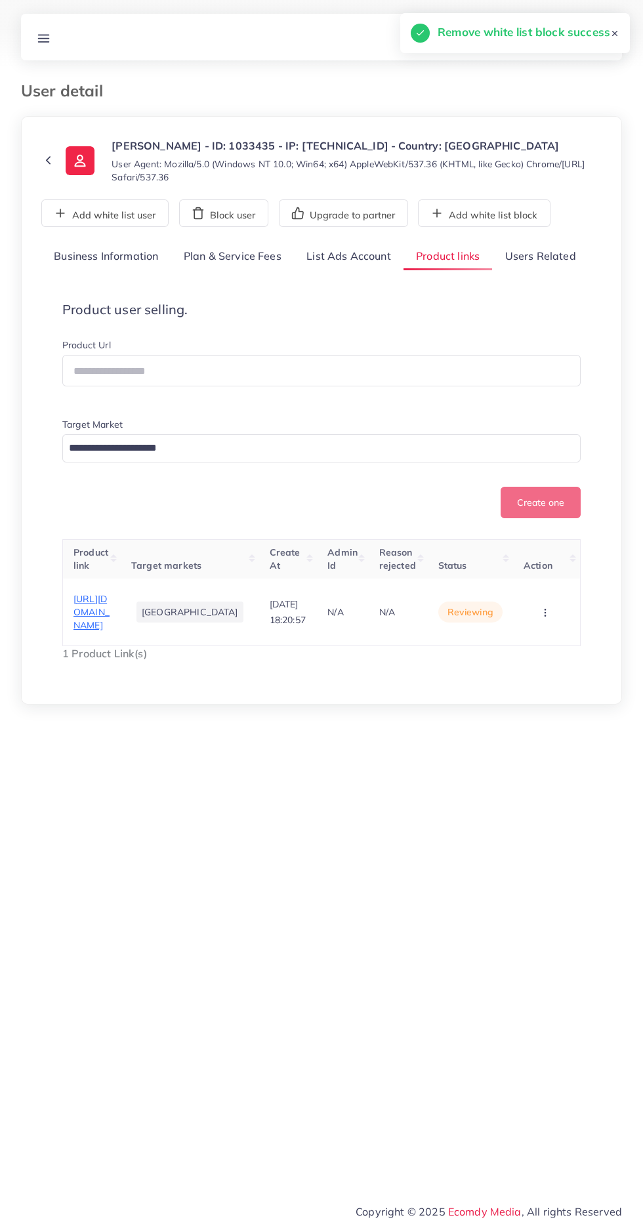
click at [96, 632] on span "[URL][DOMAIN_NAME]" at bounding box center [91, 612] width 36 height 39
click at [544, 616] on circle "button" at bounding box center [544, 615] width 1 height 1
click at [539, 549] on span "Approve" at bounding box center [521, 542] width 43 height 13
click at [542, 266] on link "Users Related" at bounding box center [540, 257] width 96 height 28
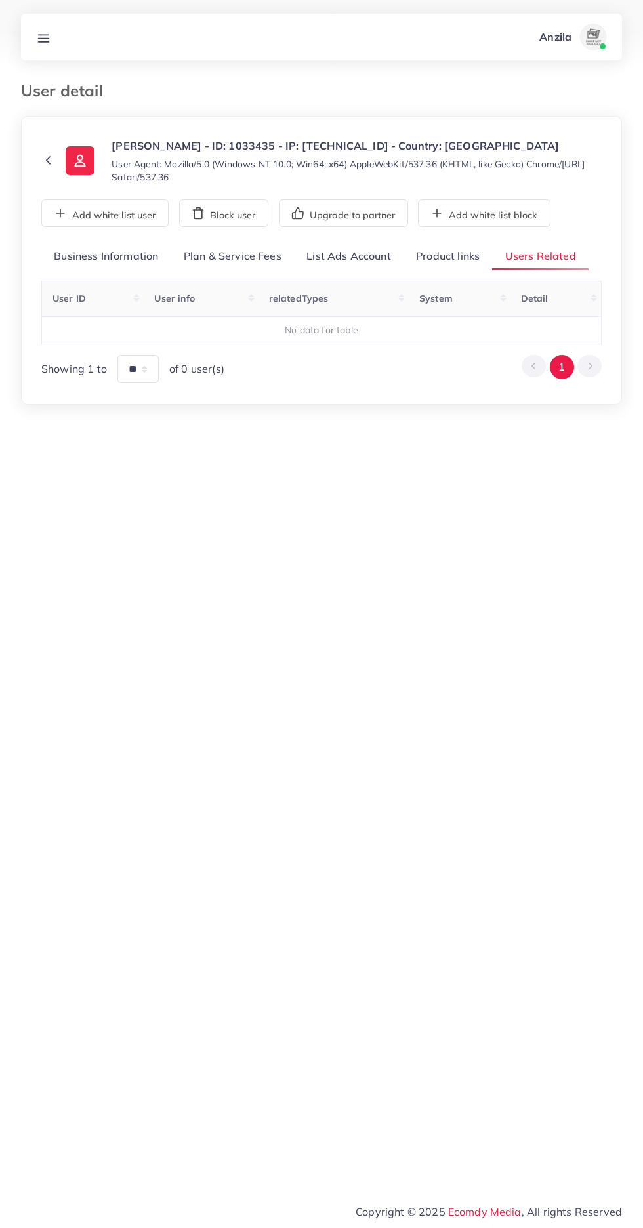
click at [434, 271] on link "Product links" at bounding box center [447, 257] width 89 height 28
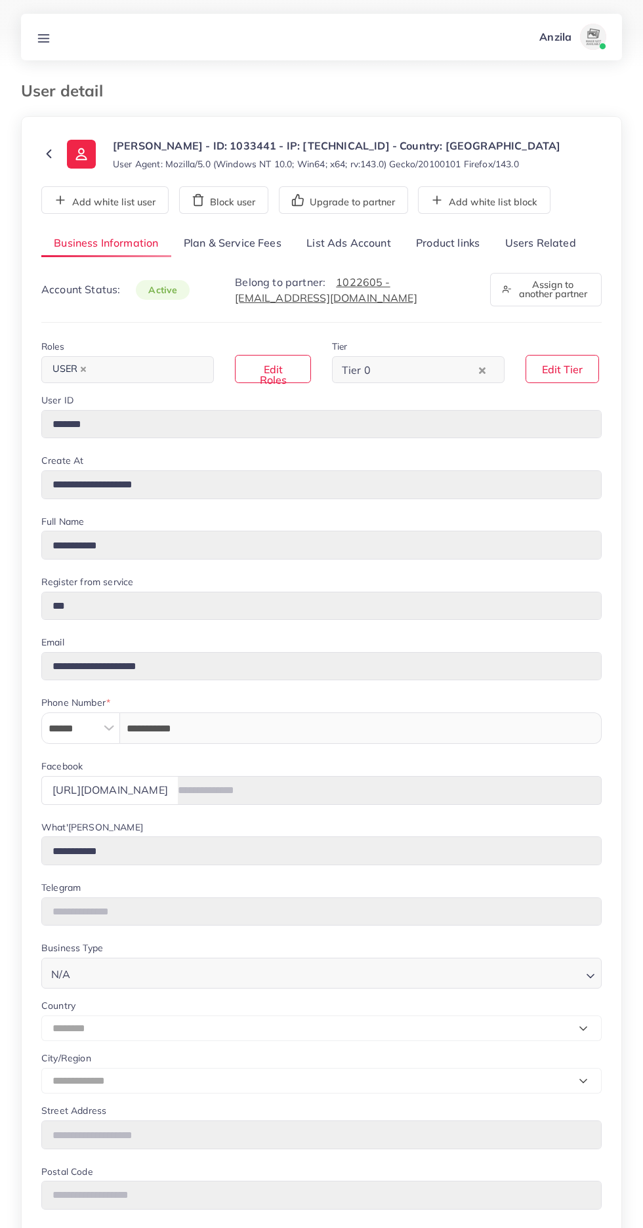
select select "********"
click at [548, 243] on link "Users Related" at bounding box center [540, 244] width 96 height 28
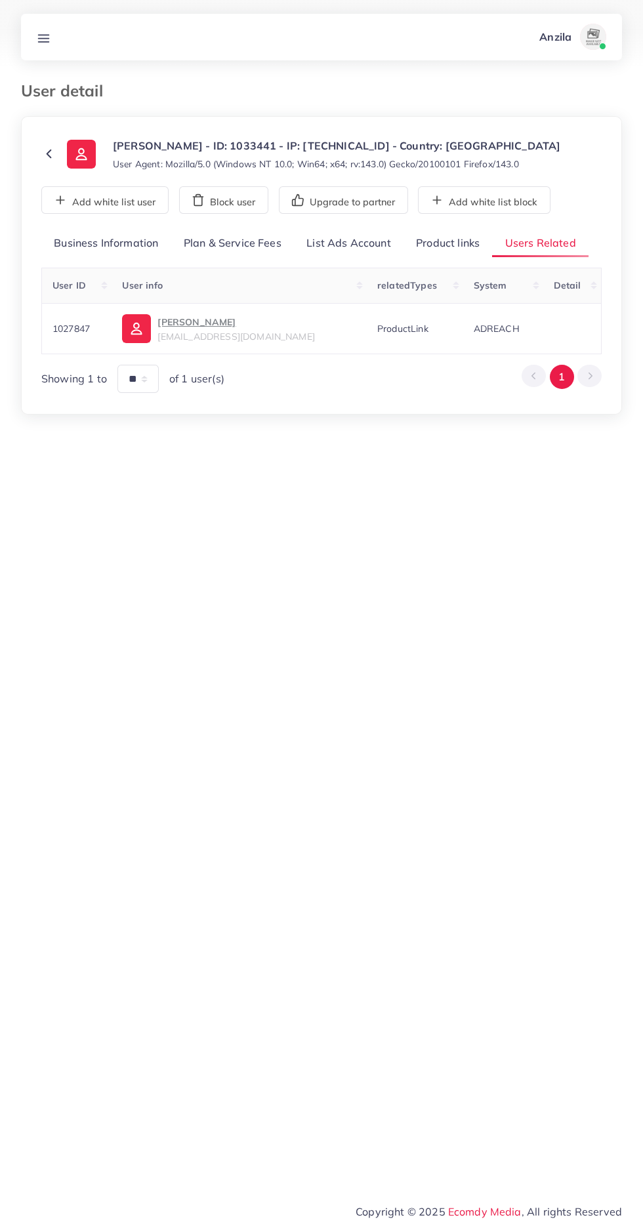
click at [443, 243] on link "Product links" at bounding box center [447, 244] width 89 height 28
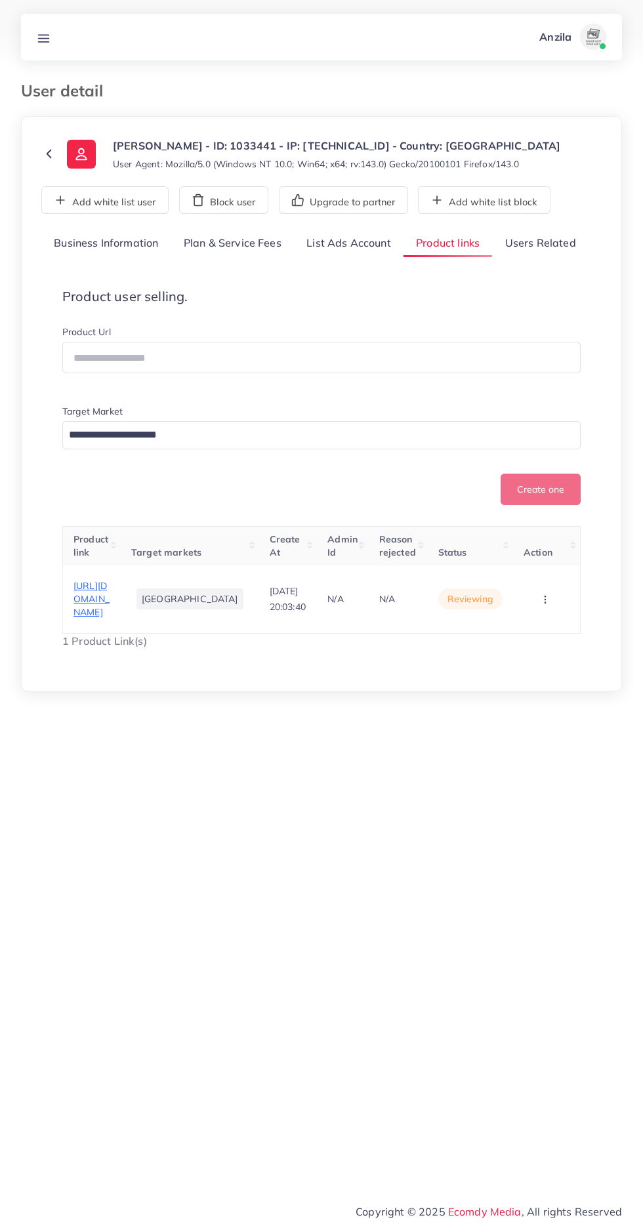
click at [542, 247] on link "Users Related" at bounding box center [540, 244] width 96 height 28
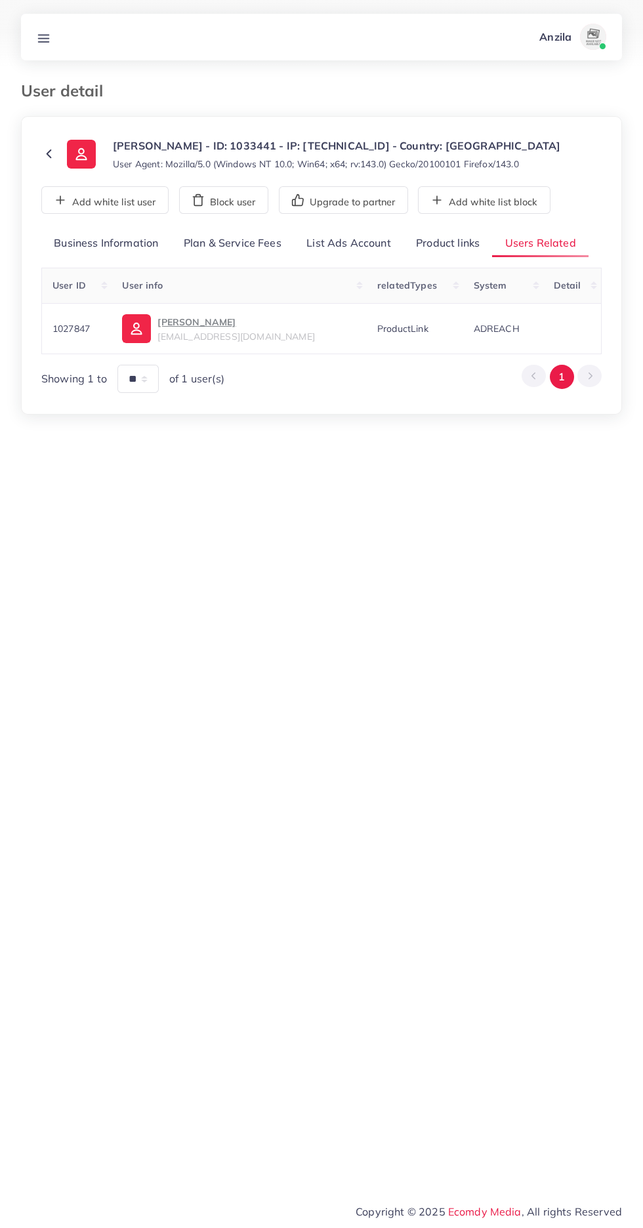
click at [203, 321] on p "raza khan" at bounding box center [235, 322] width 157 height 16
click at [431, 242] on link "Product links" at bounding box center [447, 244] width 89 height 28
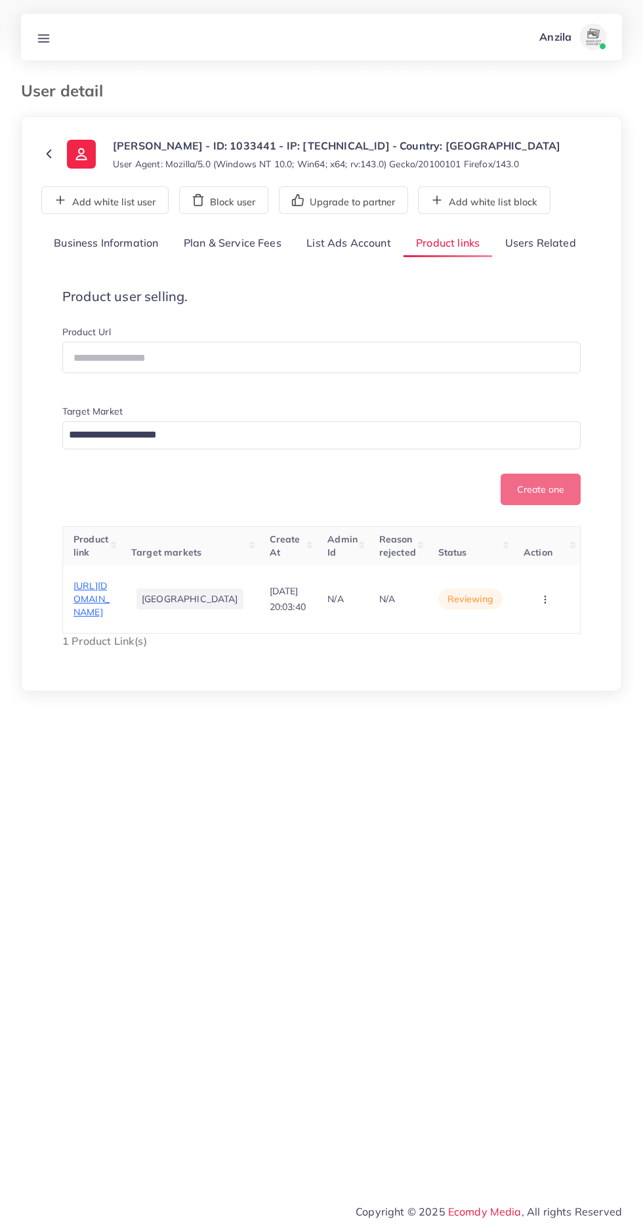
click at [540, 614] on button "button" at bounding box center [546, 599] width 46 height 30
click at [533, 573] on link "Reject" at bounding box center [525, 558] width 104 height 29
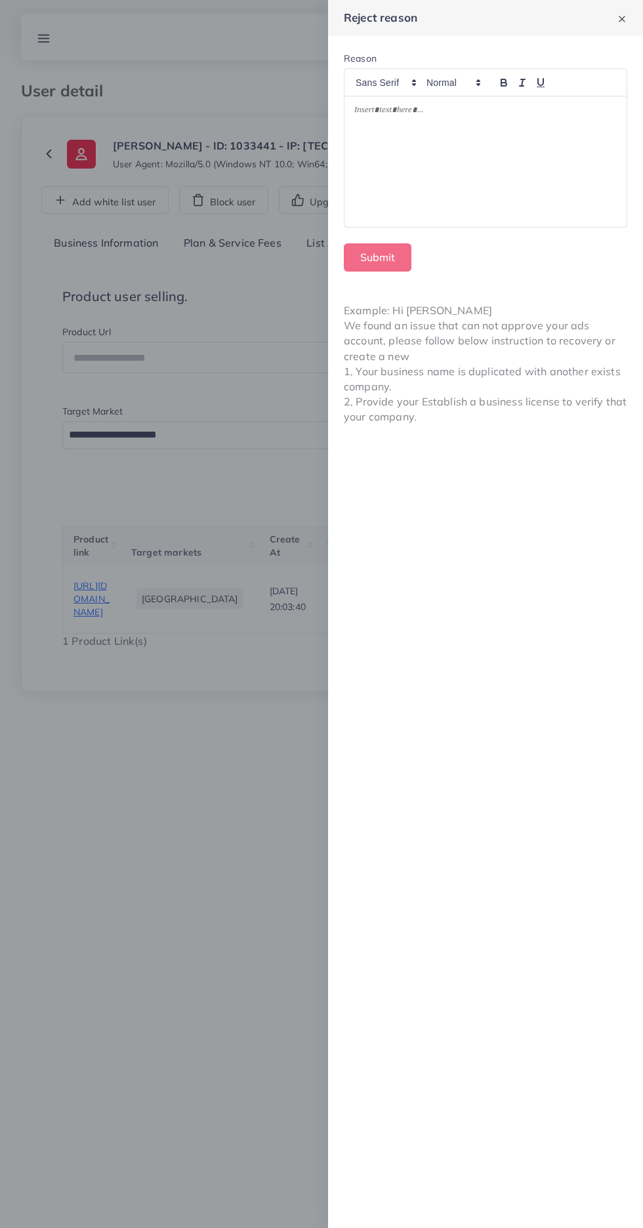
click at [443, 149] on div at bounding box center [485, 161] width 282 height 131
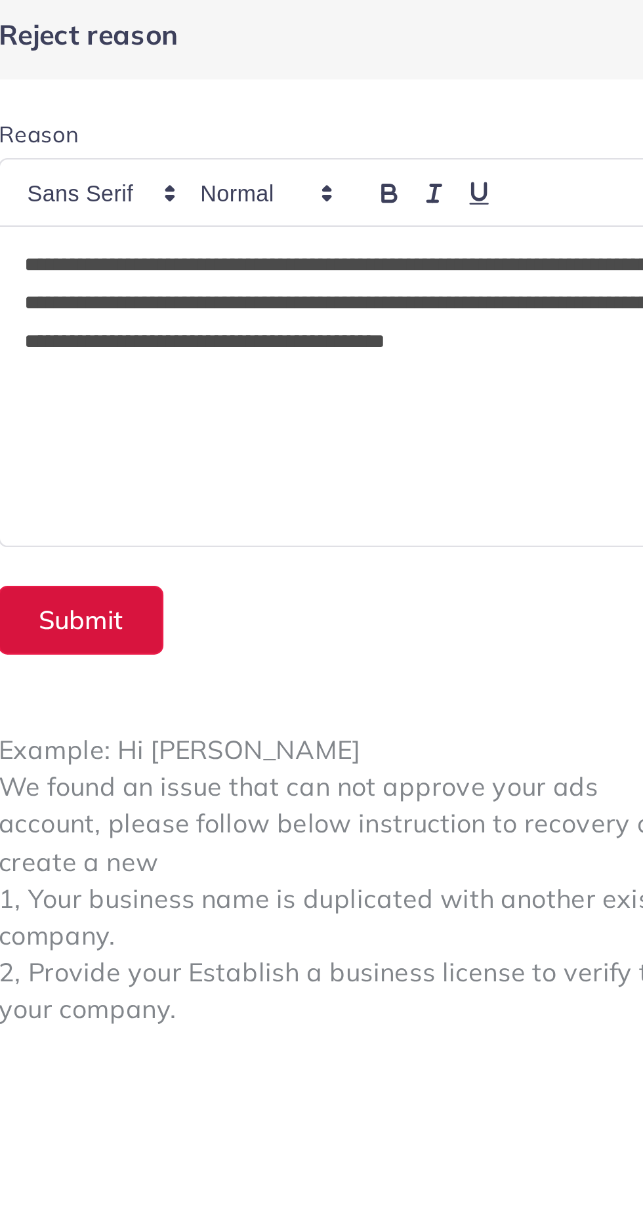
click at [375, 253] on button "Submit" at bounding box center [378, 257] width 68 height 28
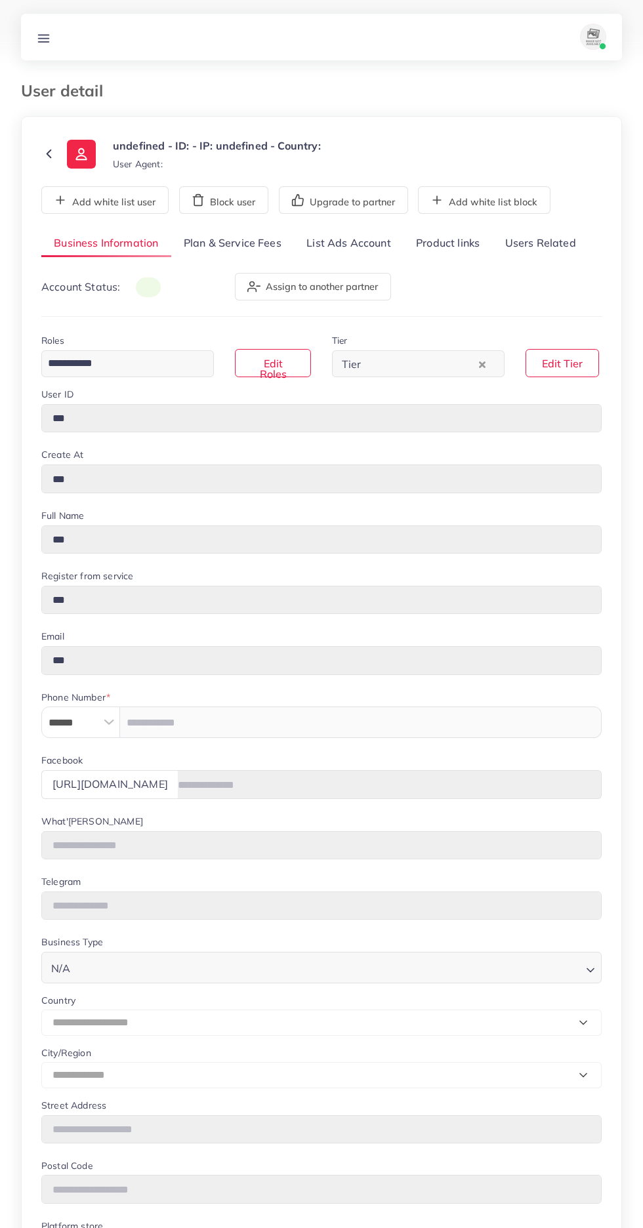
type input "*******"
type input "**********"
type input "*********"
type input "**********"
type input "******"
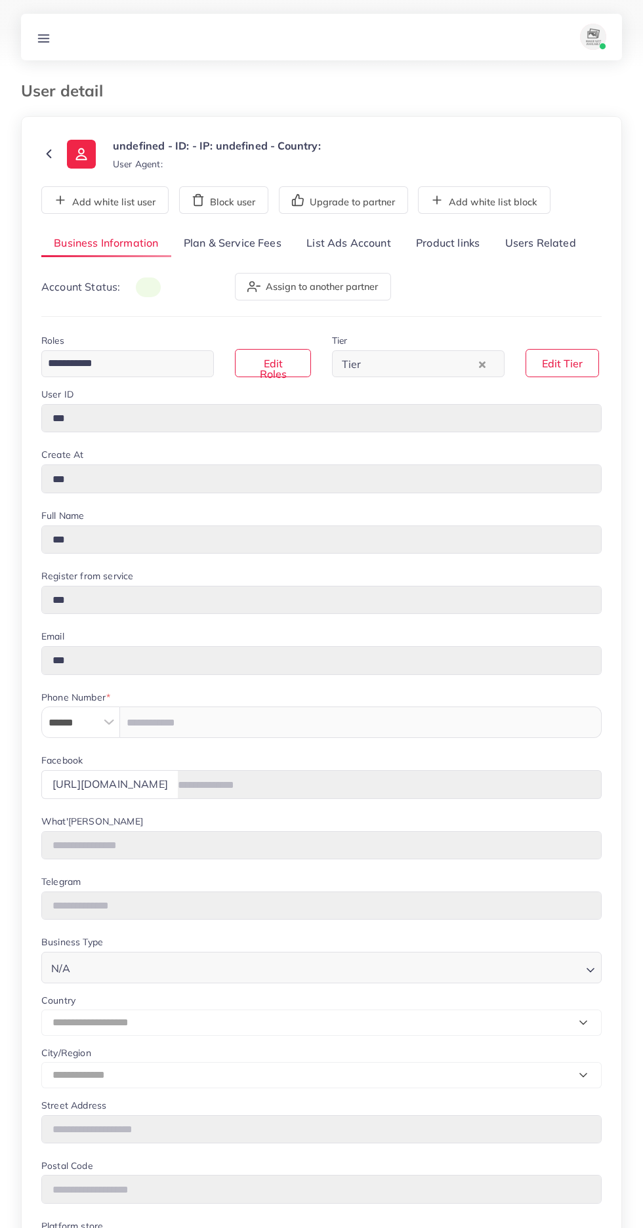
type input "**********"
select select "********"
click at [348, 249] on div "**********" at bounding box center [321, 787] width 601 height 1343
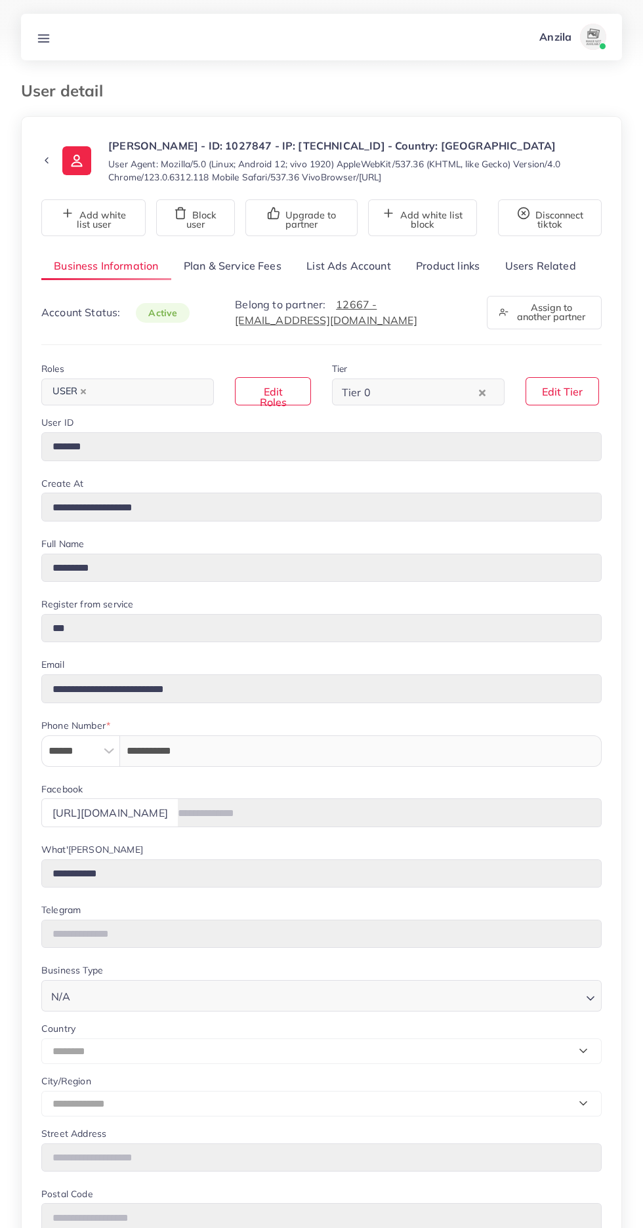
click at [338, 272] on link "List Ads Account" at bounding box center [349, 266] width 110 height 28
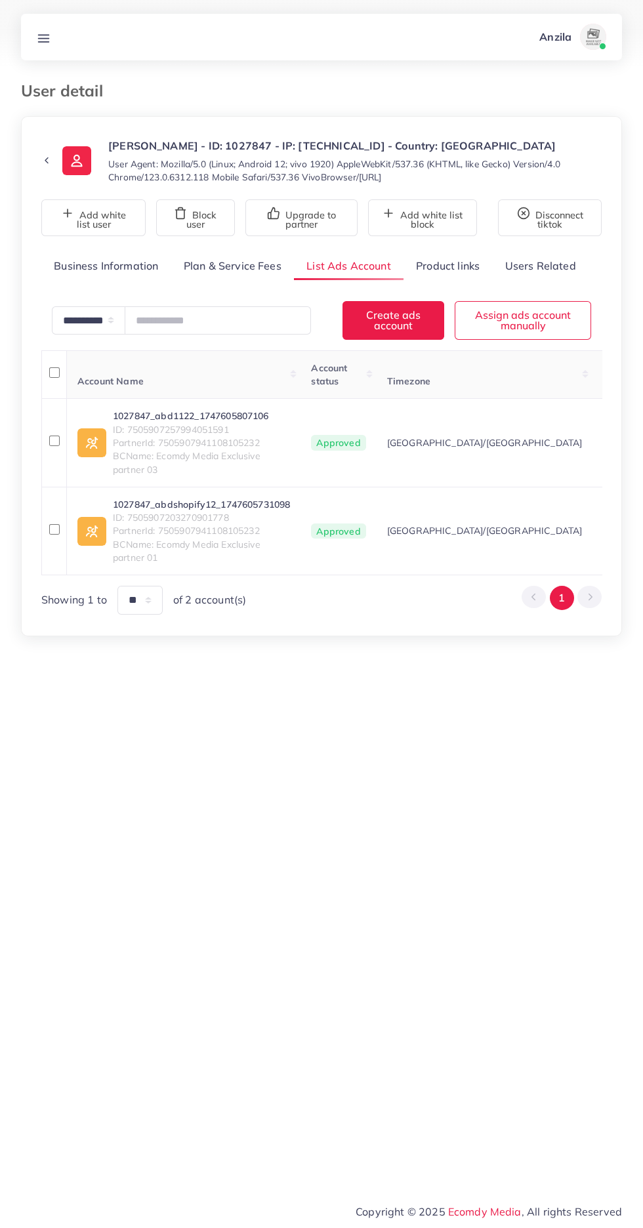
click at [444, 271] on link "Product links" at bounding box center [447, 266] width 89 height 28
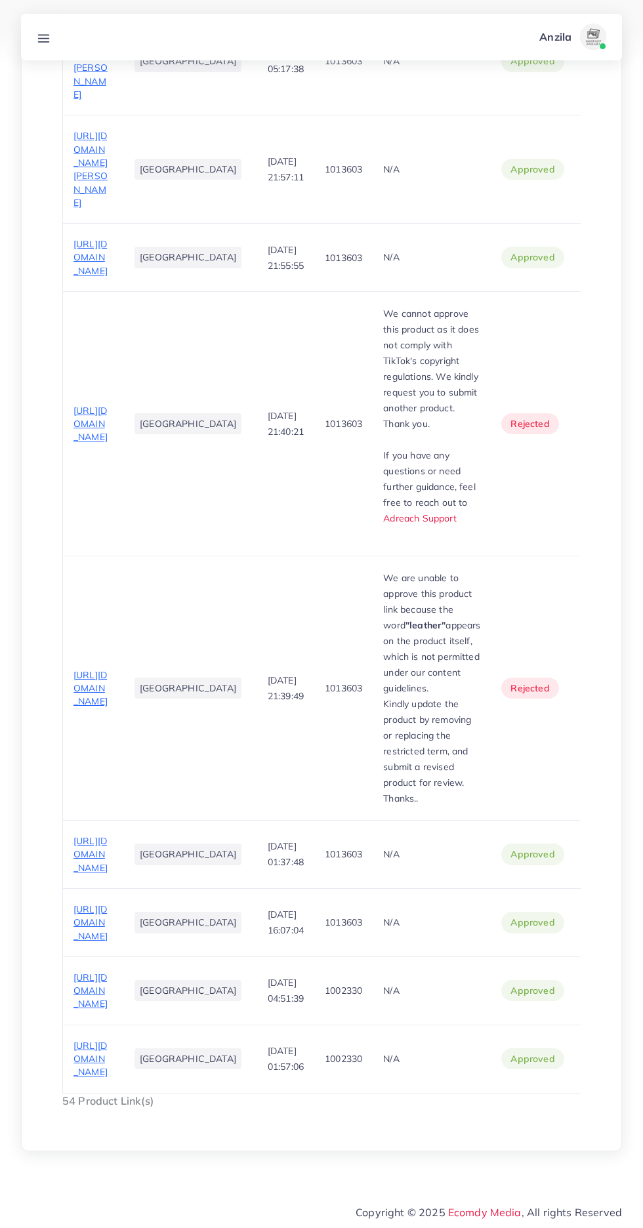
scroll to position [4417, 0]
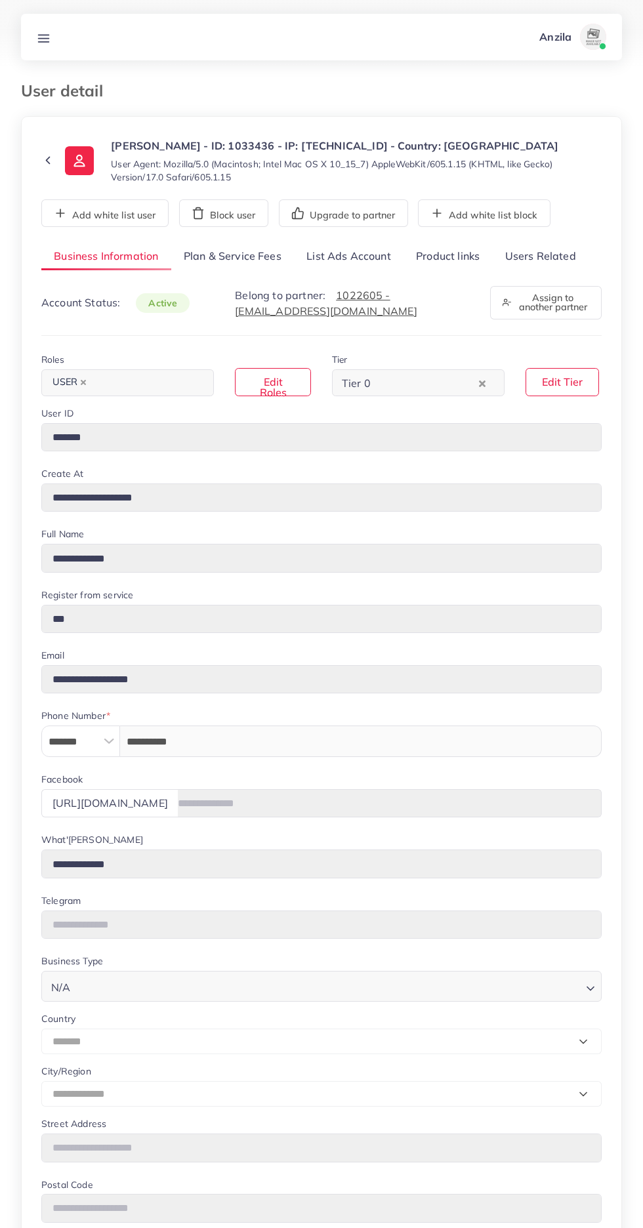
select select "*******"
click at [550, 272] on div "**********" at bounding box center [321, 849] width 560 height 1213
click at [531, 250] on link "Users Related" at bounding box center [540, 257] width 96 height 28
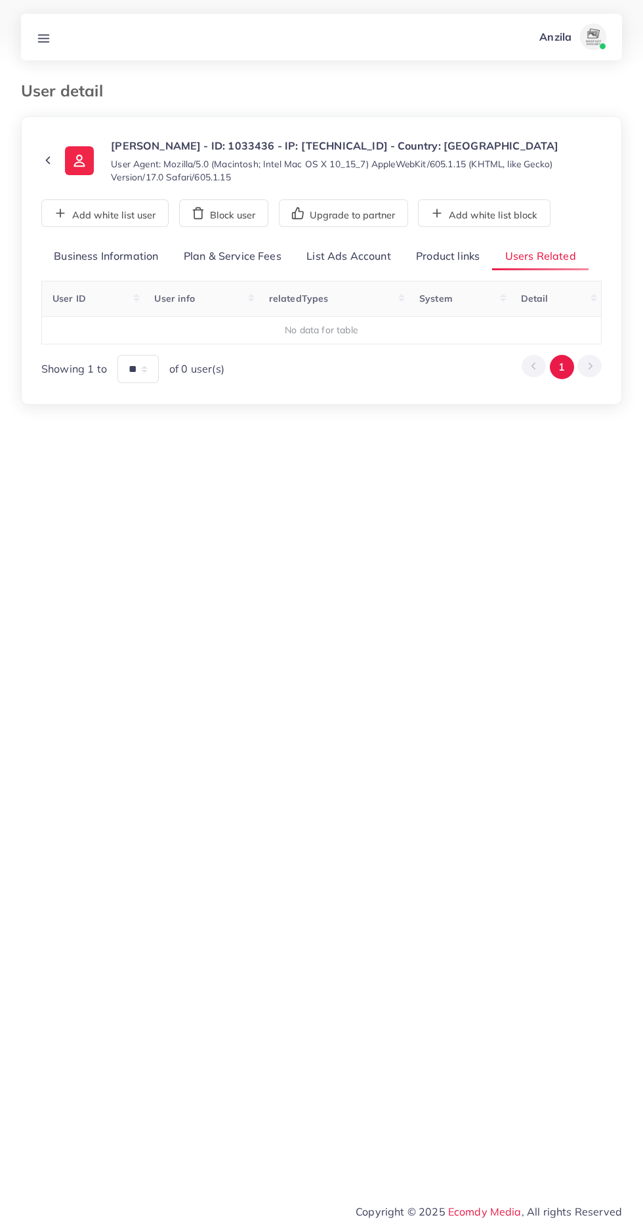
click at [453, 256] on link "Product links" at bounding box center [447, 257] width 89 height 28
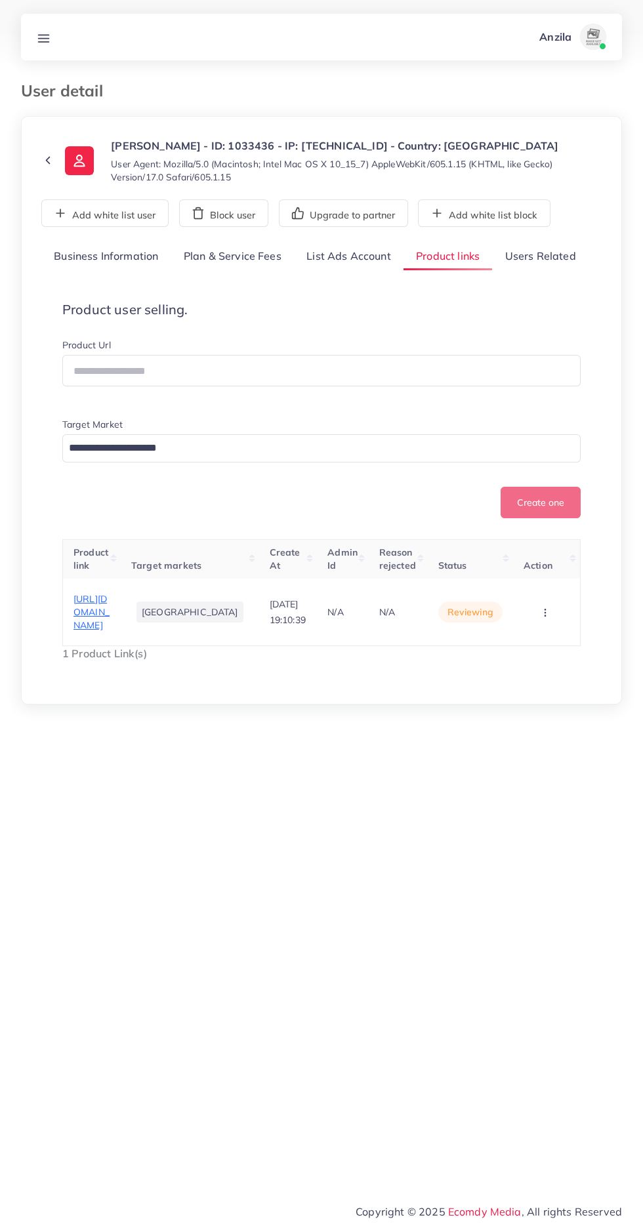
click at [90, 619] on span "[URL][DOMAIN_NAME]" at bounding box center [91, 612] width 36 height 39
click at [546, 607] on icon "button" at bounding box center [545, 612] width 10 height 10
click at [516, 593] on span "Reject" at bounding box center [515, 595] width 31 height 13
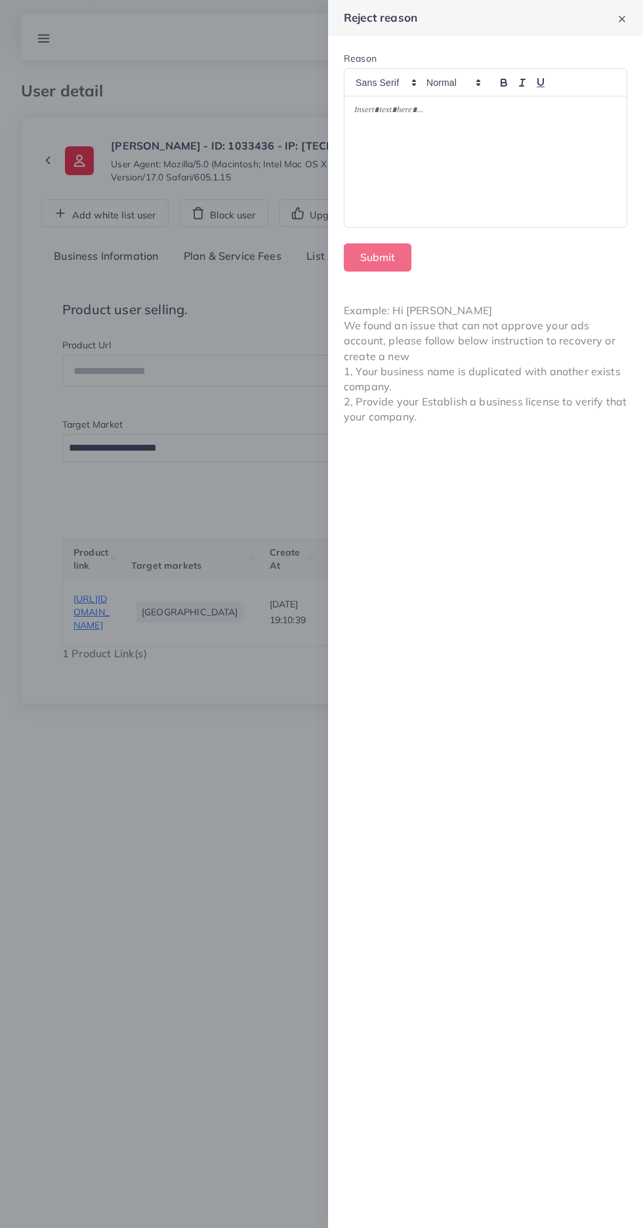
click at [478, 180] on div at bounding box center [485, 161] width 282 height 131
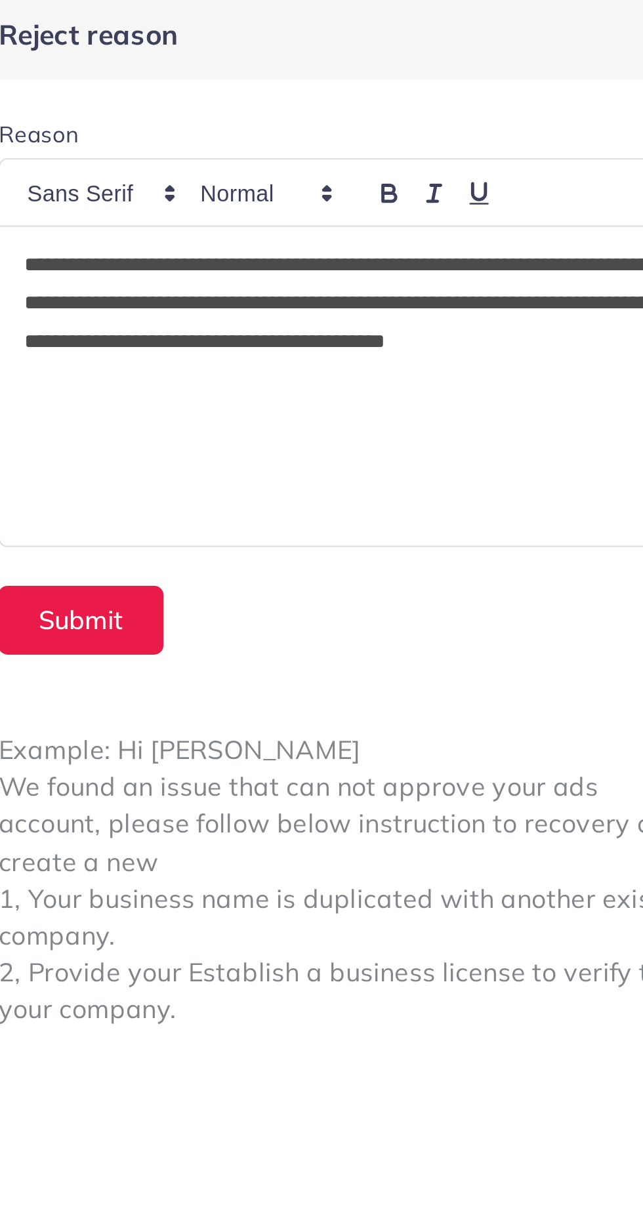
click at [357, 112] on p "**********" at bounding box center [485, 135] width 262 height 63
click at [477, 165] on p "**********" at bounding box center [485, 135] width 262 height 63
click at [396, 198] on p "*" at bounding box center [485, 191] width 262 height 16
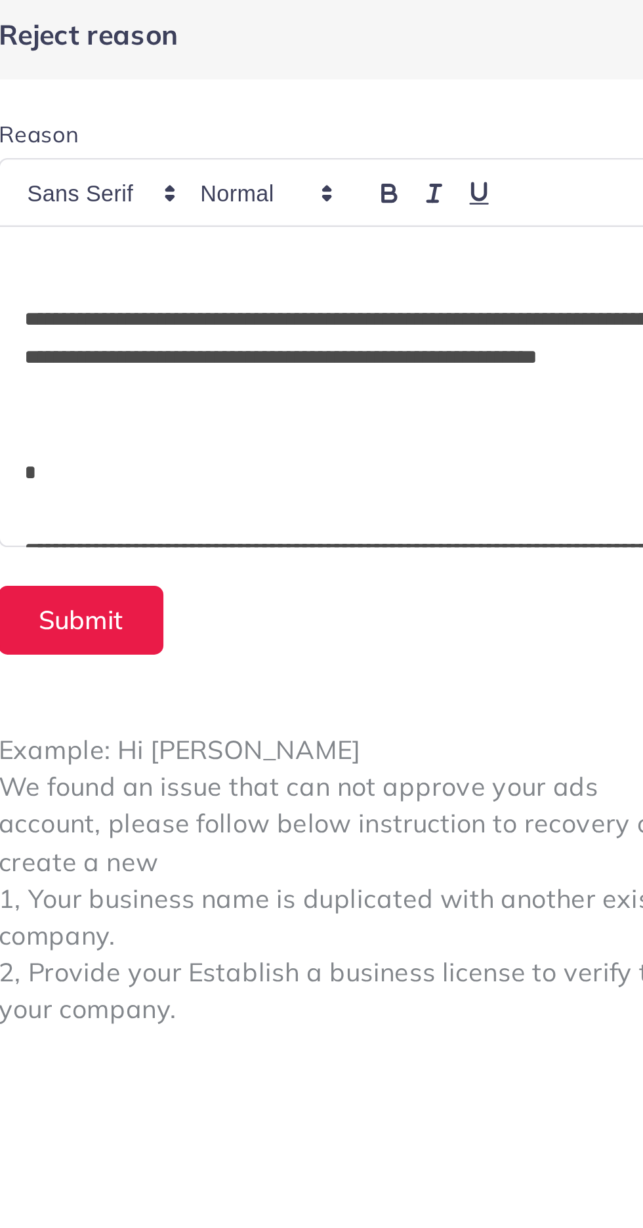
scroll to position [54, 0]
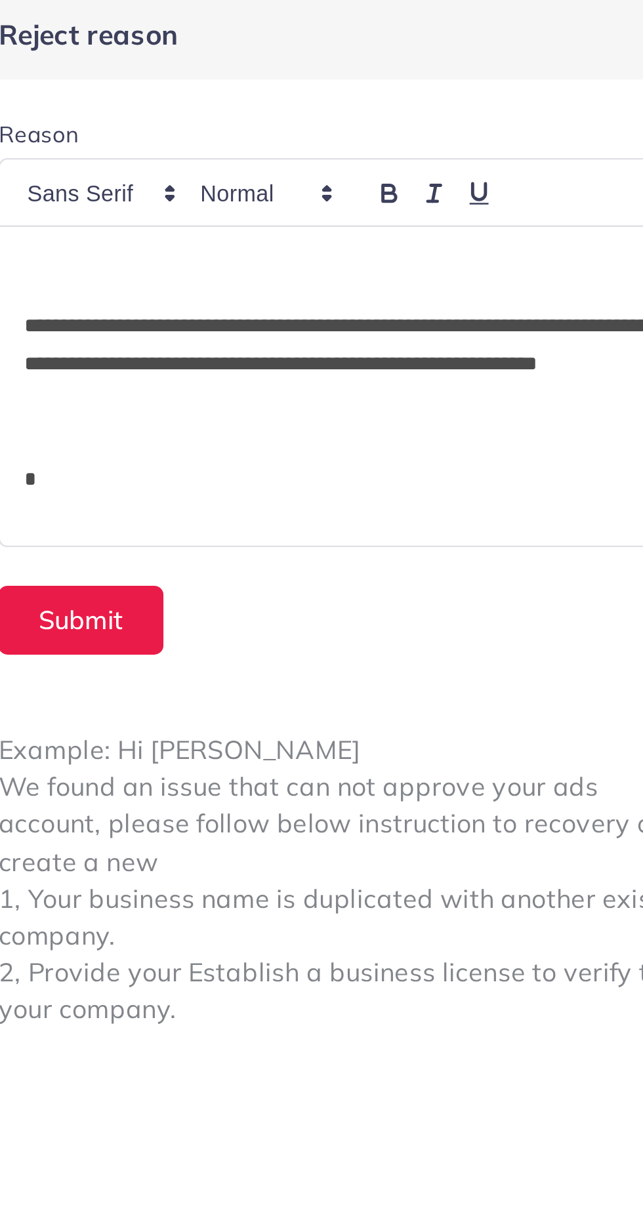
click at [424, 169] on p "**********" at bounding box center [485, 152] width 262 height 47
click at [430, 171] on p "**********" at bounding box center [485, 152] width 262 height 47
click at [426, 171] on p "**********" at bounding box center [485, 152] width 262 height 47
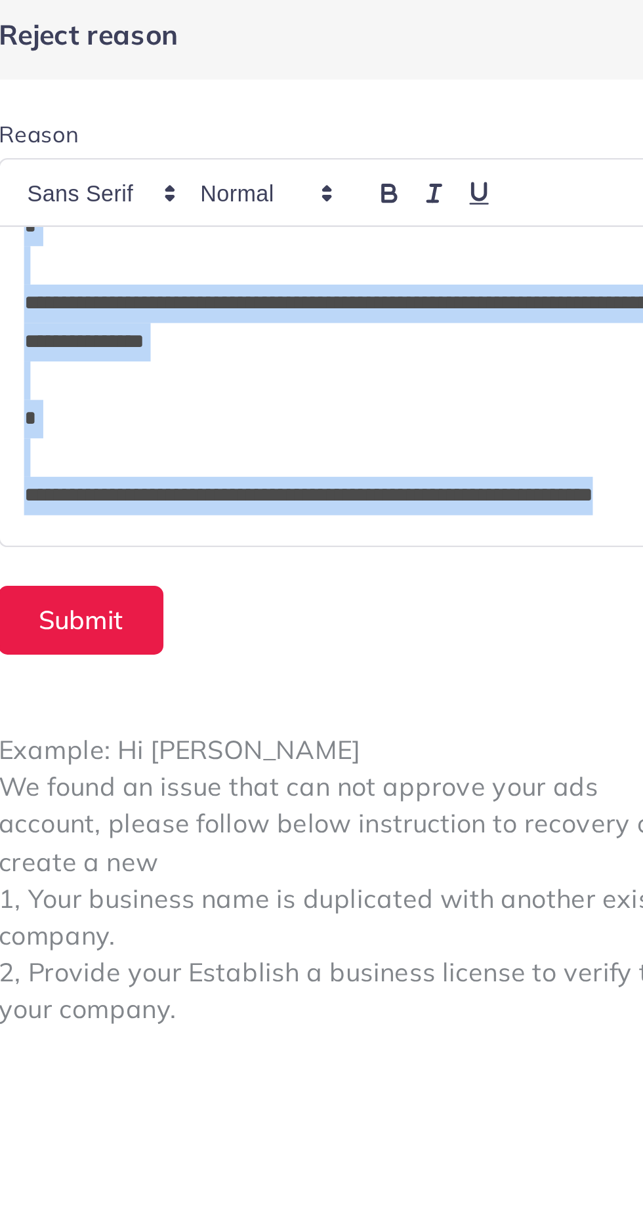
scroll to position [220, 0]
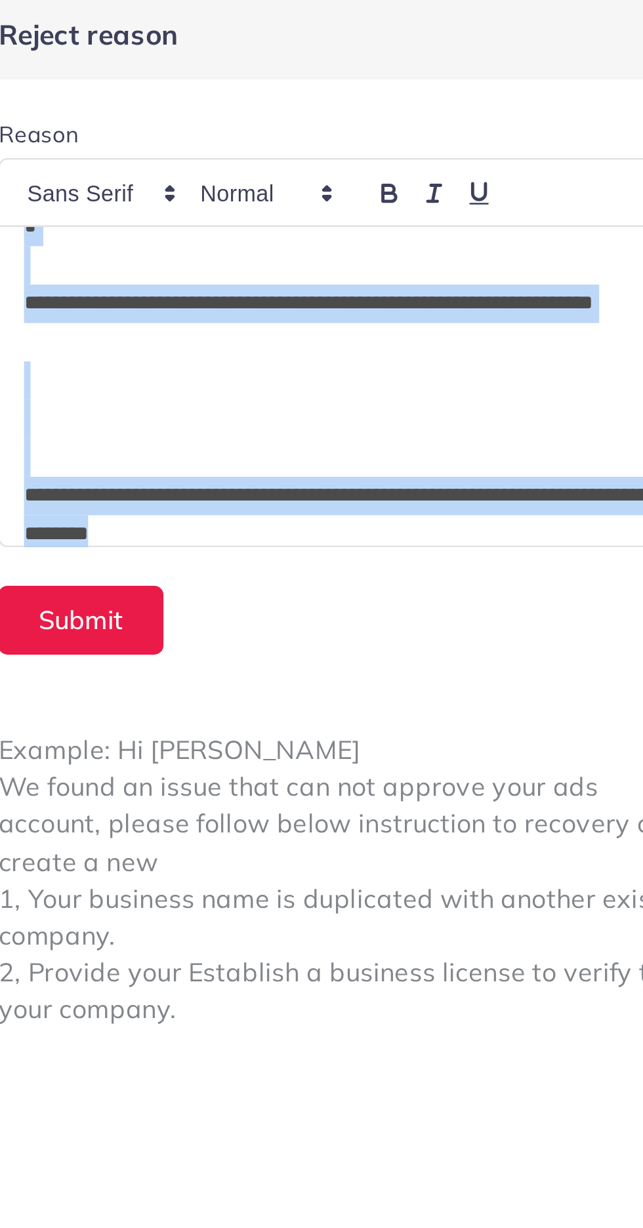
copy div "**********"
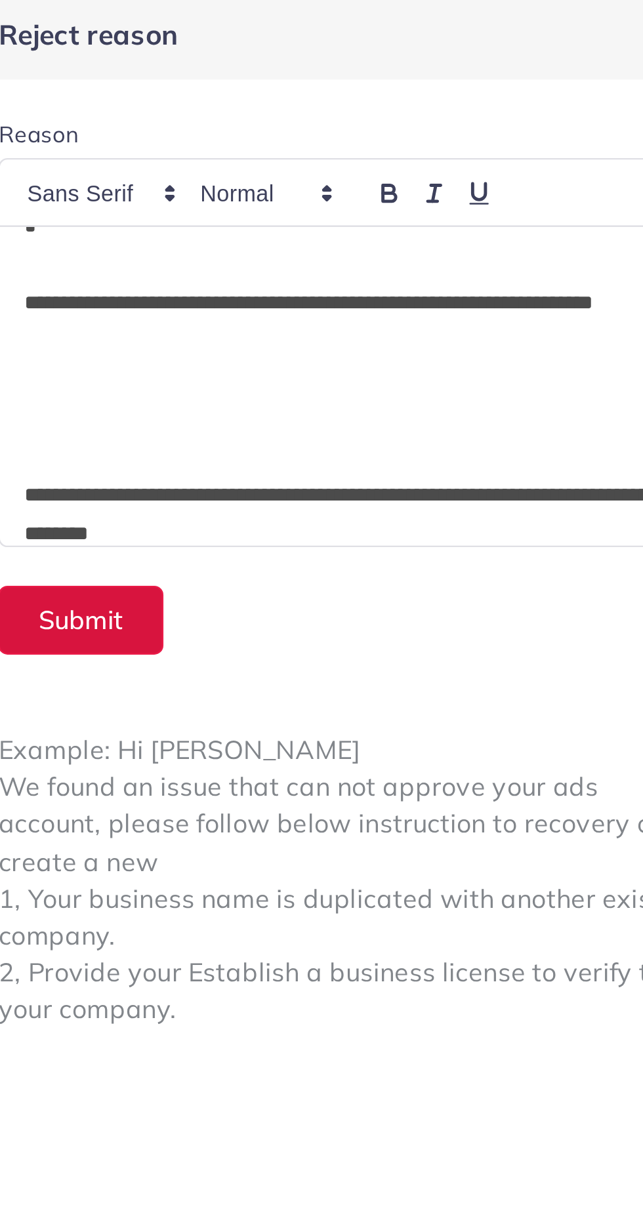
click at [385, 260] on button "Submit" at bounding box center [378, 257] width 68 height 28
click at [386, 261] on button "Submit" at bounding box center [378, 257] width 68 height 28
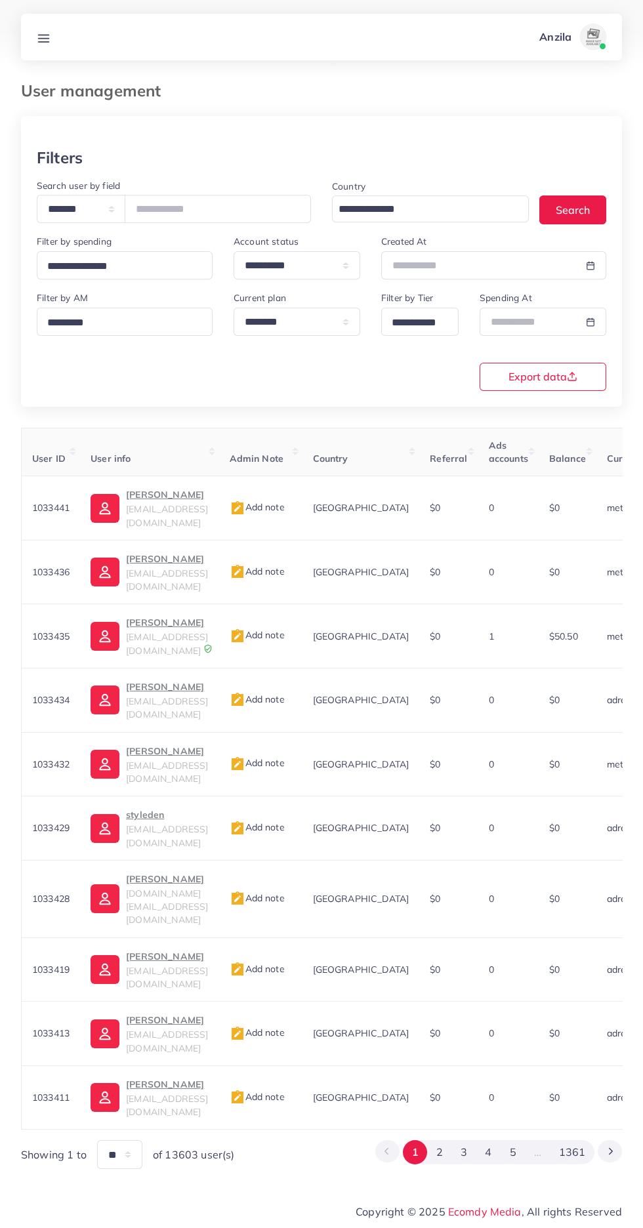
click at [50, 31] on icon at bounding box center [44, 38] width 14 height 14
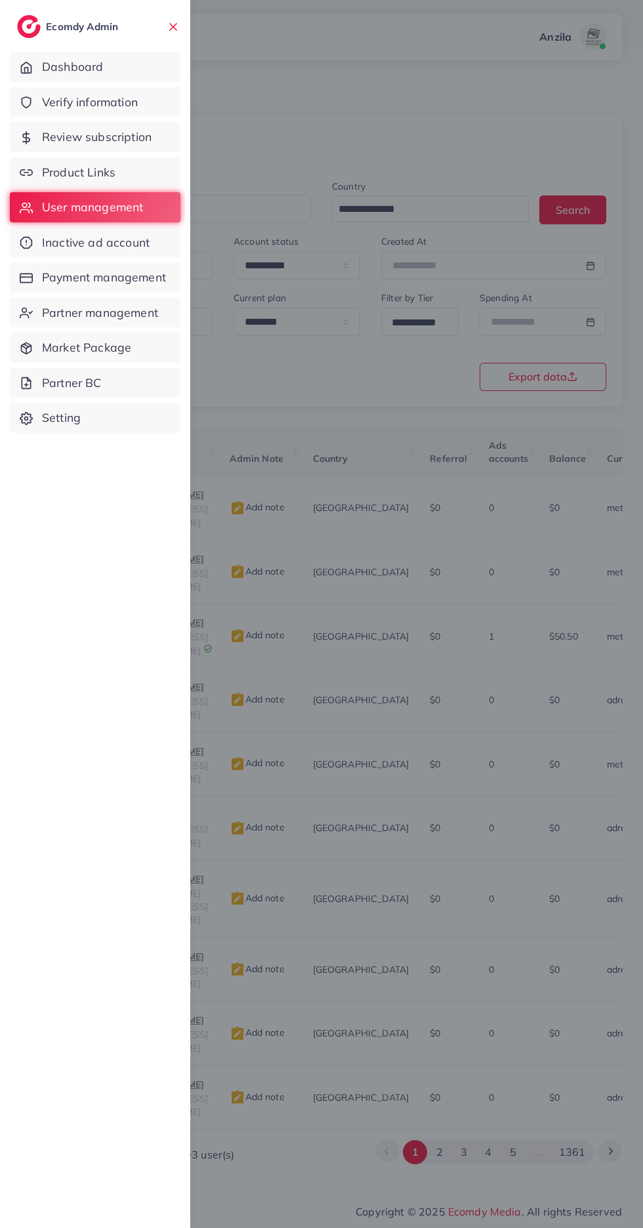
click at [62, 94] on span "Verify information" at bounding box center [90, 102] width 96 height 17
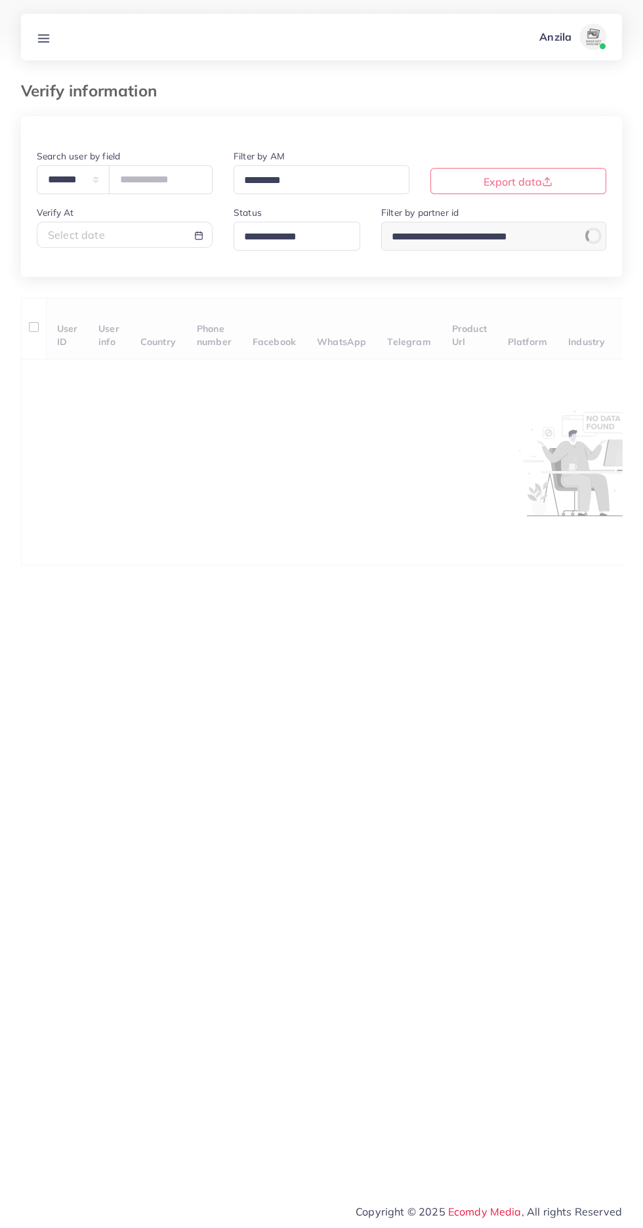
click at [280, 241] on input "Search for option" at bounding box center [291, 237] width 104 height 20
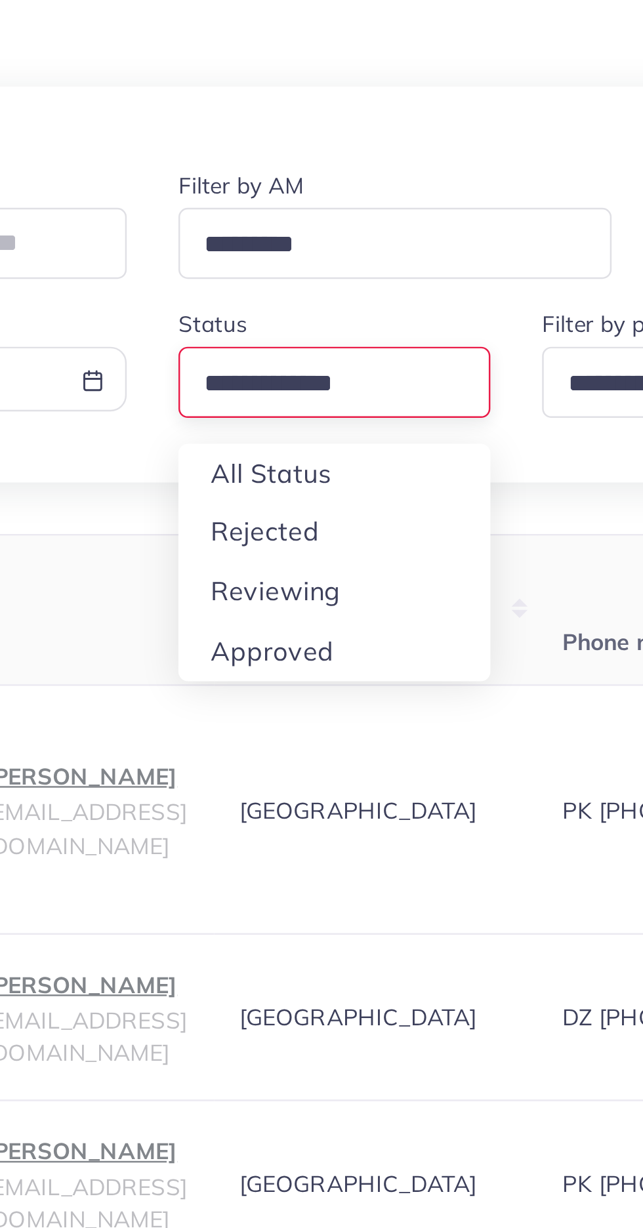
click at [323, 322] on div "**********" at bounding box center [321, 1230] width 601 height 2229
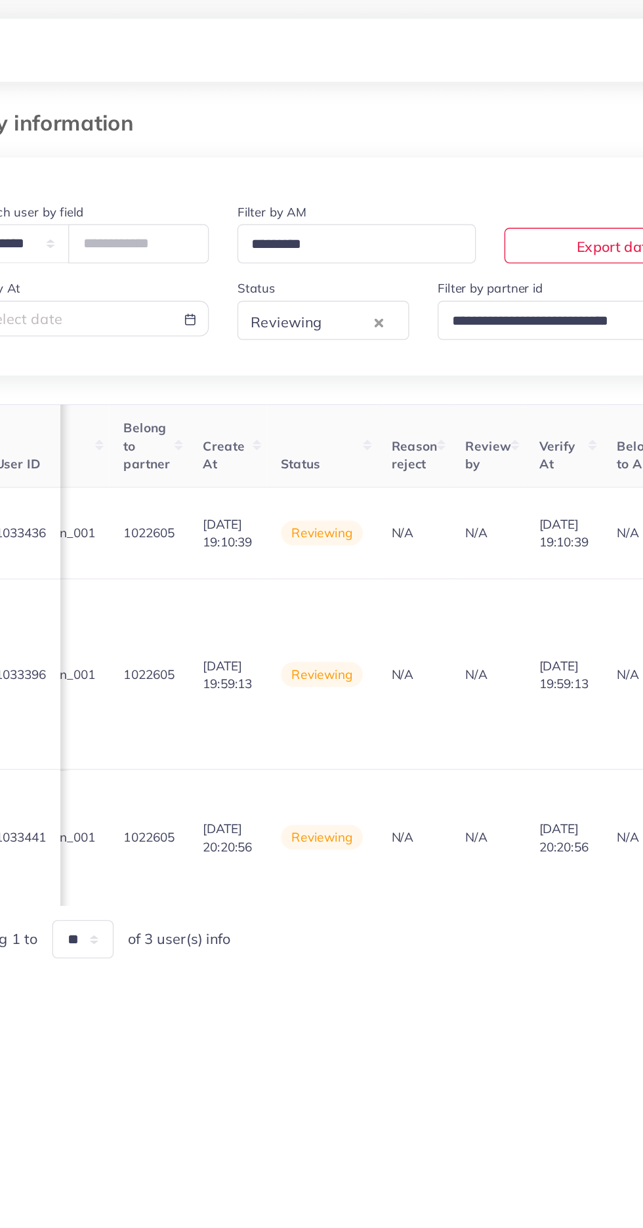
scroll to position [0, 1524]
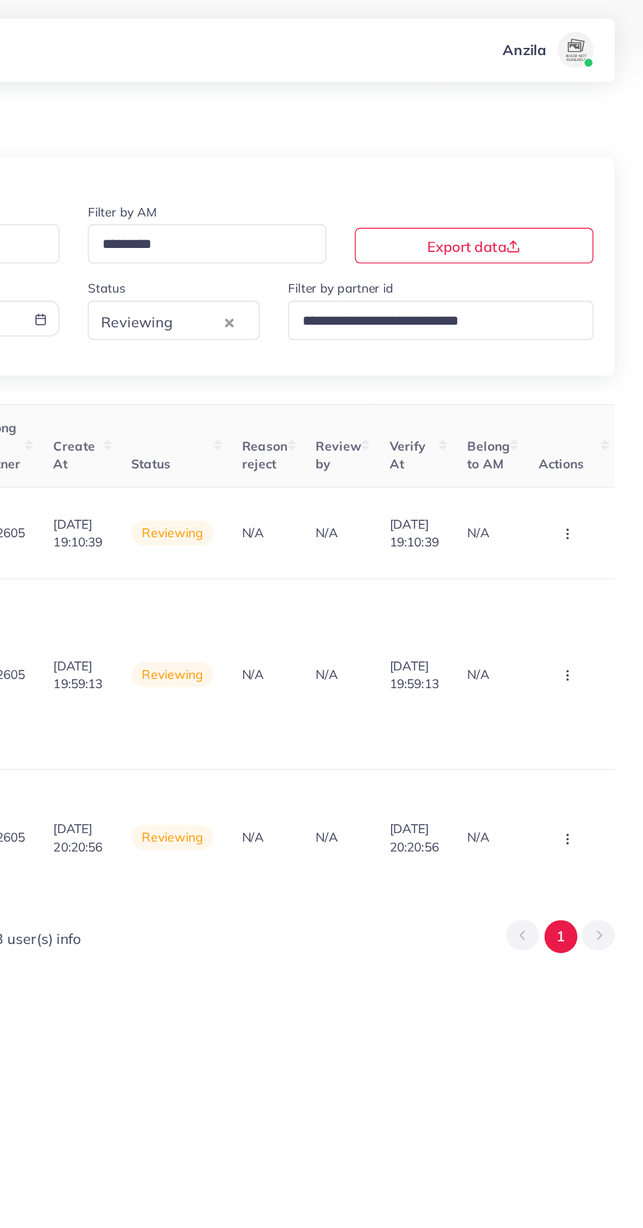
click at [587, 394] on circle "button" at bounding box center [587, 394] width 1 height 1
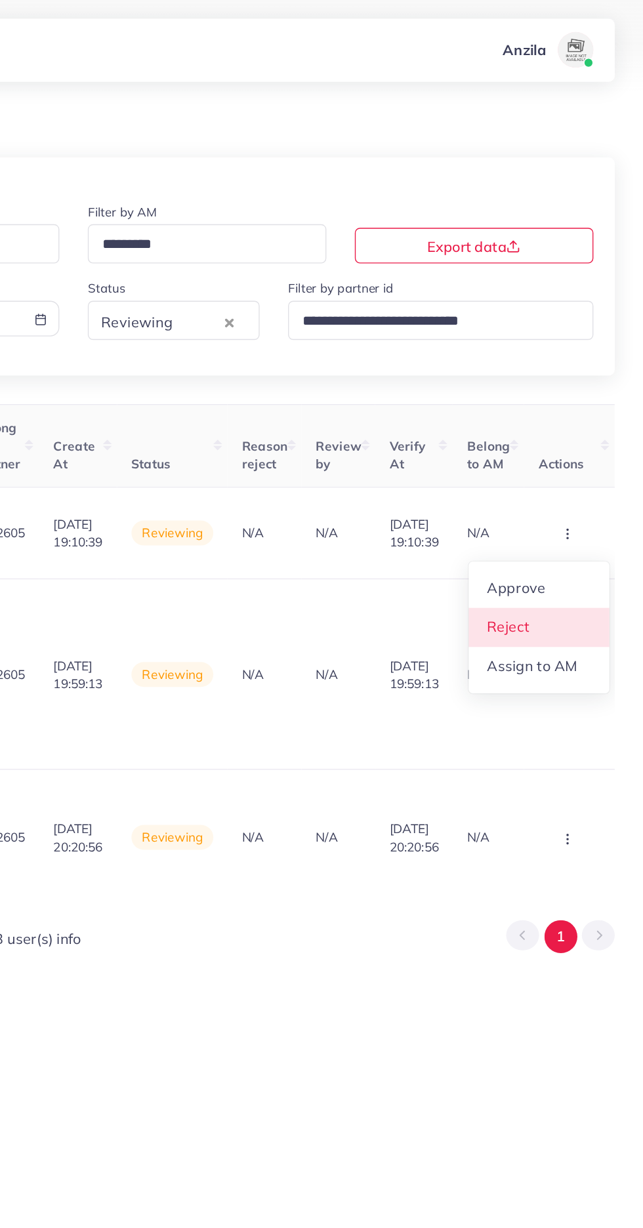
click at [577, 456] on link "Reject" at bounding box center [566, 462] width 104 height 29
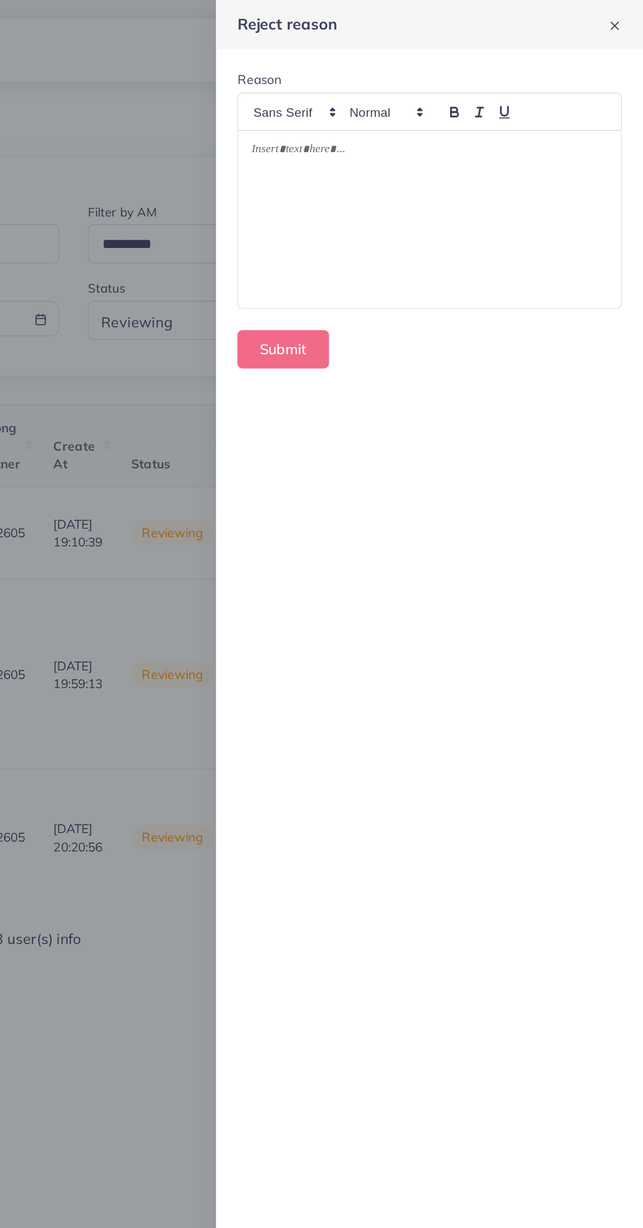
click at [408, 154] on div at bounding box center [485, 161] width 282 height 131
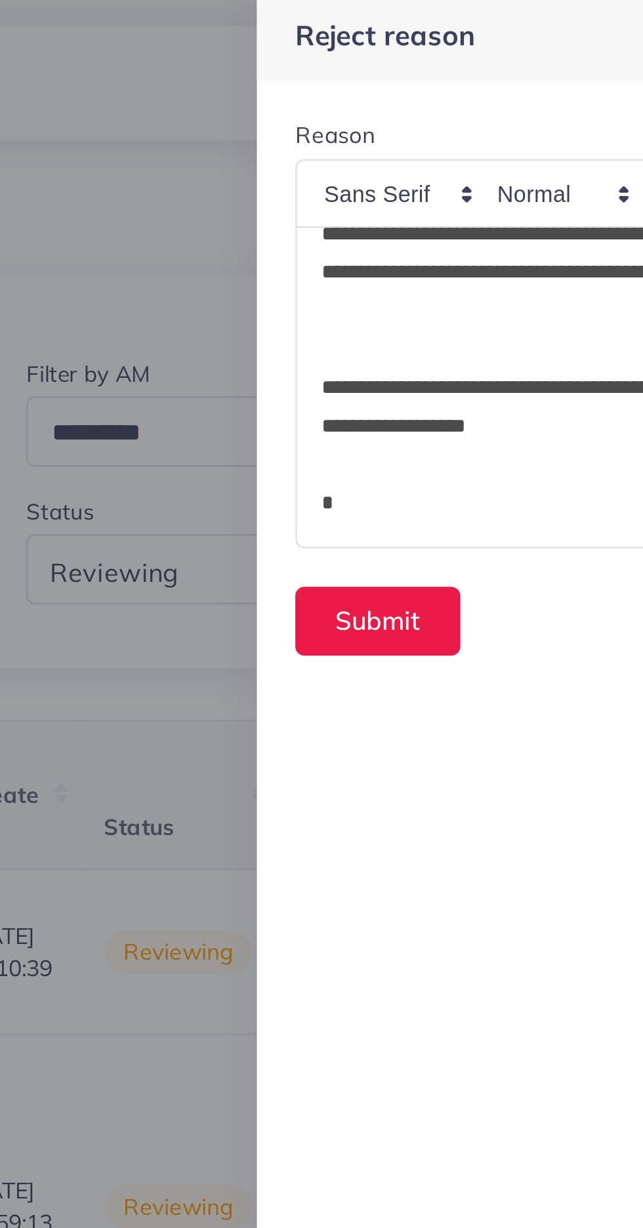
scroll to position [0, 0]
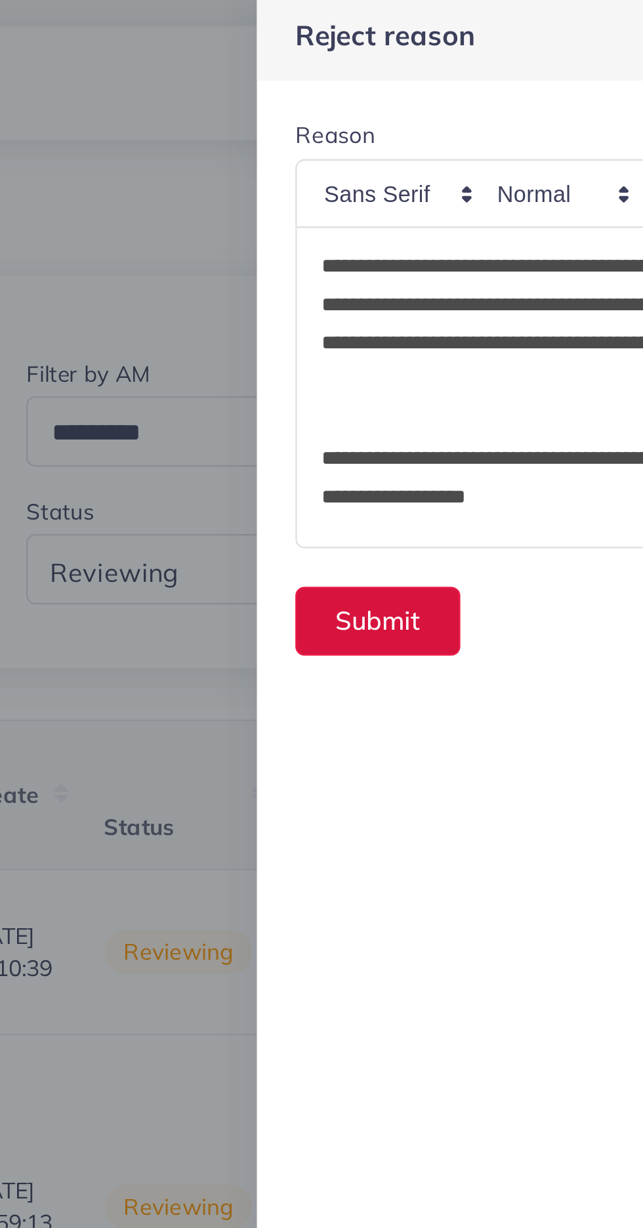
click at [371, 257] on button "Submit" at bounding box center [378, 257] width 68 height 28
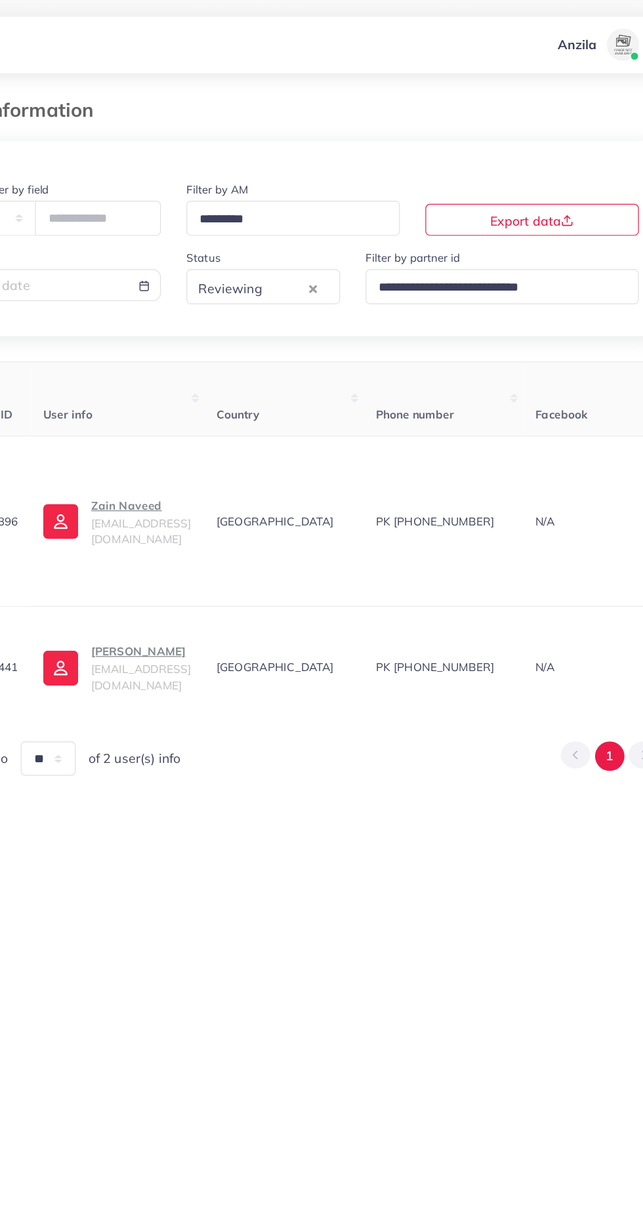
click at [200, 424] on p "Zain Naveed" at bounding box center [196, 417] width 82 height 16
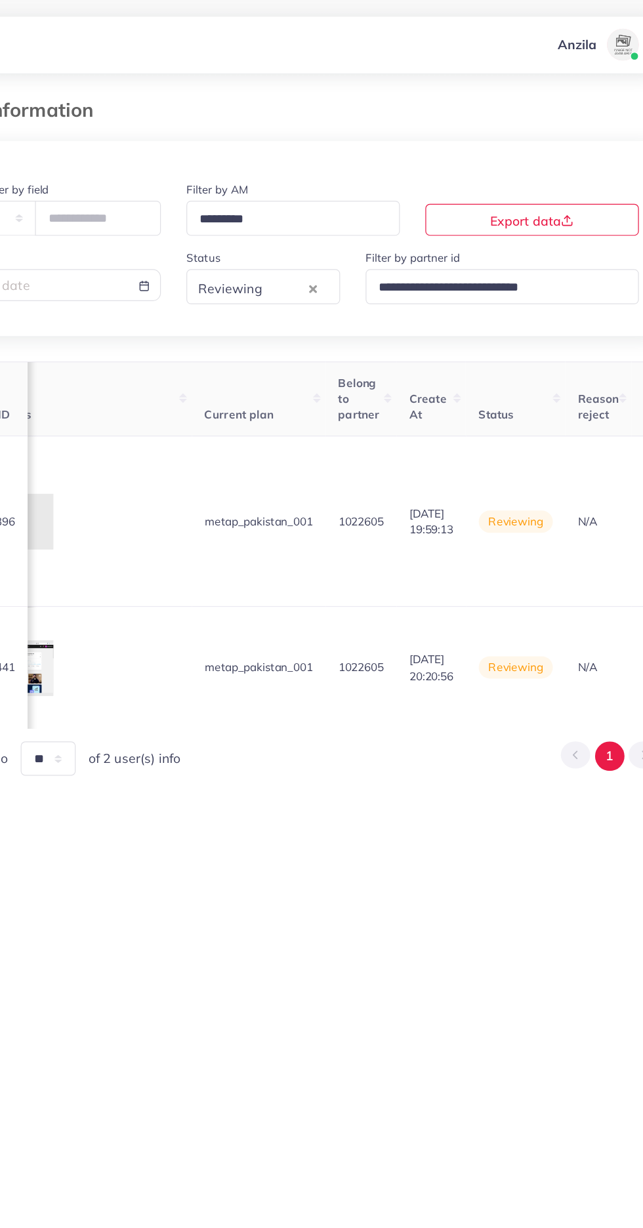
scroll to position [0, 1512]
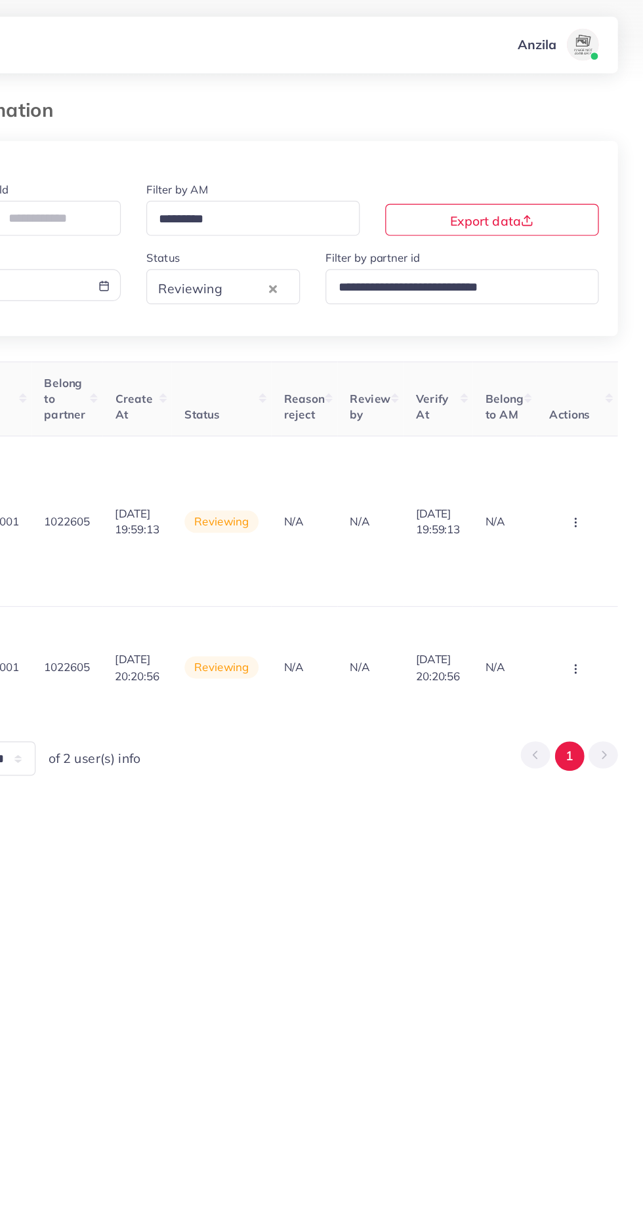
click at [582, 427] on icon "button" at bounding box center [587, 430] width 10 height 10
click at [556, 470] on span "Approve" at bounding box center [548, 469] width 43 height 13
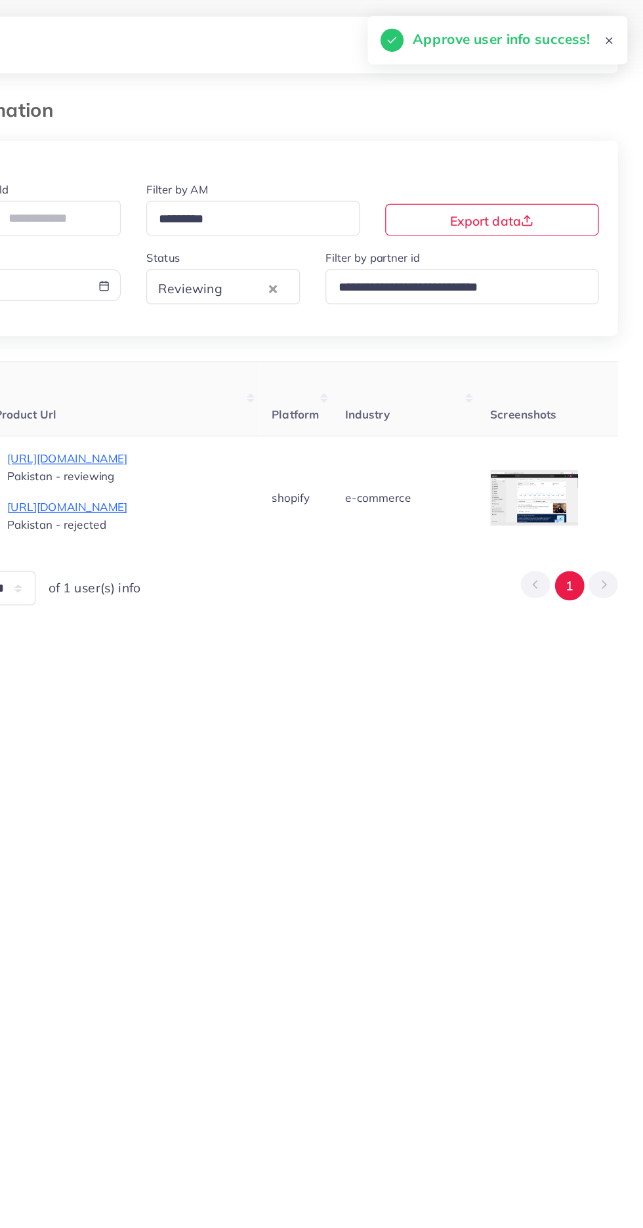
scroll to position [0, 765]
click at [0, 0] on div at bounding box center [0, 0] width 0 height 0
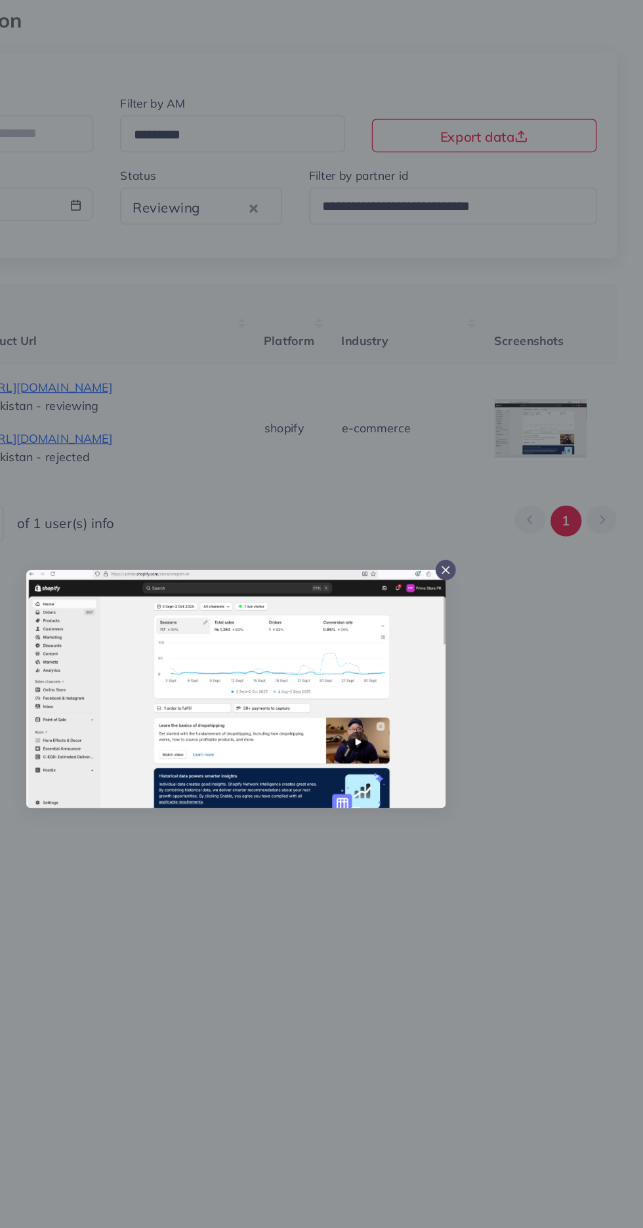
click at [318, 823] on div at bounding box center [321, 614] width 643 height 1228
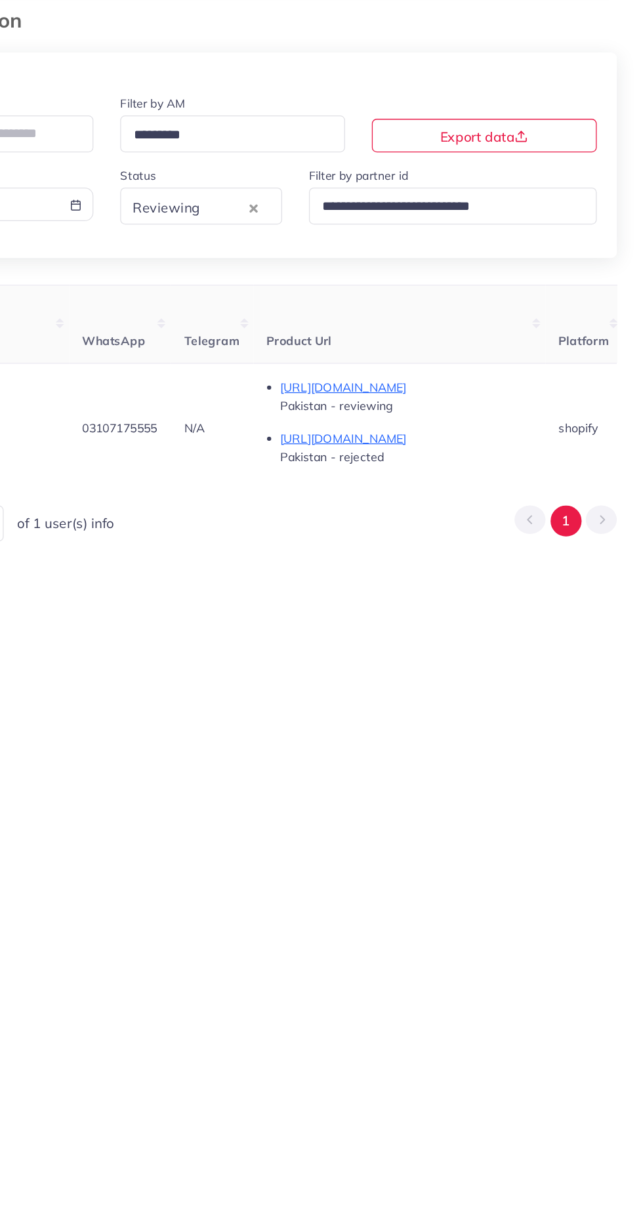
scroll to position [0, 505]
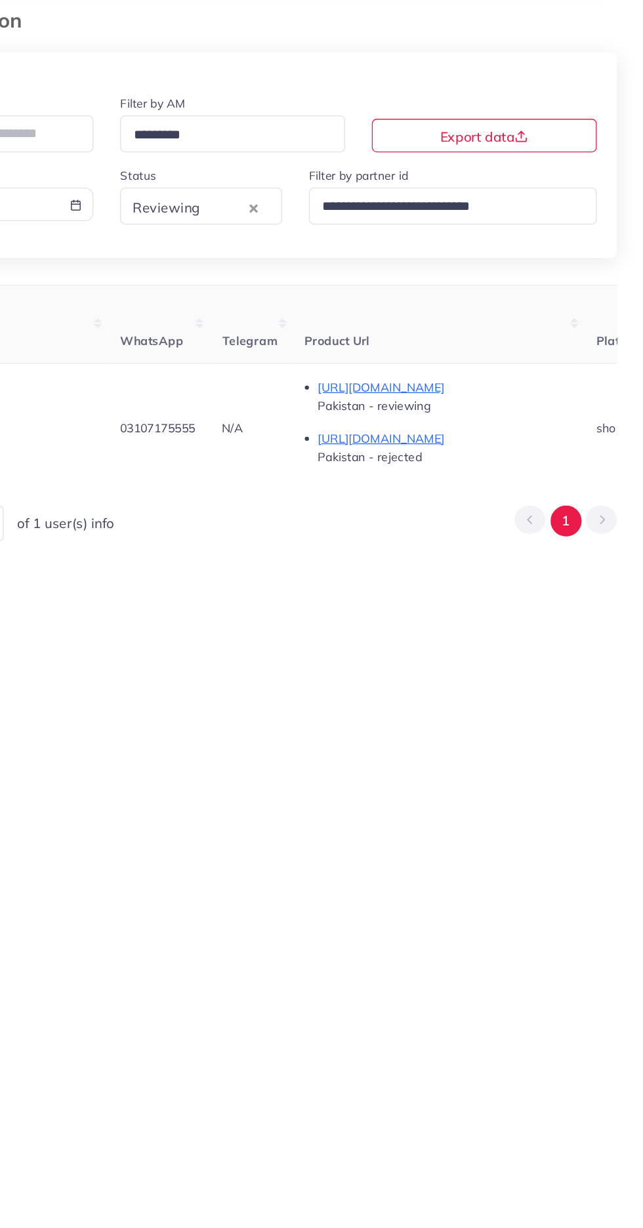
copy span "03107175555"
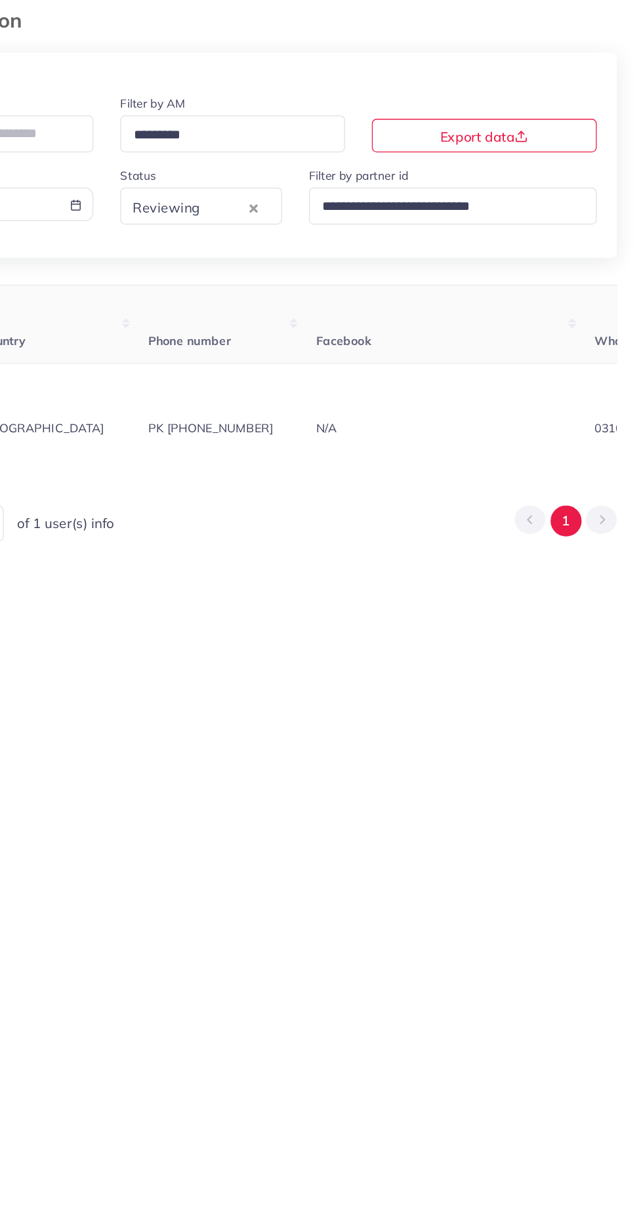
scroll to position [0, 0]
click at [224, 417] on span "sudais52422@gmail.com" at bounding box center [196, 417] width 82 height 25
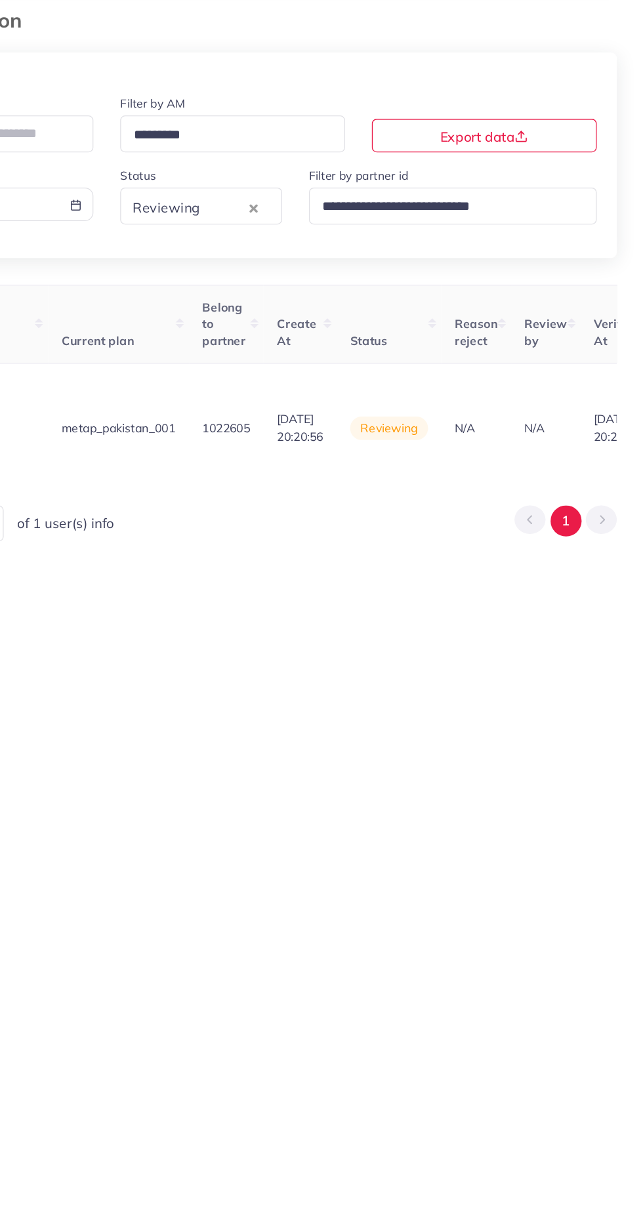
scroll to position [0, 1512]
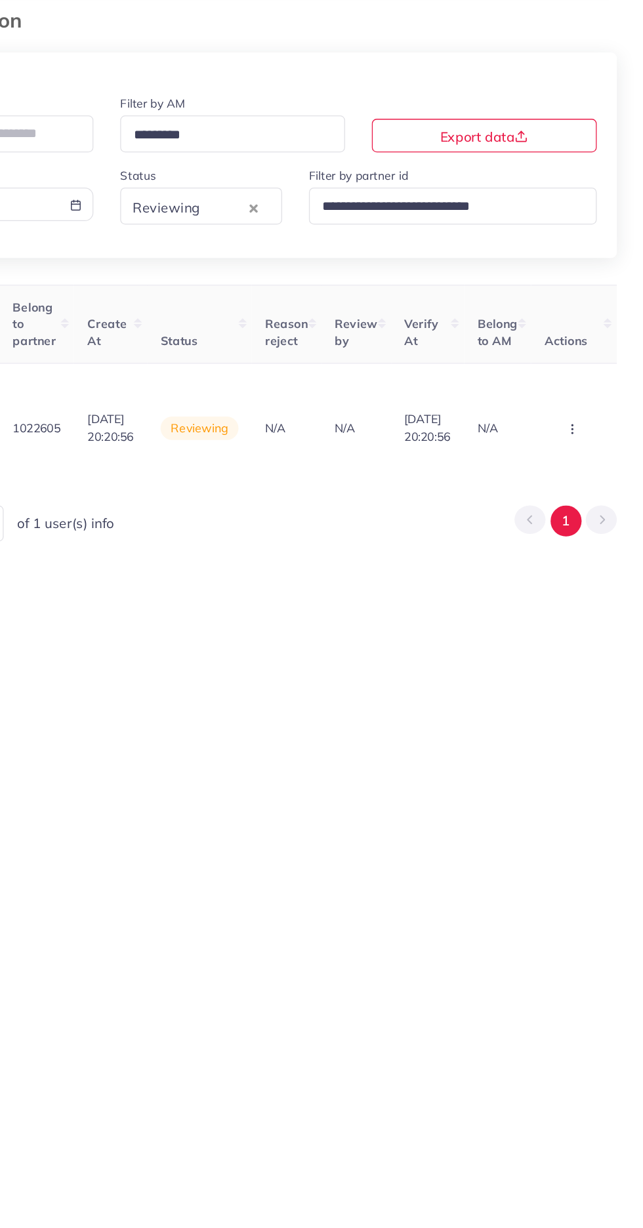
click at [590, 413] on icon "button" at bounding box center [587, 410] width 10 height 10
click at [573, 354] on link "Reject" at bounding box center [566, 349] width 104 height 29
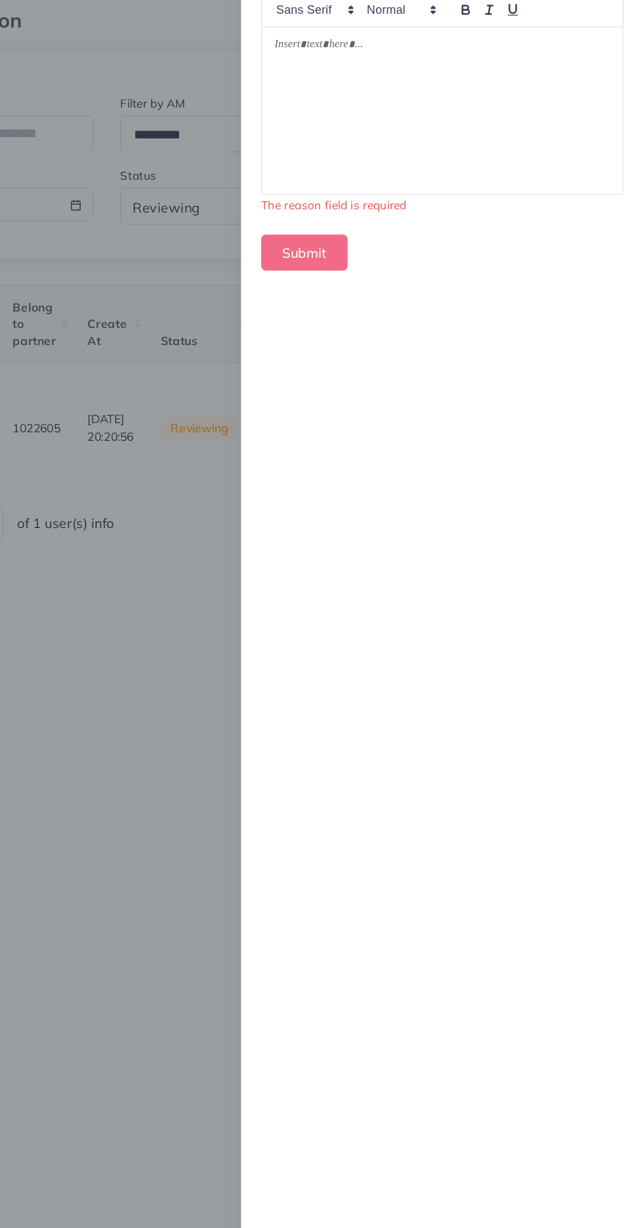
click at [482, 166] on div at bounding box center [485, 161] width 282 height 131
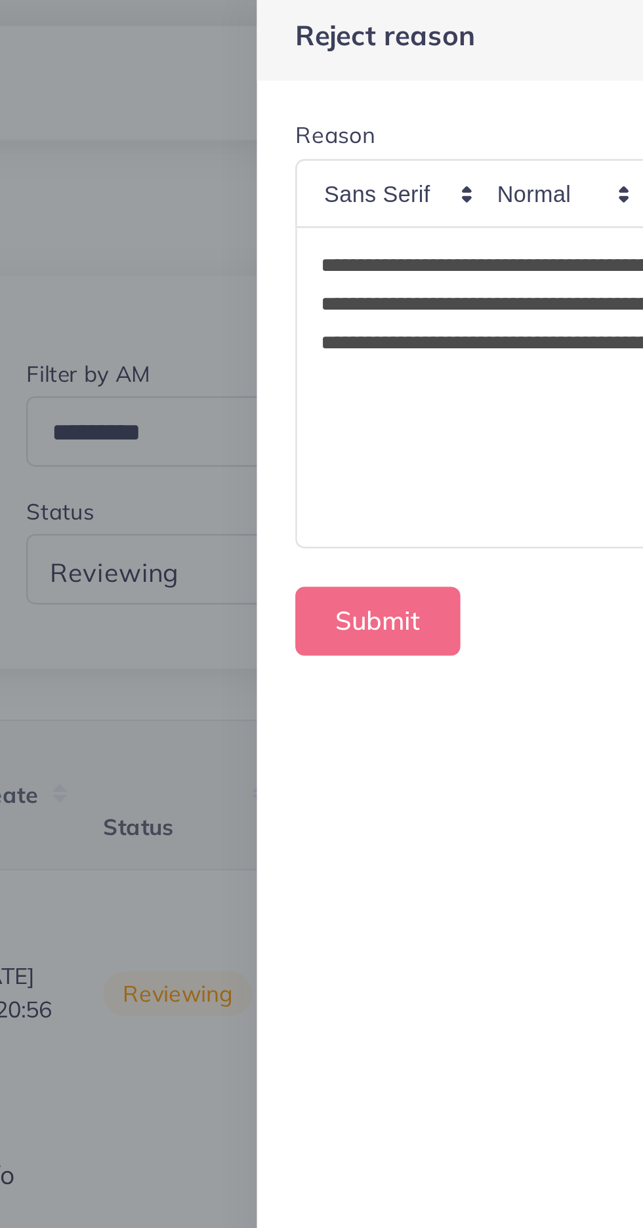
scroll to position [0, 0]
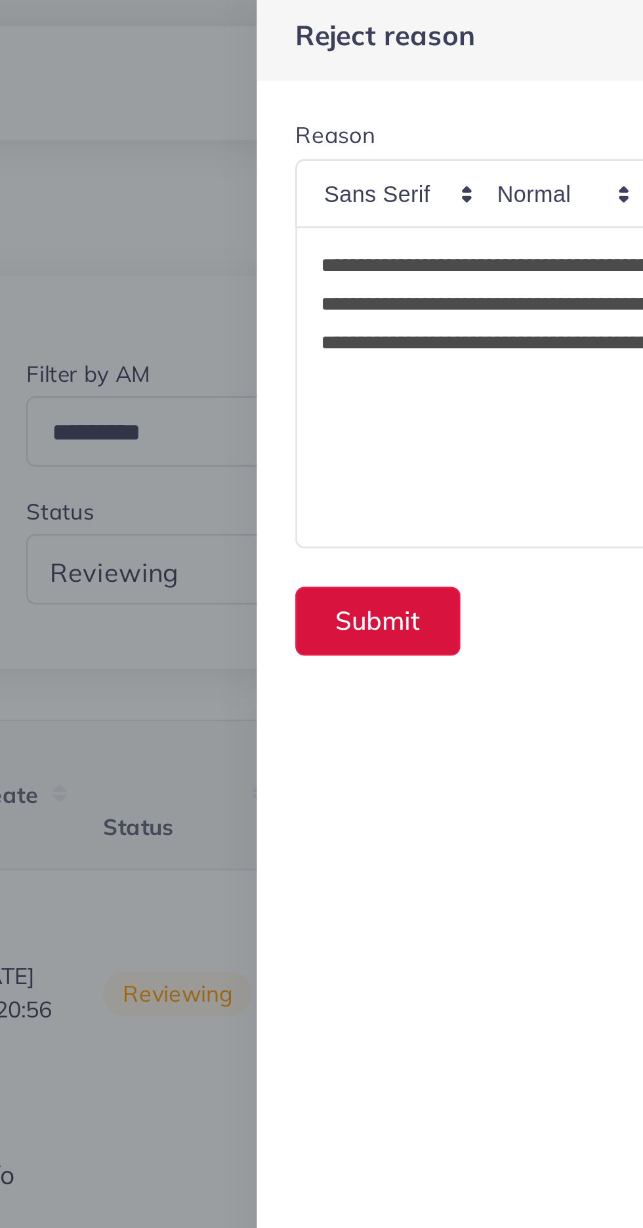
click at [368, 260] on button "Submit" at bounding box center [378, 257] width 68 height 28
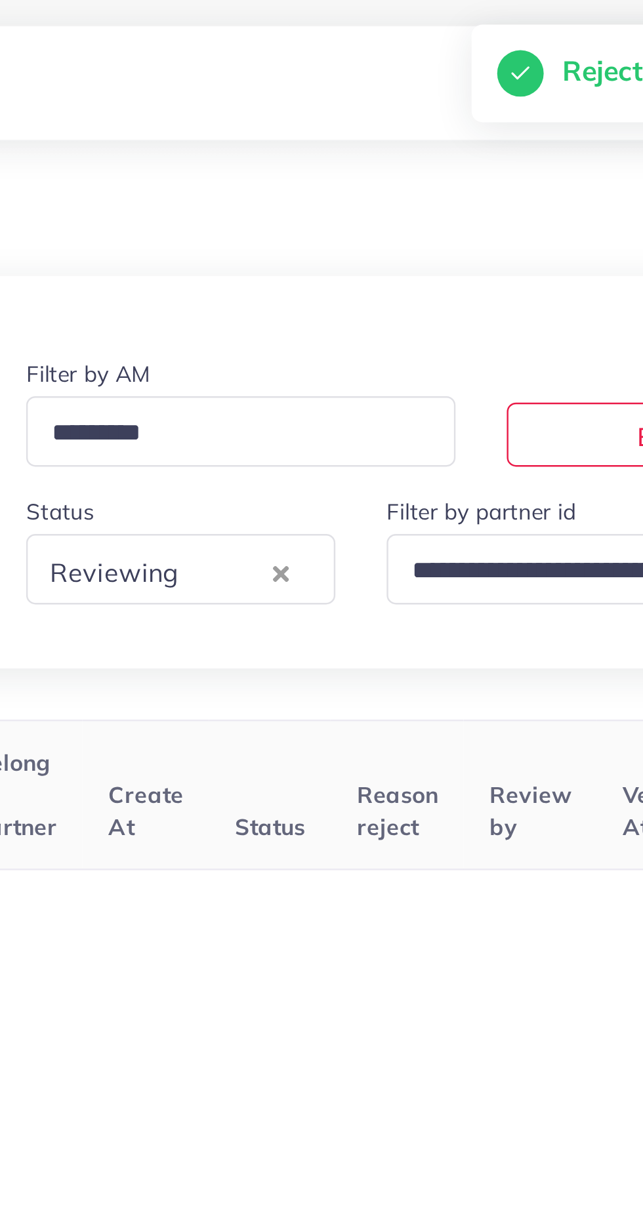
scroll to position [0, 536]
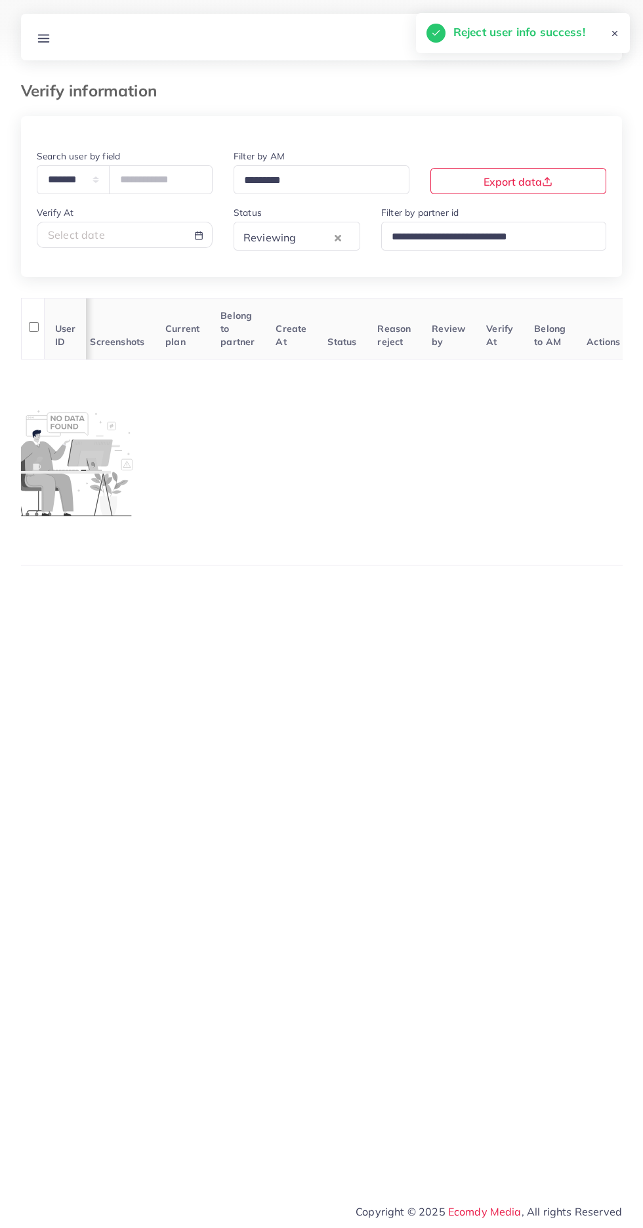
click at [43, 35] on line at bounding box center [44, 35] width 10 height 0
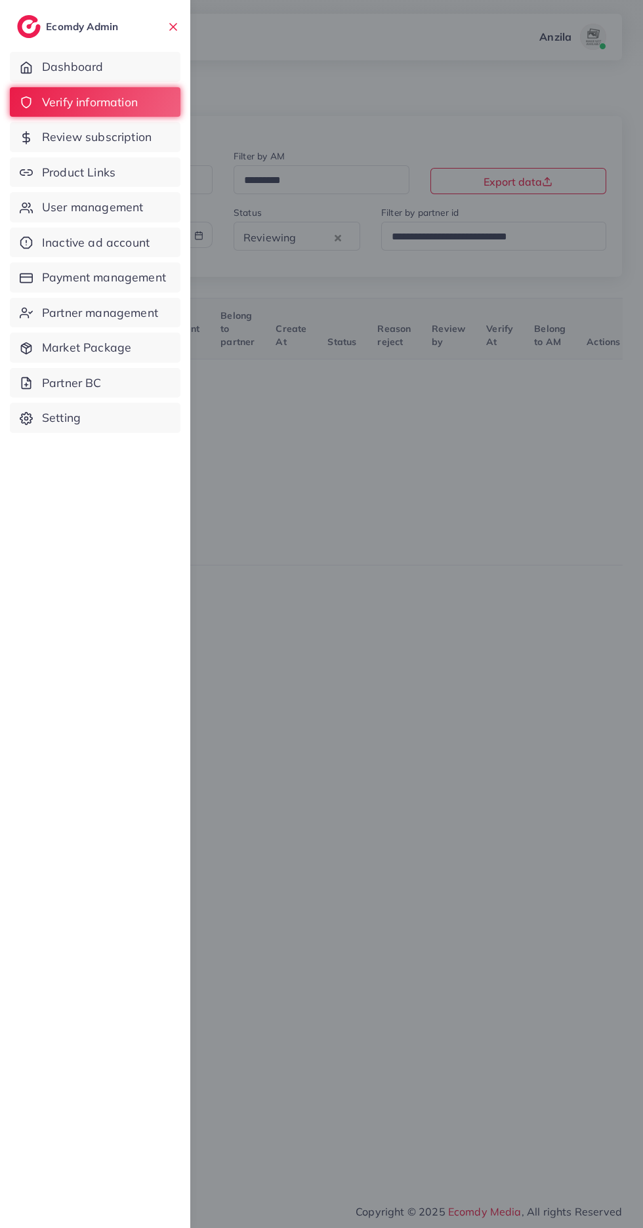
click at [65, 176] on span "Product Links" at bounding box center [78, 172] width 73 height 17
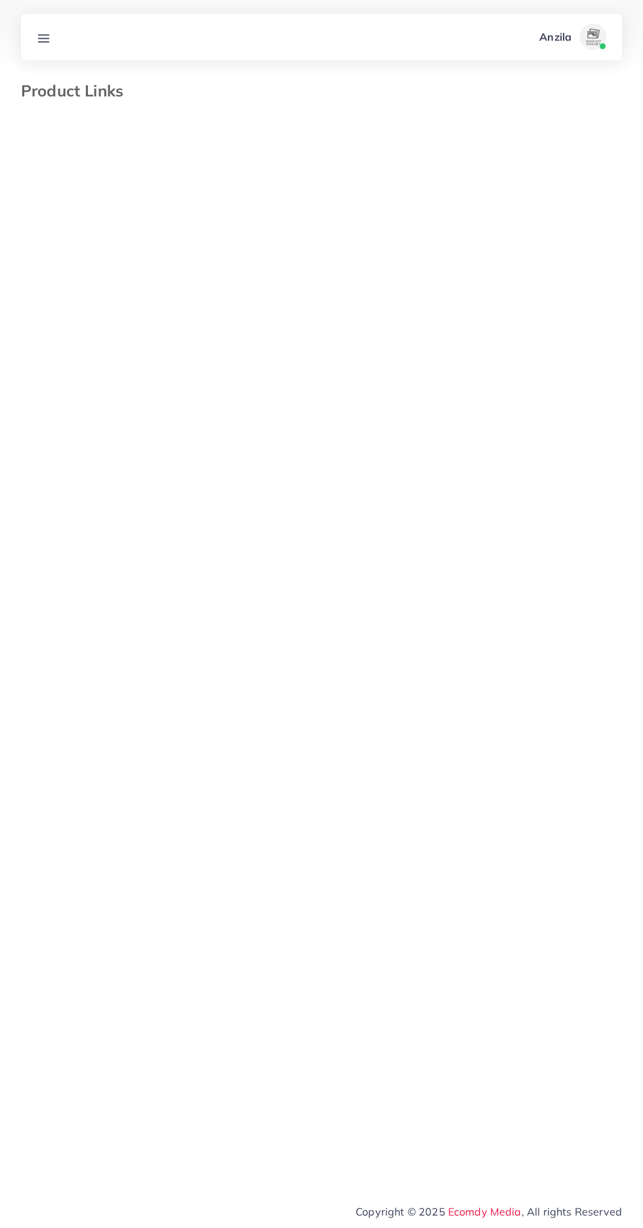
select select "*********"
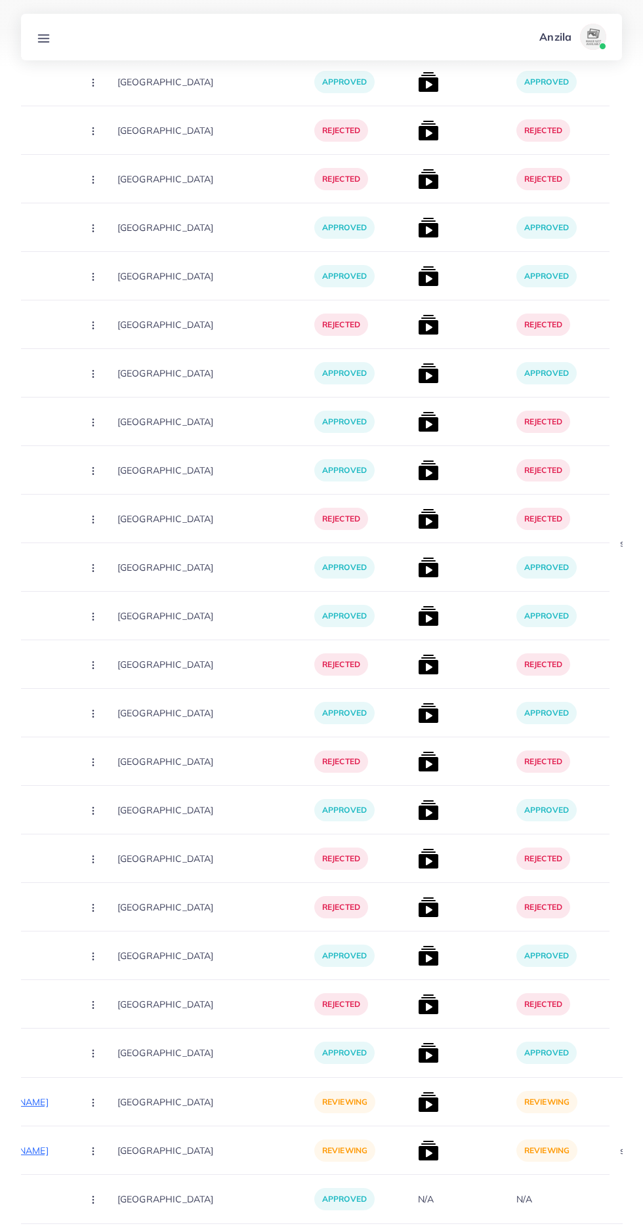
scroll to position [19527, 0]
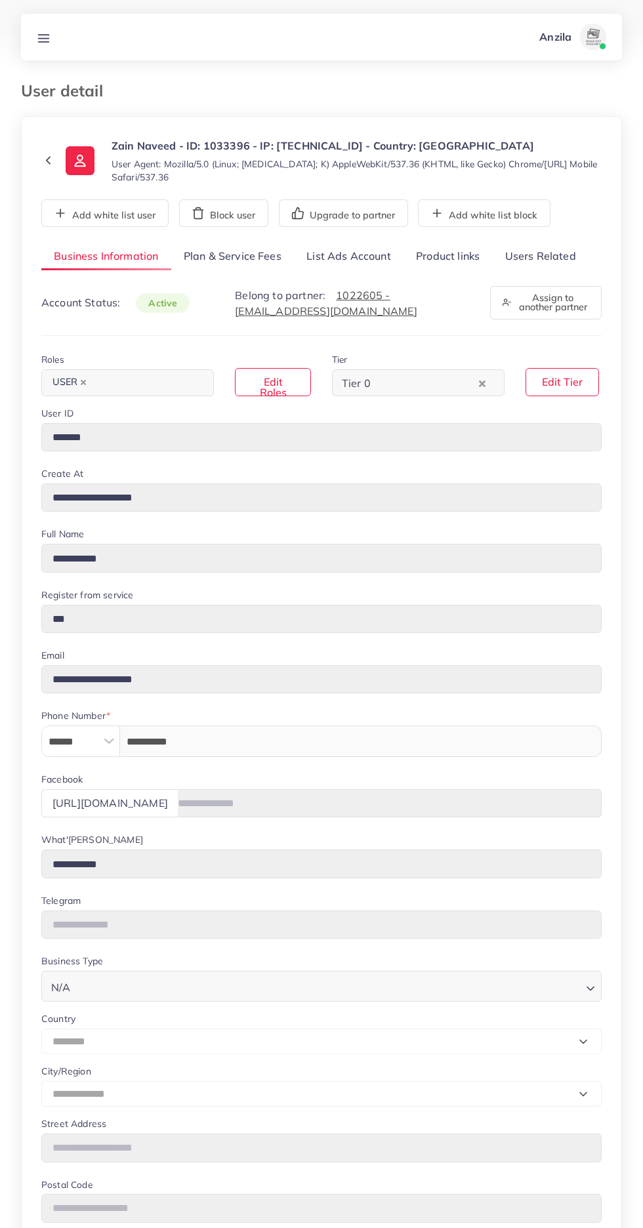
select select "********"
click at [524, 254] on link "Users Related" at bounding box center [540, 257] width 96 height 28
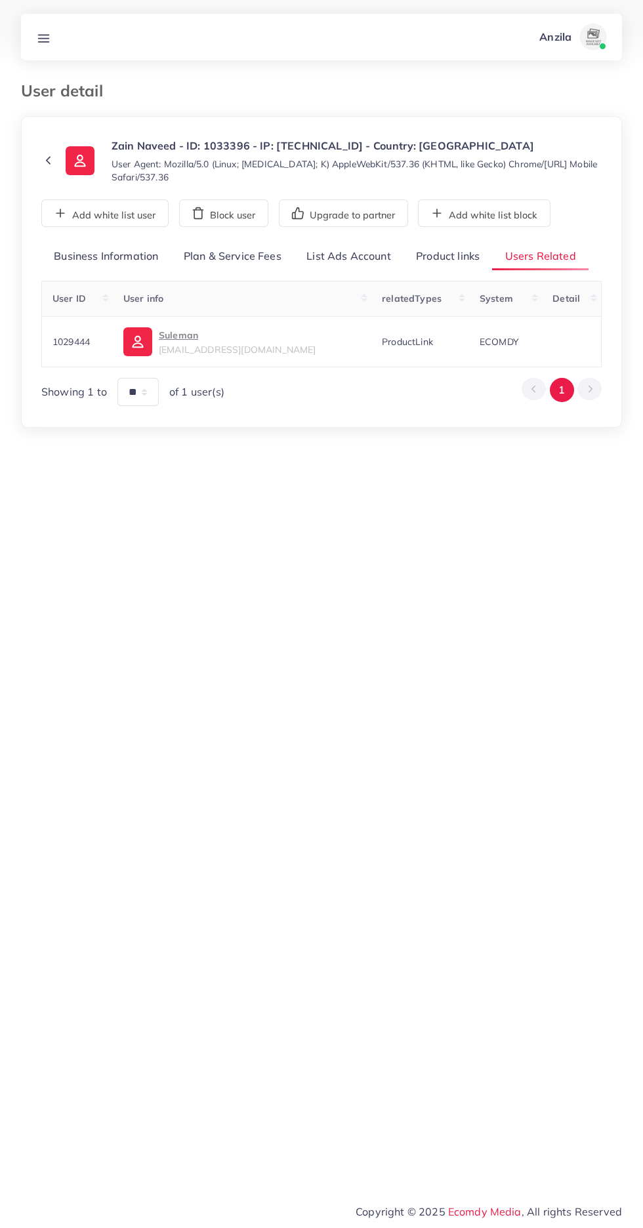
click at [428, 251] on link "Product links" at bounding box center [447, 257] width 89 height 28
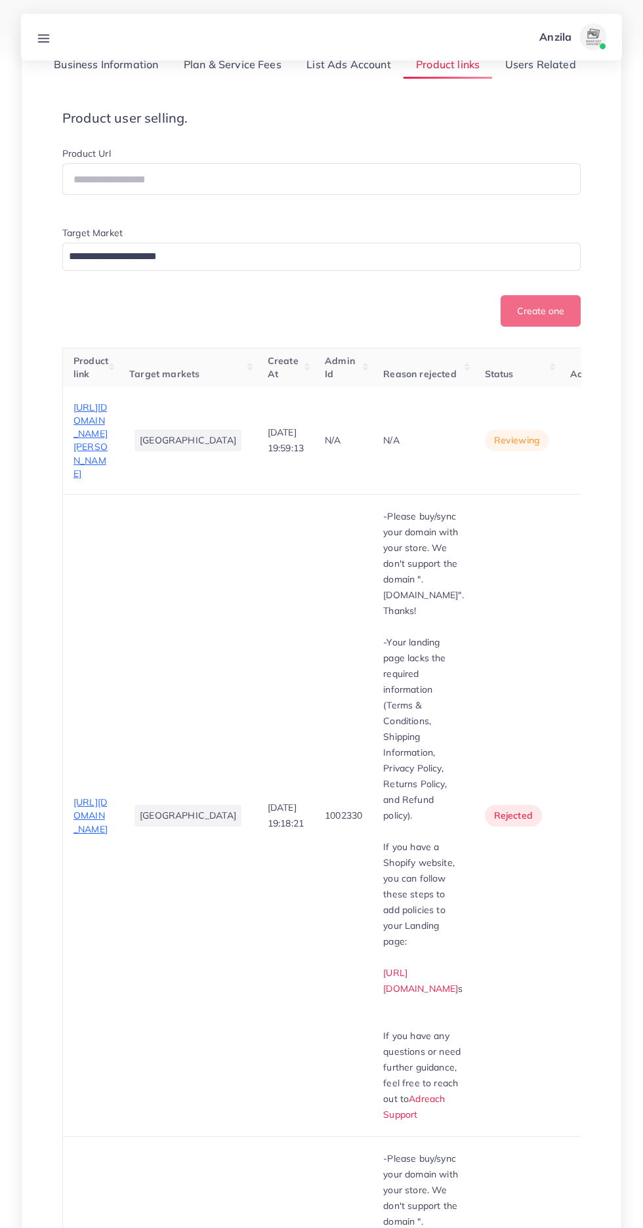
scroll to position [210, 0]
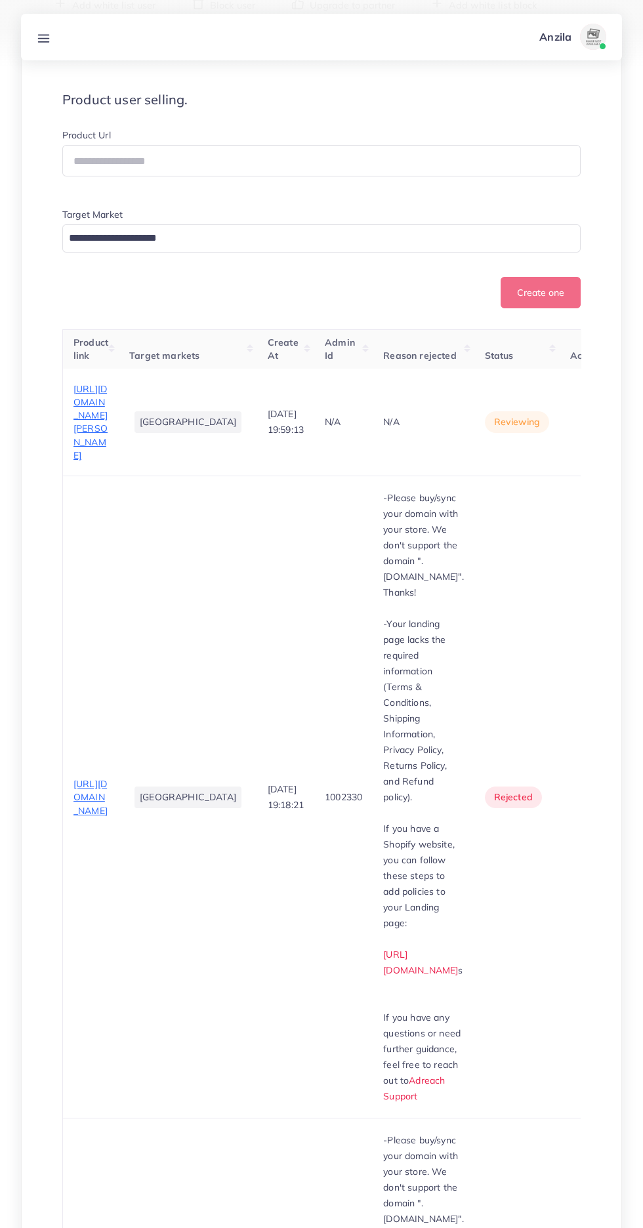
click at [87, 461] on span "https://mystoreflix.online/products/multifunctional-vegetable-cutter-grater-for…" at bounding box center [90, 422] width 34 height 78
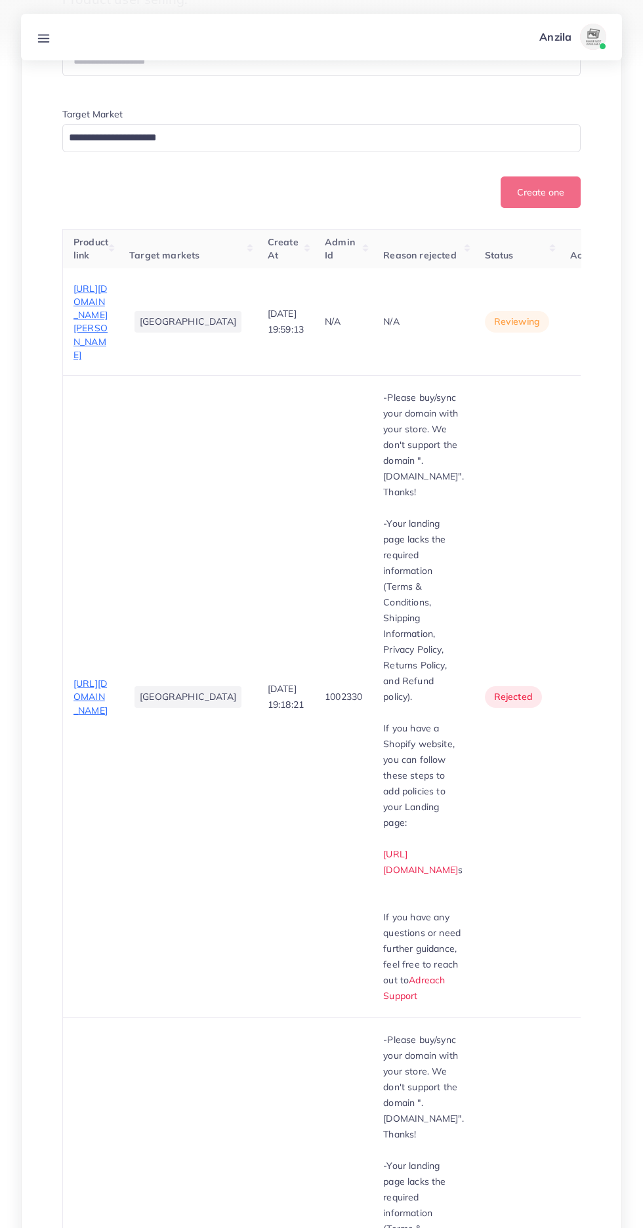
scroll to position [0, 119]
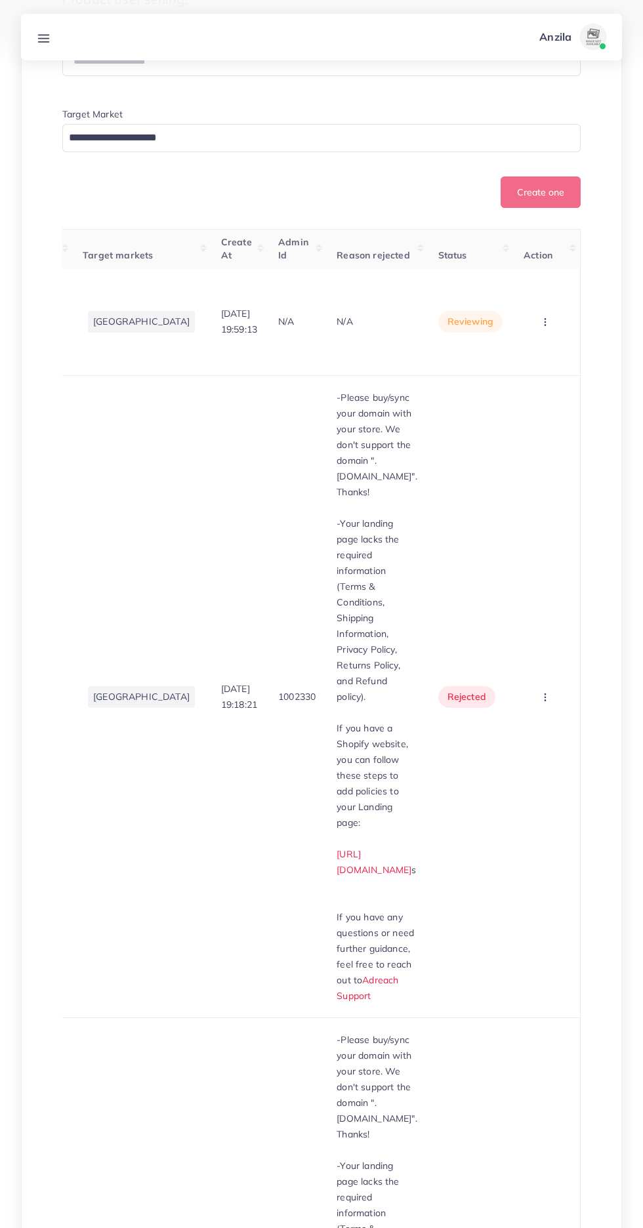
click at [545, 325] on circle "button" at bounding box center [544, 325] width 1 height 1
click at [539, 405] on link "Reject" at bounding box center [525, 390] width 104 height 29
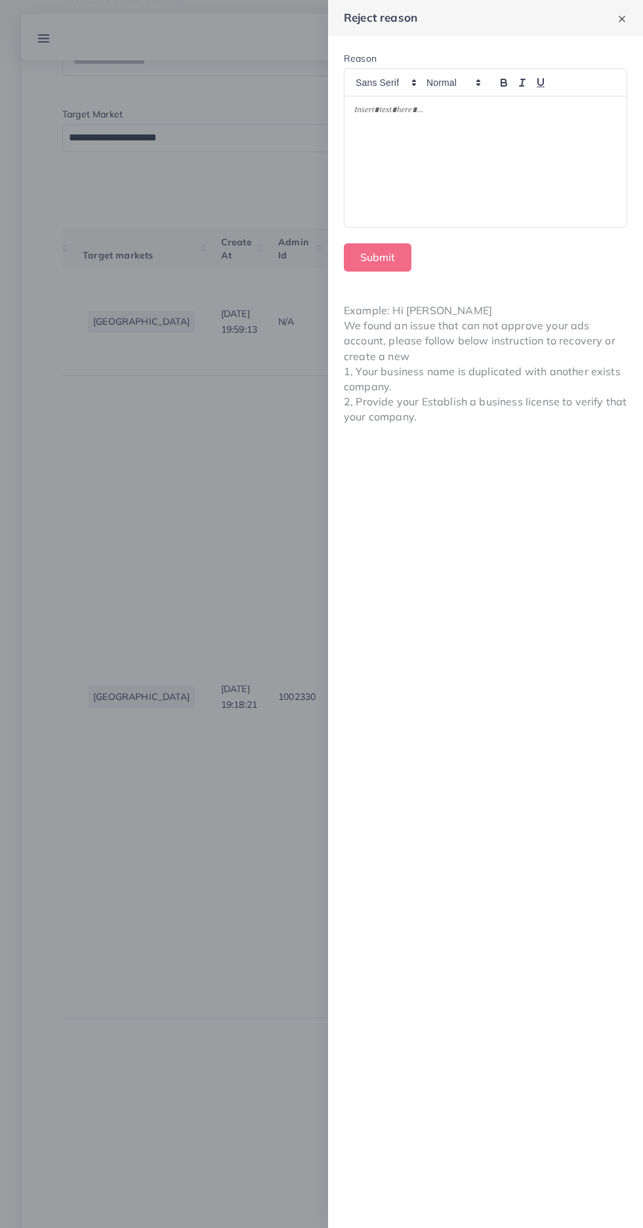
click at [223, 813] on div at bounding box center [321, 614] width 643 height 1228
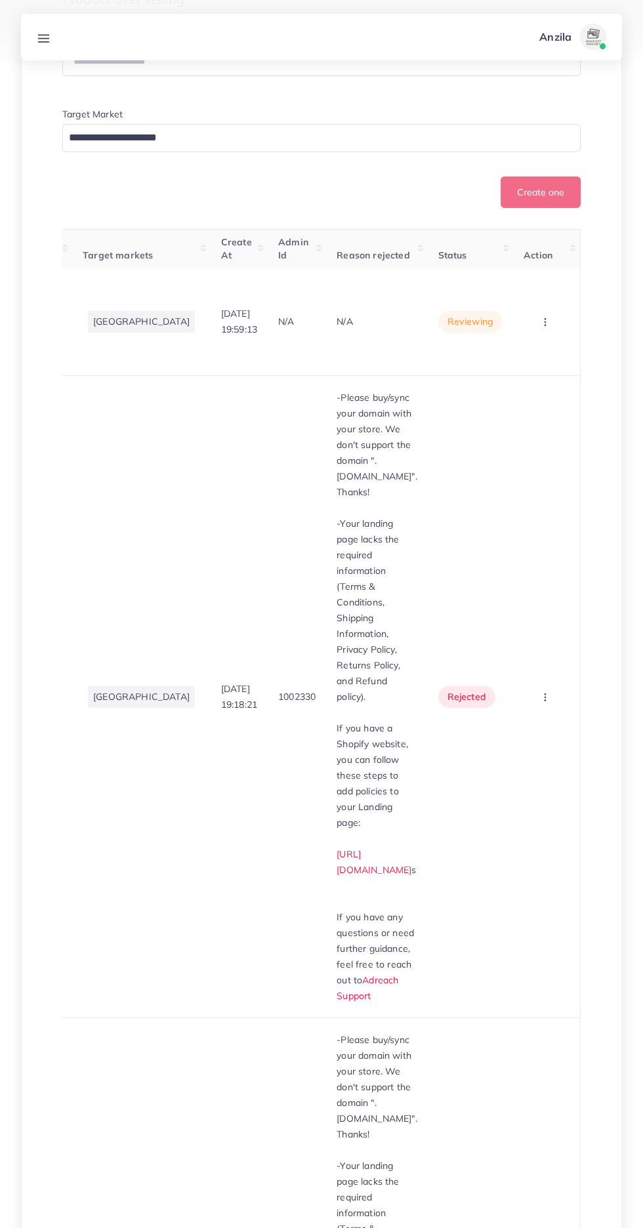
click at [540, 327] on icon "button" at bounding box center [545, 322] width 10 height 10
click at [521, 368] on span "Approve" at bounding box center [522, 361] width 43 height 13
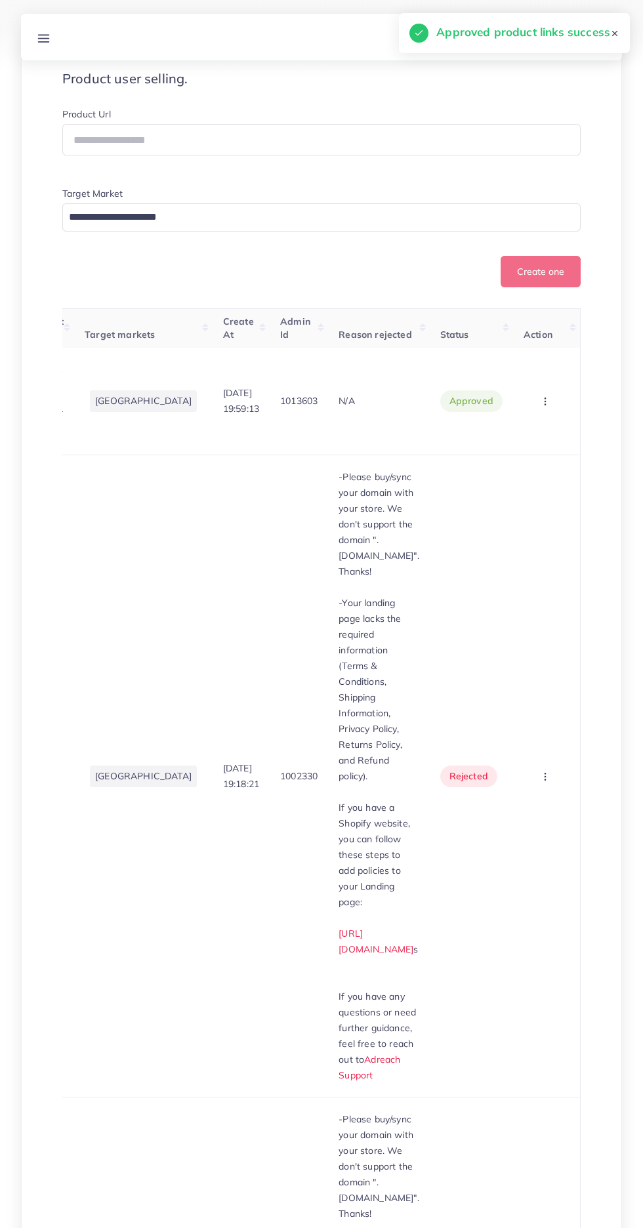
scroll to position [195, 0]
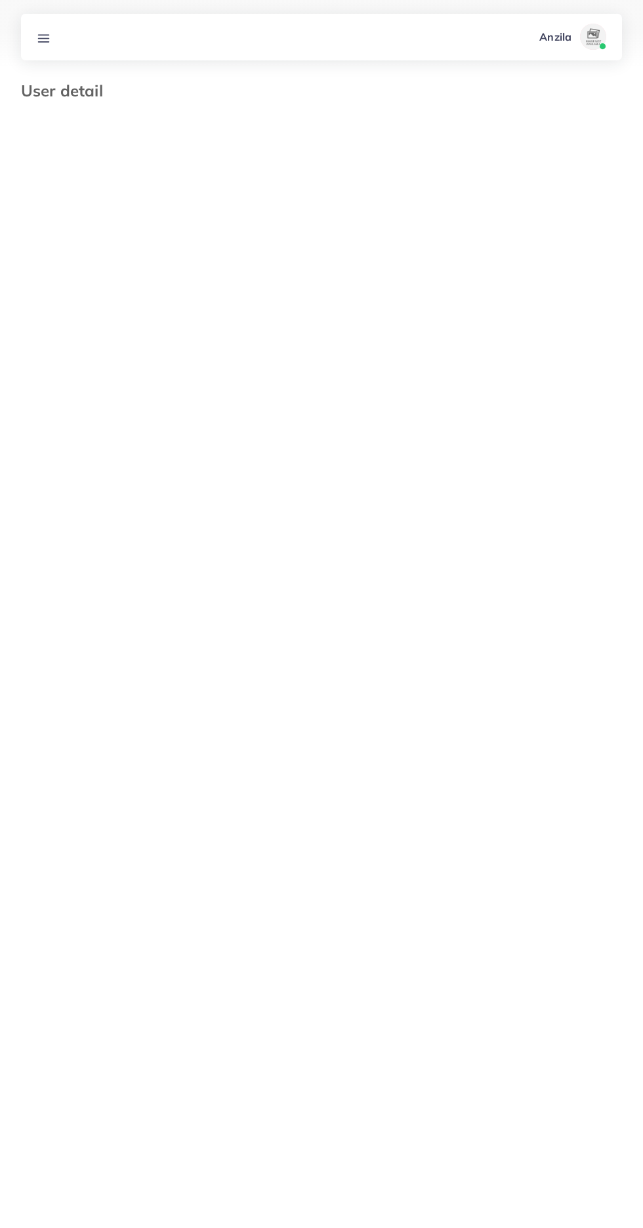
select select "********"
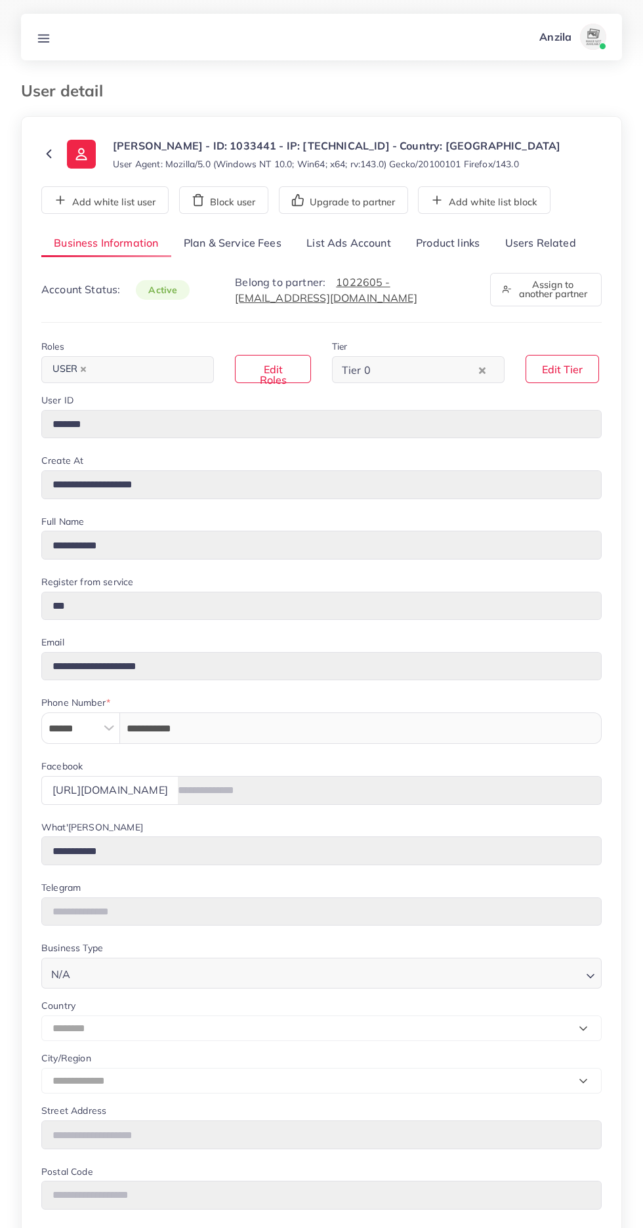
click at [540, 243] on link "Users Related" at bounding box center [540, 244] width 96 height 28
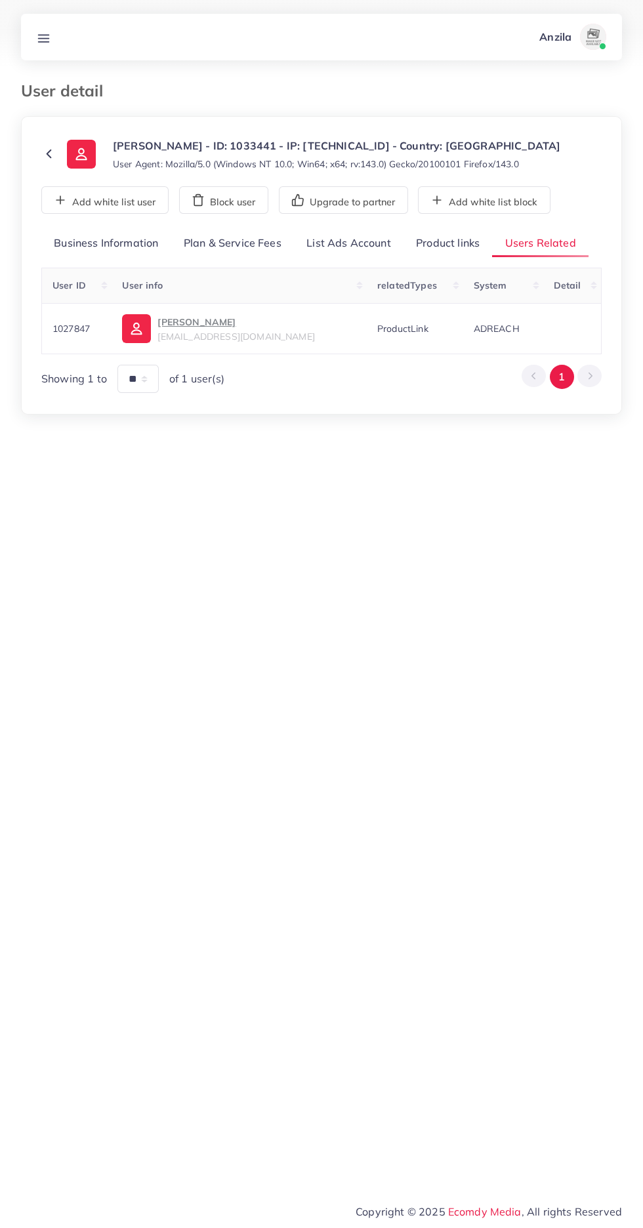
click at [438, 238] on link "Product links" at bounding box center [447, 244] width 89 height 28
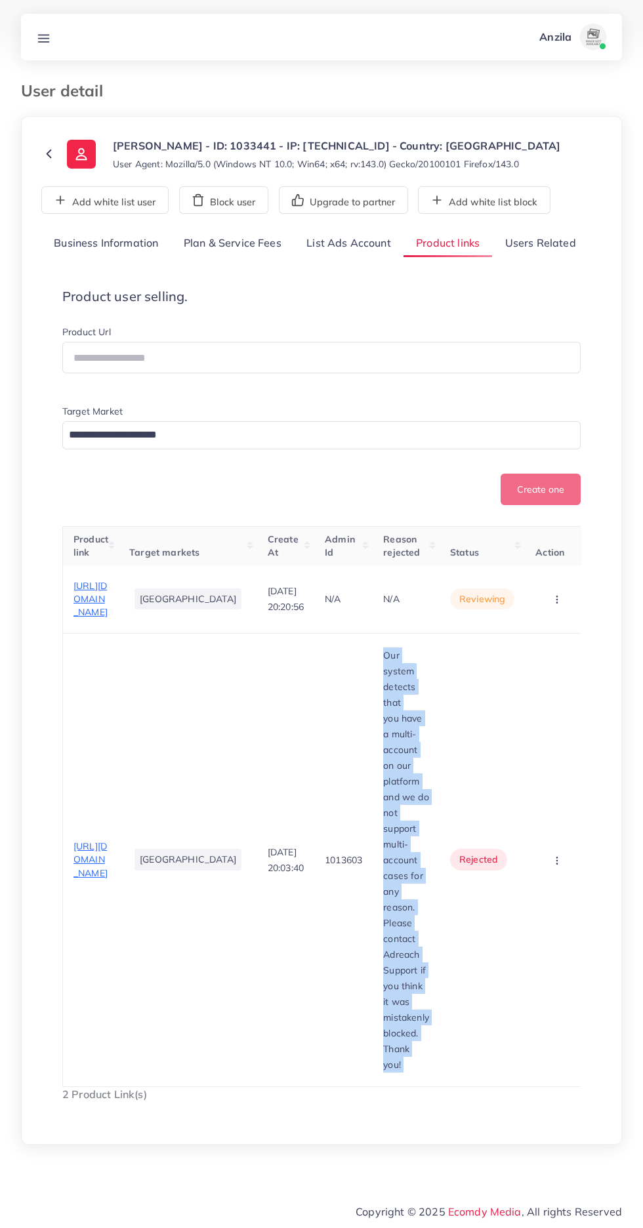
copy p "Our system detects that you have a multi-account on our platform and we do not …"
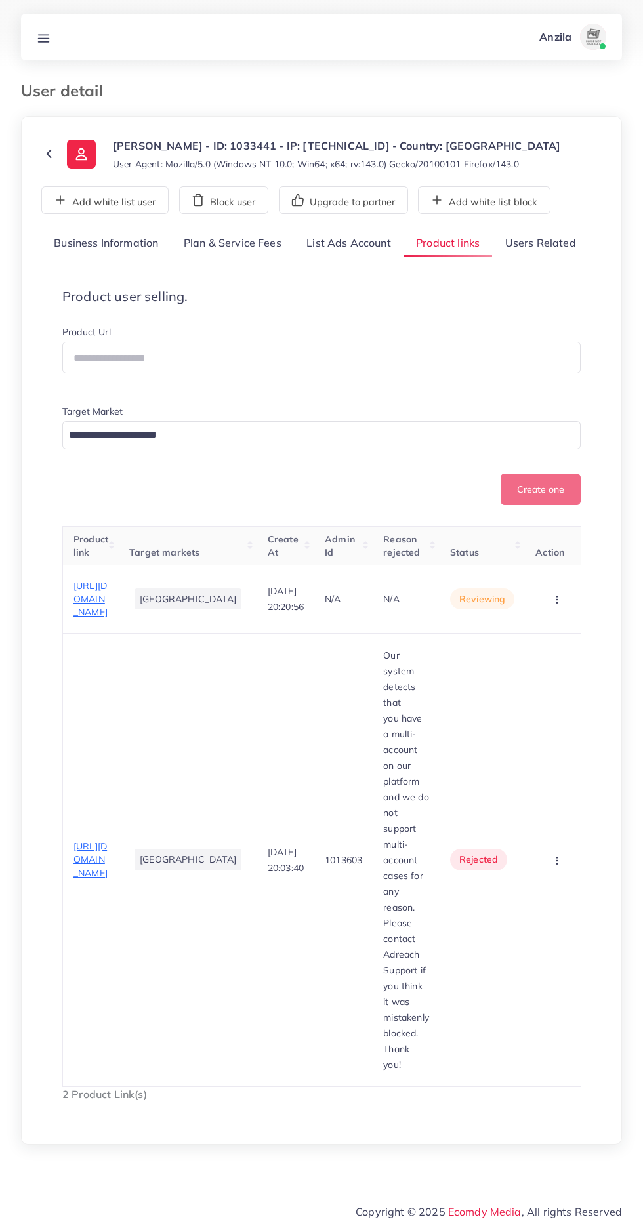
click at [557, 599] on circle "button" at bounding box center [557, 599] width 1 height 1
click at [517, 674] on span "Reject" at bounding box center [528, 667] width 31 height 13
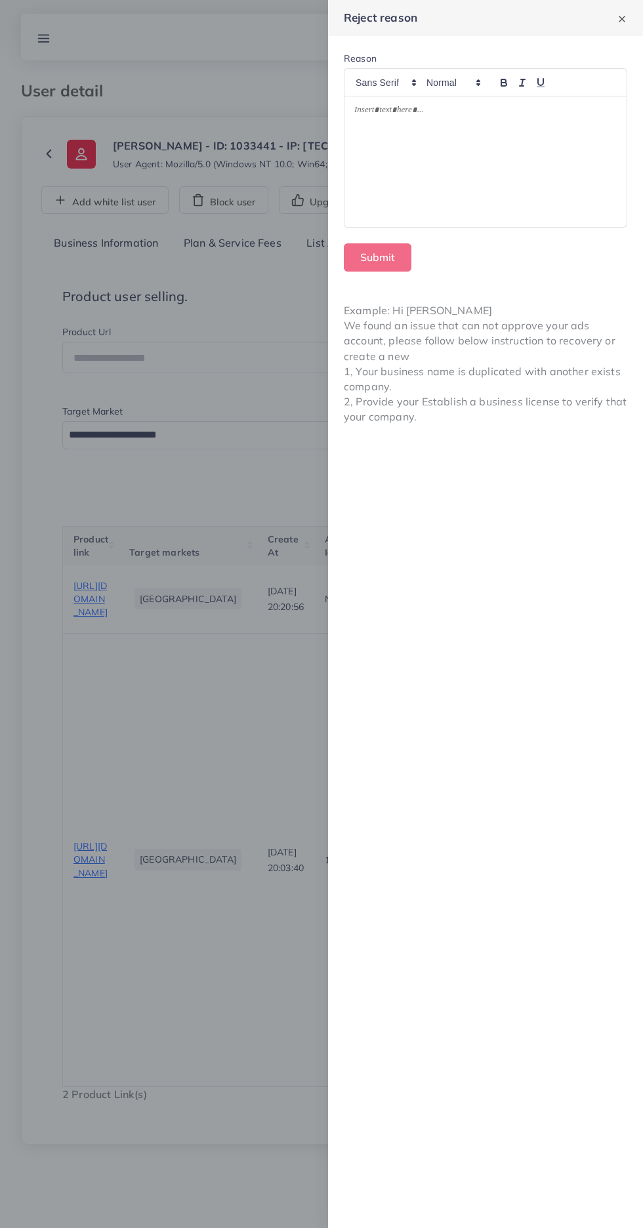
click at [436, 208] on div at bounding box center [485, 161] width 282 height 131
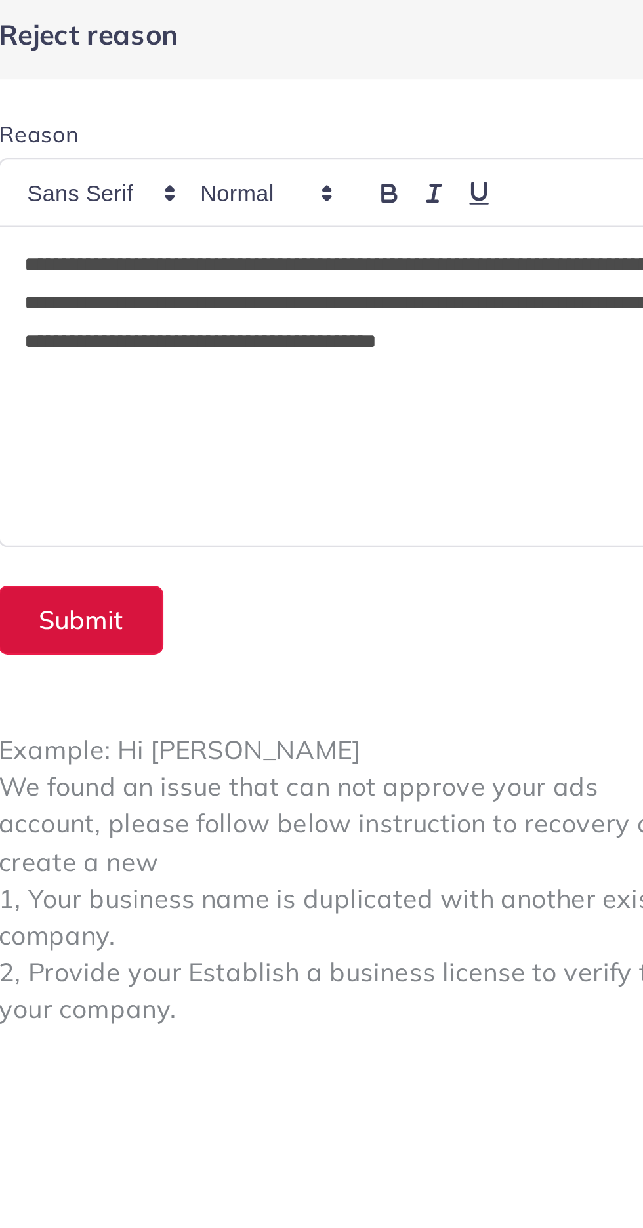
click at [394, 258] on button "Submit" at bounding box center [378, 257] width 68 height 28
